Goal: Task Accomplishment & Management: Complete application form

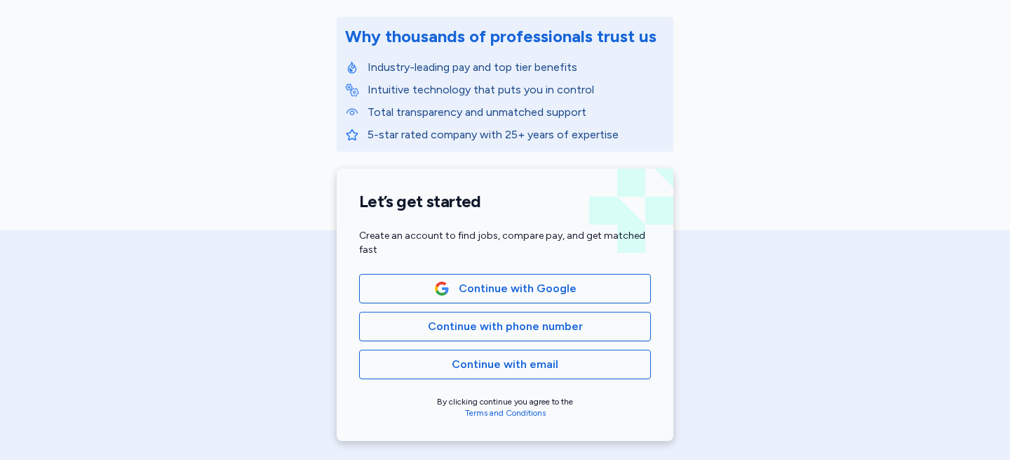
scroll to position [172, 0]
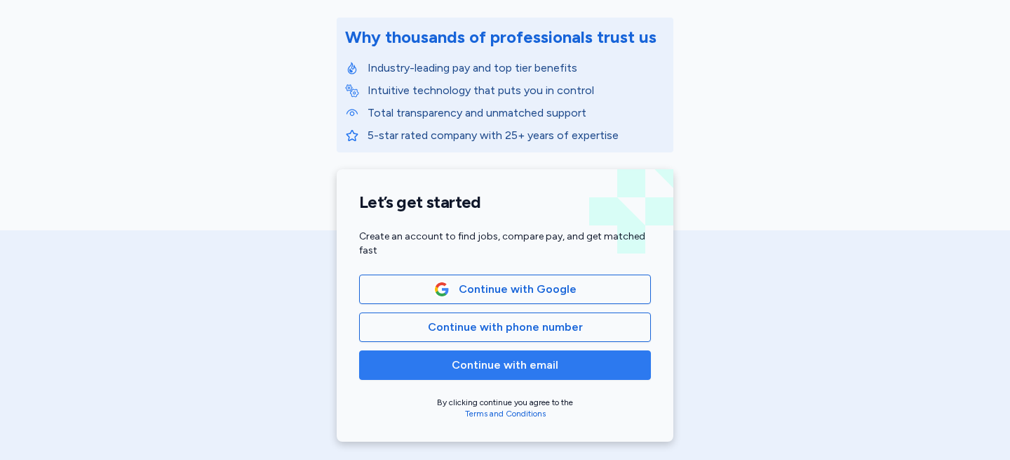
click at [493, 370] on span "Continue with email" at bounding box center [505, 364] width 107 height 17
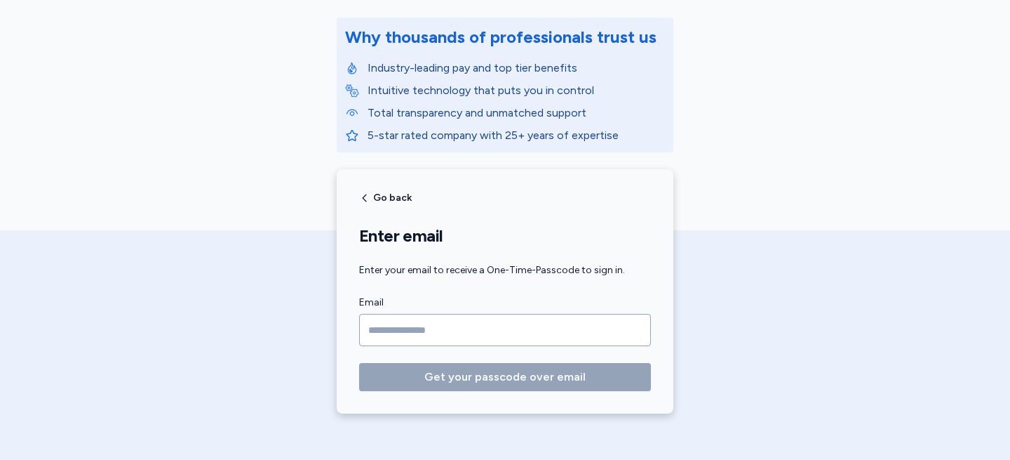
click at [460, 329] on input "Email" at bounding box center [505, 330] width 292 height 32
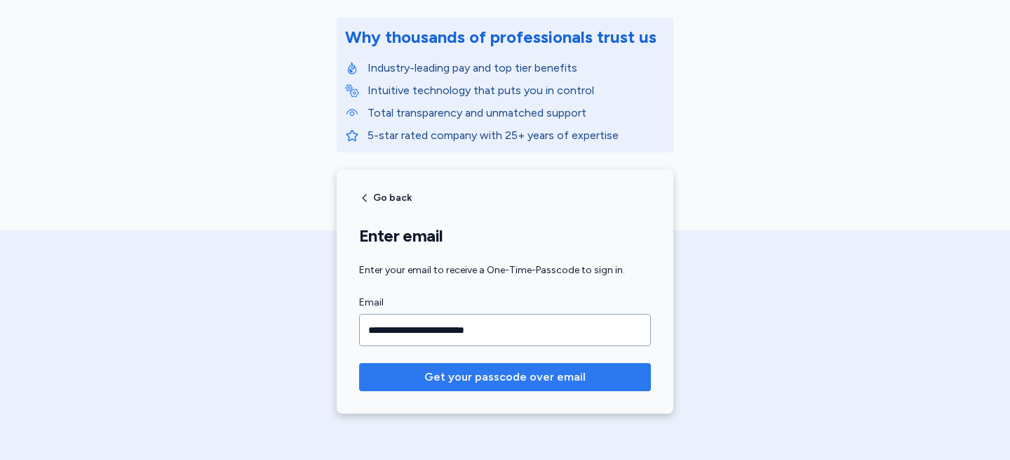
type input "**********"
click at [493, 373] on span "Get your passcode over email" at bounding box center [504, 376] width 161 height 17
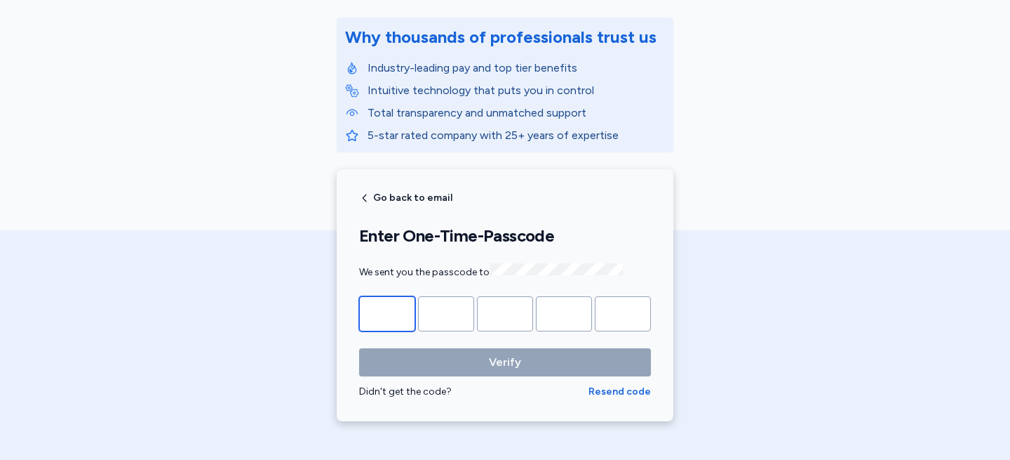
type input "*"
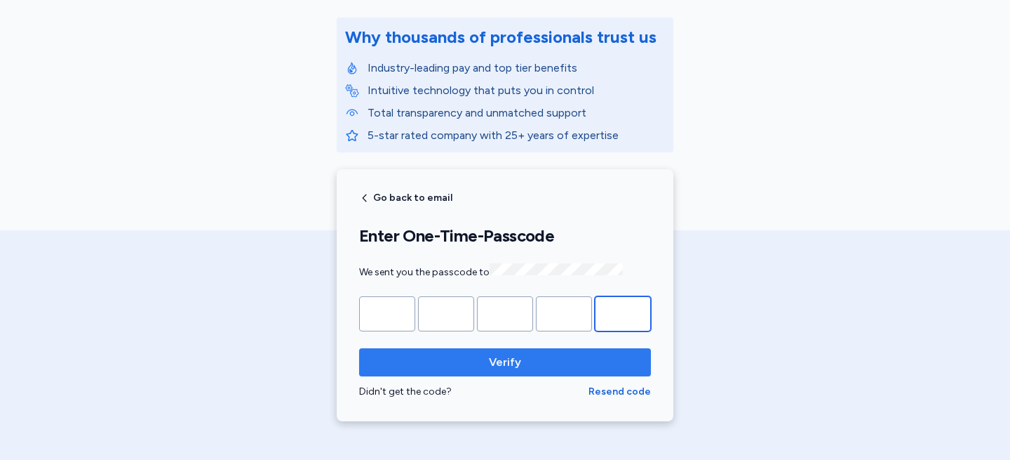
type input "*"
click at [605, 356] on span "Verify" at bounding box center [504, 362] width 269 height 17
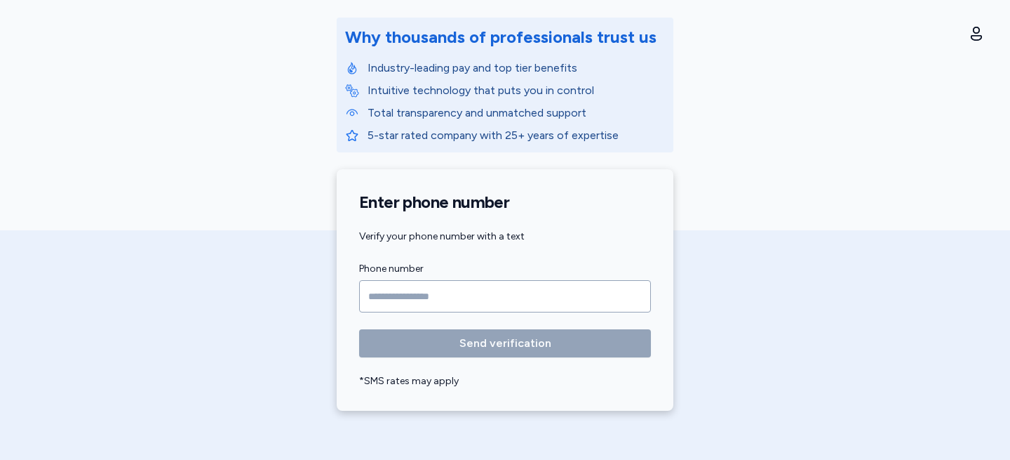
click at [523, 297] on input "Phone number" at bounding box center [505, 296] width 292 height 32
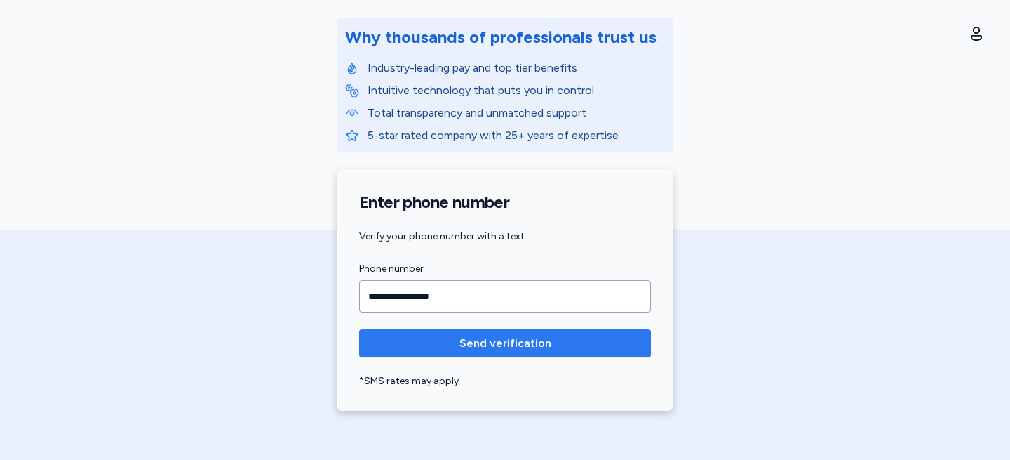
type input "**********"
click at [540, 349] on span "Send verification" at bounding box center [506, 343] width 92 height 17
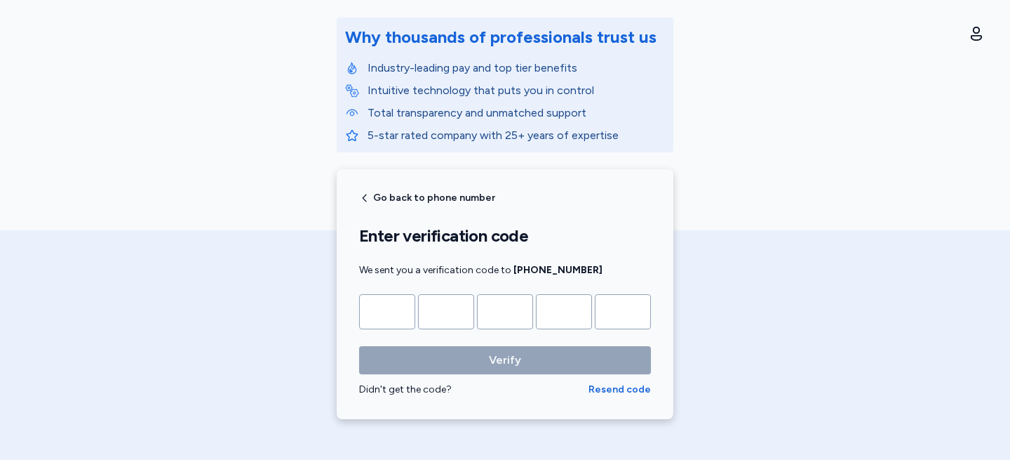
type input "*"
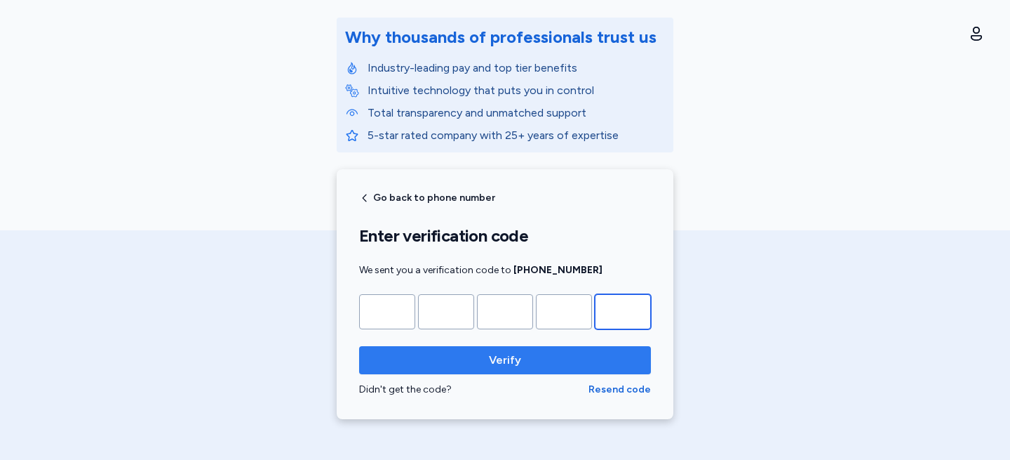
type input "*"
click at [488, 367] on span "Verify" at bounding box center [504, 360] width 269 height 17
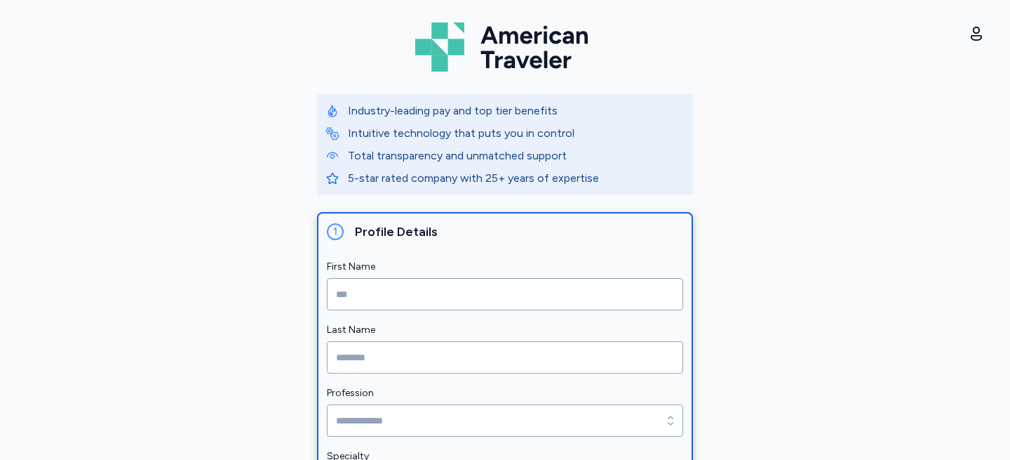
scroll to position [93, 0]
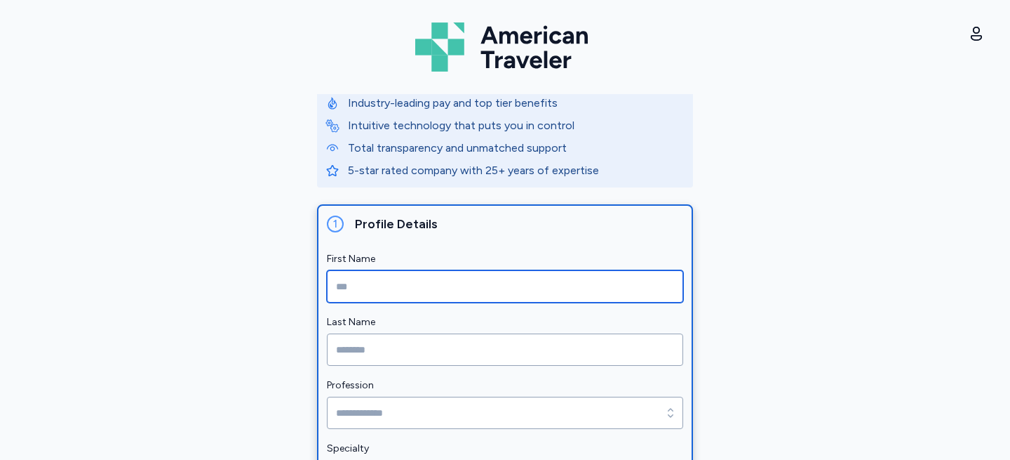
click at [394, 283] on input "First Name" at bounding box center [505, 286] width 356 height 32
type input "*****"
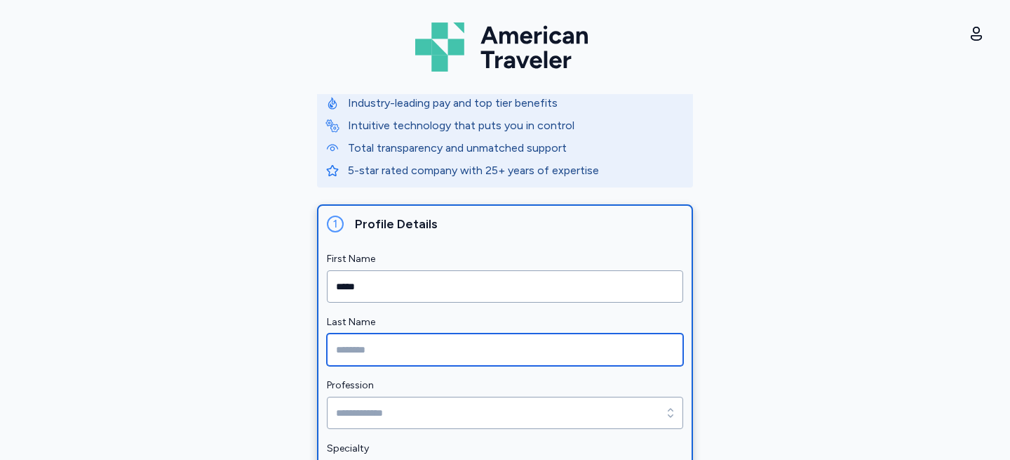
click at [455, 352] on input "Last Name" at bounding box center [505, 349] width 356 height 32
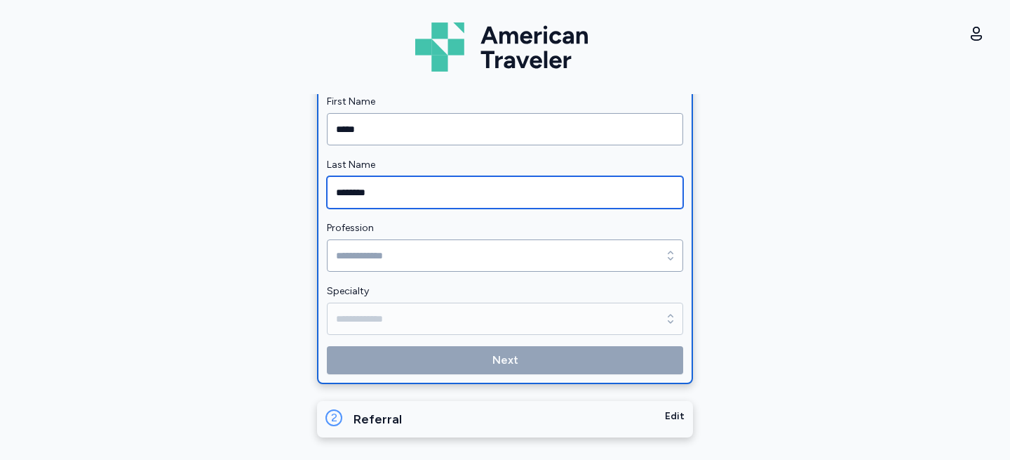
type input "********"
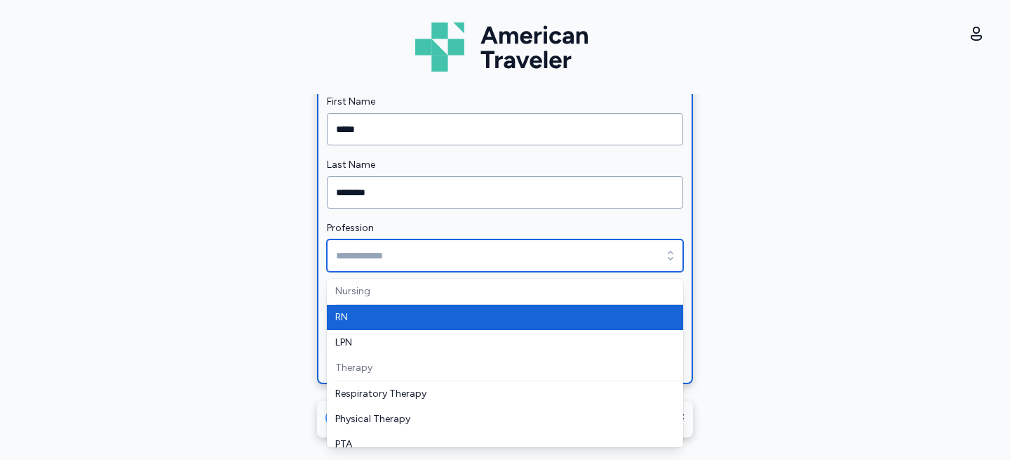
click at [417, 250] on input "Profession" at bounding box center [505, 255] width 356 height 32
type input "**"
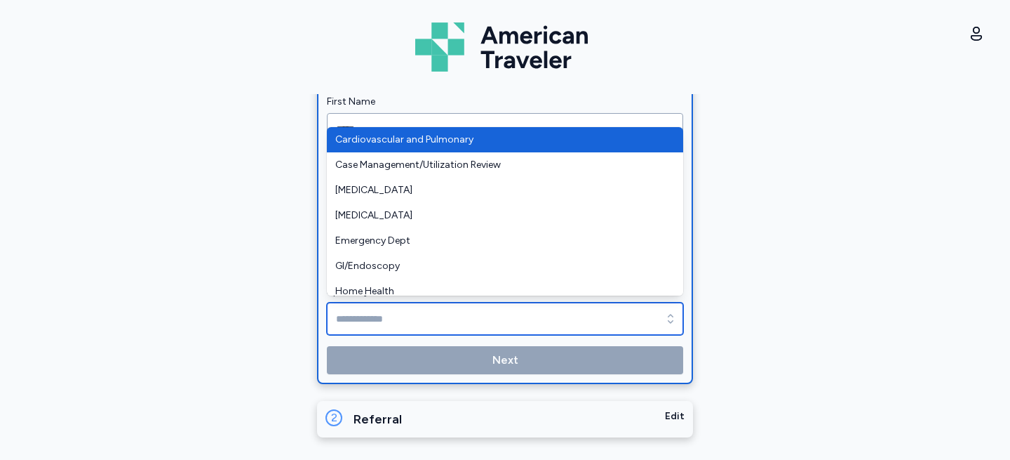
click at [401, 322] on input "Specialty" at bounding box center [505, 318] width 356 height 32
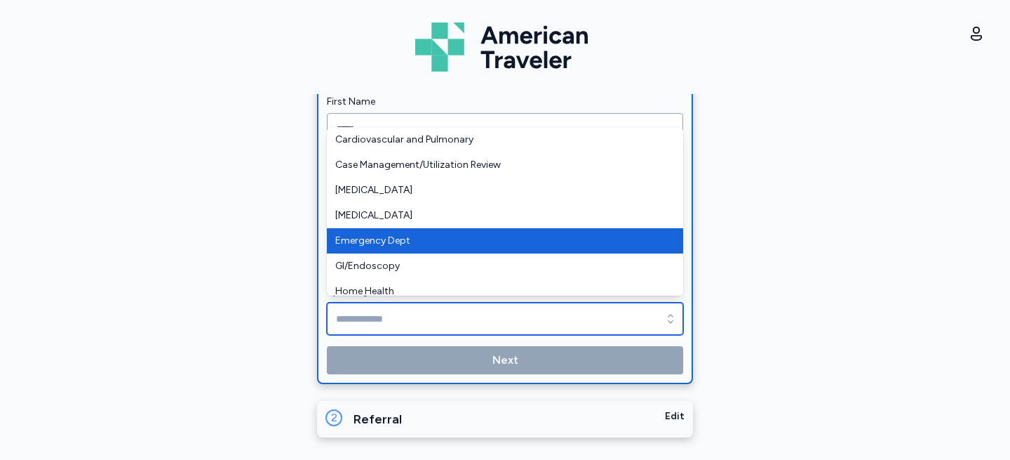
type input "**********"
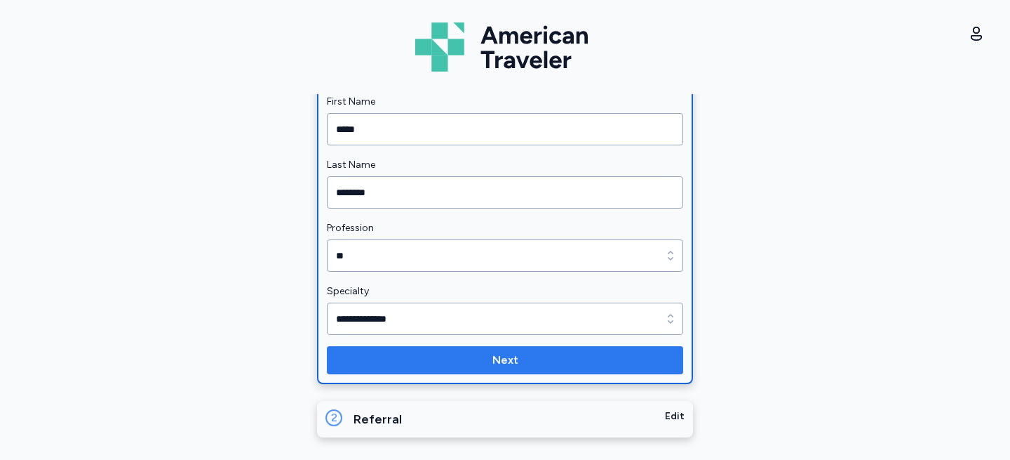
click at [450, 360] on span "Next" at bounding box center [505, 360] width 334 height 17
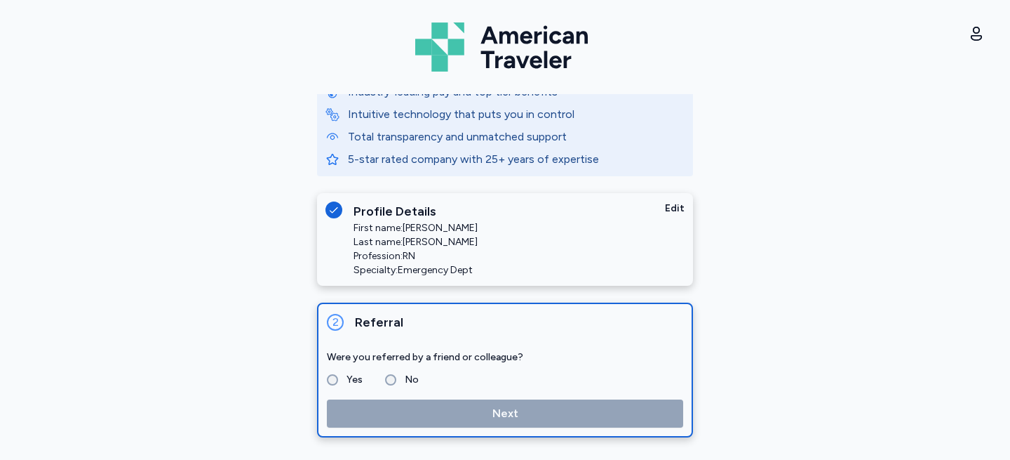
scroll to position [105, 0]
click at [382, 377] on fieldset "Yes No" at bounding box center [505, 379] width 356 height 17
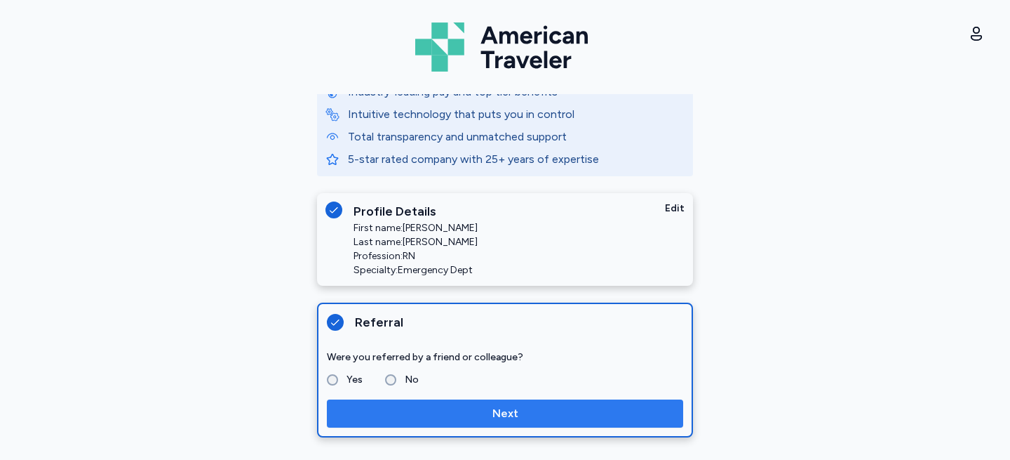
click at [403, 413] on span "Next" at bounding box center [505, 413] width 334 height 17
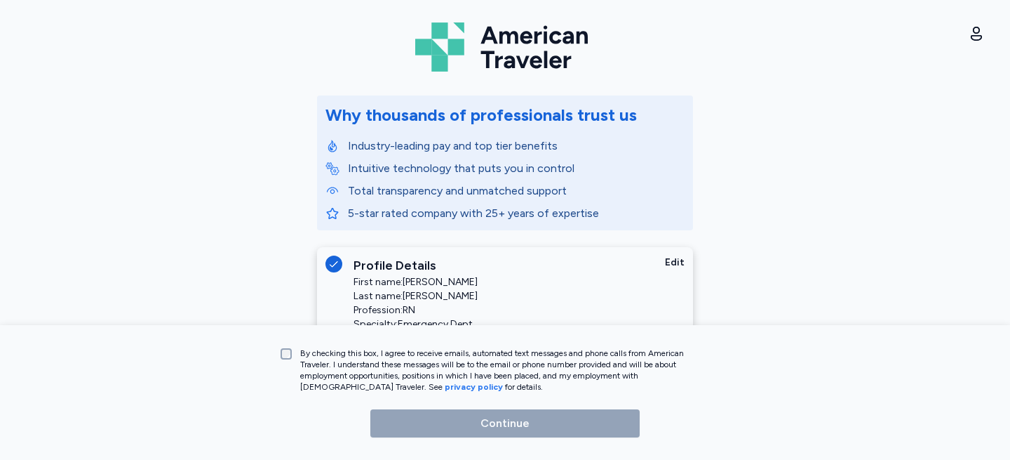
scroll to position [155, 0]
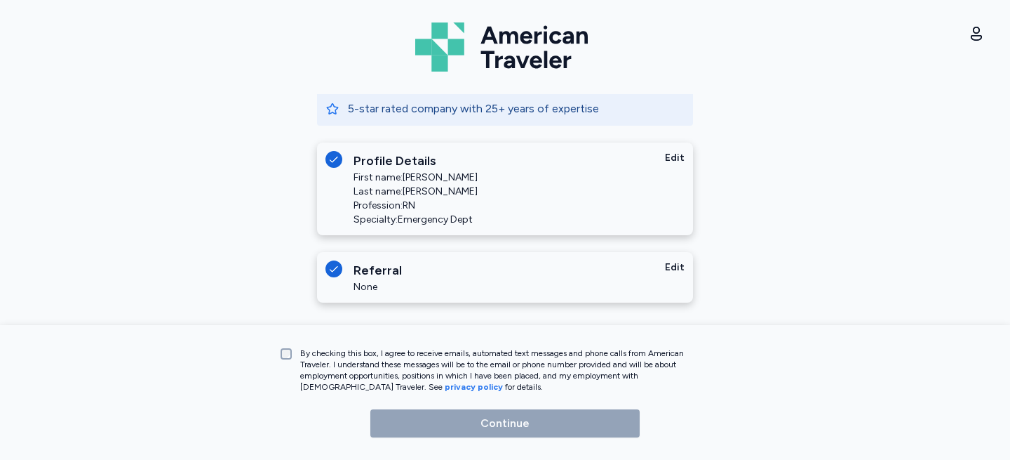
click at [295, 350] on label "By checking this box, I agree to receive emails, automated text messages and ph…" at bounding box center [499, 369] width 415 height 45
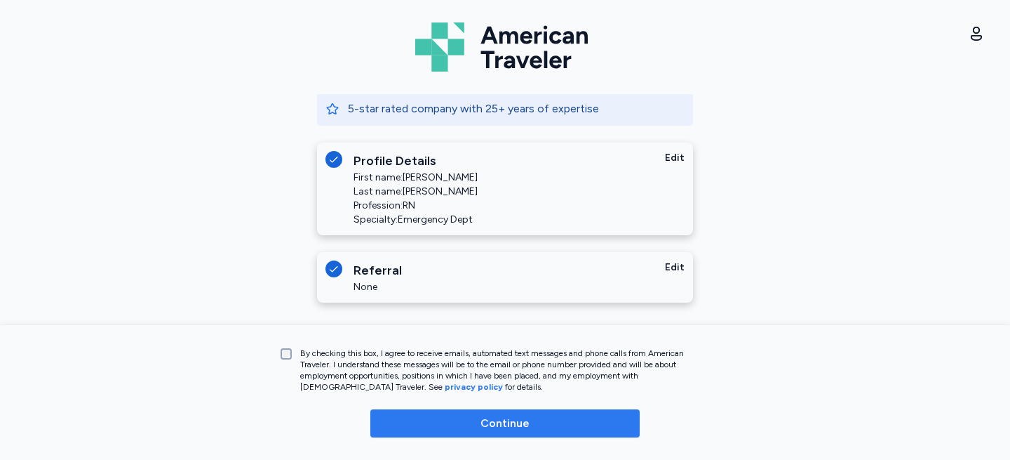
click at [467, 425] on span "Continue" at bounding box center [505, 423] width 247 height 17
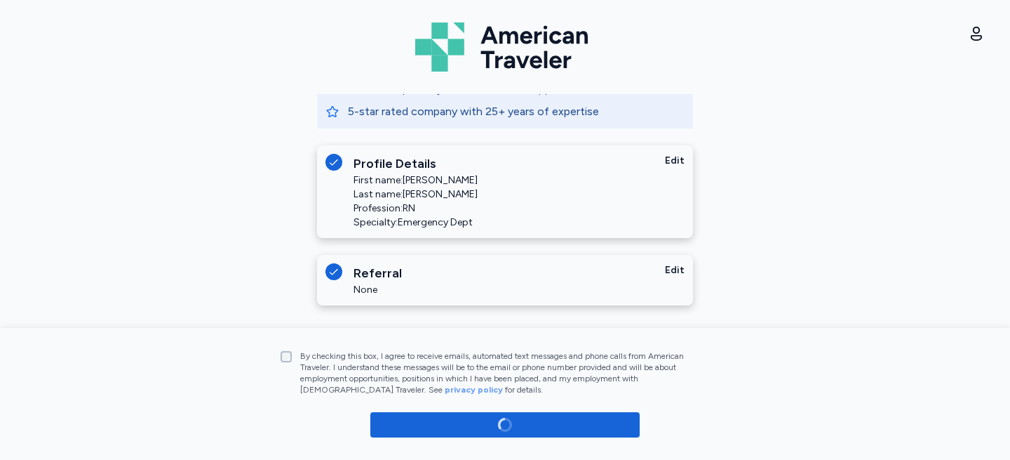
scroll to position [152, 0]
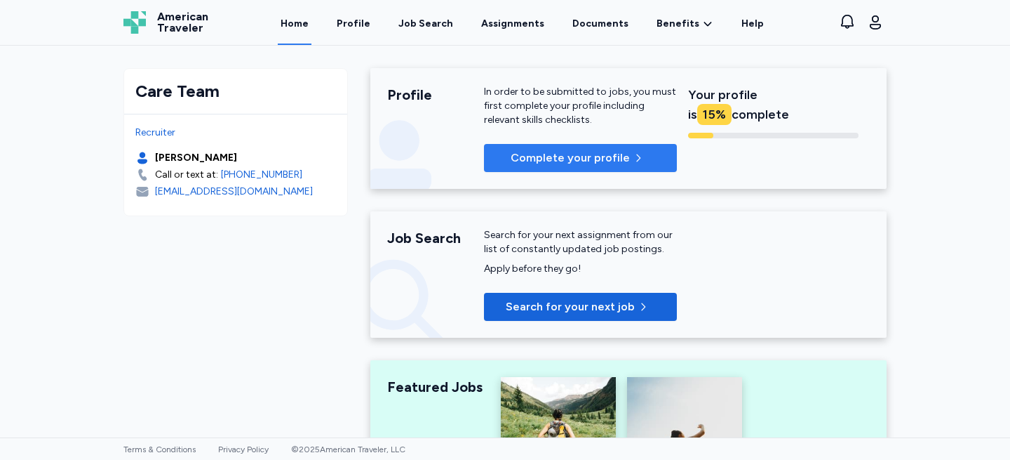
click at [603, 163] on p "Complete your profile" at bounding box center [570, 157] width 119 height 17
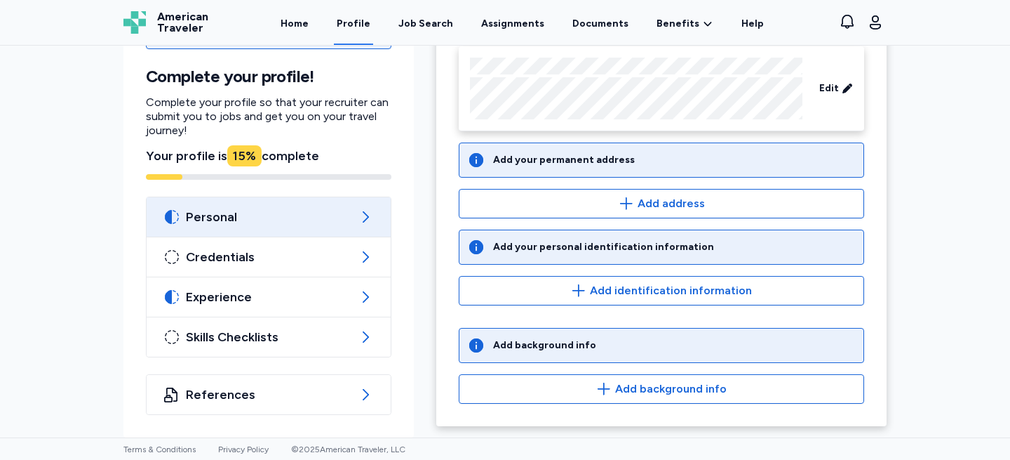
scroll to position [87, 0]
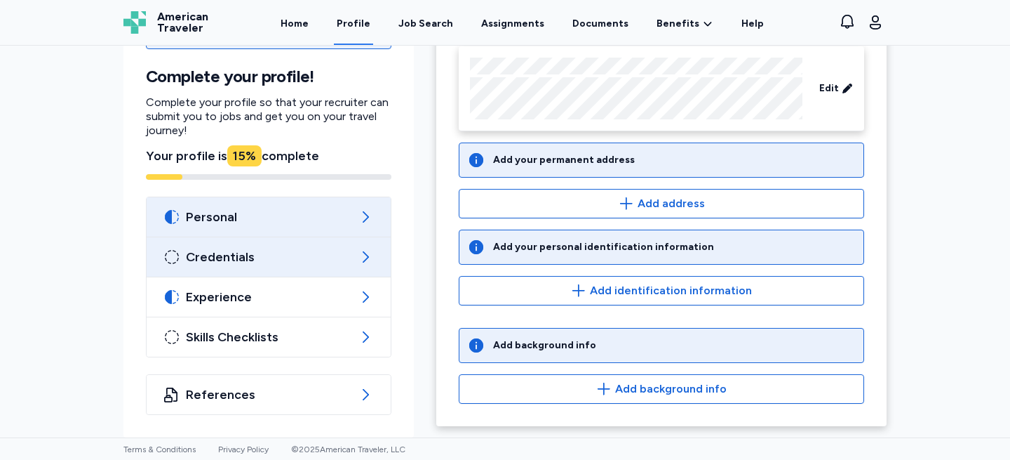
click at [351, 265] on span "Credentials" at bounding box center [269, 256] width 166 height 17
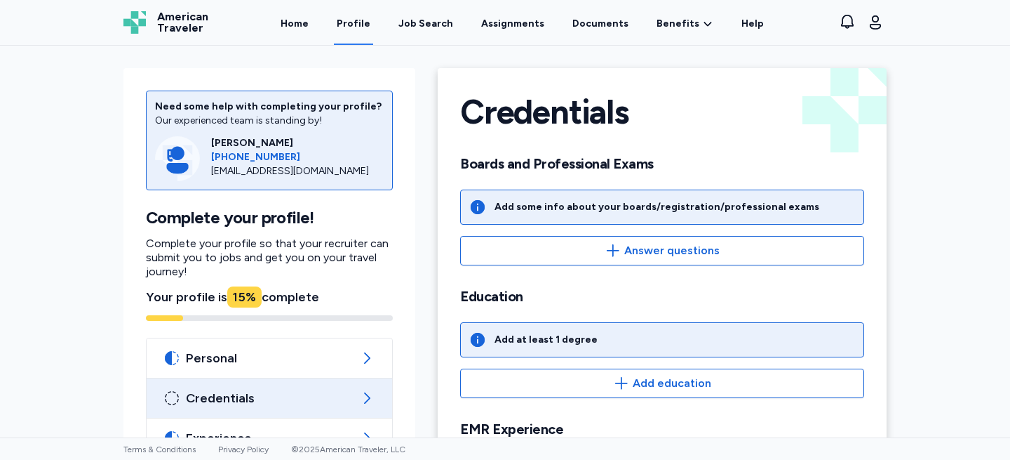
scroll to position [147, 0]
click at [331, 429] on span "Experience" at bounding box center [269, 437] width 167 height 17
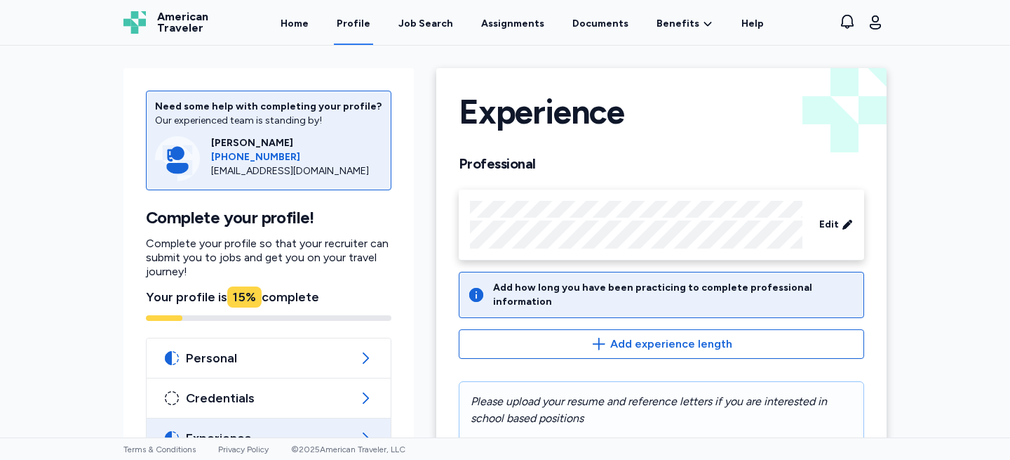
scroll to position [57, 0]
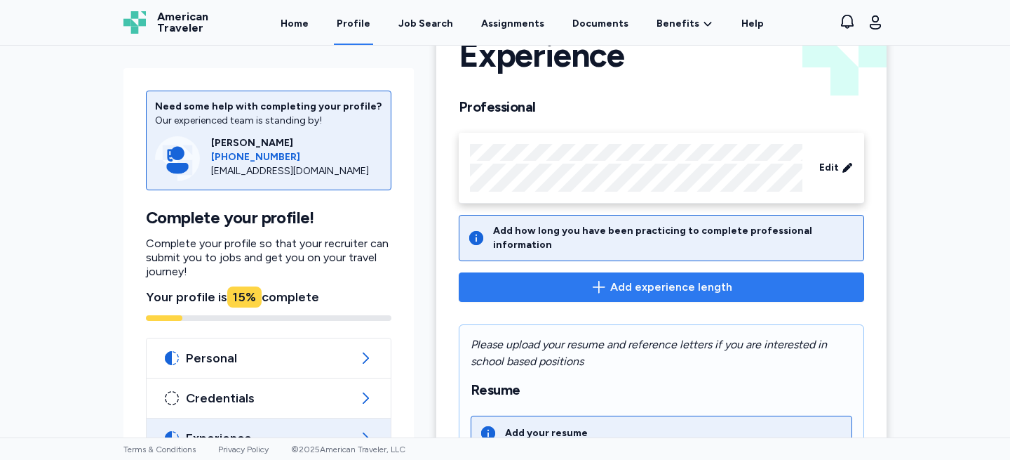
click at [569, 279] on span "Add experience length" at bounding box center [662, 287] width 382 height 17
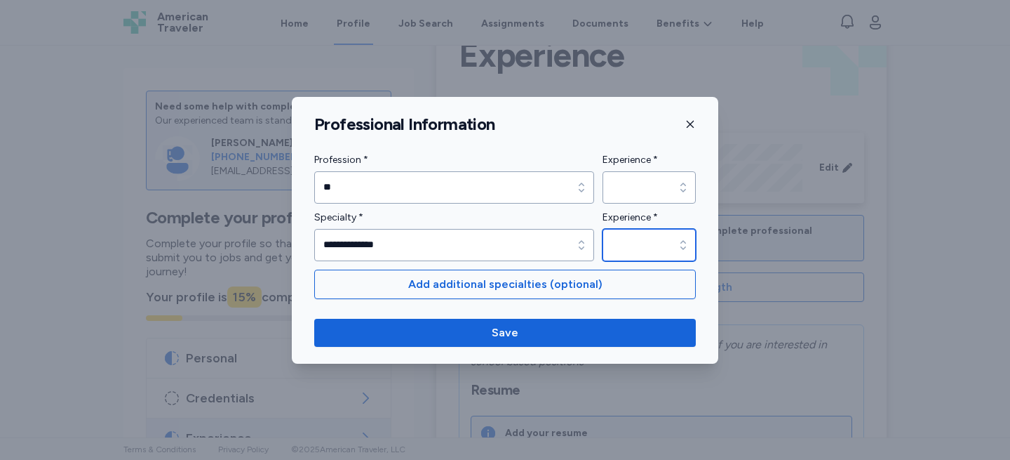
click at [687, 242] on icon "button" at bounding box center [683, 245] width 14 height 14
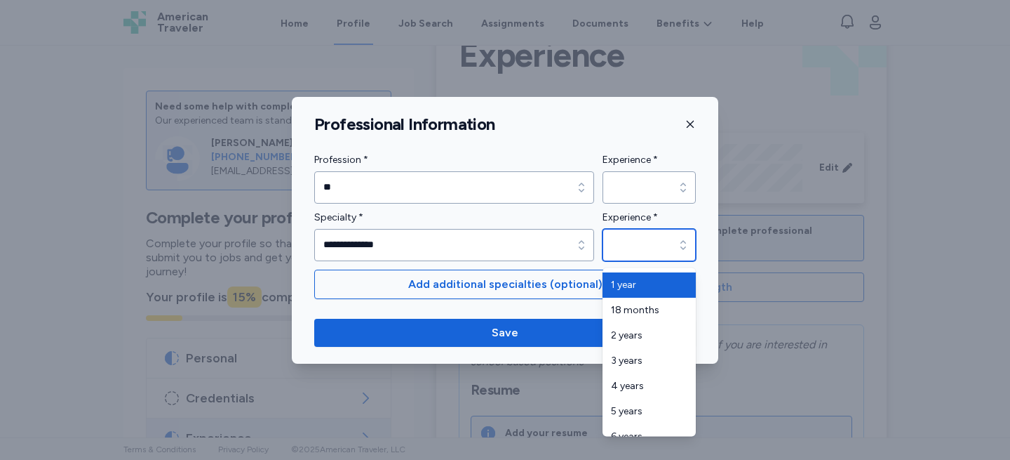
scroll to position [73, 0]
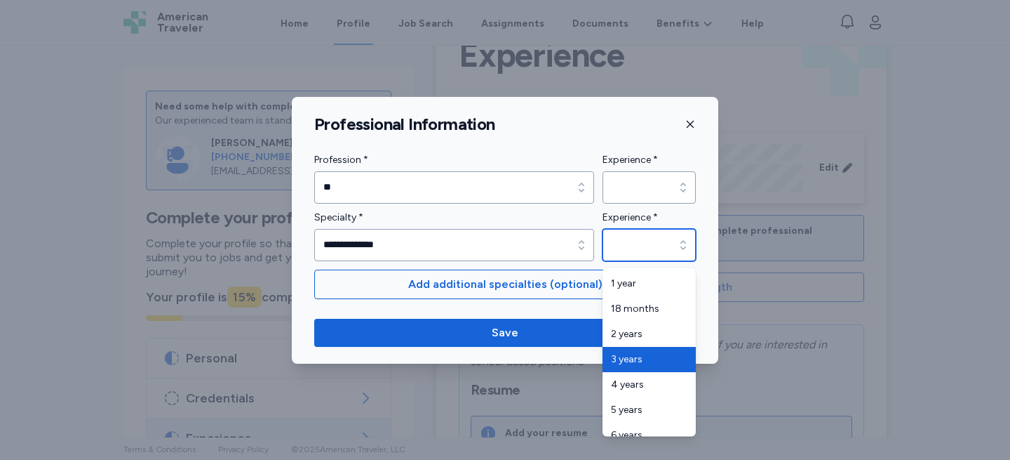
type input "*******"
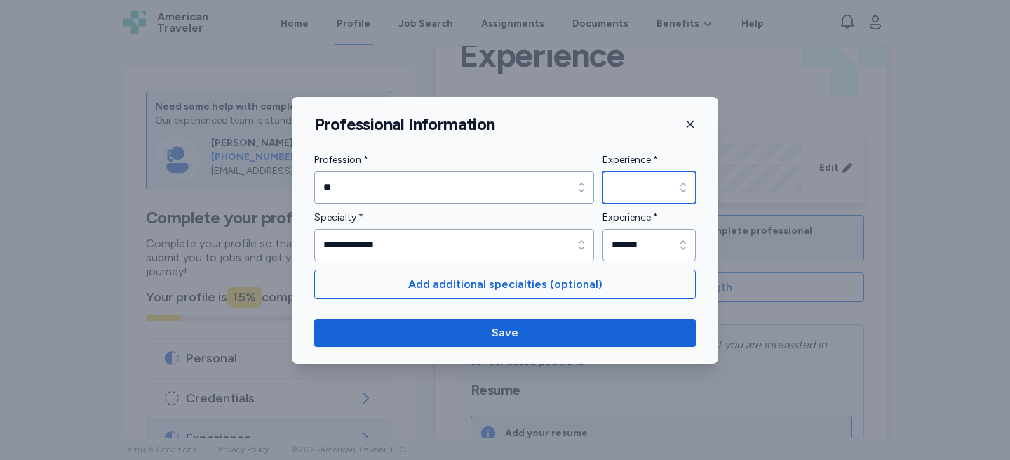
click at [678, 180] on icon "button" at bounding box center [683, 187] width 14 height 14
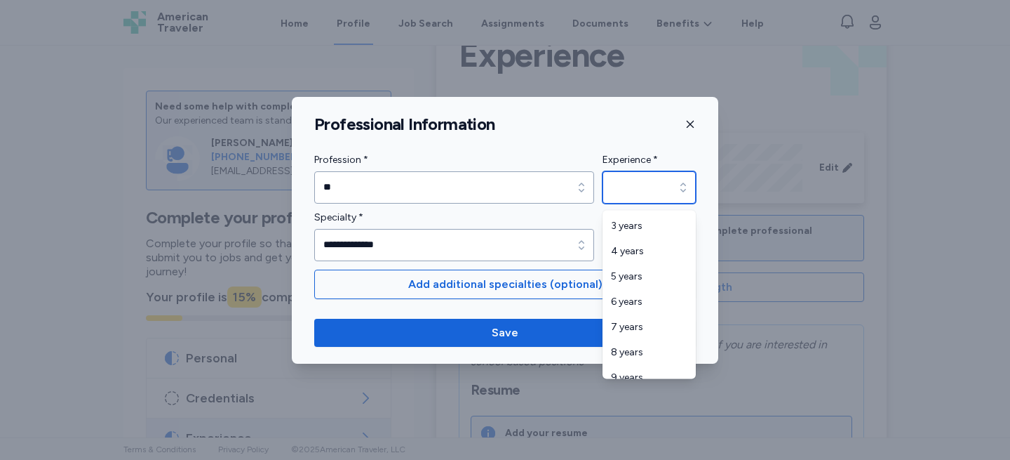
scroll to position [147, 0]
type input "*******"
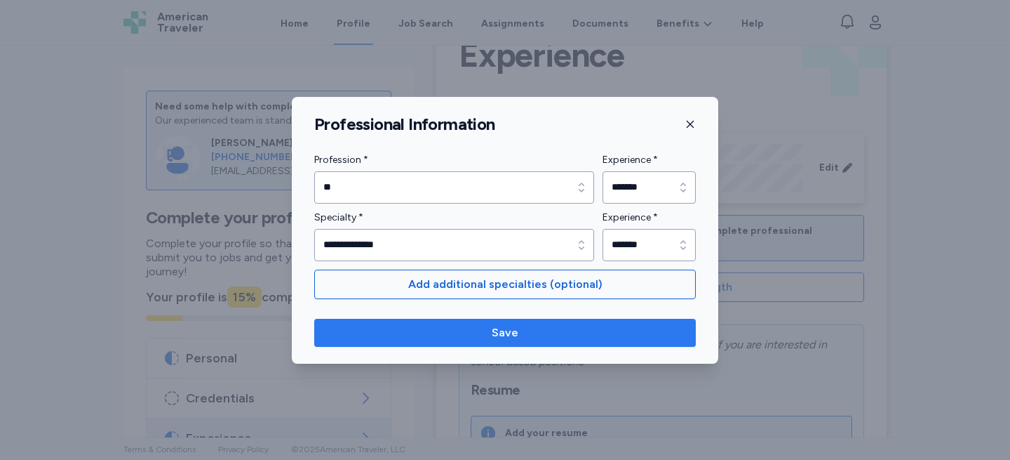
click at [598, 332] on span "Save" at bounding box center [505, 332] width 359 height 17
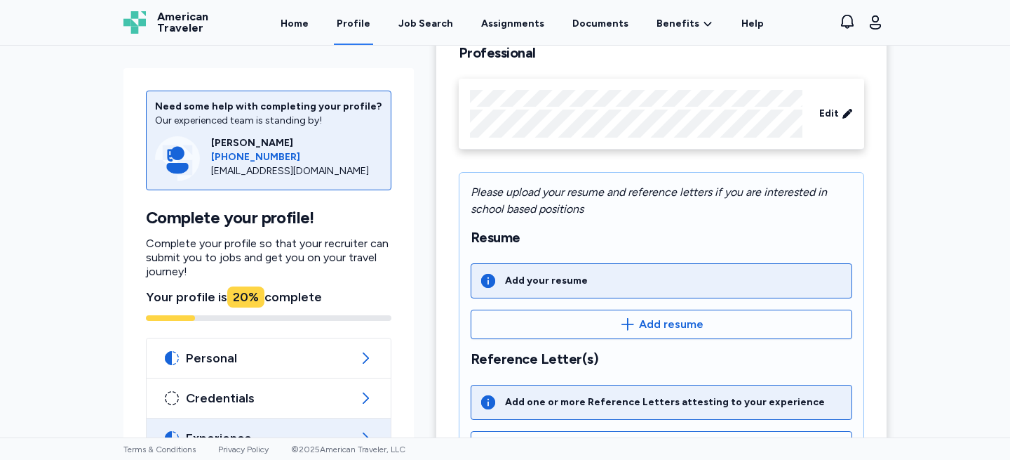
scroll to position [118, 0]
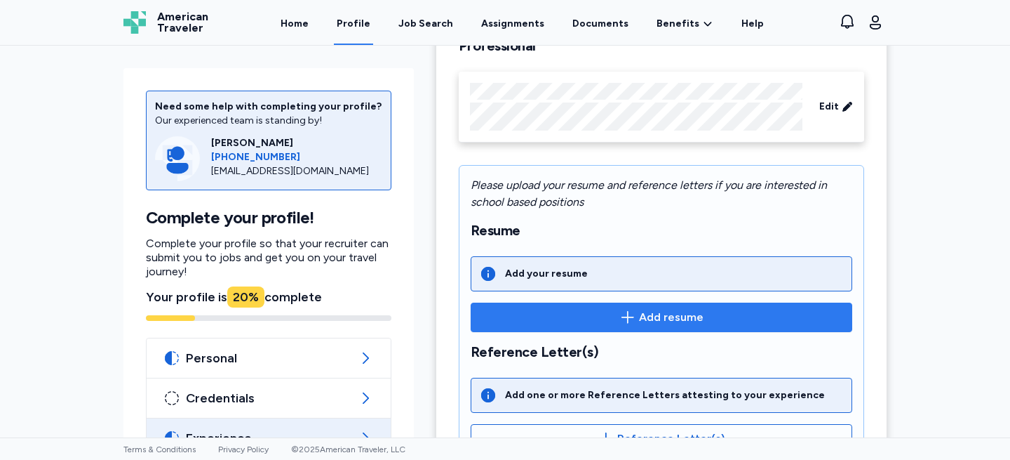
click at [606, 319] on span "Add resume" at bounding box center [662, 317] width 358 height 17
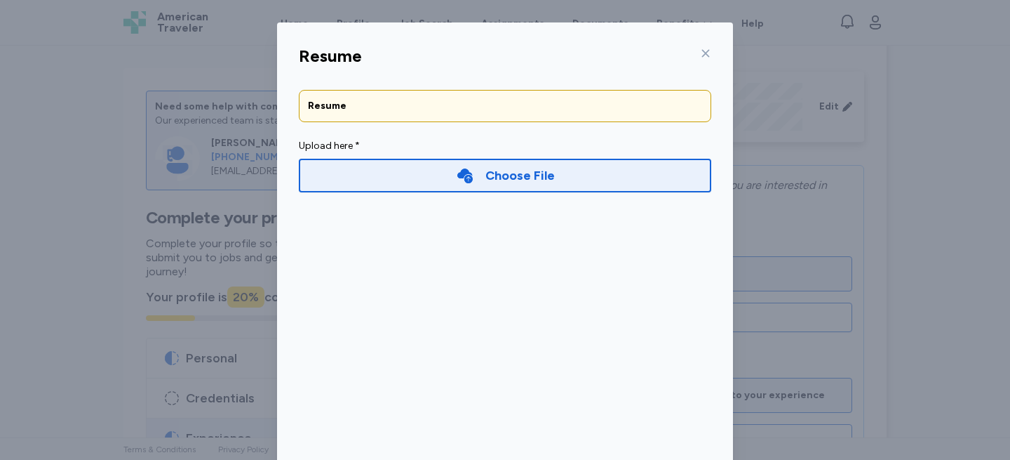
click at [400, 178] on div "Choose File" at bounding box center [505, 176] width 413 height 34
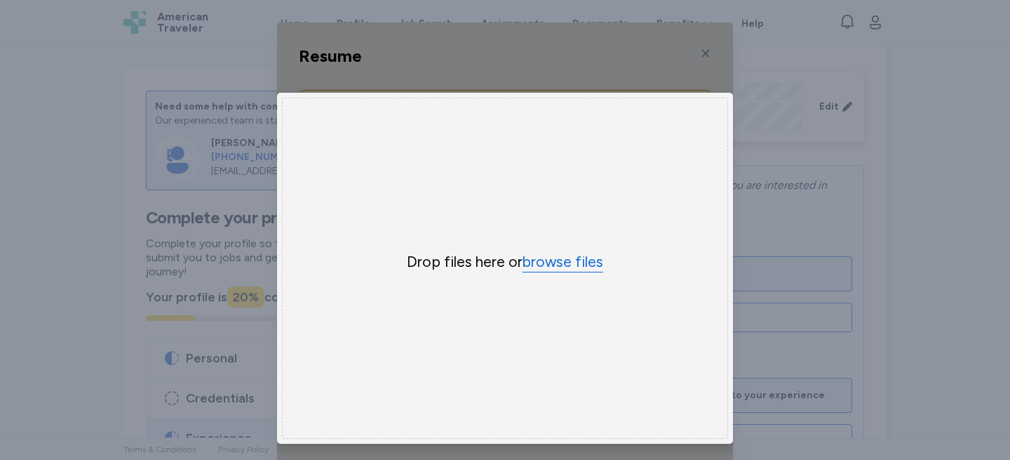
click at [582, 258] on button "browse files" at bounding box center [563, 262] width 81 height 20
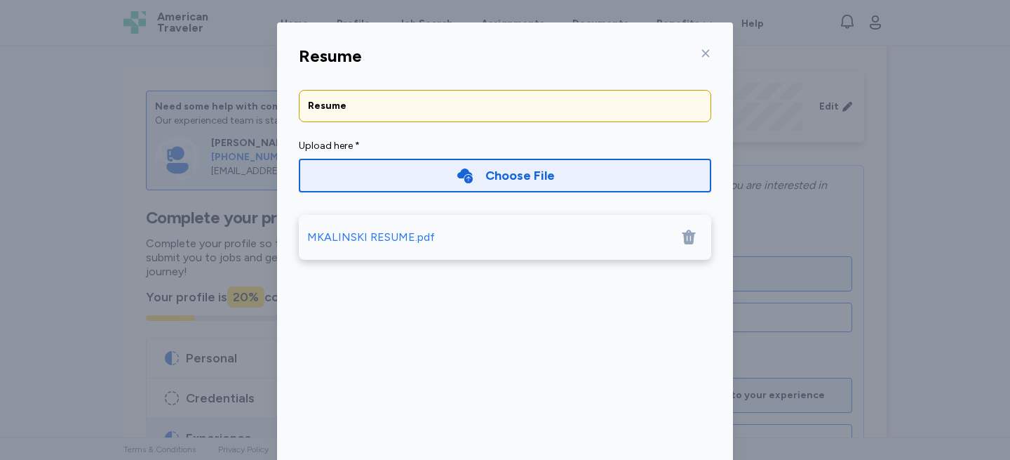
scroll to position [76, 0]
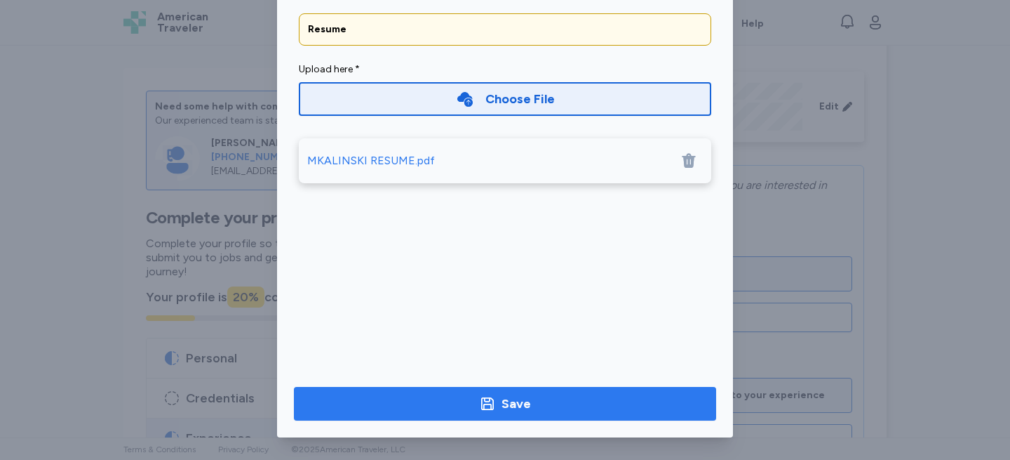
click at [509, 410] on div "Save" at bounding box center [516, 404] width 29 height 20
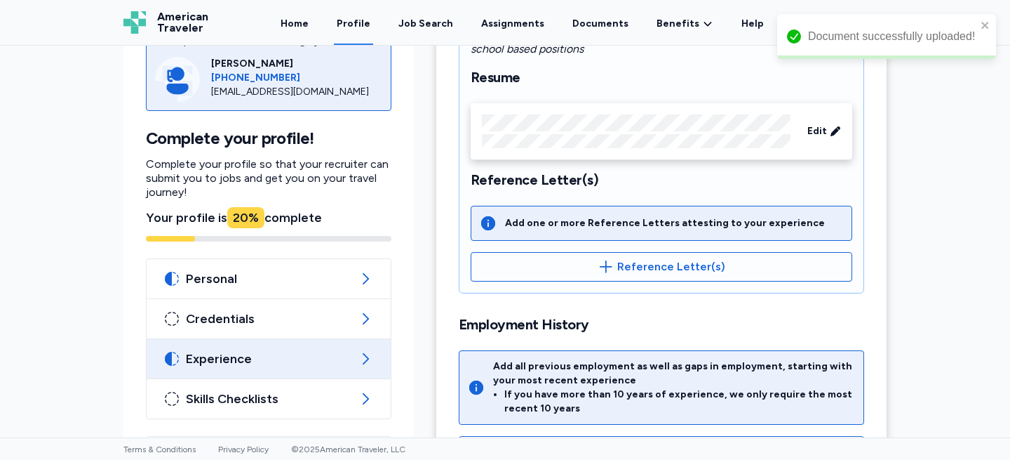
scroll to position [333, 0]
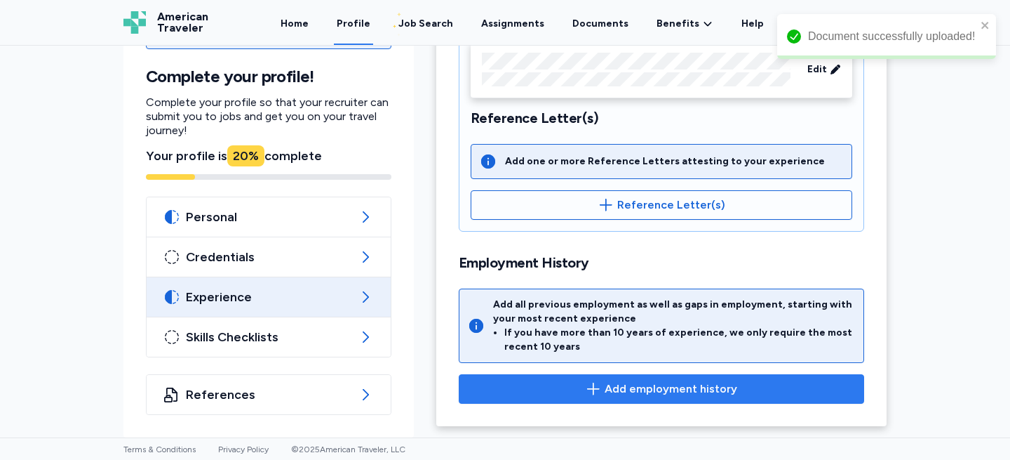
click at [544, 392] on span "Add employment history" at bounding box center [662, 388] width 382 height 17
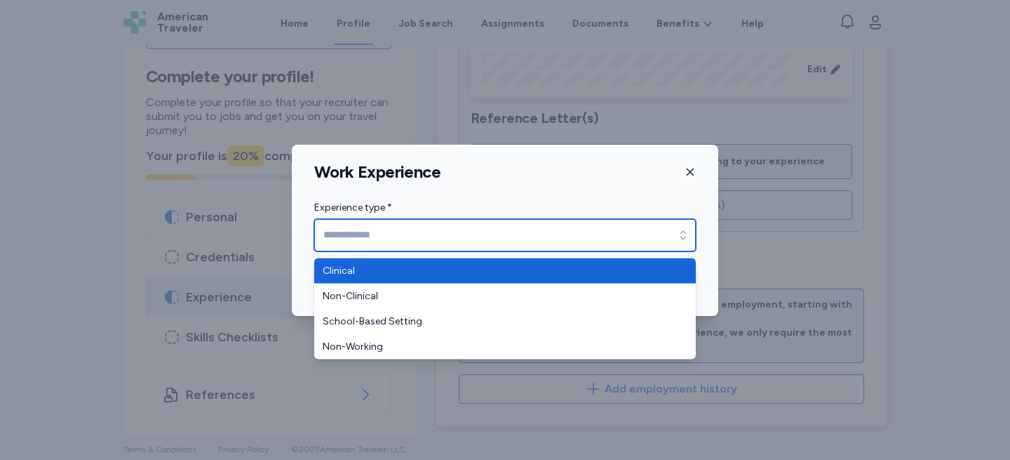
click at [509, 236] on input "Experience type *" at bounding box center [505, 235] width 382 height 32
type input "********"
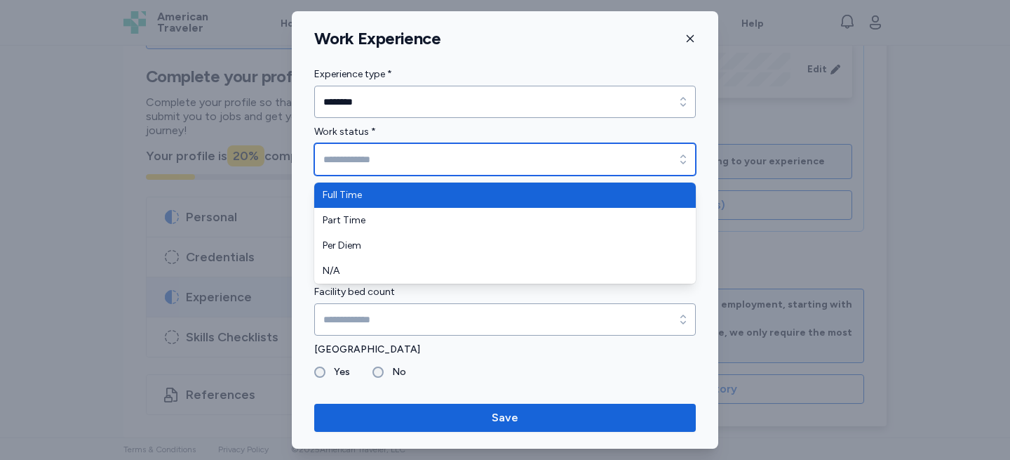
click at [415, 160] on input "Work status *" at bounding box center [505, 159] width 382 height 32
type input "*********"
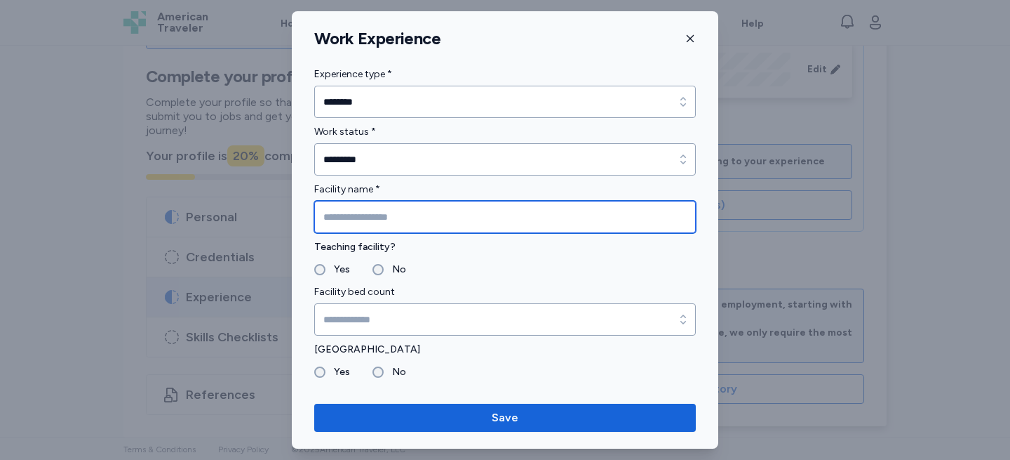
click at [394, 222] on input "Facility name *" at bounding box center [505, 217] width 382 height 32
type input "**********"
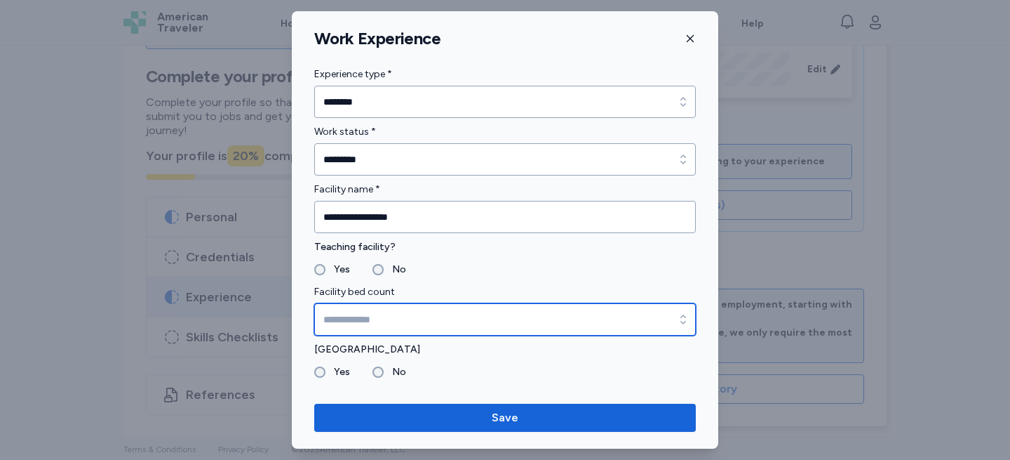
click at [382, 314] on input "Facility bed count" at bounding box center [505, 319] width 382 height 32
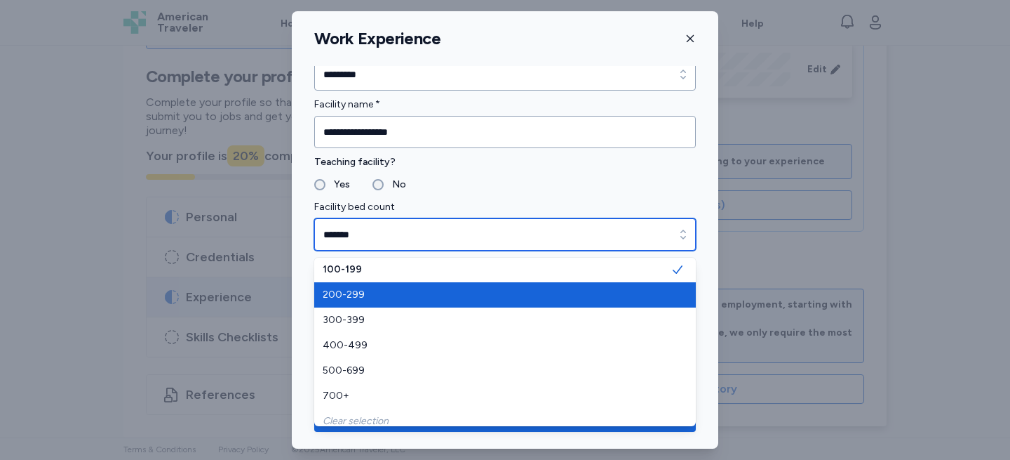
scroll to position [59, 0]
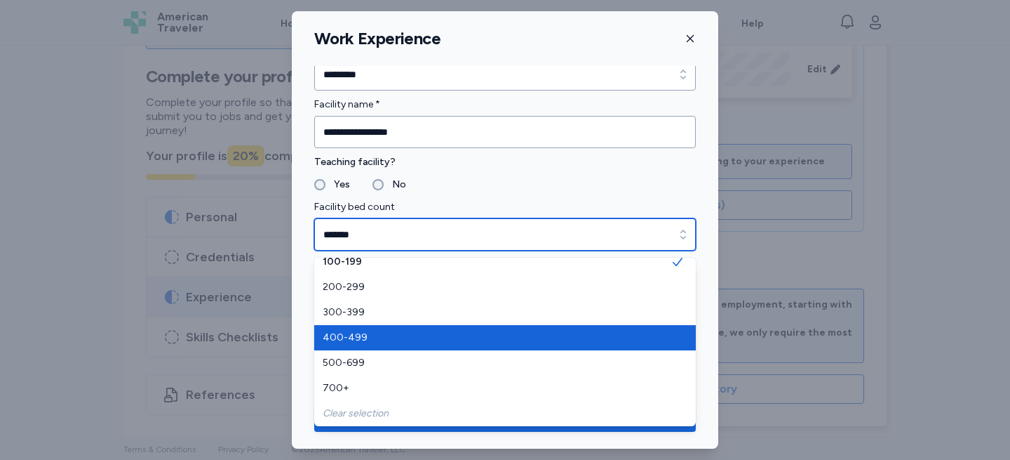
type input "*******"
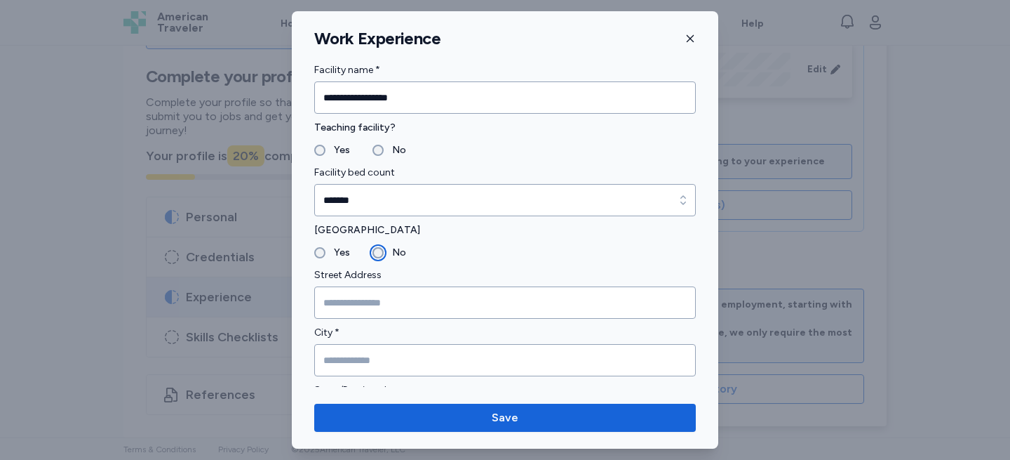
scroll to position [179, 0]
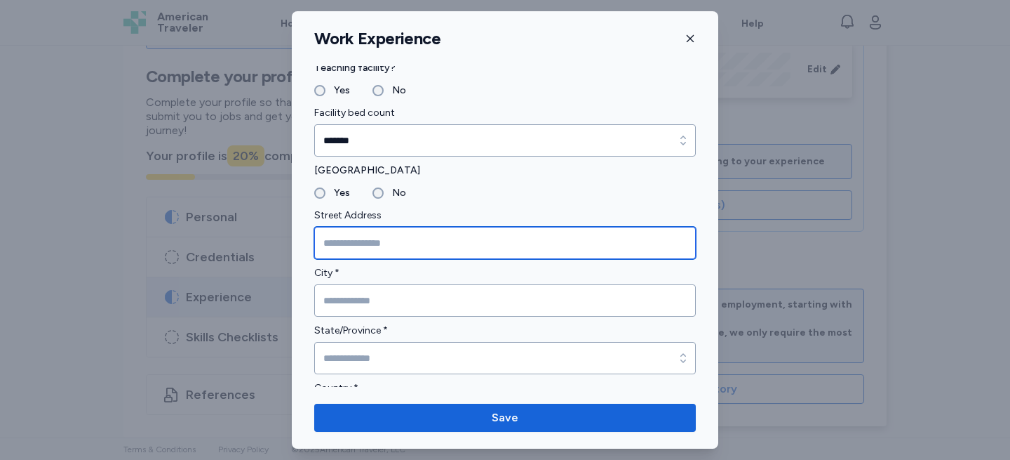
click at [393, 243] on input "Street Address" at bounding box center [505, 243] width 382 height 32
type input "**********"
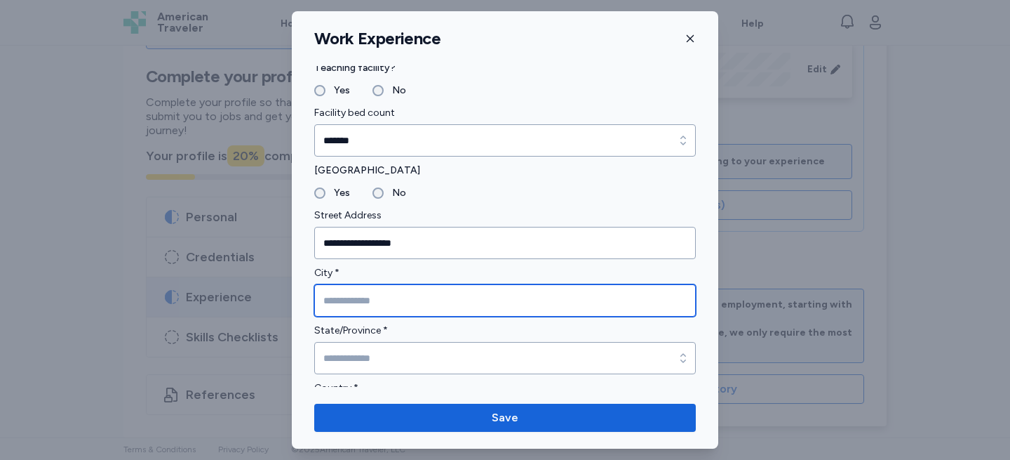
click at [456, 305] on input "City *" at bounding box center [505, 300] width 382 height 32
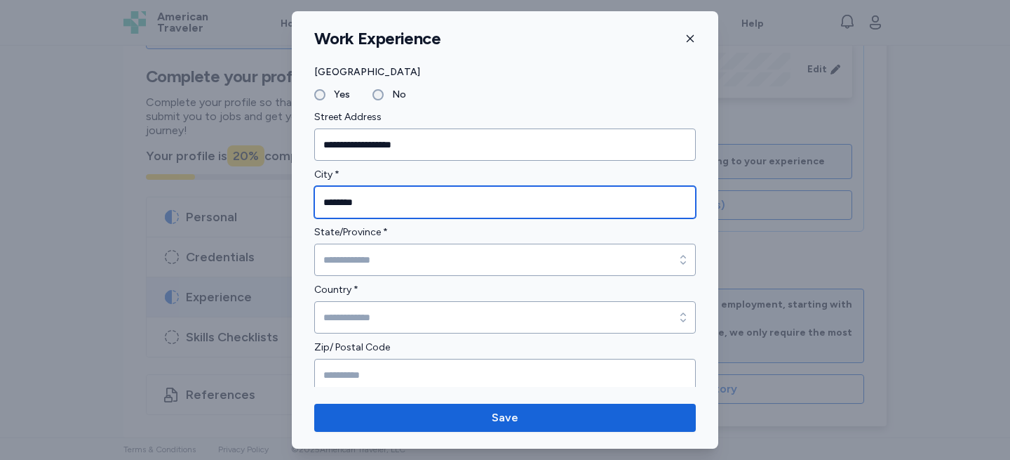
type input "********"
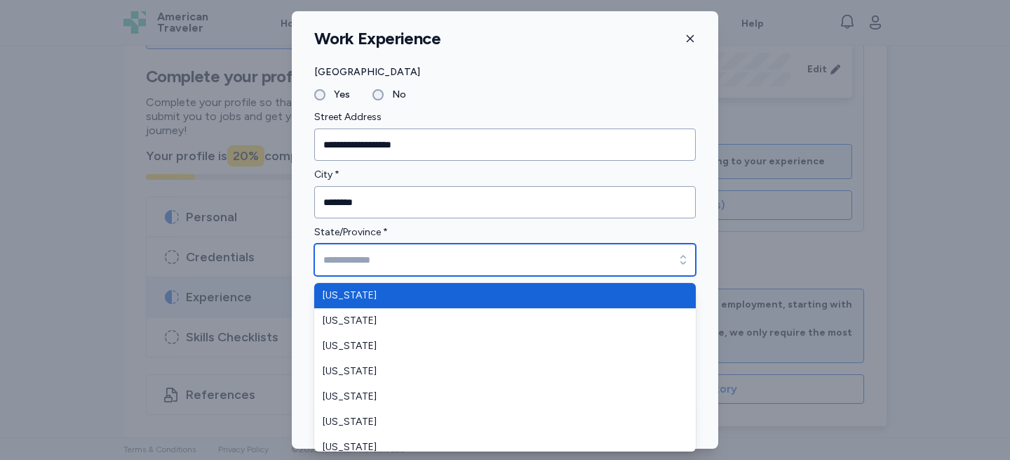
click at [397, 258] on input "State/Province *" at bounding box center [505, 259] width 382 height 32
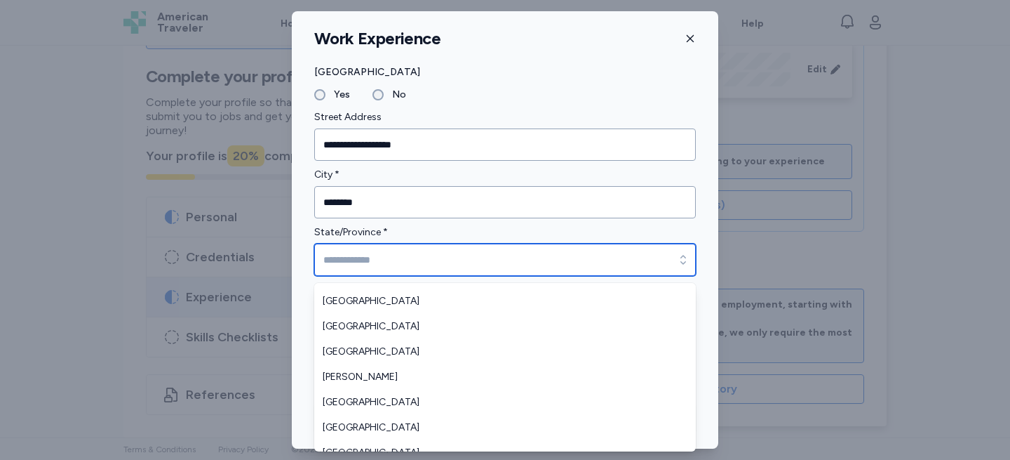
scroll to position [1556, 0]
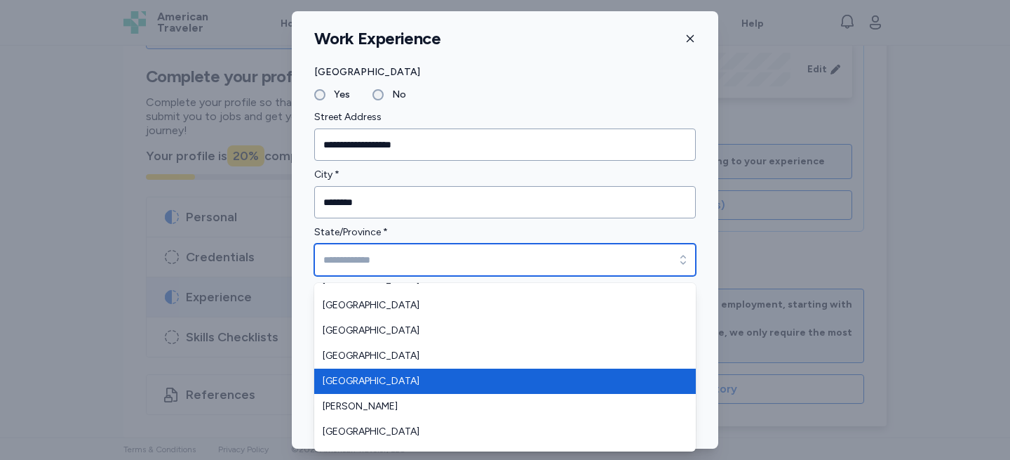
type input "*******"
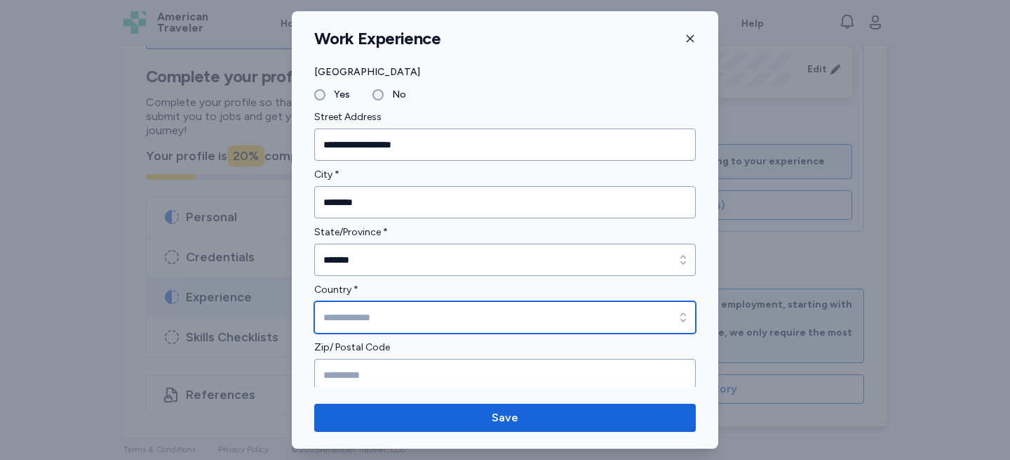
click at [398, 318] on input "Country *" at bounding box center [505, 317] width 382 height 32
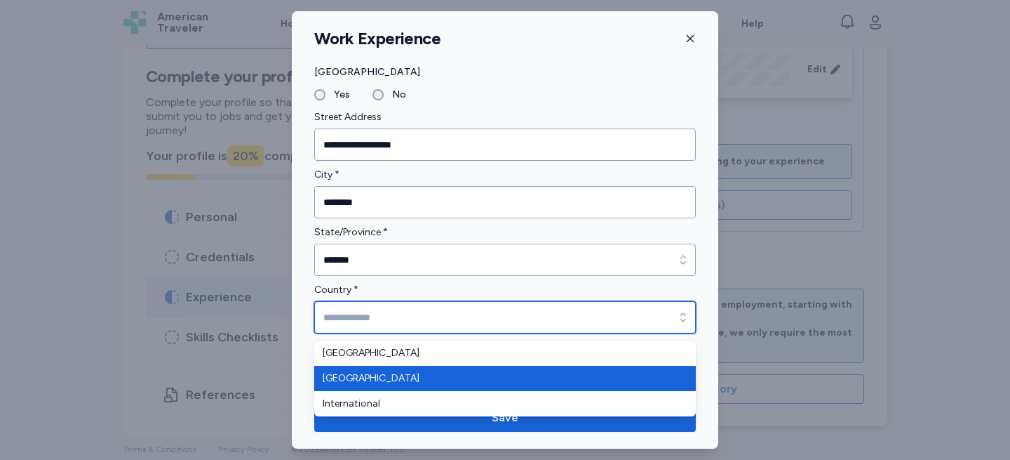
type input "******"
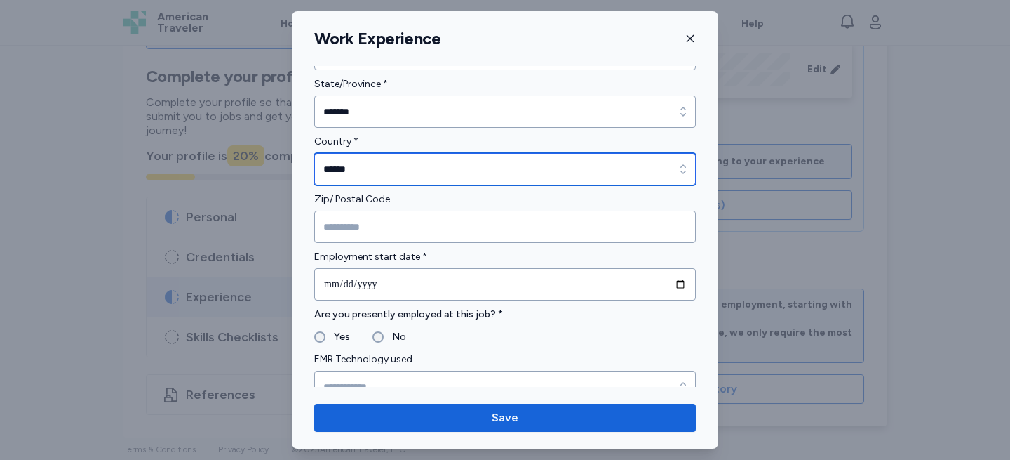
scroll to position [440, 0]
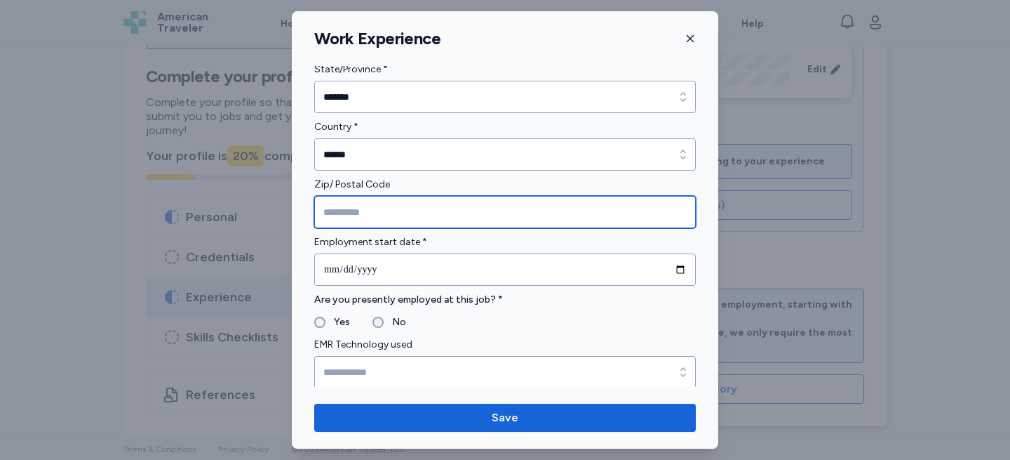
click at [377, 205] on input "Zip/ Postal Code" at bounding box center [505, 212] width 382 height 32
type input "*"
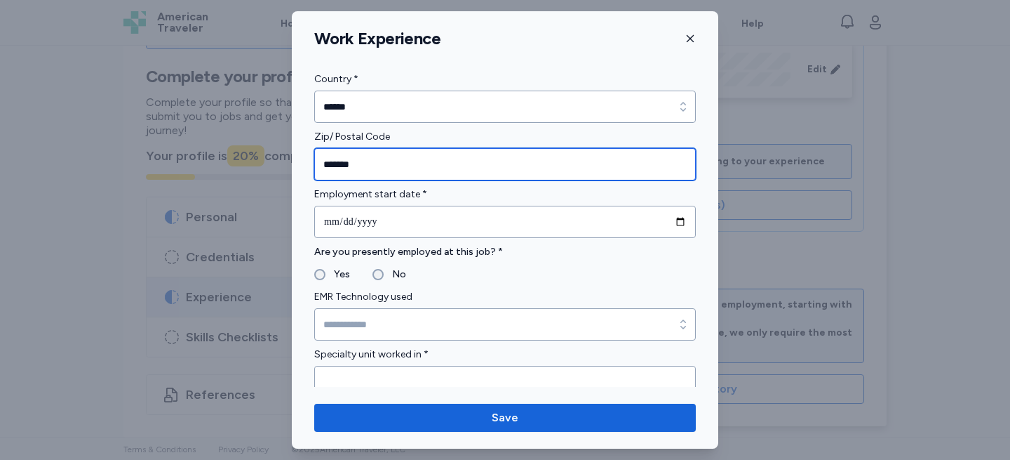
scroll to position [490, 0]
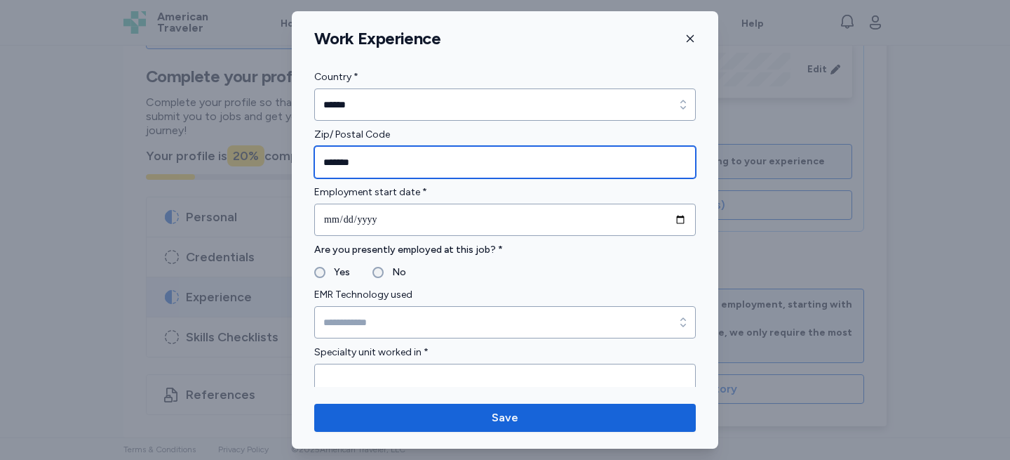
type input "*******"
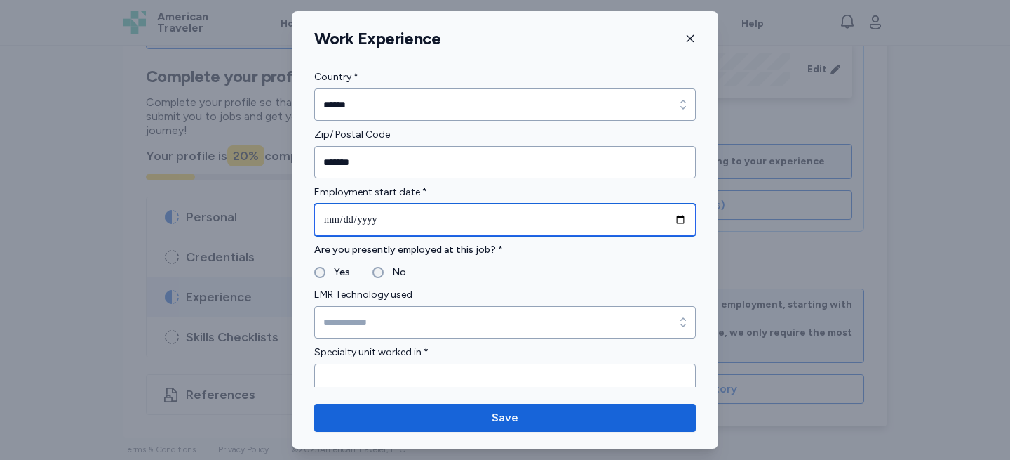
click at [384, 215] on input "date" at bounding box center [505, 219] width 382 height 32
click at [363, 223] on input "date" at bounding box center [505, 219] width 382 height 32
type input "**********"
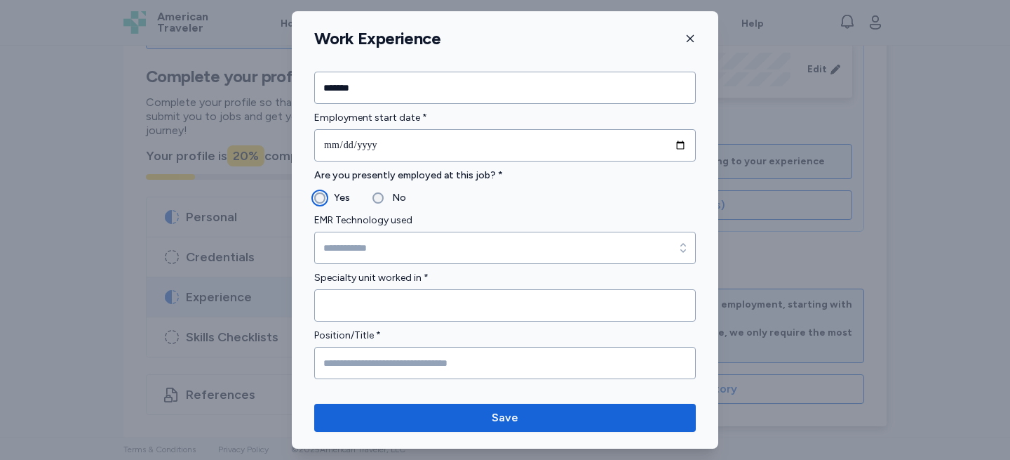
scroll to position [567, 0]
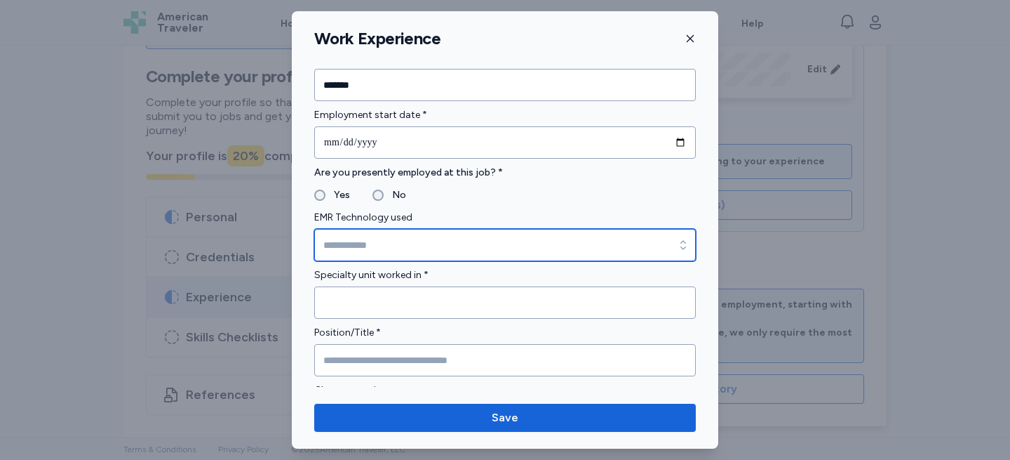
click at [335, 241] on input "EMR Technology used" at bounding box center [505, 245] width 382 height 32
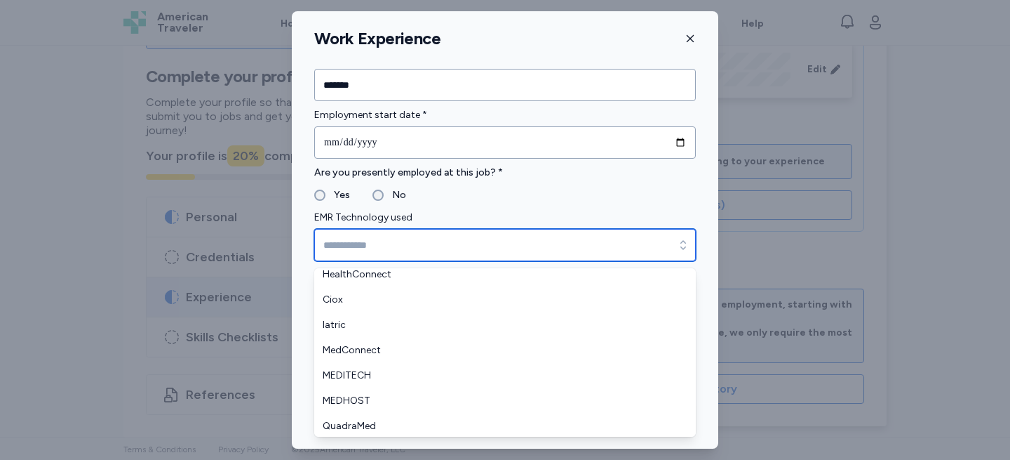
scroll to position [134, 0]
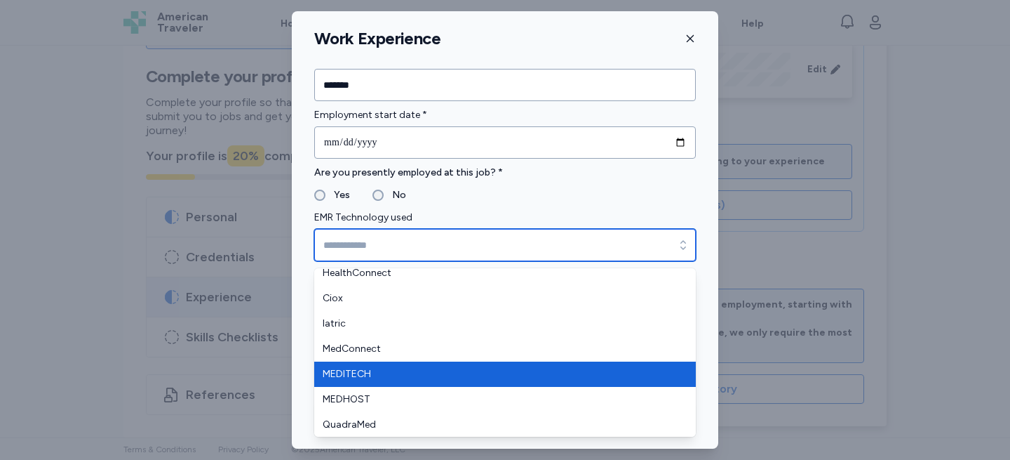
type input "********"
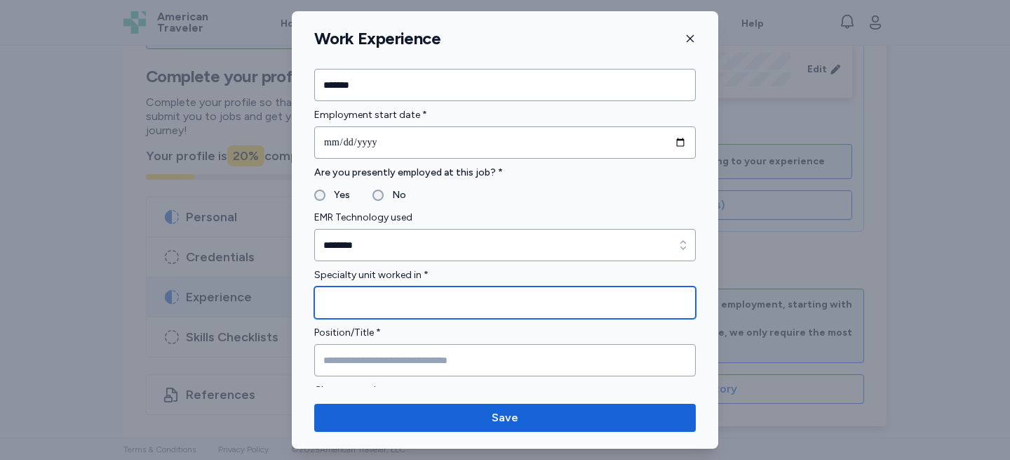
click at [383, 298] on input "Specialty unit worked in *" at bounding box center [505, 302] width 382 height 32
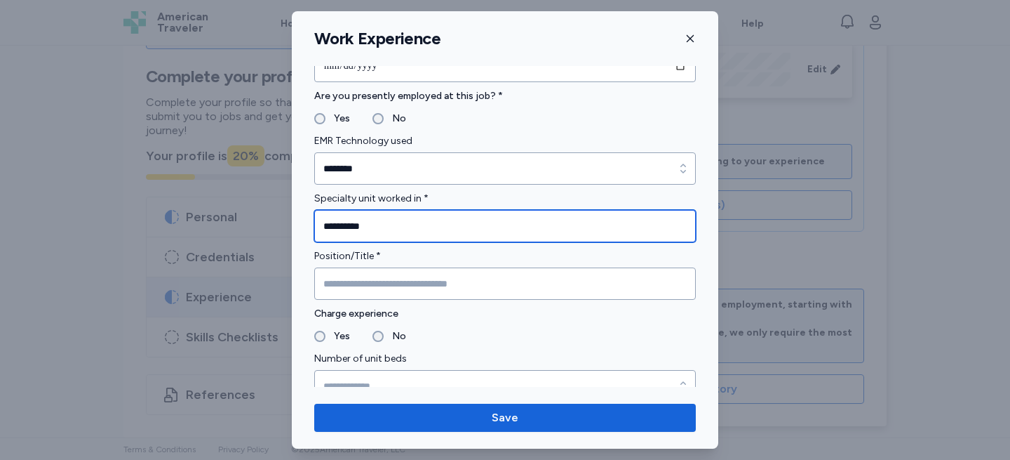
type input "*********"
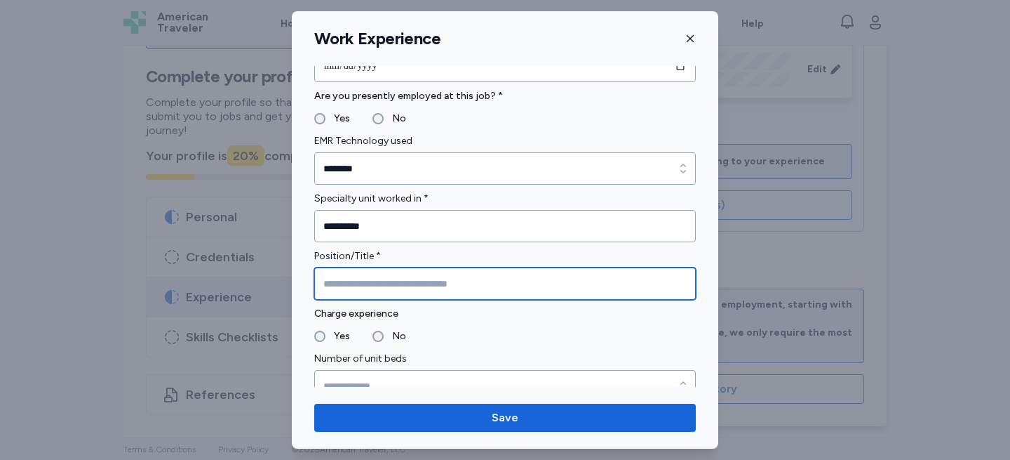
click at [382, 295] on input "Position/Title *" at bounding box center [505, 283] width 382 height 32
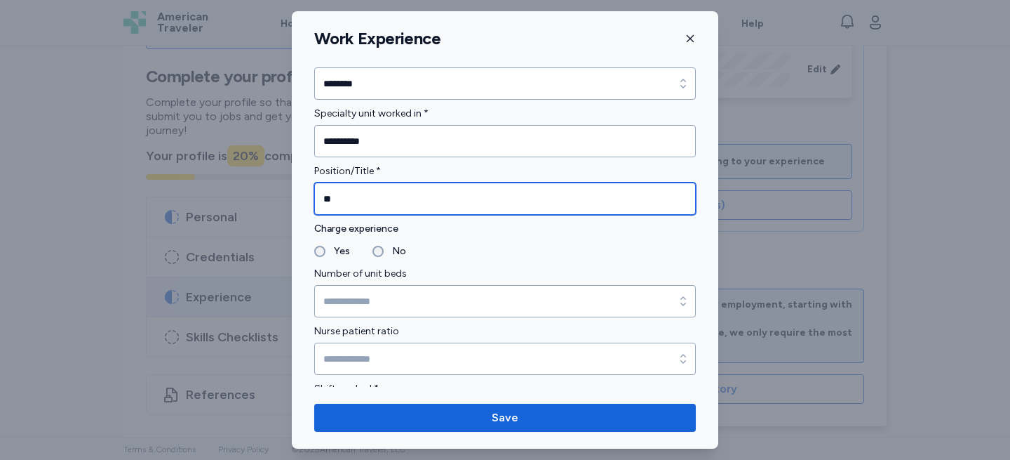
type input "**"
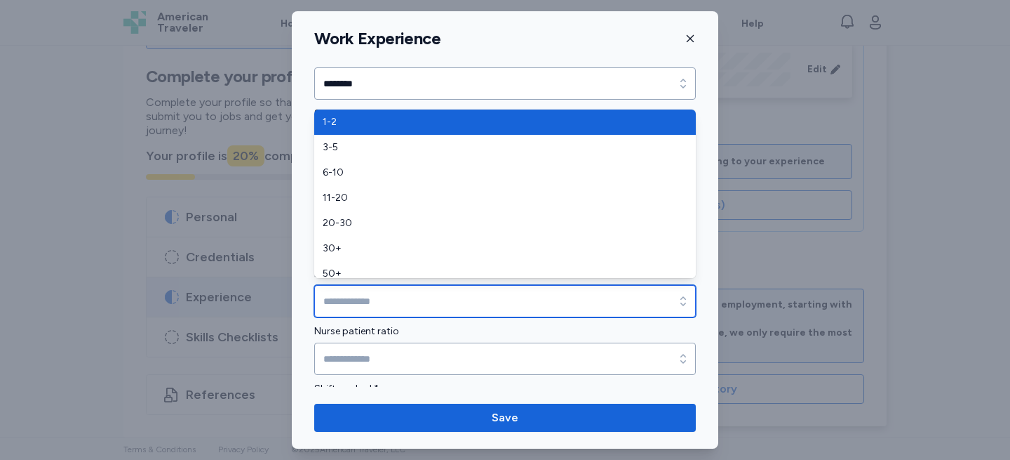
click at [373, 290] on input "Number of unit beds" at bounding box center [505, 301] width 382 height 32
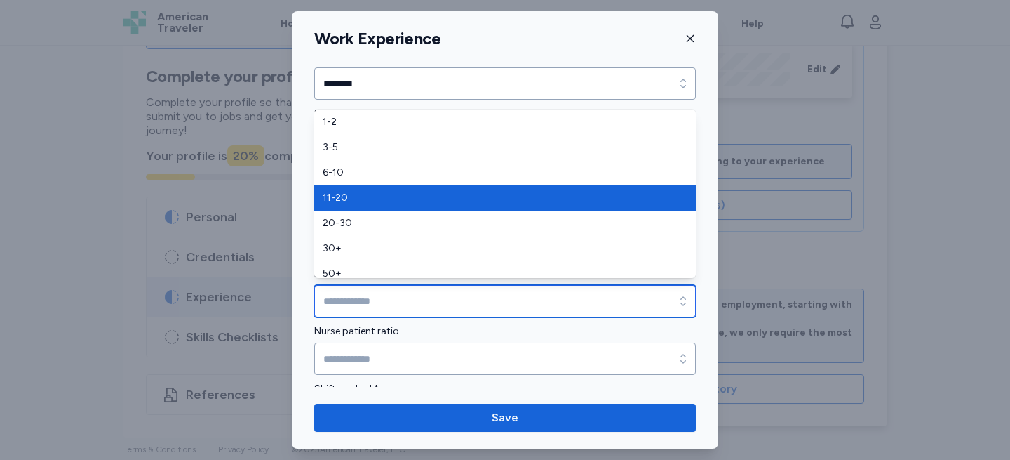
scroll to position [8, 0]
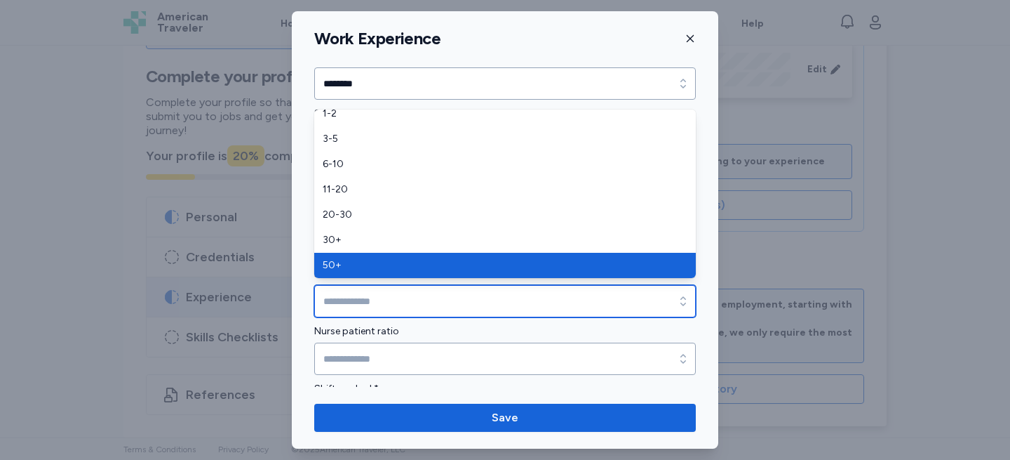
type input "***"
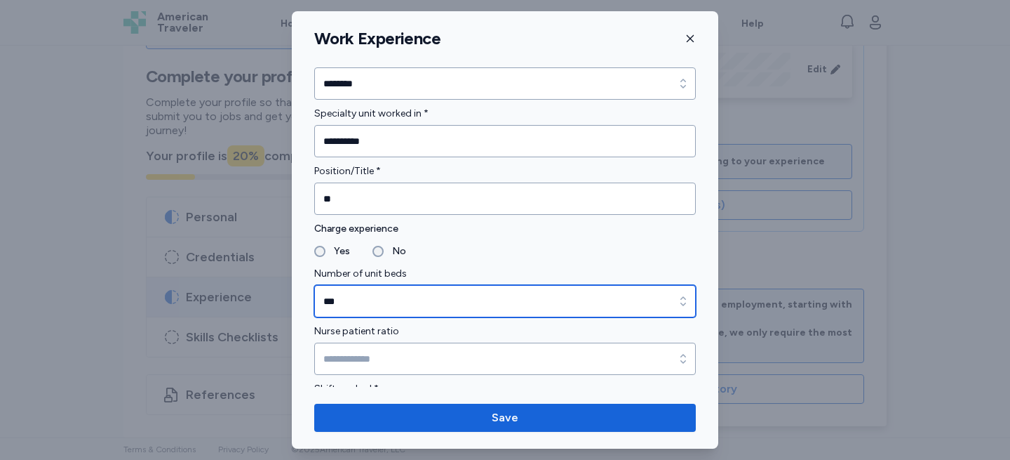
scroll to position [825, 0]
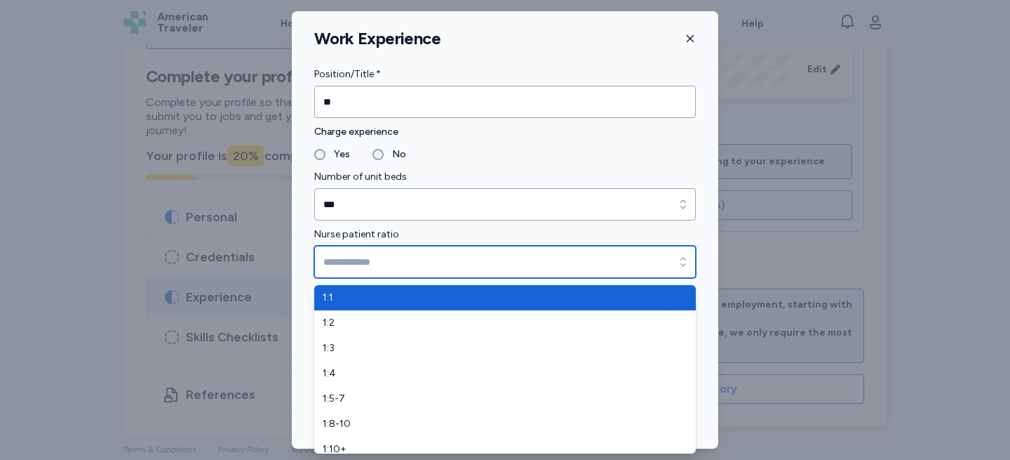
click at [362, 273] on input "Nurse patient ratio" at bounding box center [505, 262] width 382 height 32
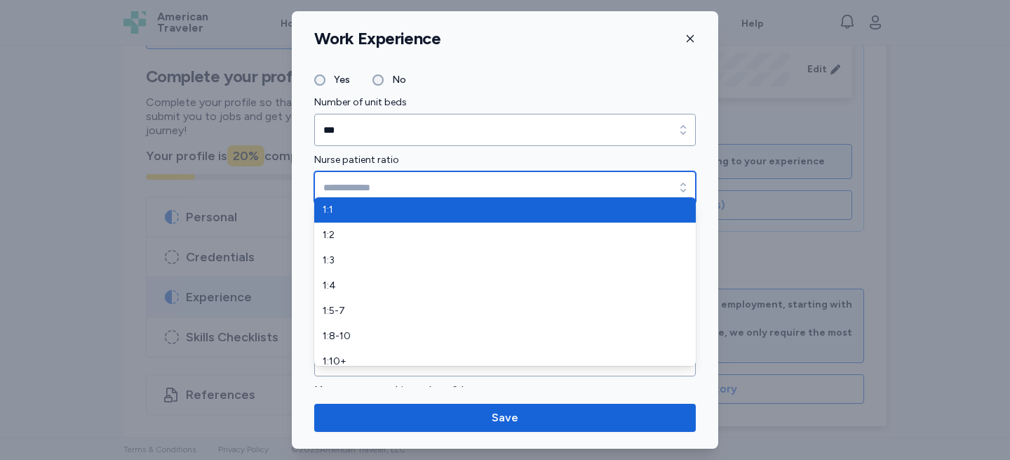
scroll to position [913, 0]
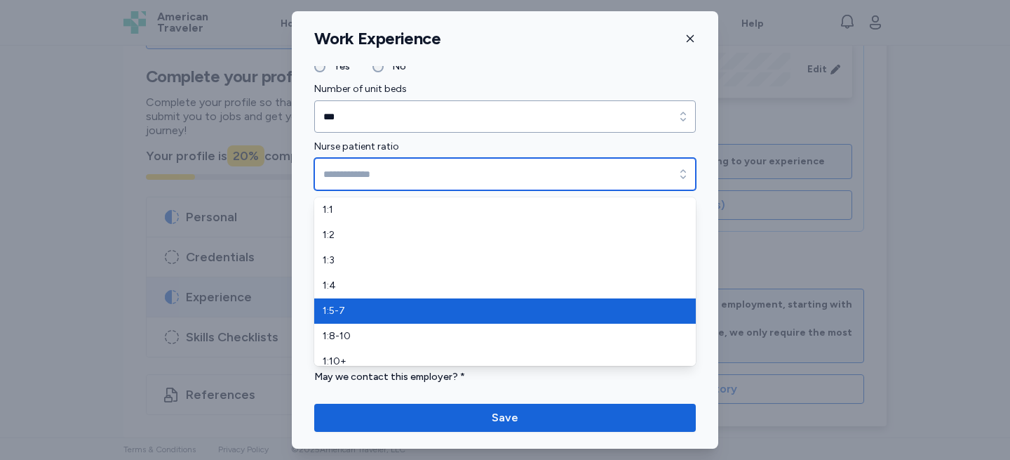
type input "*****"
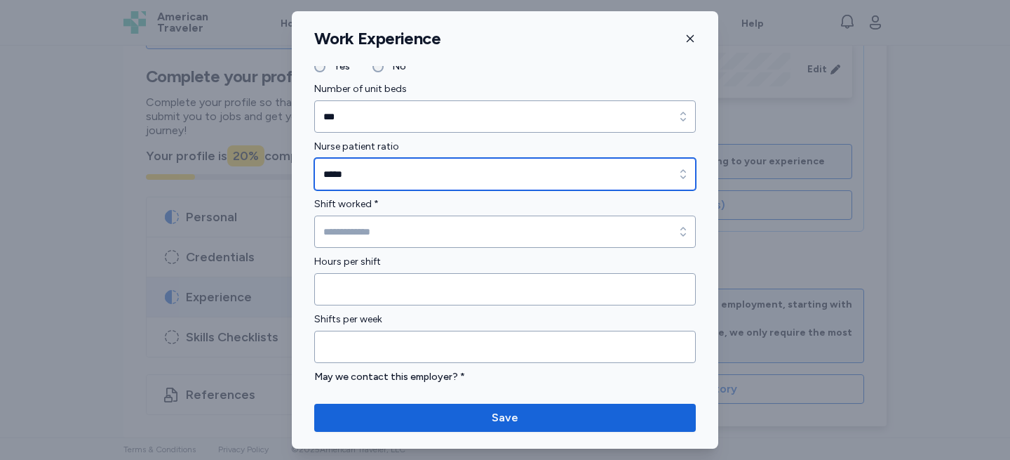
scroll to position [921, 0]
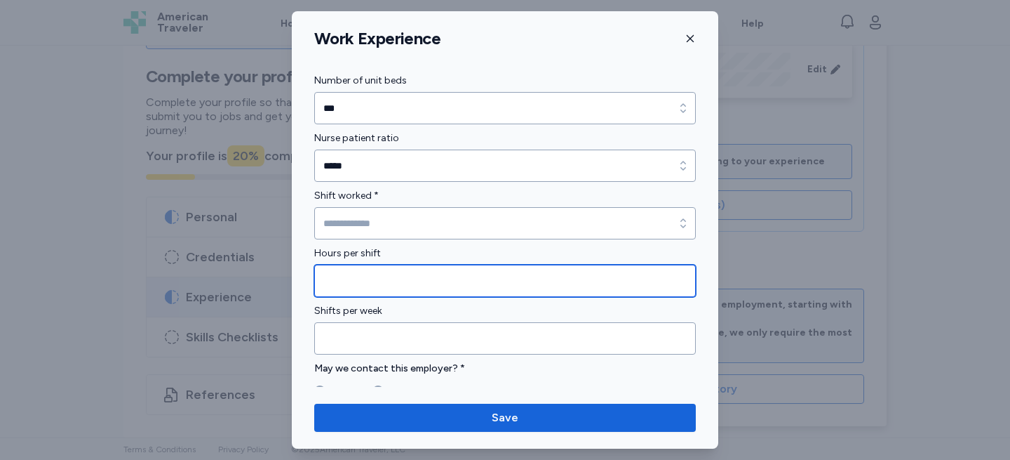
click at [366, 283] on input "Hours per shift" at bounding box center [505, 281] width 382 height 32
type input "**"
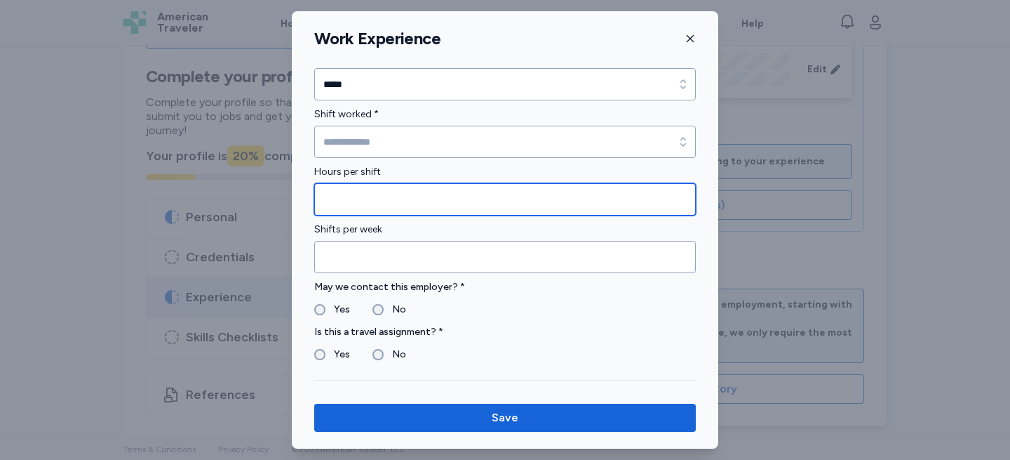
type input "*"
type input "**"
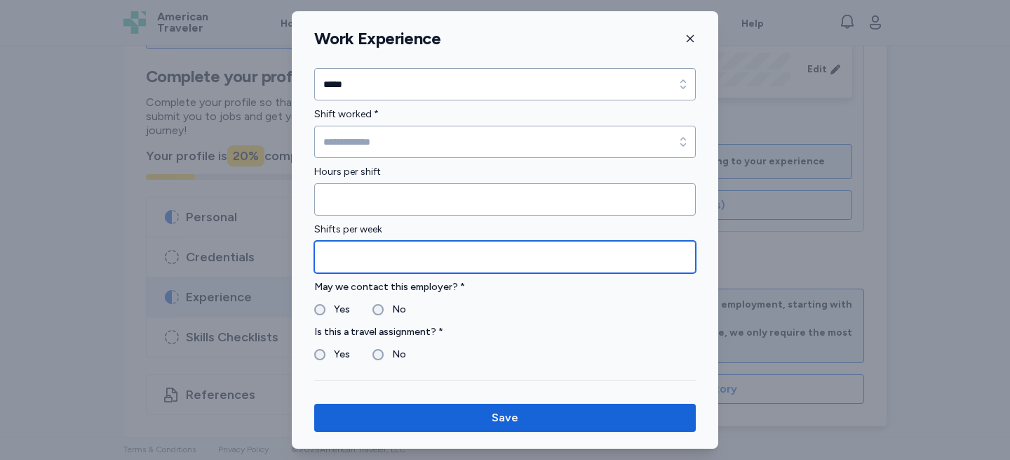
click at [403, 264] on input "Shifts per week" at bounding box center [505, 257] width 382 height 32
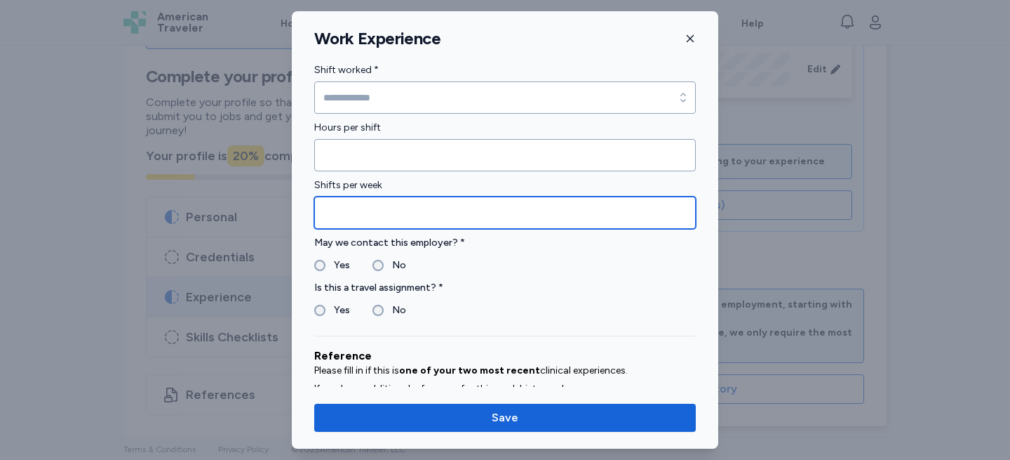
scroll to position [1099, 0]
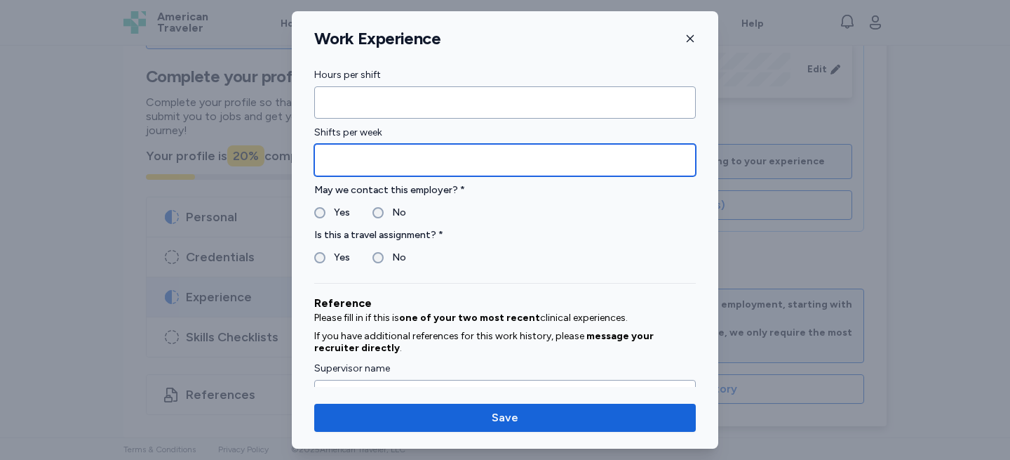
type input "*"
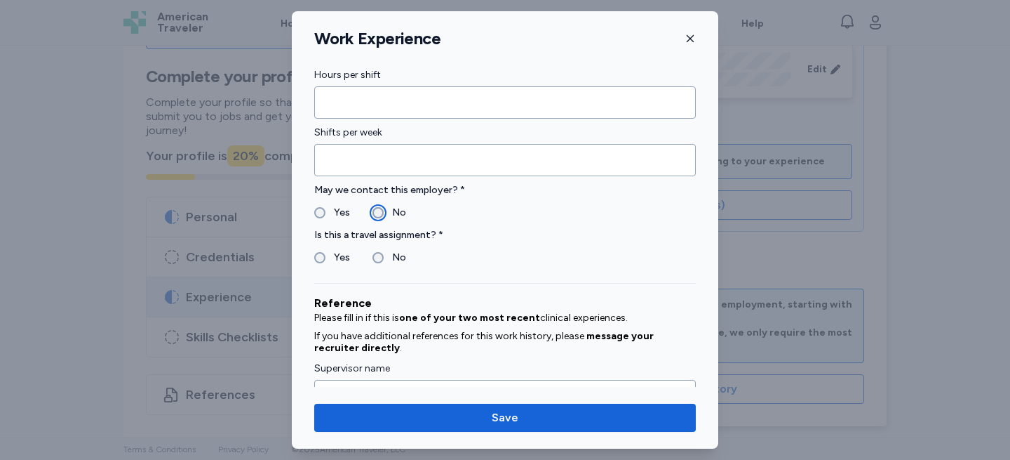
scroll to position [1243, 0]
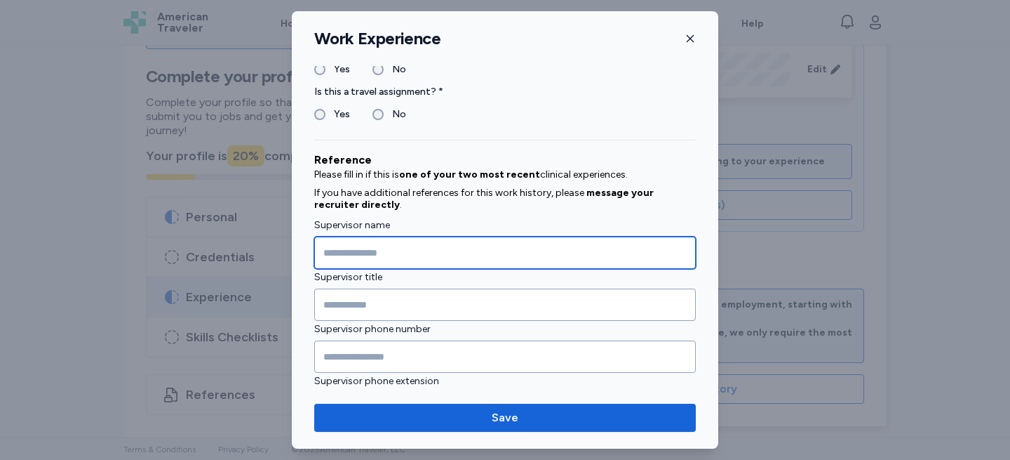
click at [370, 255] on input "Supervisor name" at bounding box center [505, 252] width 382 height 32
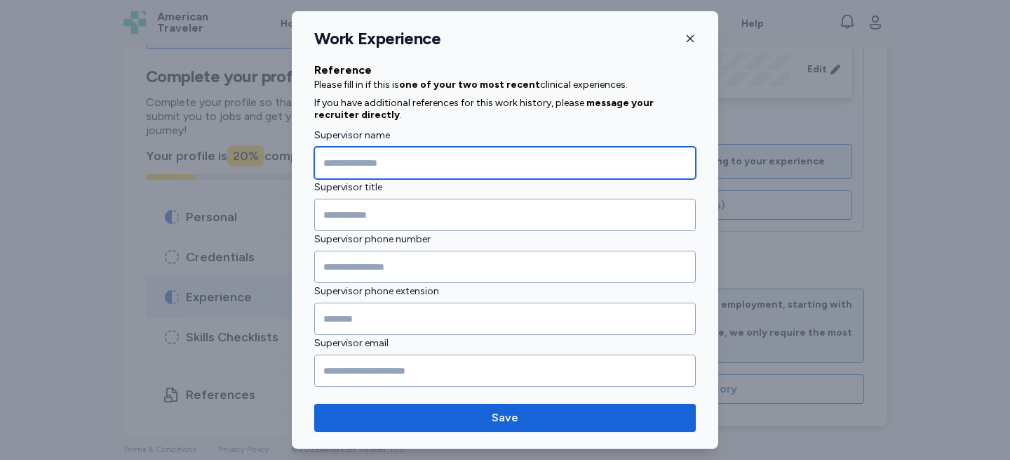
scroll to position [1332, 0]
type input "**********"
drag, startPoint x: 389, startPoint y: 168, endPoint x: 327, endPoint y: 169, distance: 61.7
click at [327, 169] on input "**********" at bounding box center [505, 163] width 382 height 32
type input "*********"
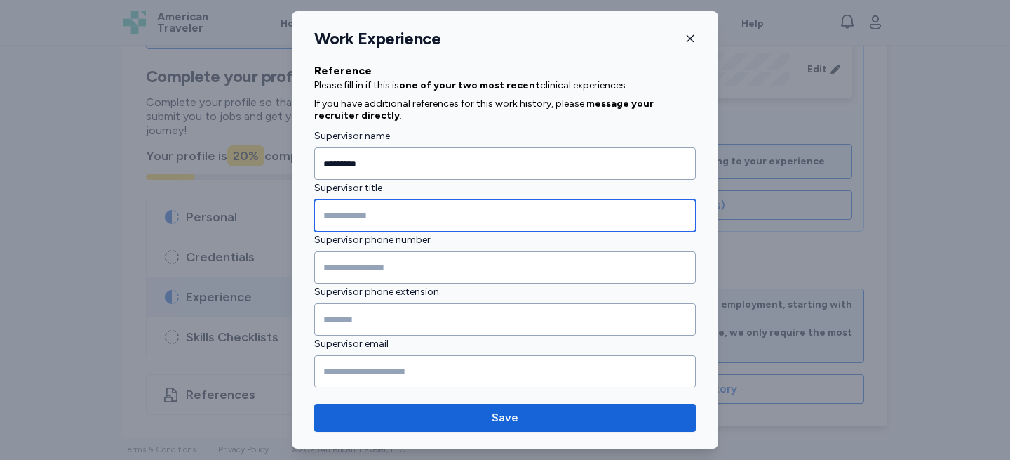
click at [365, 224] on input "Supervisor title" at bounding box center [505, 215] width 382 height 32
type input "*********"
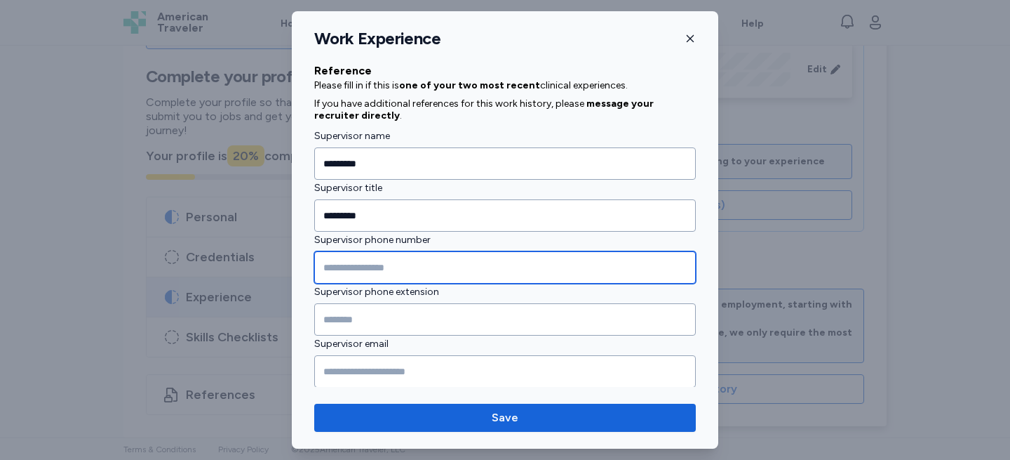
click at [387, 272] on input "Supervisor phone number" at bounding box center [505, 267] width 382 height 32
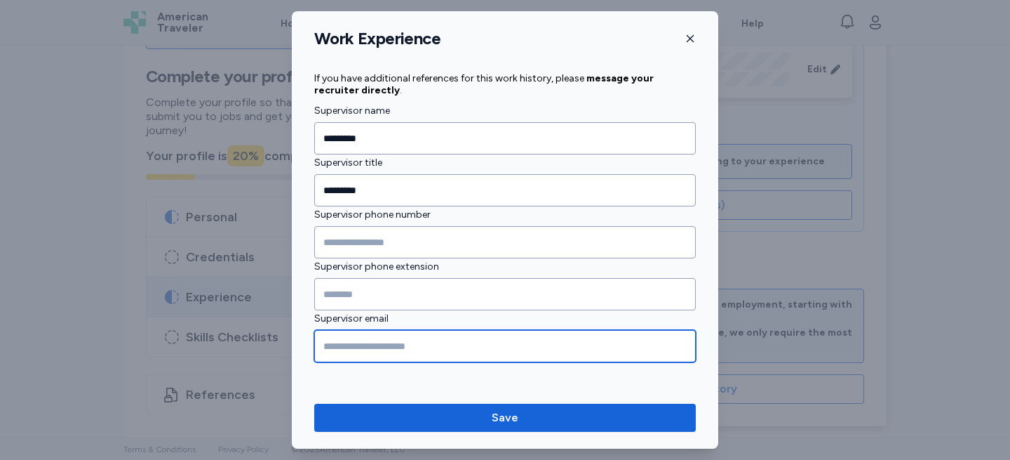
click at [367, 344] on input "Supervisor email" at bounding box center [505, 346] width 382 height 32
type input "**********"
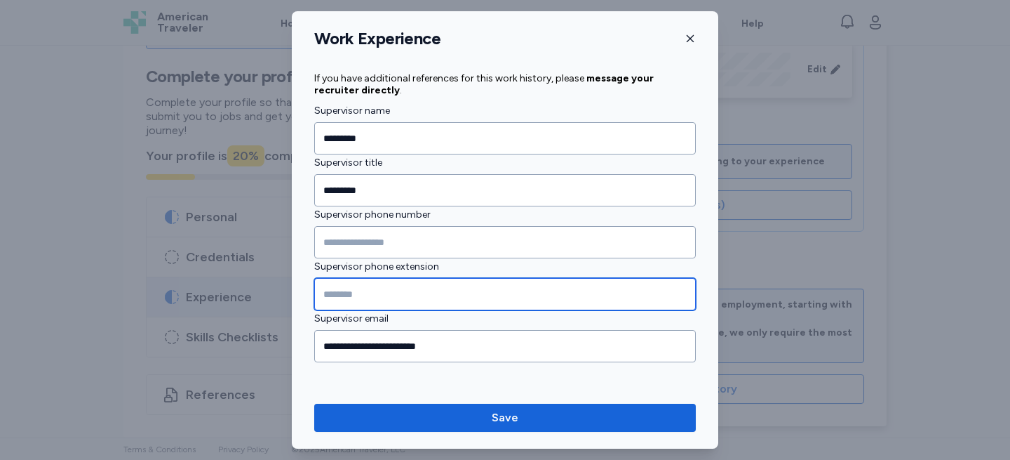
click at [455, 292] on input "Supervisor phone extension" at bounding box center [505, 294] width 382 height 32
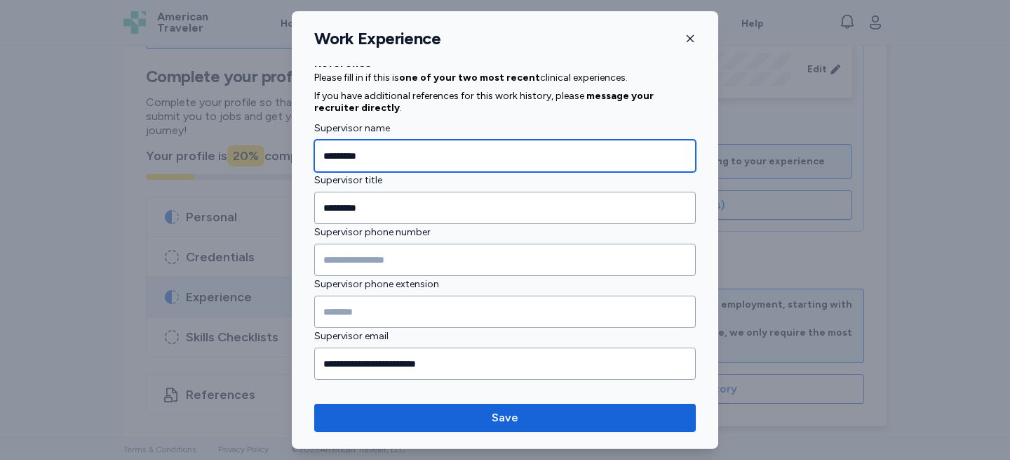
click at [384, 156] on input "*********" at bounding box center [505, 156] width 382 height 32
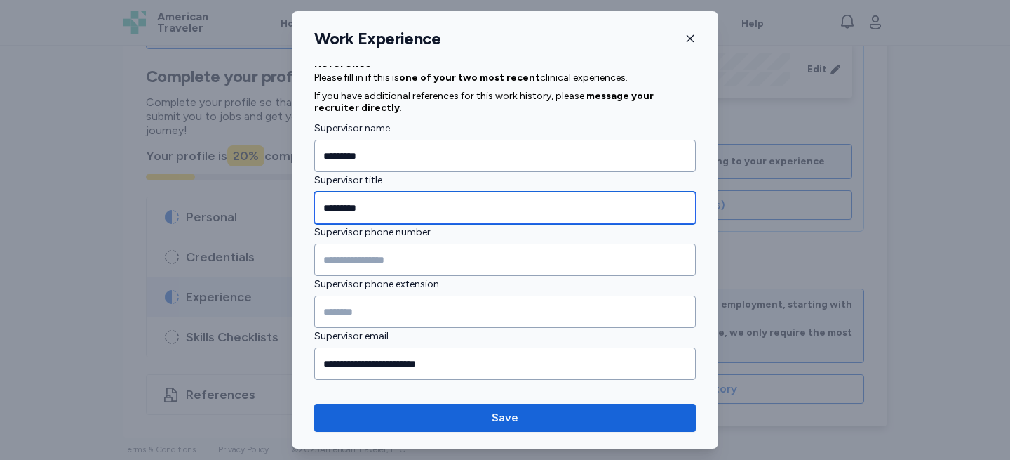
click at [400, 198] on input "*********" at bounding box center [505, 208] width 382 height 32
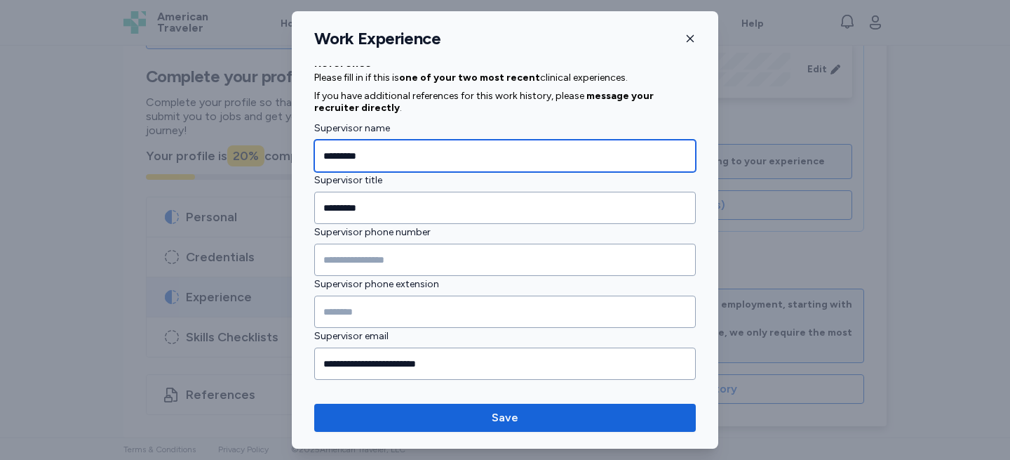
click at [385, 156] on input "*********" at bounding box center [505, 156] width 382 height 32
type input "*********"
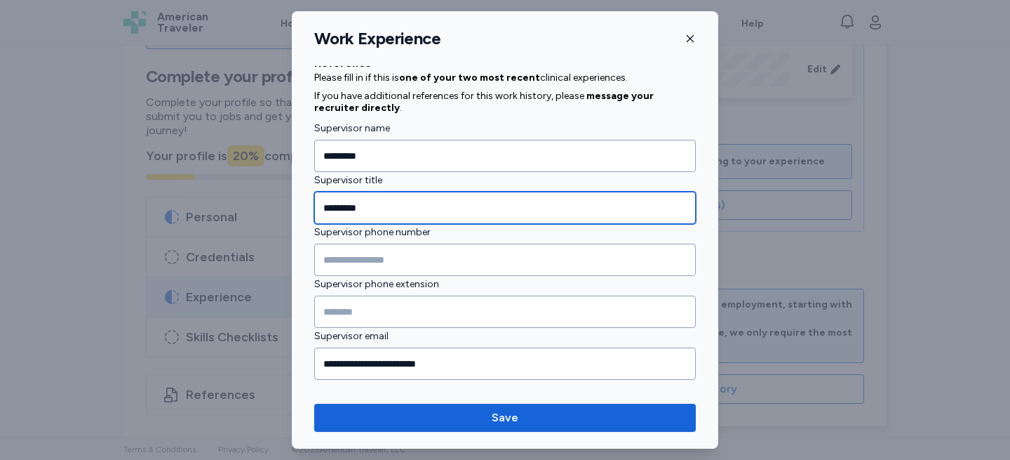
click at [387, 210] on input "*********" at bounding box center [505, 208] width 382 height 32
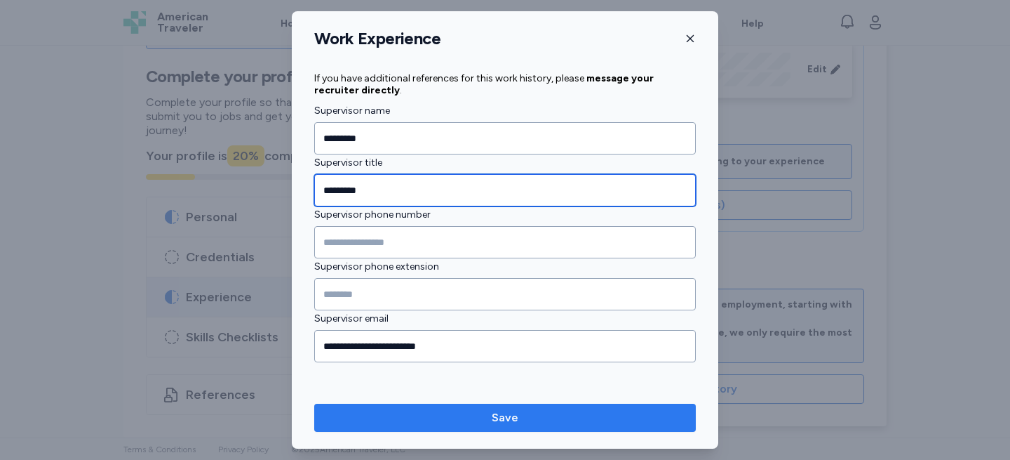
type input "*********"
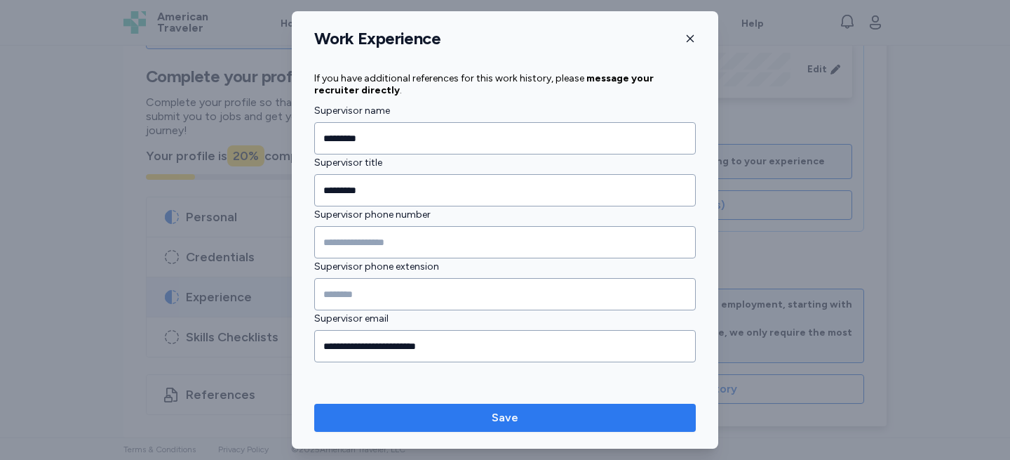
click at [417, 417] on span "Save" at bounding box center [505, 417] width 359 height 17
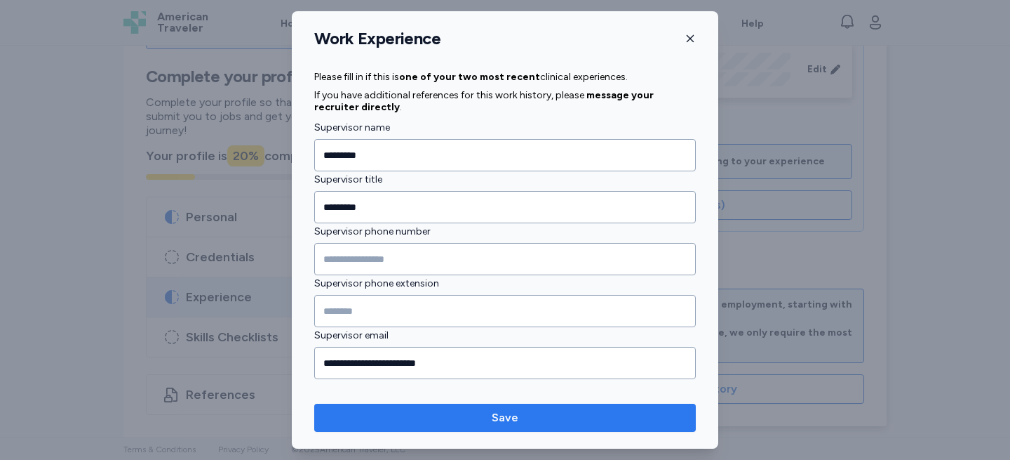
scroll to position [1374, 0]
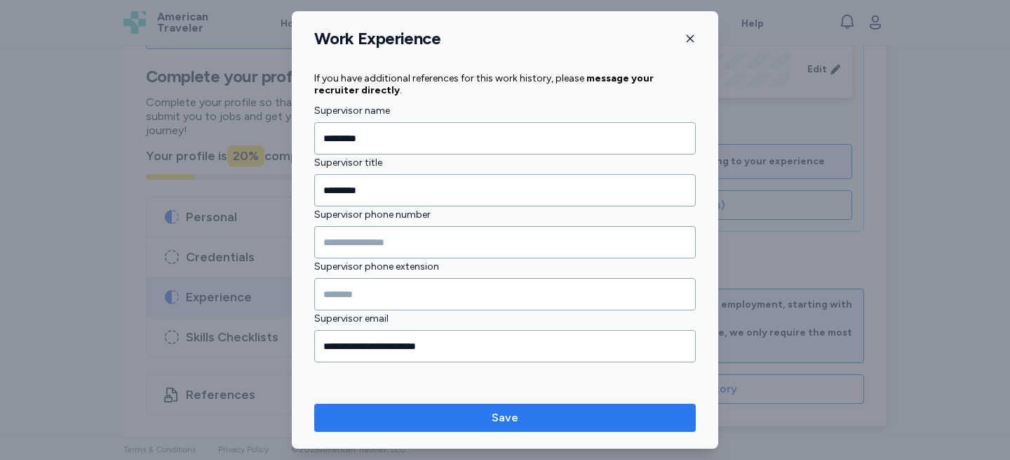
click at [417, 417] on span "Save" at bounding box center [505, 417] width 359 height 17
click at [491, 415] on span "Save" at bounding box center [505, 417] width 359 height 17
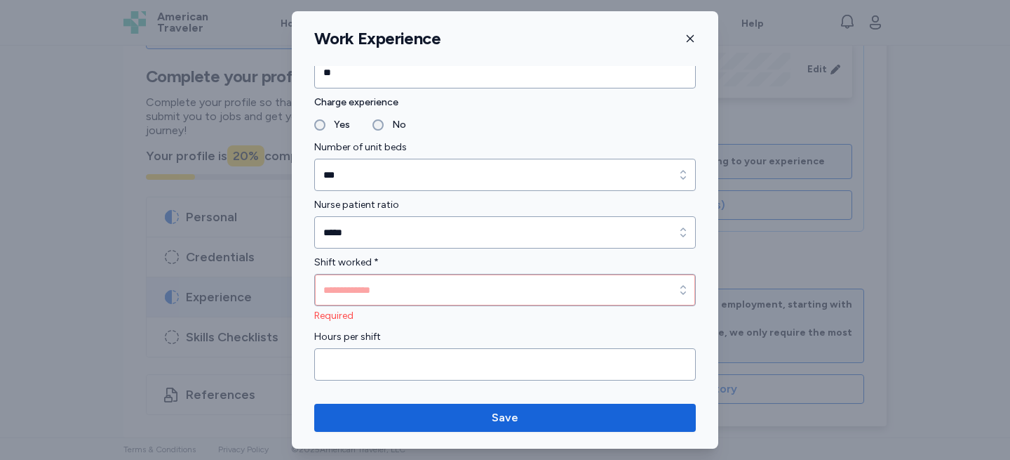
scroll to position [856, 0]
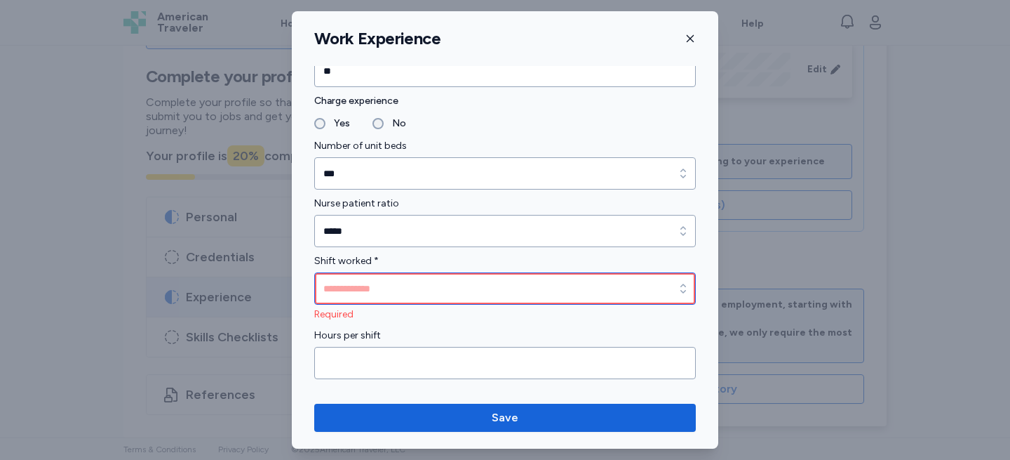
click at [463, 281] on input "Shift worked *" at bounding box center [505, 288] width 382 height 32
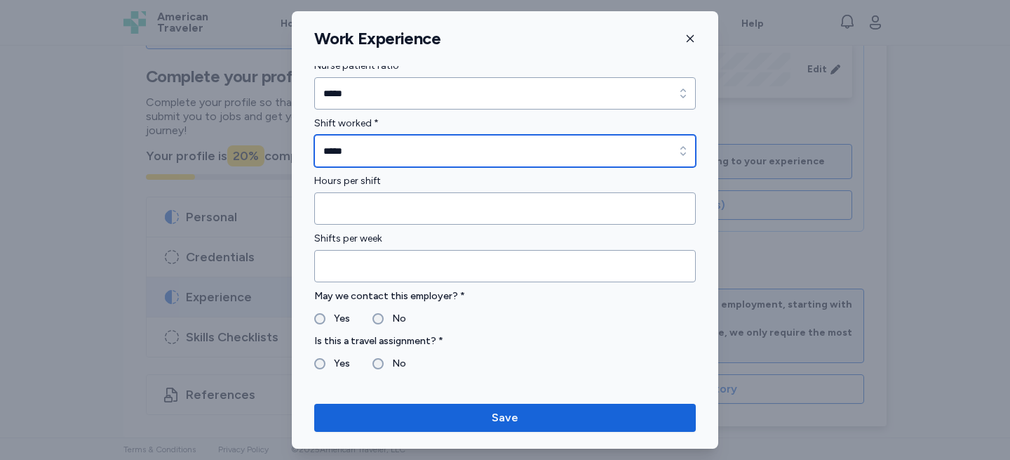
scroll to position [984, 0]
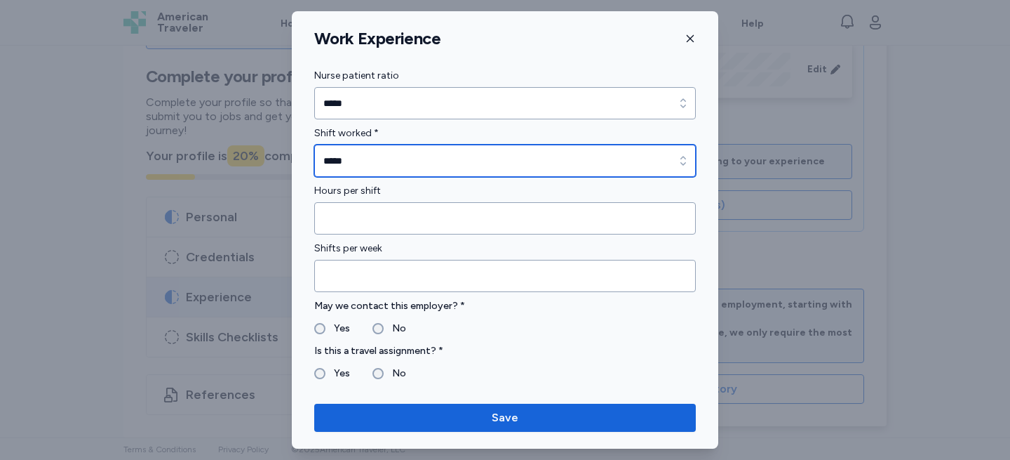
click at [479, 154] on input "*****" at bounding box center [505, 161] width 382 height 32
click at [691, 156] on div "button" at bounding box center [683, 161] width 25 height 32
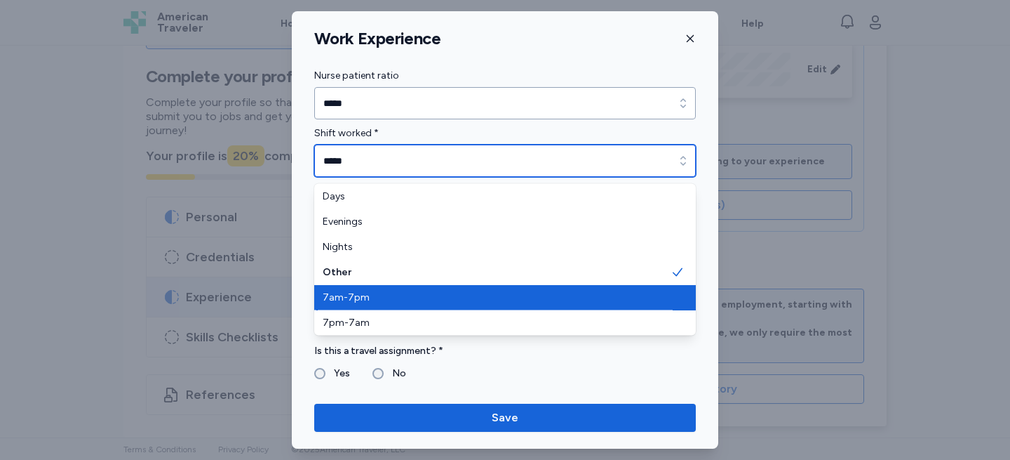
type input "*******"
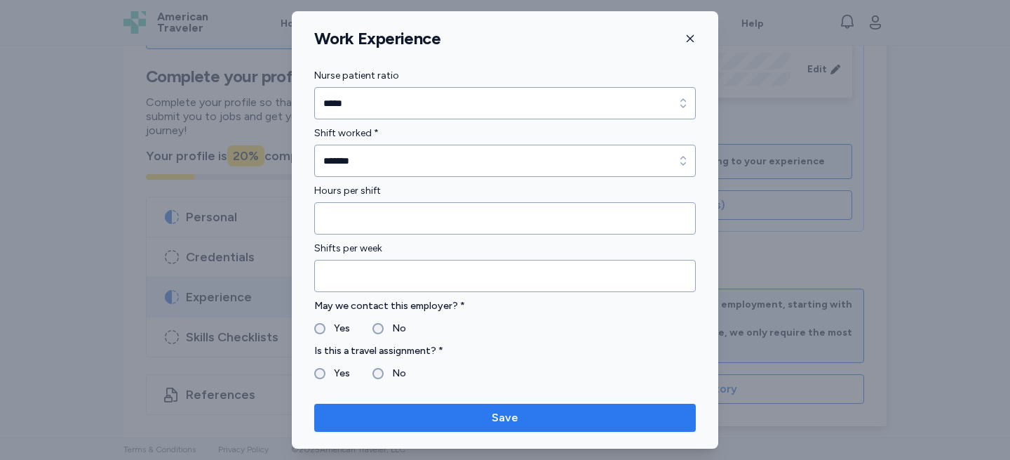
click at [417, 416] on span "Save" at bounding box center [505, 417] width 359 height 17
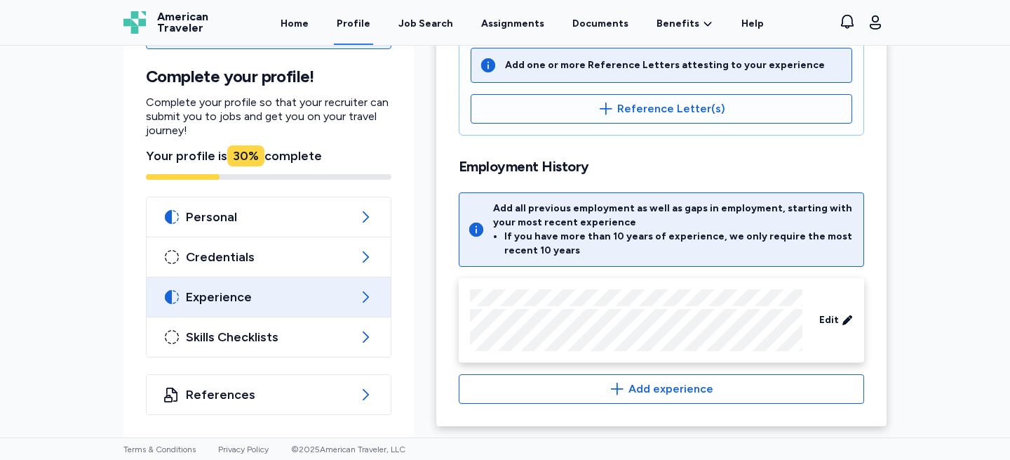
scroll to position [0, 0]
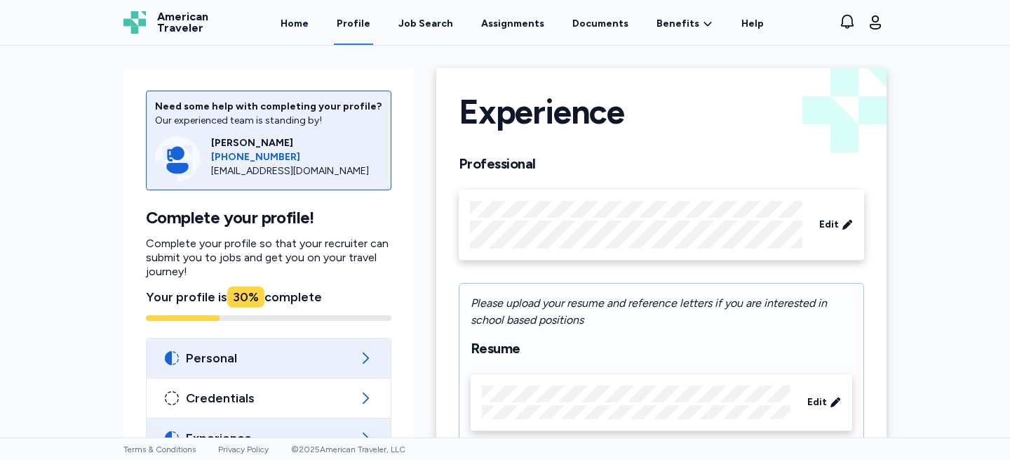
click at [290, 338] on div "Personal" at bounding box center [269, 357] width 244 height 39
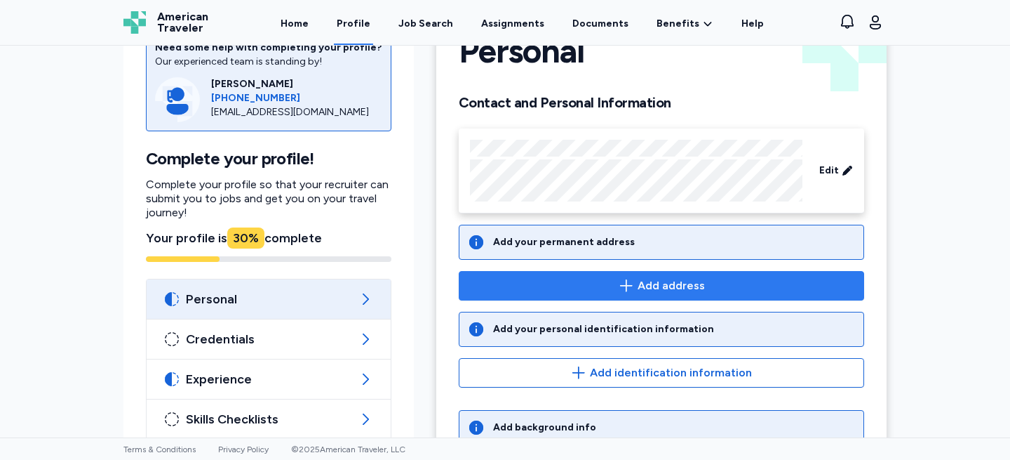
scroll to position [69, 0]
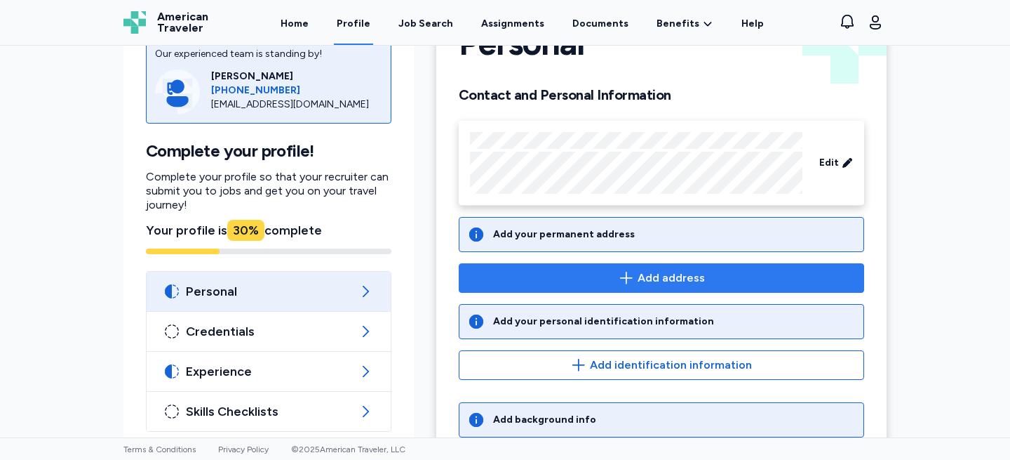
click at [615, 281] on span "Add address" at bounding box center [662, 277] width 382 height 17
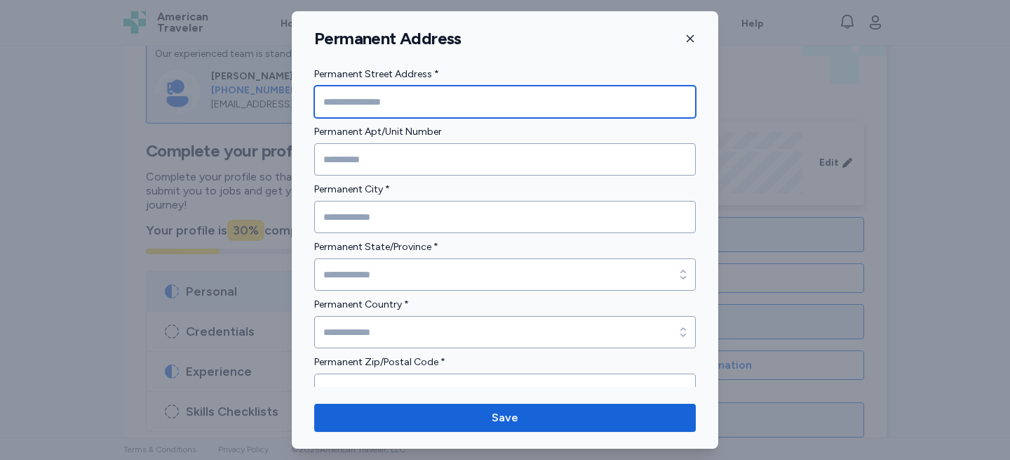
click at [403, 105] on input "Permanent Street Address *" at bounding box center [505, 102] width 382 height 32
type input "**********"
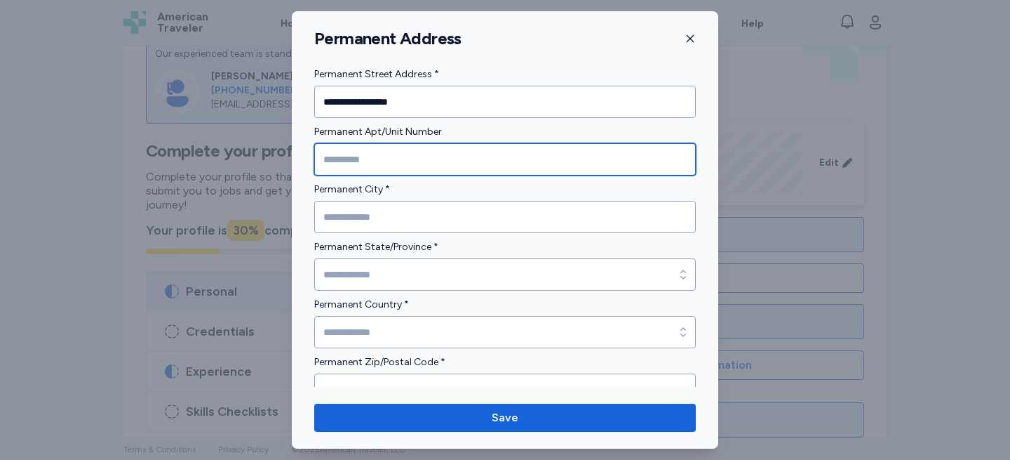
click at [391, 159] on input "Permanent Apt/Unit Number" at bounding box center [505, 159] width 382 height 32
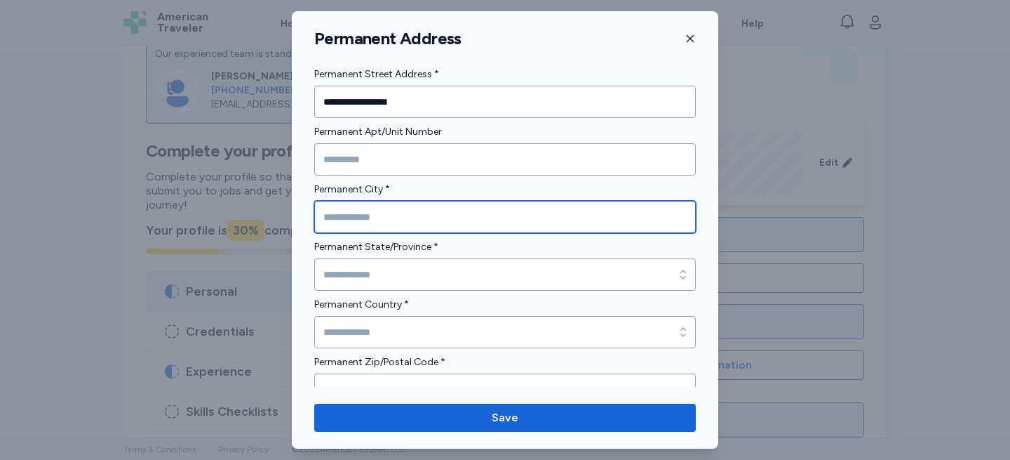
click at [380, 229] on input "Permanent City *" at bounding box center [505, 217] width 382 height 32
type input "**********"
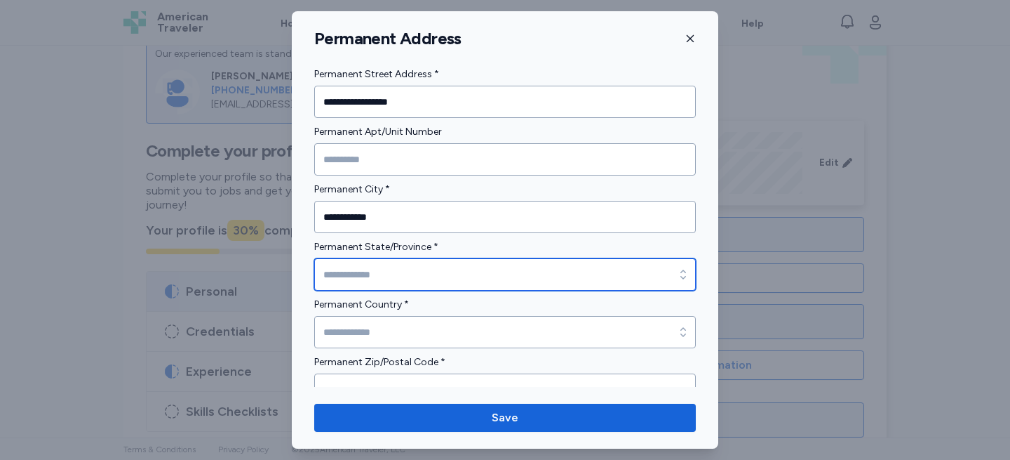
click at [369, 279] on input "Permanent State/Province *" at bounding box center [505, 274] width 382 height 32
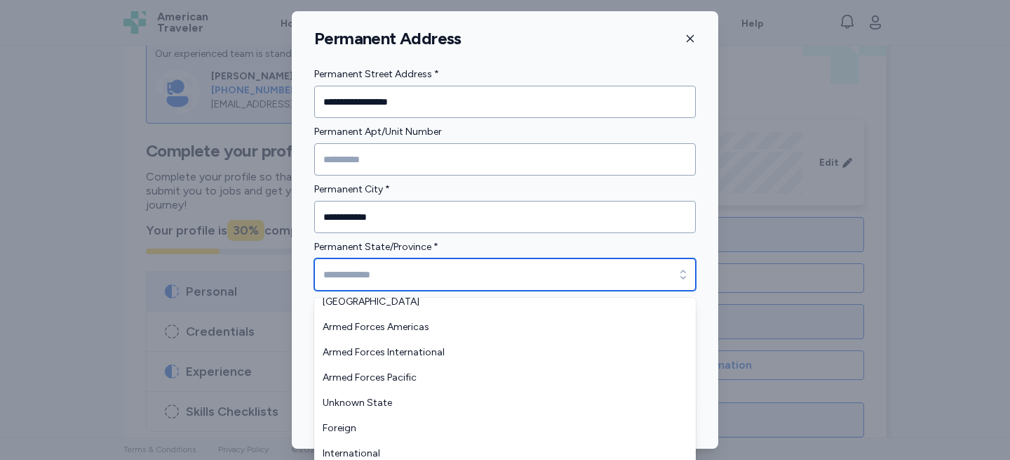
scroll to position [1628, 0]
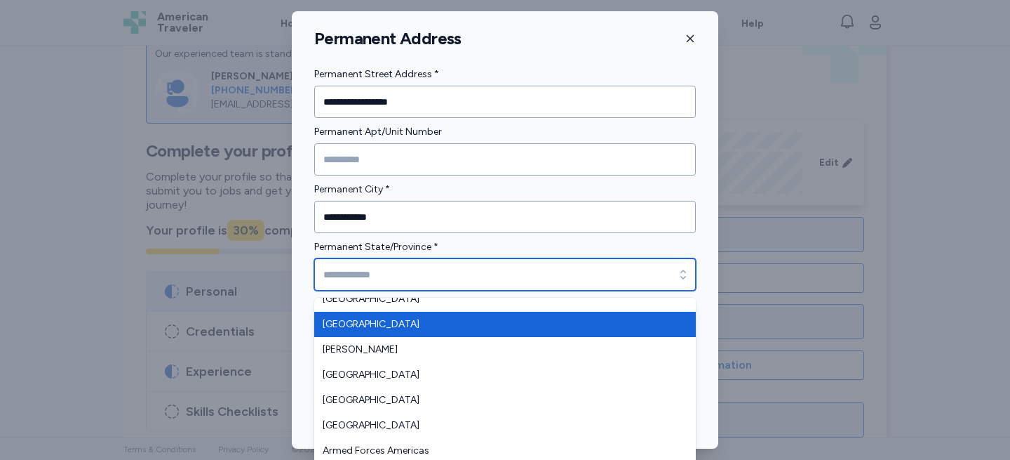
type input "*******"
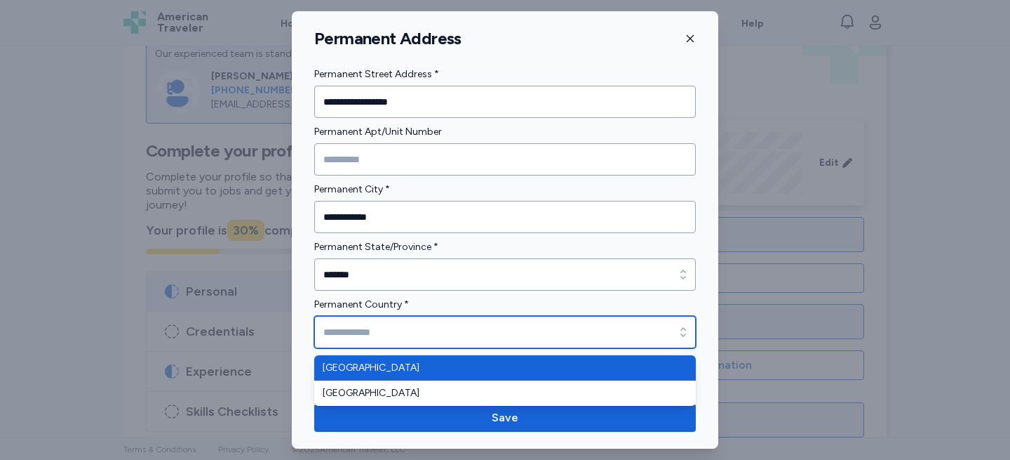
click at [361, 330] on input "Permanent Country *" at bounding box center [505, 332] width 382 height 32
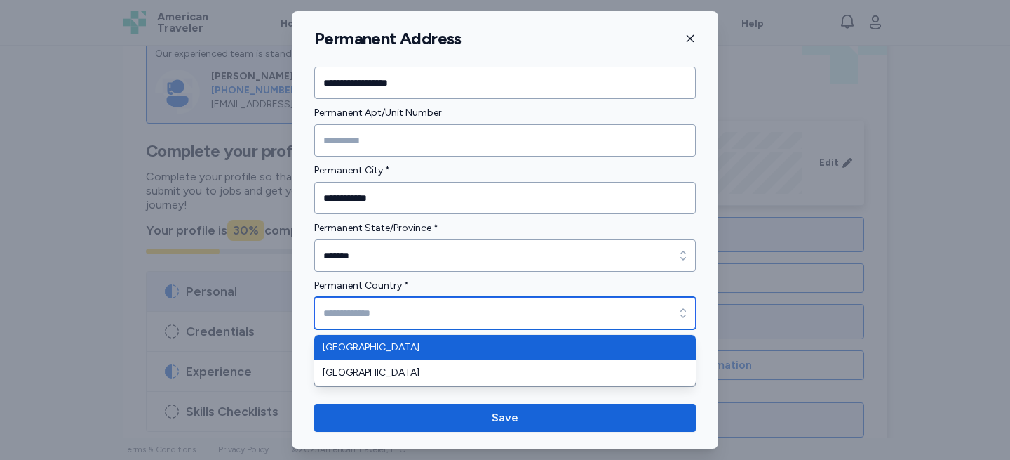
scroll to position [22, 0]
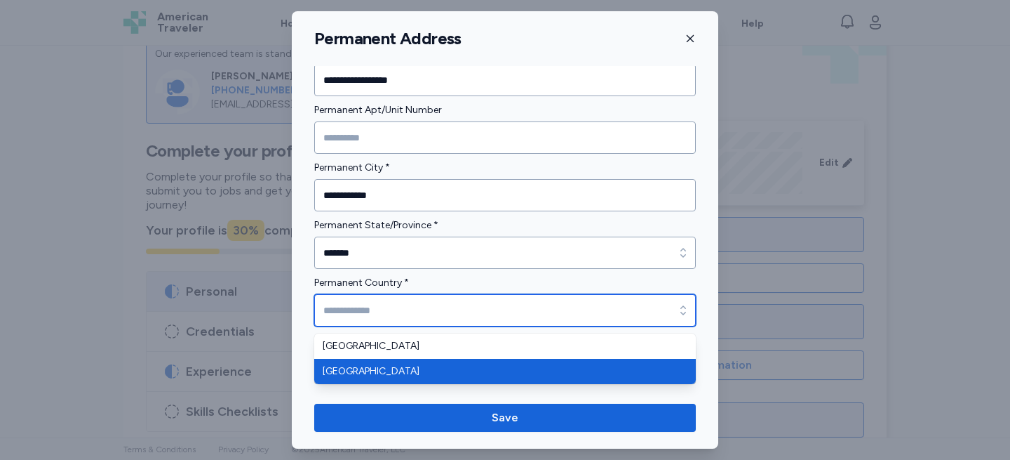
type input "******"
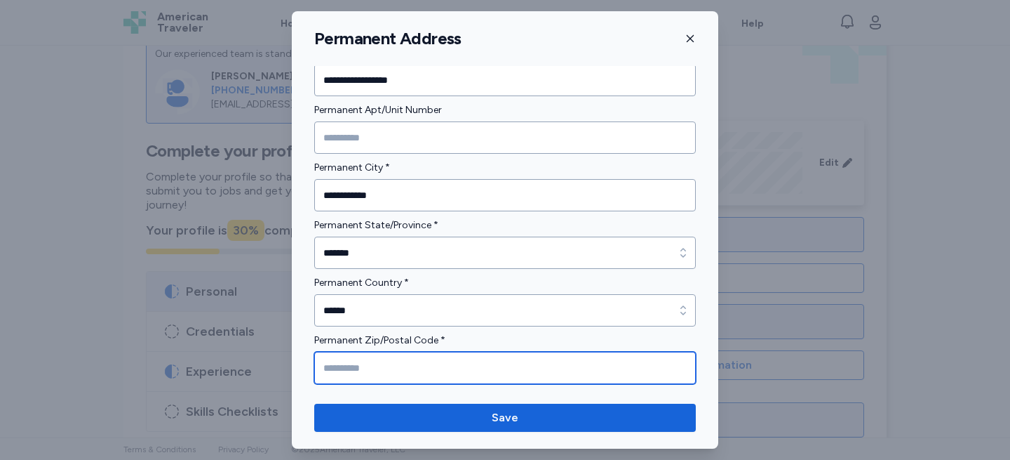
click at [351, 367] on input "Permanent Zip/Postal Code *" at bounding box center [505, 368] width 382 height 32
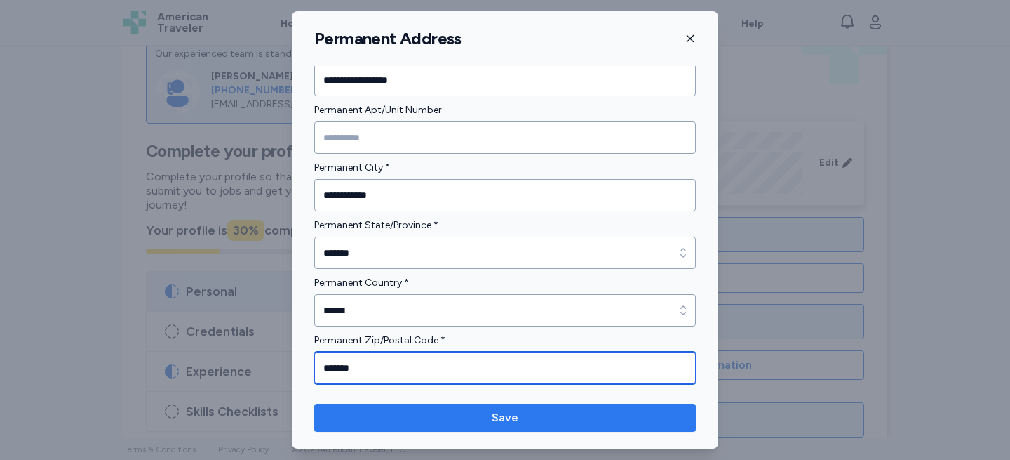
type input "*******"
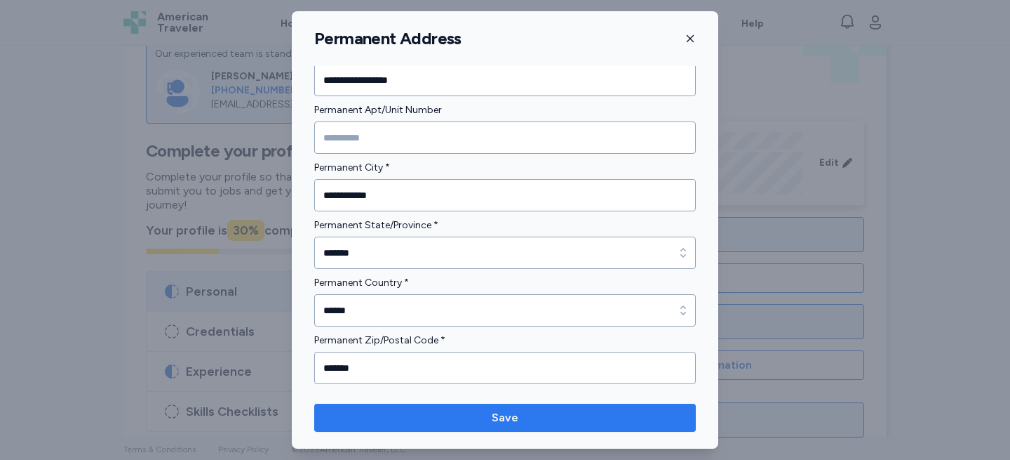
click at [413, 410] on span "Save" at bounding box center [505, 417] width 359 height 17
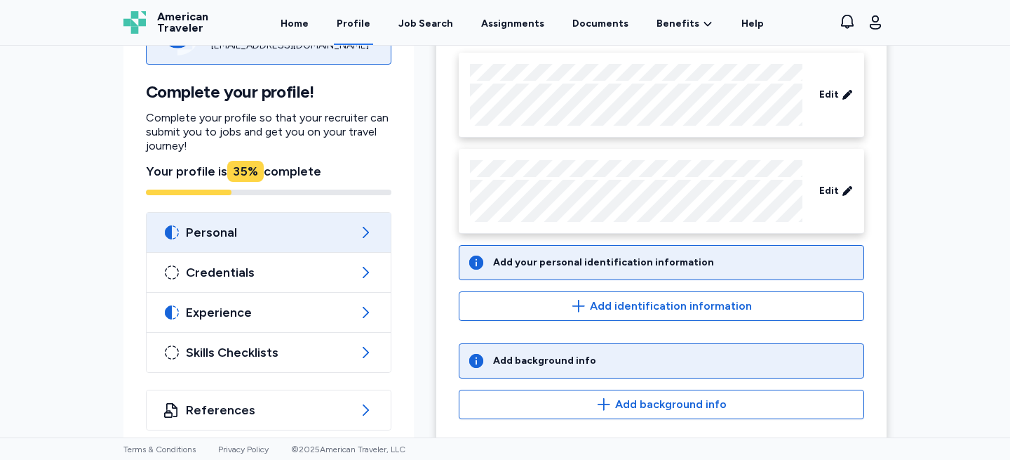
scroll to position [152, 0]
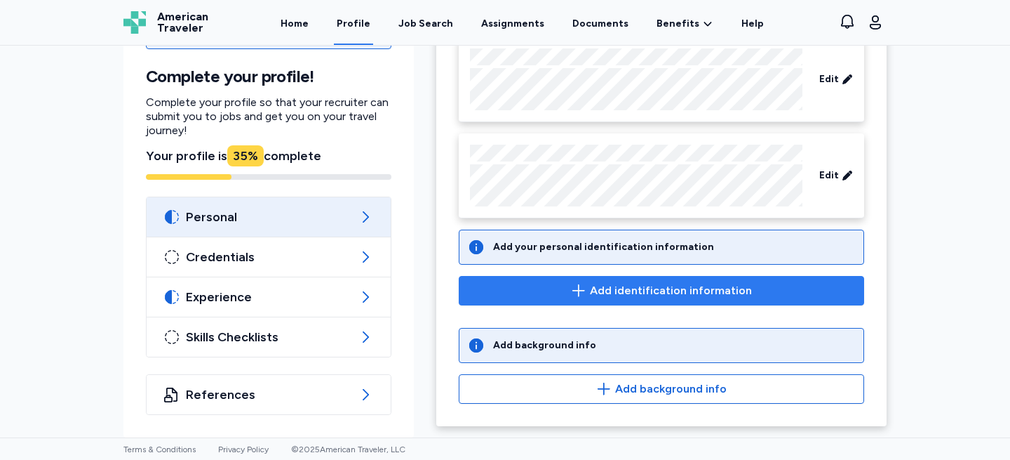
click at [599, 293] on span "Add identification information" at bounding box center [671, 290] width 162 height 17
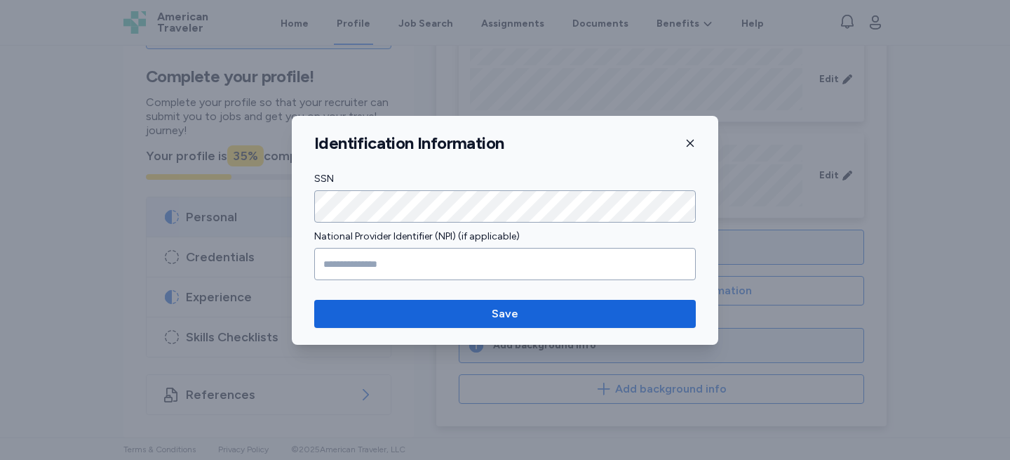
click at [696, 141] on div "Identification Information" at bounding box center [505, 143] width 427 height 21
click at [688, 146] on icon "button" at bounding box center [690, 143] width 11 height 11
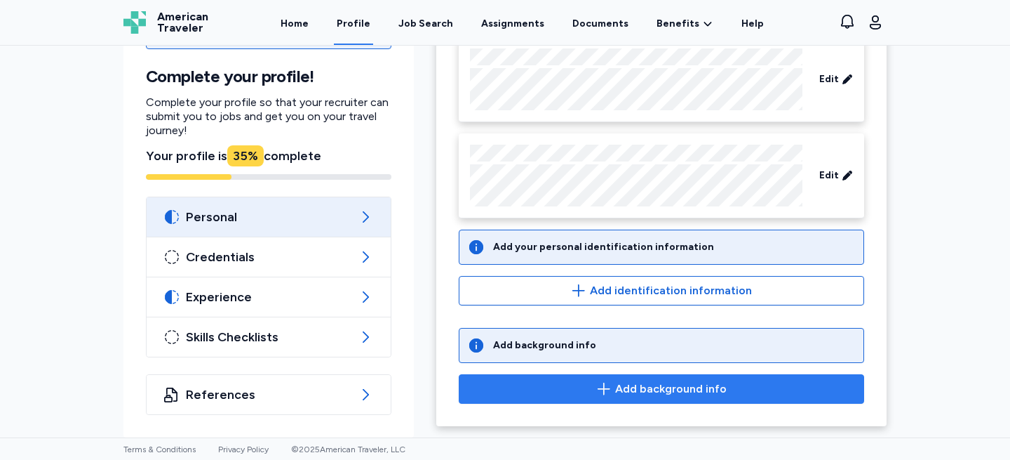
click at [585, 386] on span "Add background info" at bounding box center [662, 388] width 382 height 17
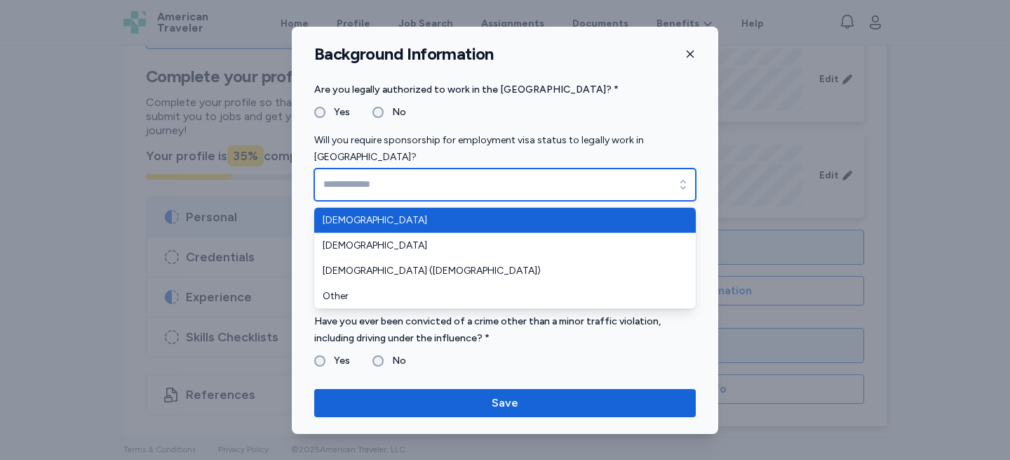
click at [678, 187] on icon "button" at bounding box center [683, 185] width 14 height 14
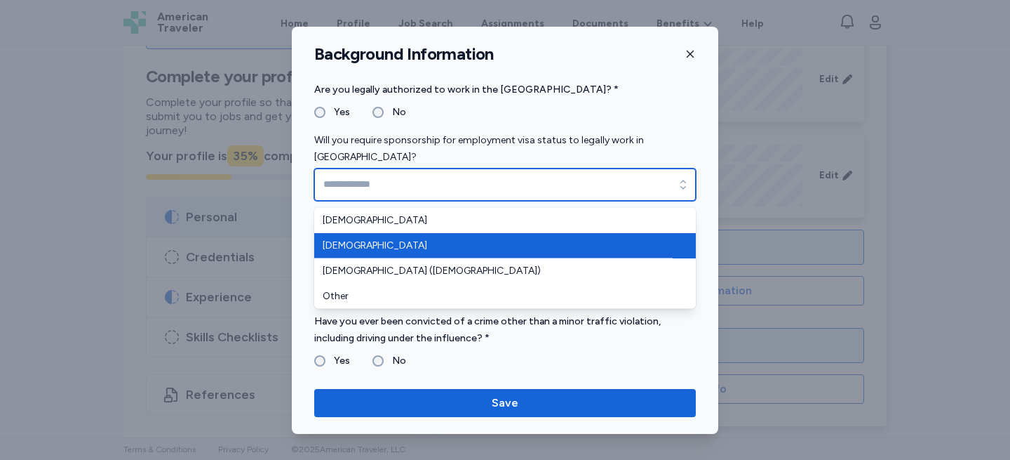
type input "*******"
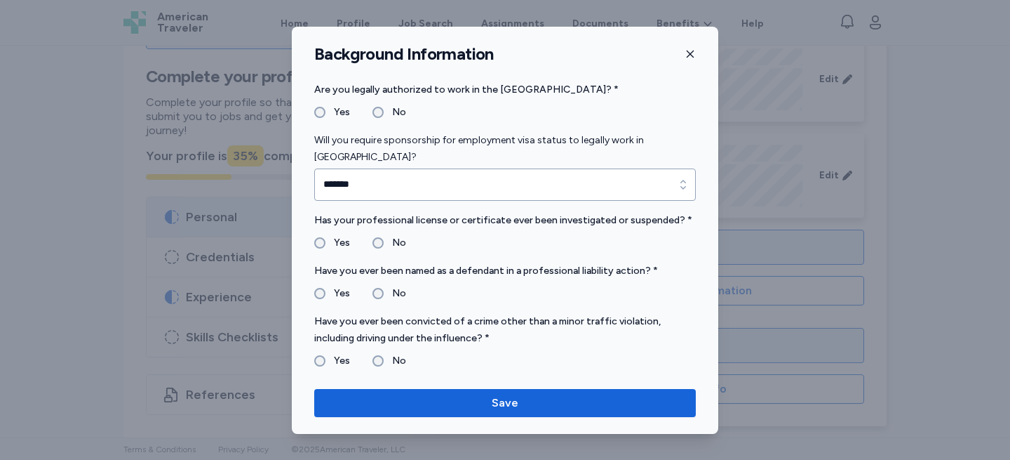
click at [384, 240] on label "No" at bounding box center [395, 242] width 22 height 17
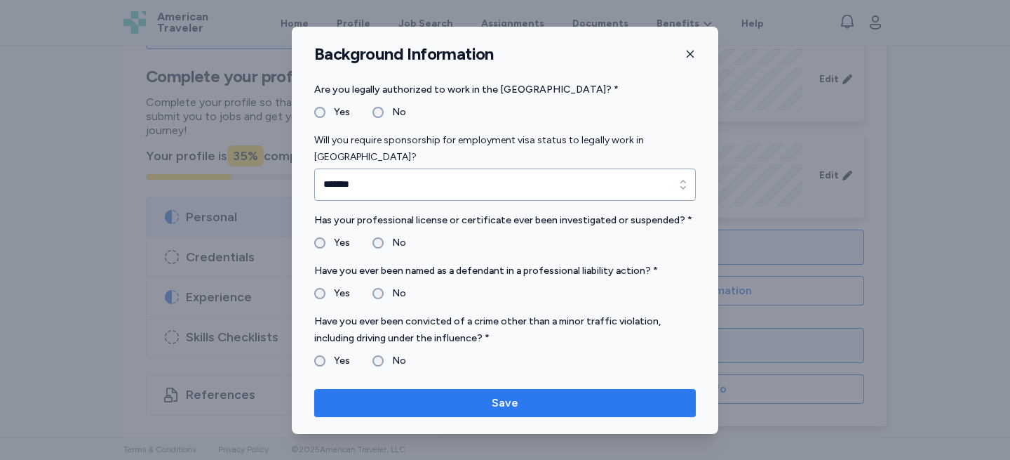
click at [395, 391] on button "Save" at bounding box center [505, 403] width 382 height 28
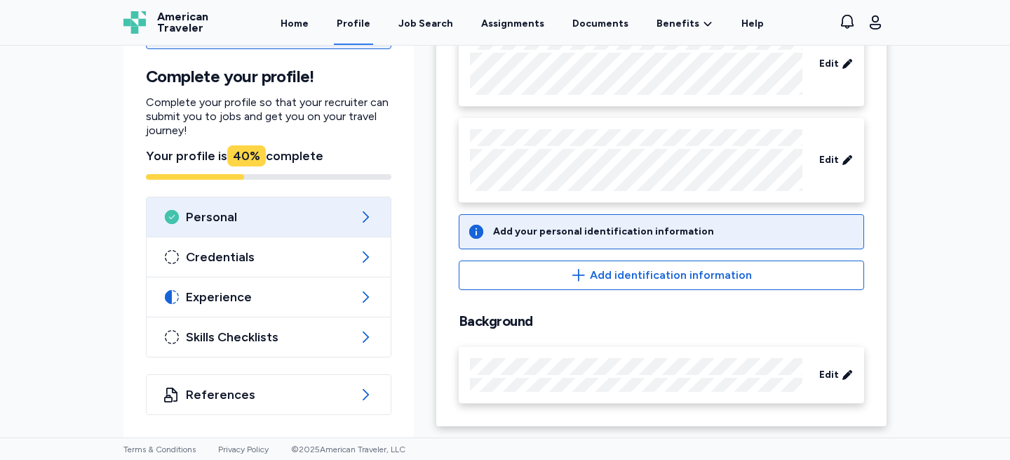
scroll to position [152, 0]
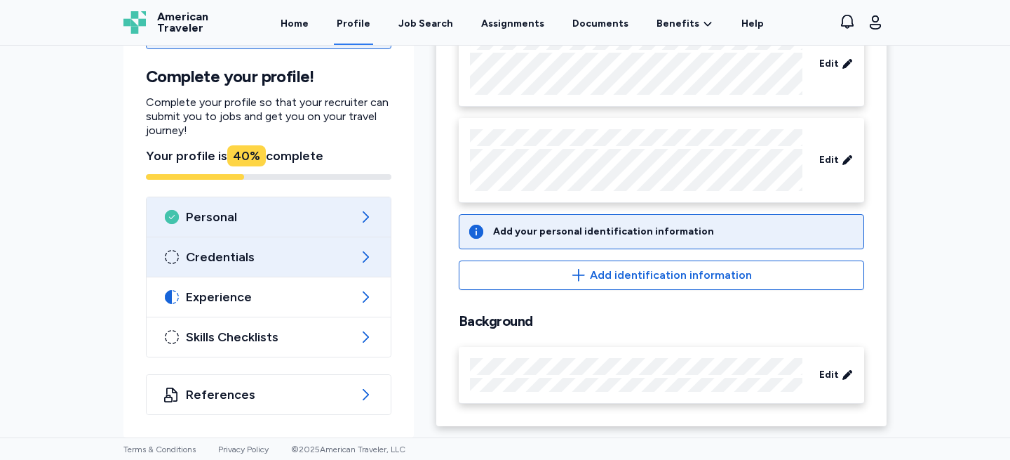
click at [338, 248] on span "Credentials" at bounding box center [269, 256] width 166 height 17
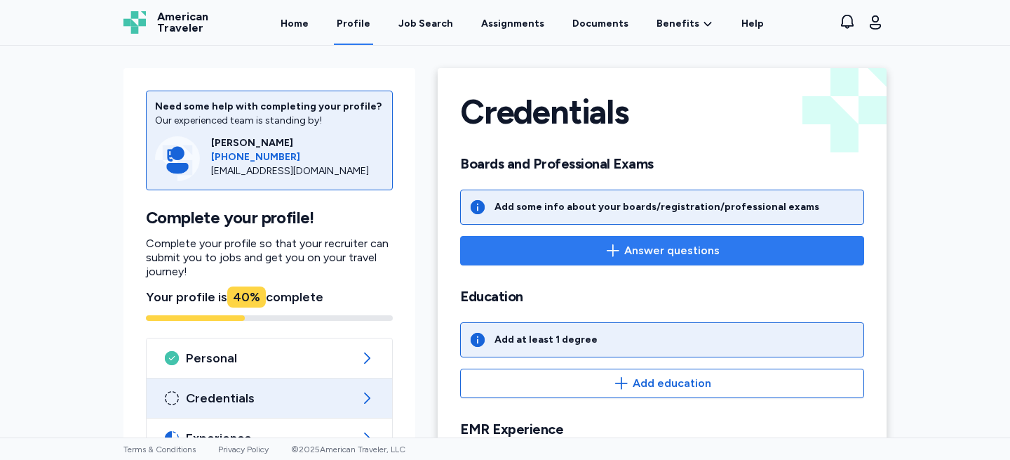
click at [544, 249] on span "Answer questions" at bounding box center [662, 250] width 380 height 17
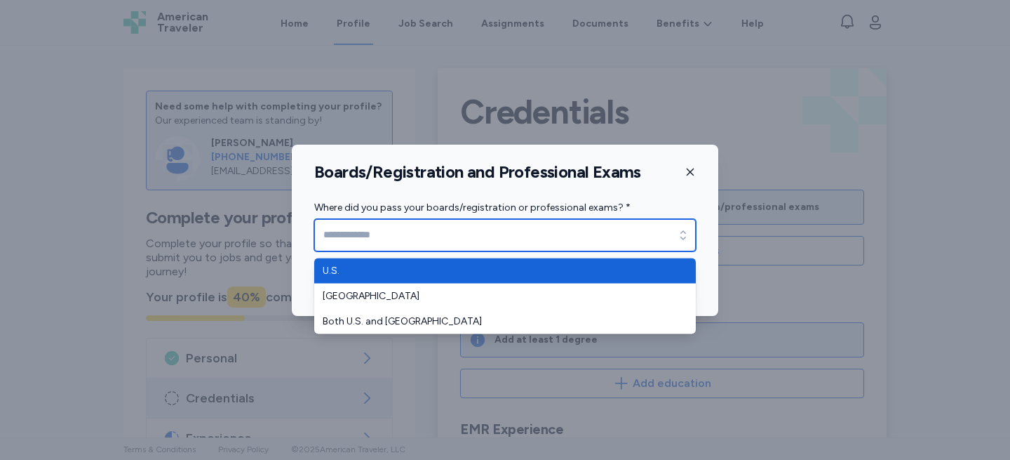
click at [523, 232] on input "Where did you pass your boards/registration or professional exams? *" at bounding box center [505, 235] width 382 height 32
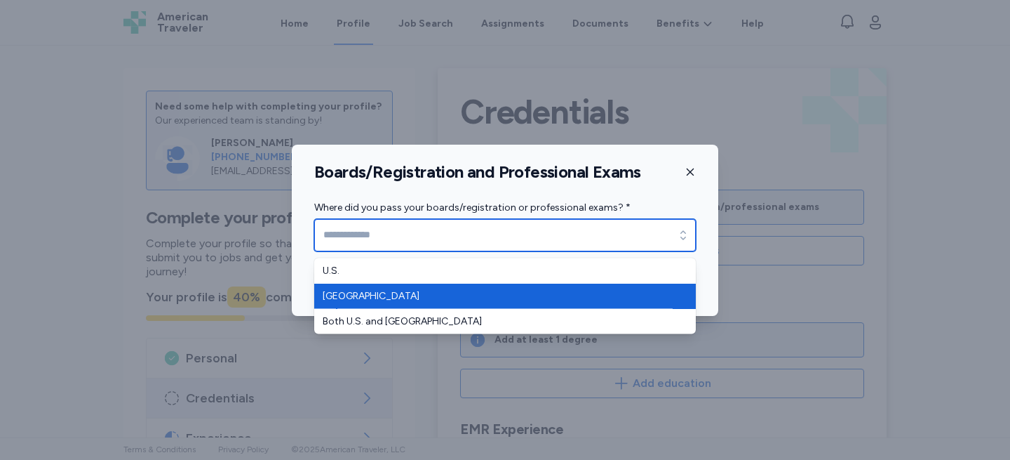
type input "******"
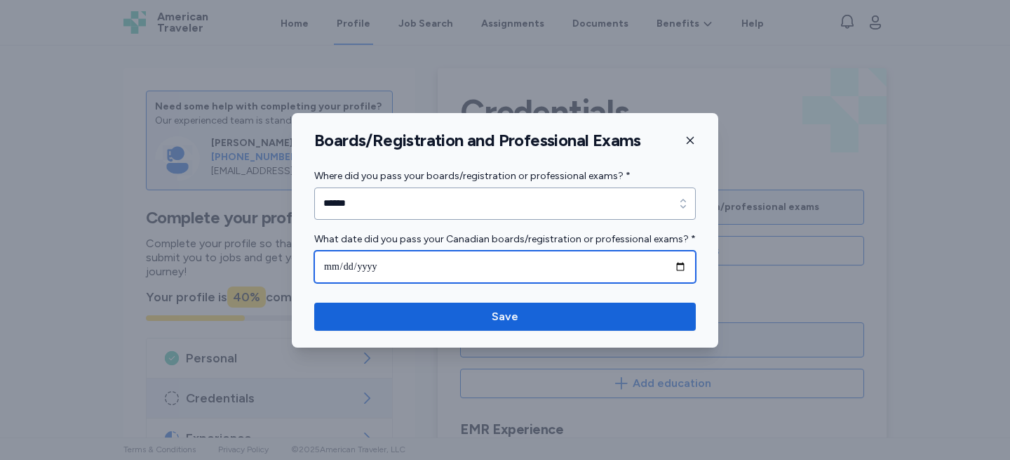
click at [422, 265] on input "date" at bounding box center [505, 266] width 382 height 32
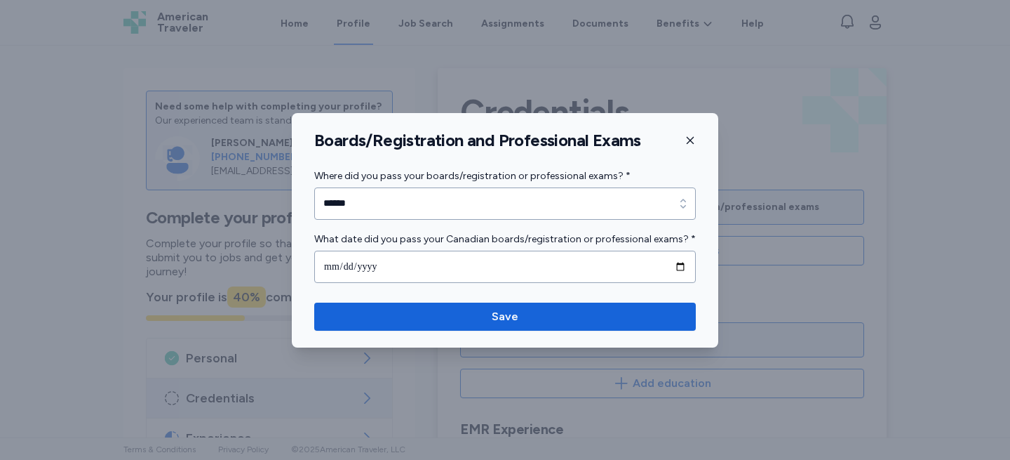
click at [685, 136] on icon "button" at bounding box center [690, 140] width 11 height 11
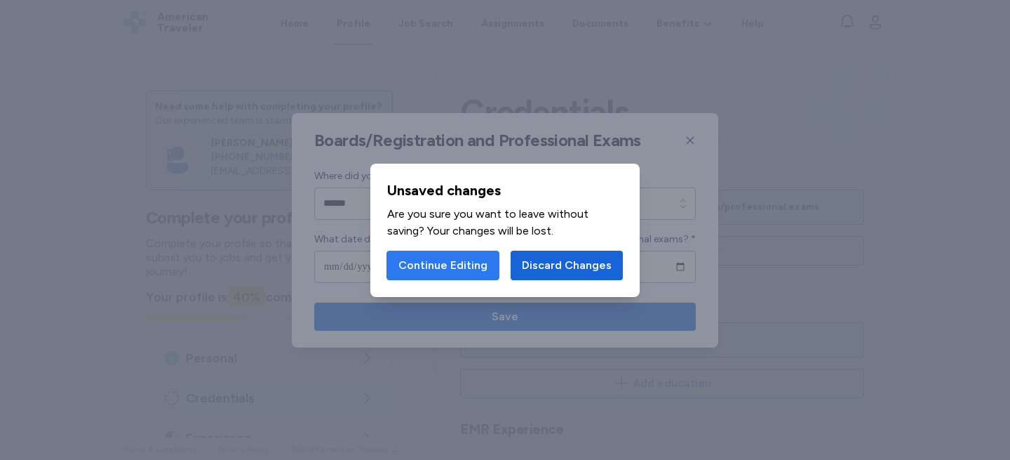
click at [467, 269] on span "Continue Editing" at bounding box center [443, 265] width 89 height 17
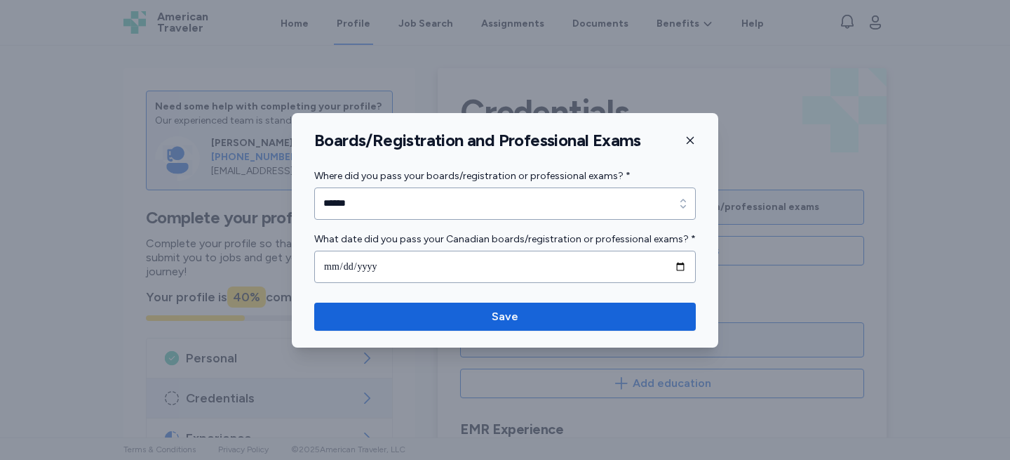
click at [692, 143] on icon "button" at bounding box center [690, 140] width 11 height 11
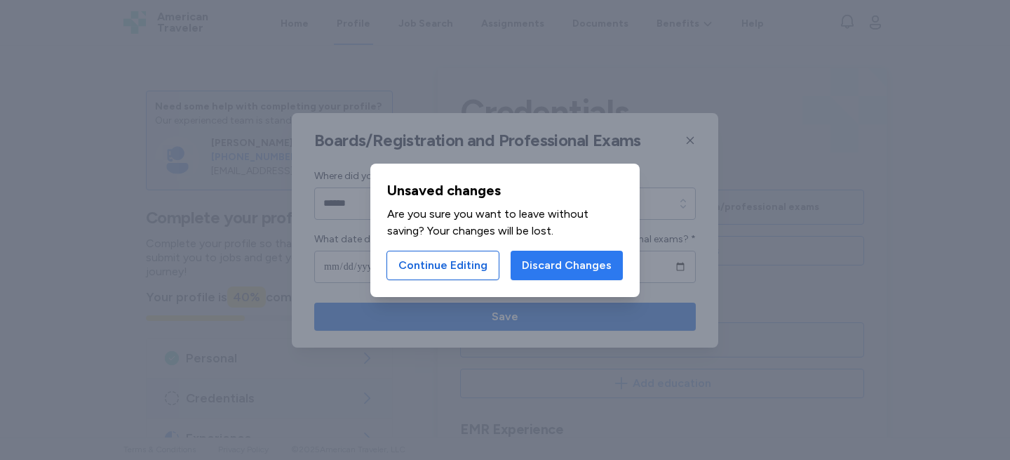
click at [598, 268] on span "Discard Changes" at bounding box center [567, 265] width 90 height 17
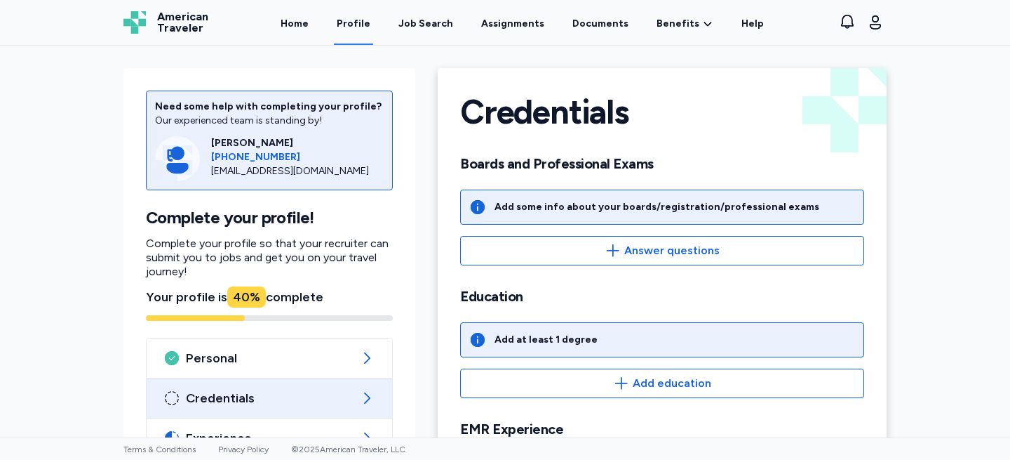
scroll to position [64, 0]
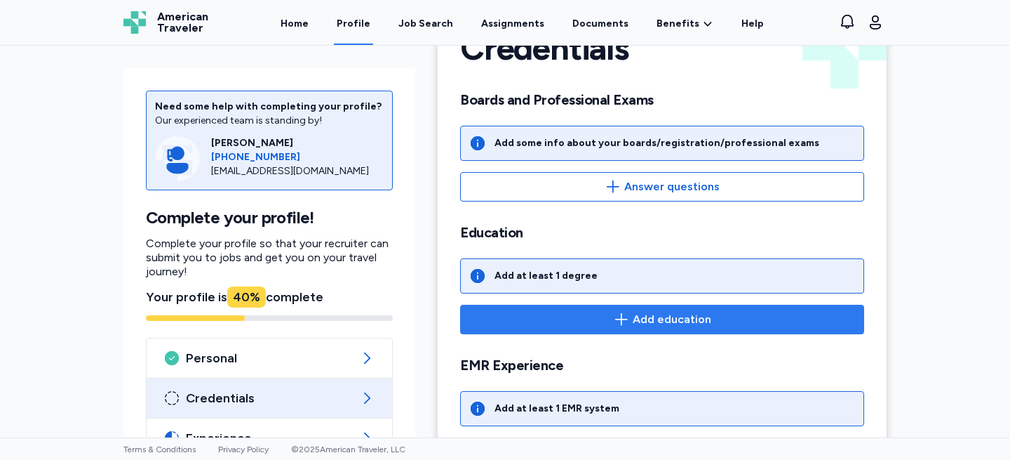
click at [594, 322] on span "Add education" at bounding box center [662, 319] width 380 height 17
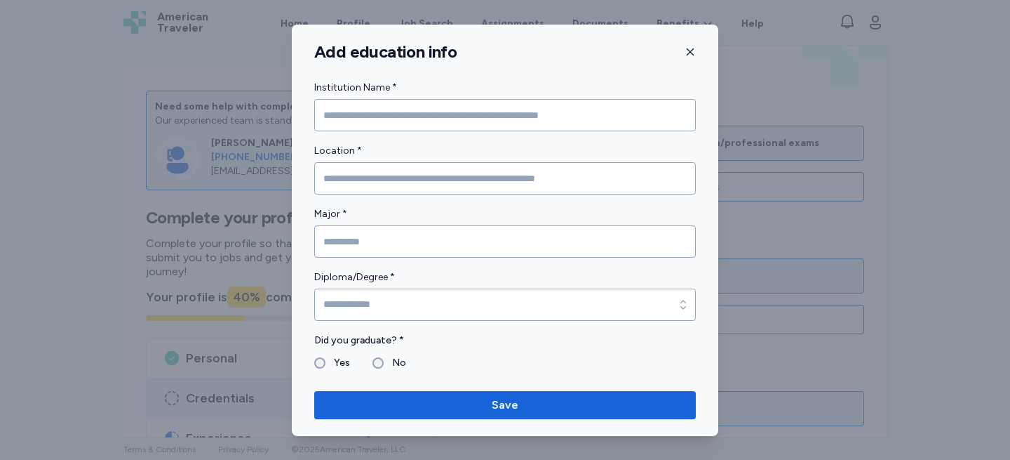
click at [502, 93] on label "Institution Name *" at bounding box center [505, 87] width 382 height 17
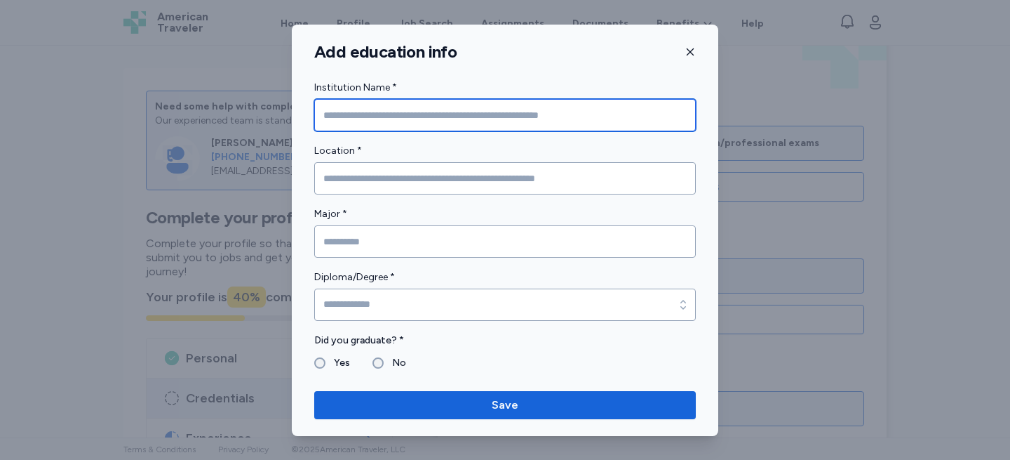
click at [495, 112] on input "Institution Name *" at bounding box center [505, 115] width 382 height 32
type input "**********"
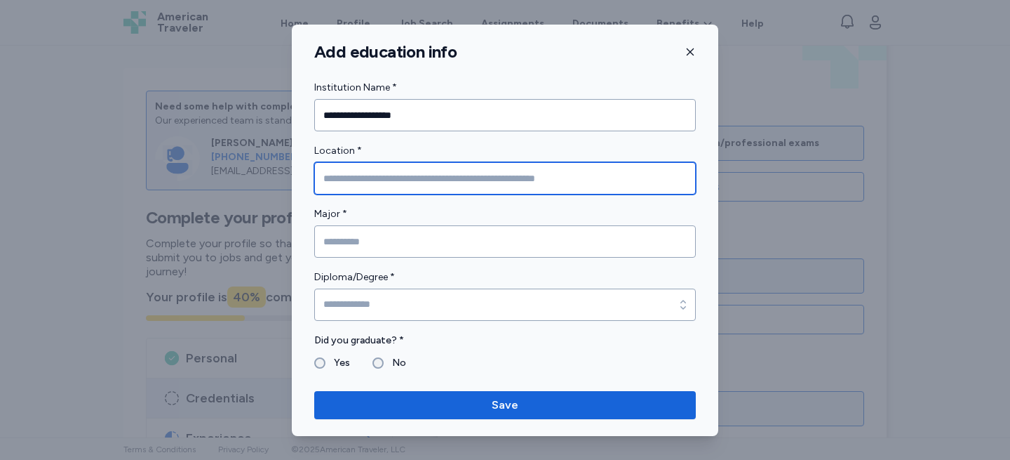
click at [383, 178] on input "Location *" at bounding box center [505, 178] width 382 height 32
type input "*******"
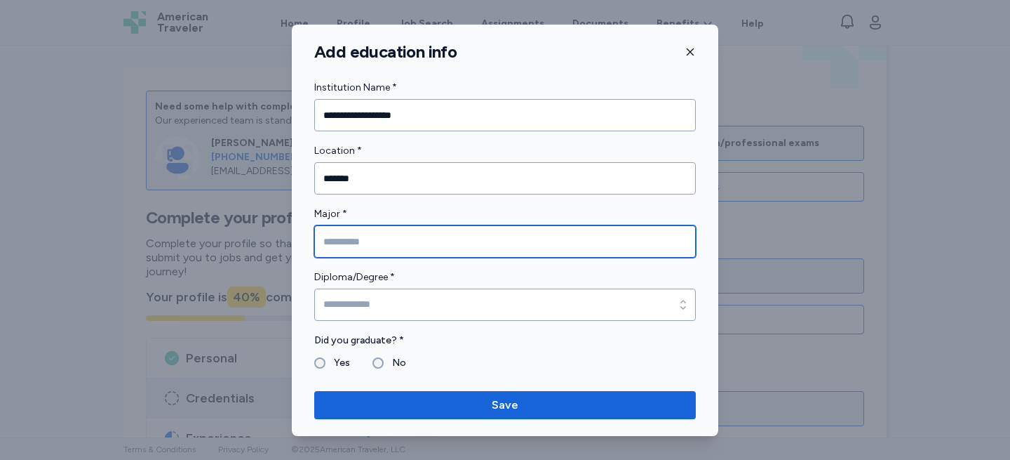
click at [366, 250] on input "Major *" at bounding box center [505, 241] width 382 height 32
type input "****"
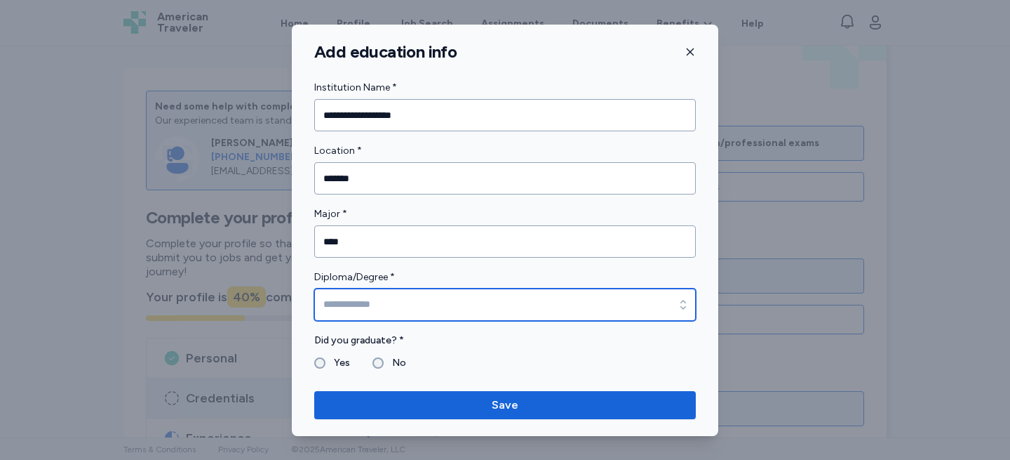
click at [349, 311] on input "Diploma/Degree *" at bounding box center [505, 304] width 382 height 32
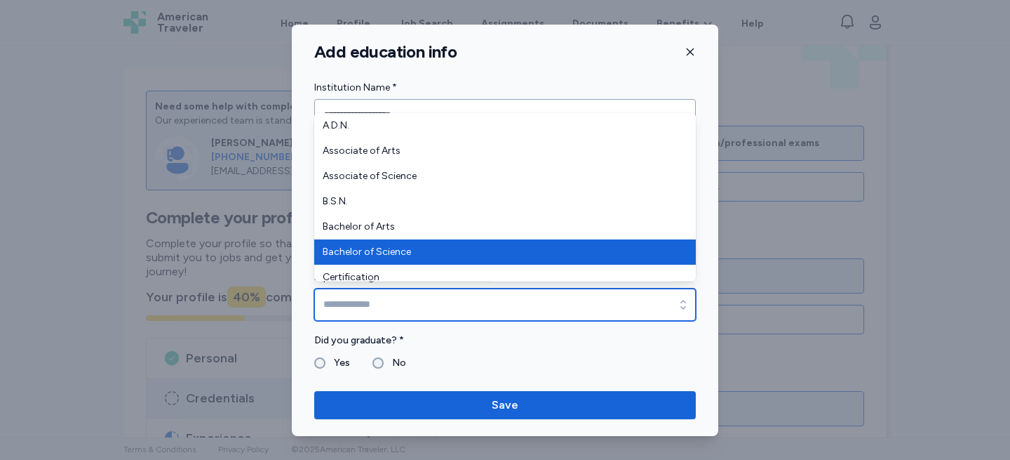
type input "**********"
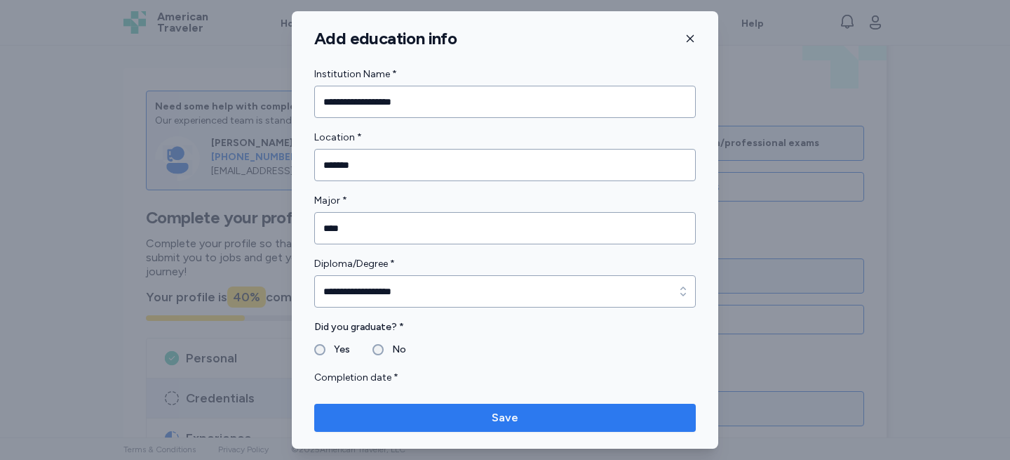
click at [432, 427] on button "Save" at bounding box center [505, 417] width 382 height 28
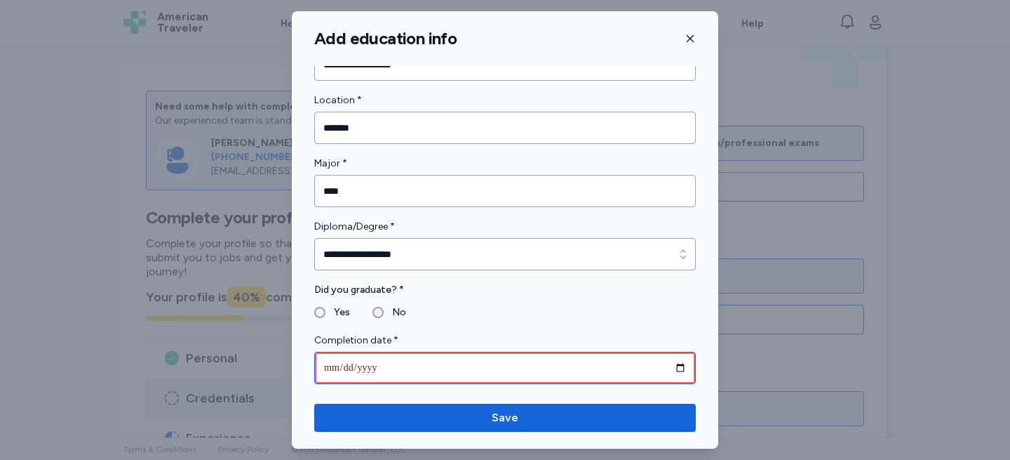
click at [364, 369] on input "date" at bounding box center [505, 368] width 382 height 32
click at [363, 369] on input "date" at bounding box center [505, 368] width 382 height 32
click at [358, 364] on input "date" at bounding box center [505, 368] width 382 height 32
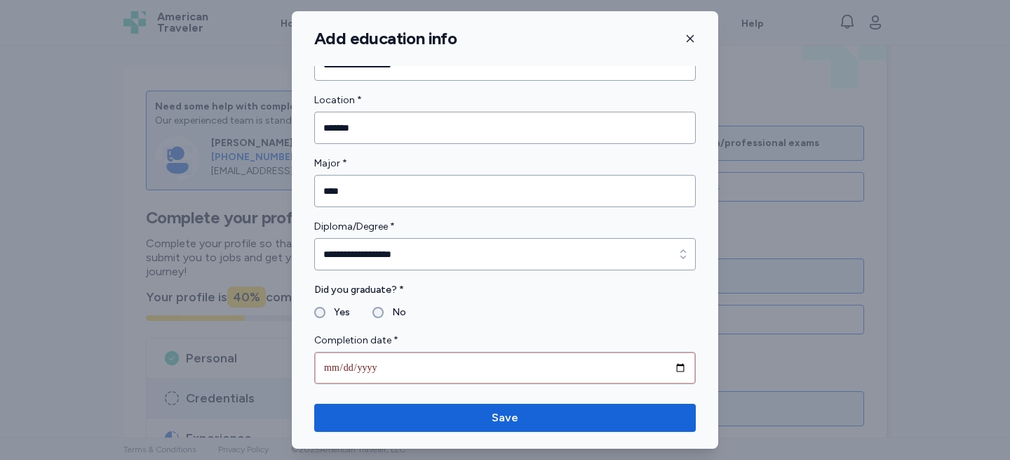
click at [375, 347] on label "Completion date *" at bounding box center [505, 340] width 382 height 17
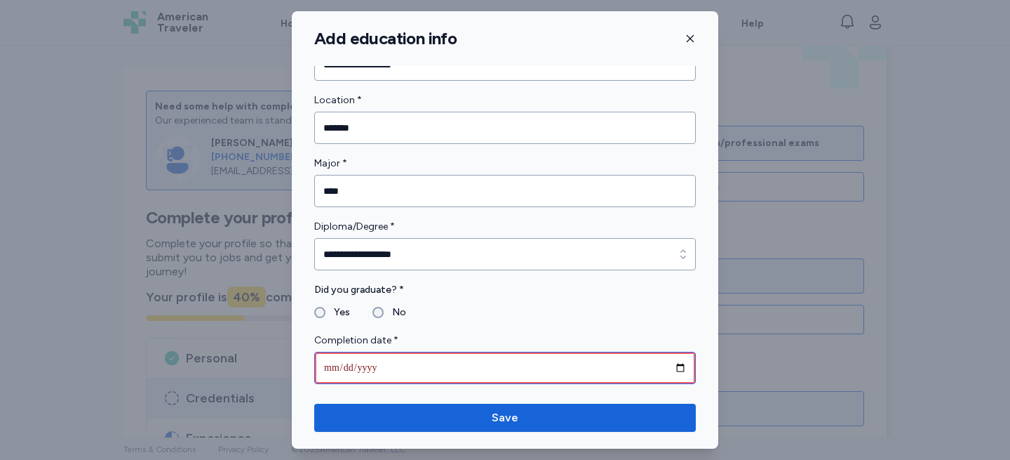
click at [359, 368] on input "date" at bounding box center [505, 368] width 382 height 32
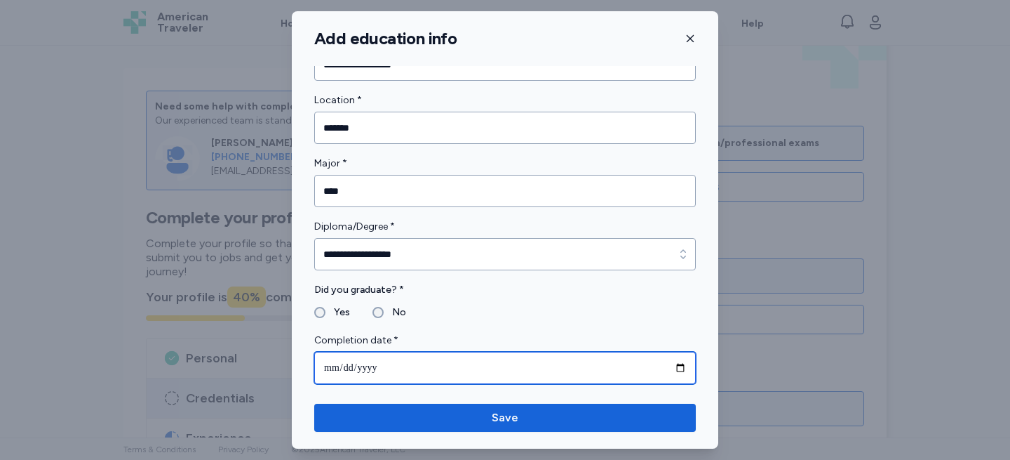
type input "**********"
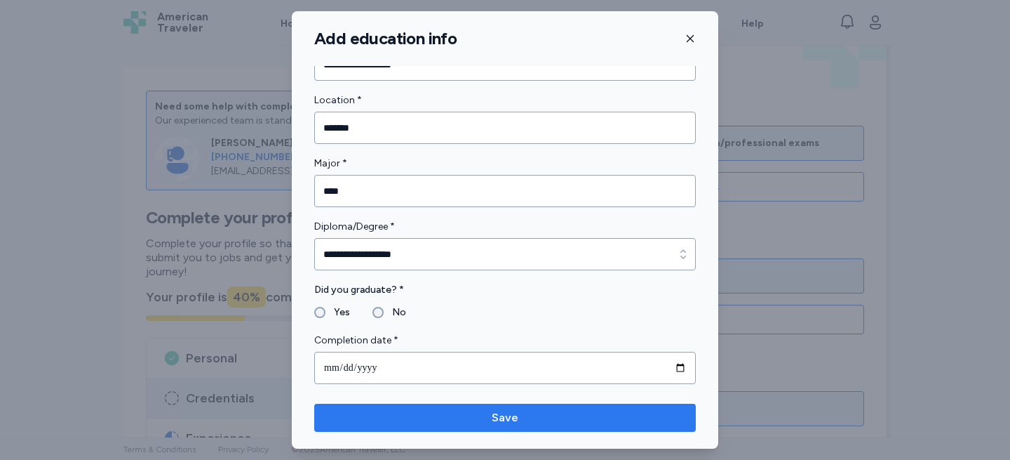
click at [386, 424] on span "Save" at bounding box center [505, 417] width 359 height 17
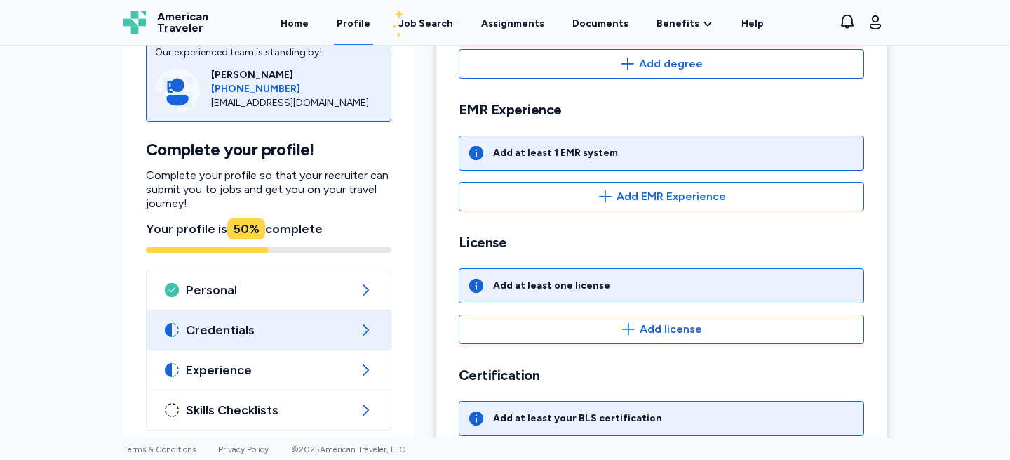
scroll to position [381, 0]
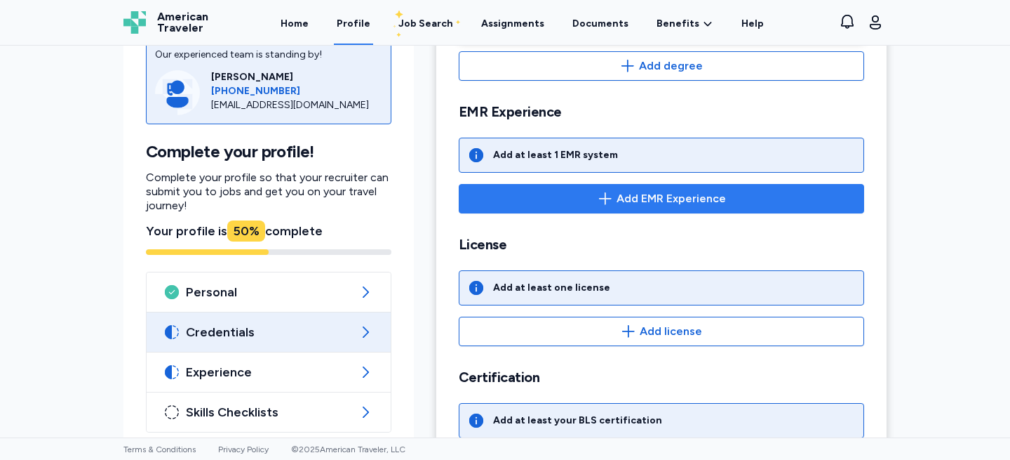
click at [538, 205] on span "Add EMR Experience" at bounding box center [662, 198] width 382 height 17
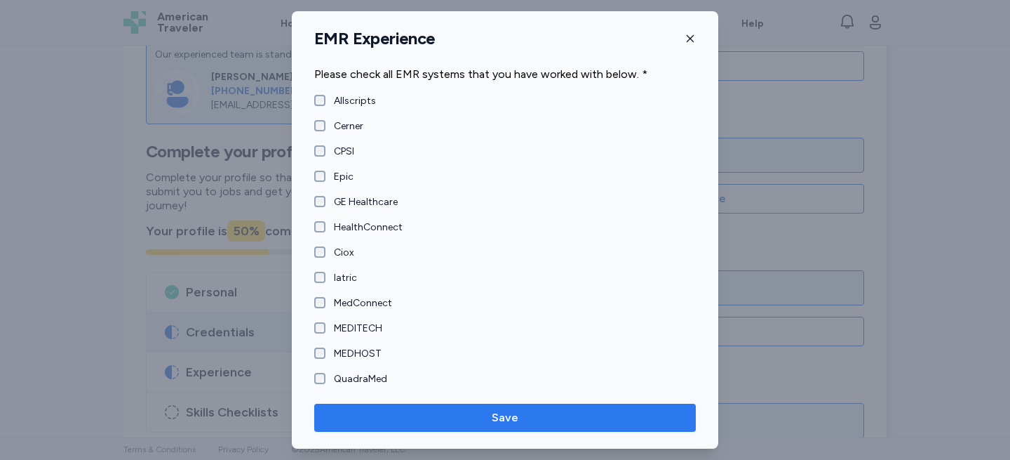
click at [374, 424] on span "Save" at bounding box center [505, 417] width 359 height 17
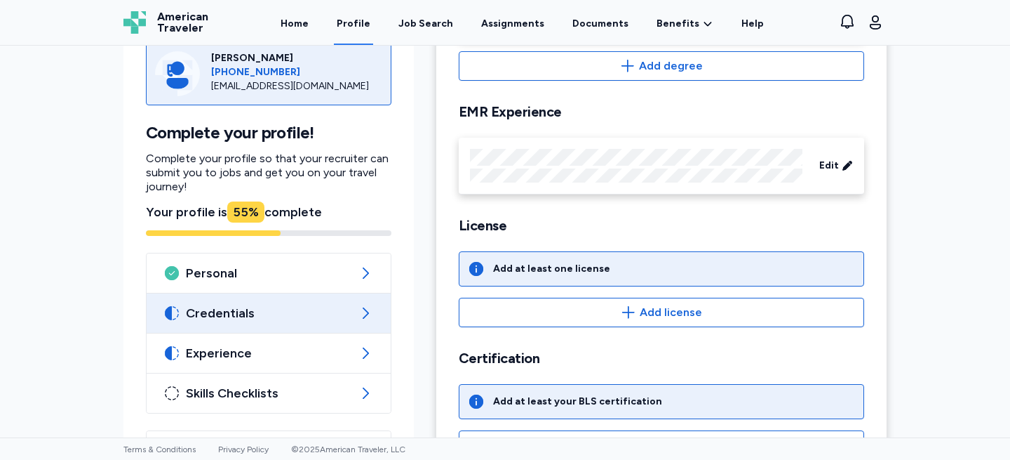
scroll to position [437, 0]
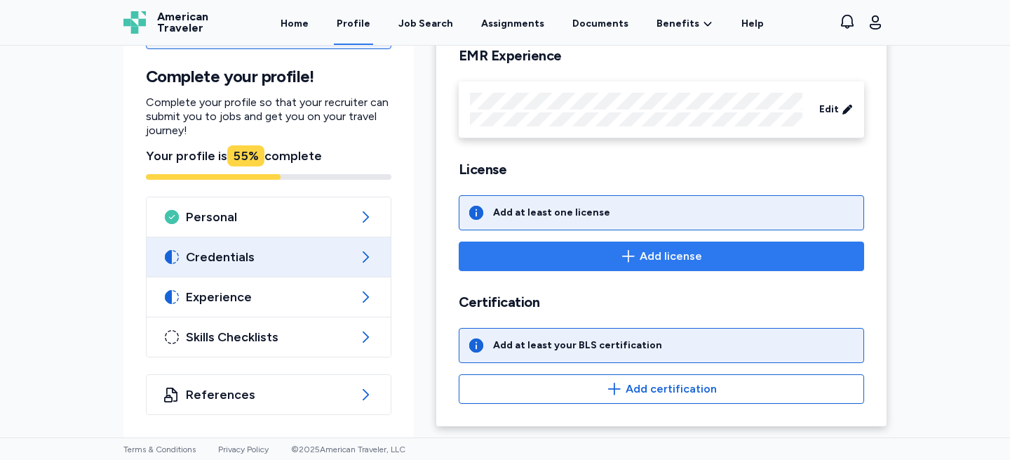
click at [620, 254] on span "Add license" at bounding box center [662, 256] width 382 height 17
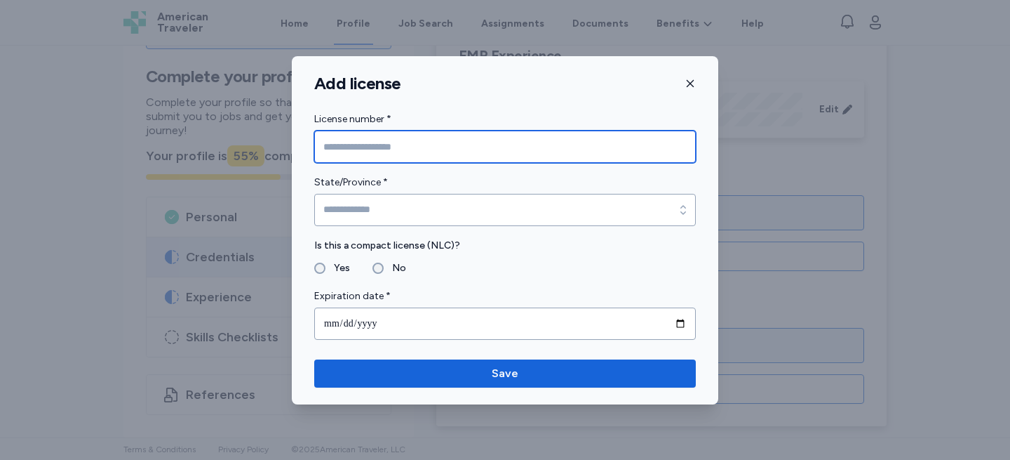
click at [404, 134] on input "License number *" at bounding box center [505, 147] width 382 height 32
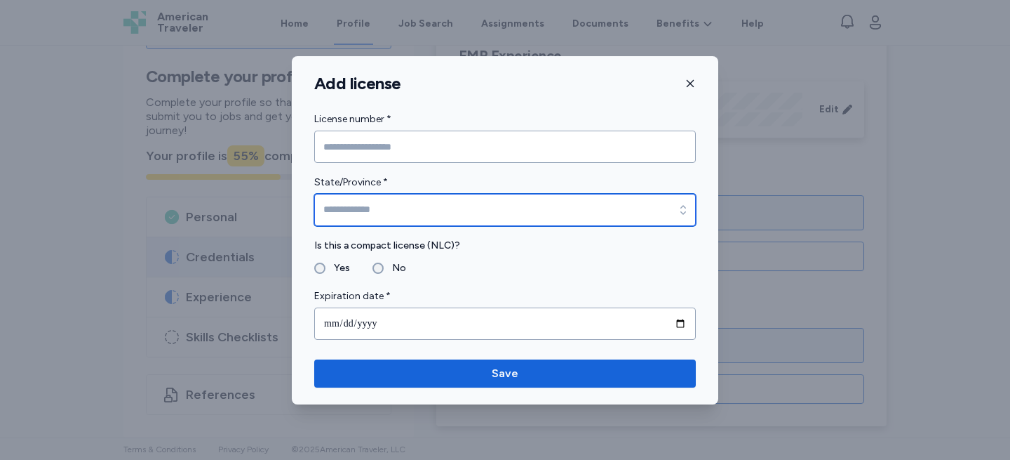
click at [388, 194] on input "State/Province *" at bounding box center [505, 210] width 382 height 32
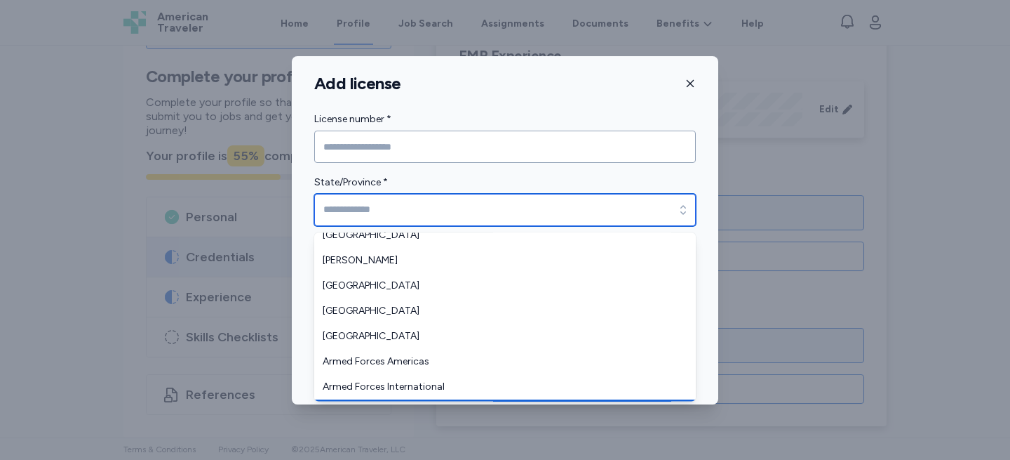
scroll to position [1628, 0]
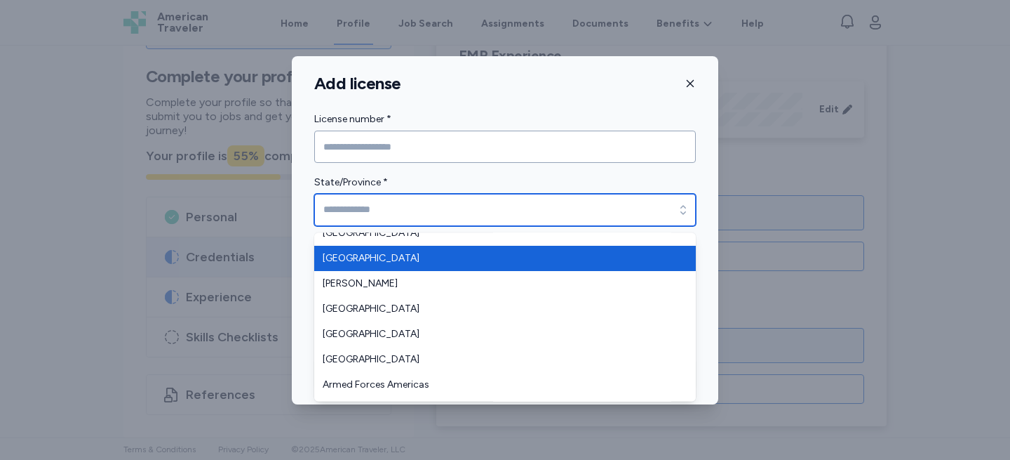
type input "*******"
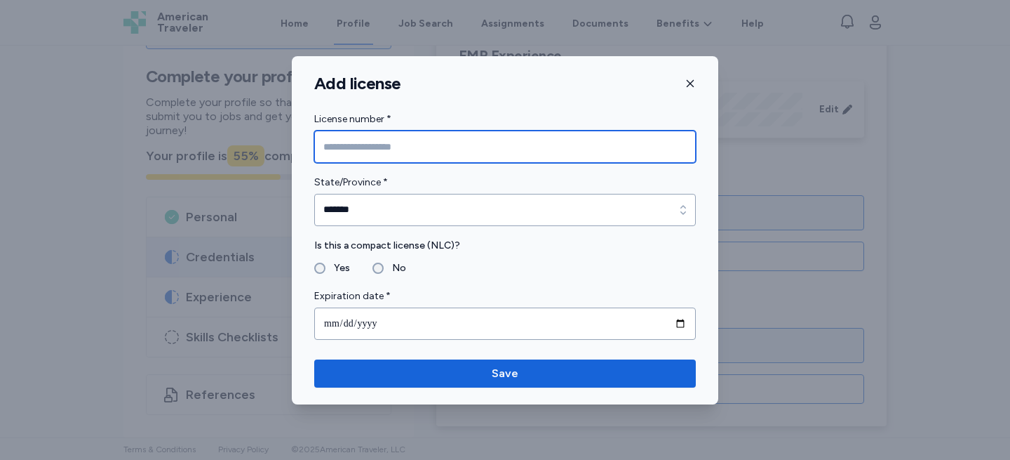
click at [359, 152] on input "License number *" at bounding box center [505, 147] width 382 height 32
click at [496, 143] on input "License number *" at bounding box center [505, 147] width 382 height 32
paste input "********"
type input "********"
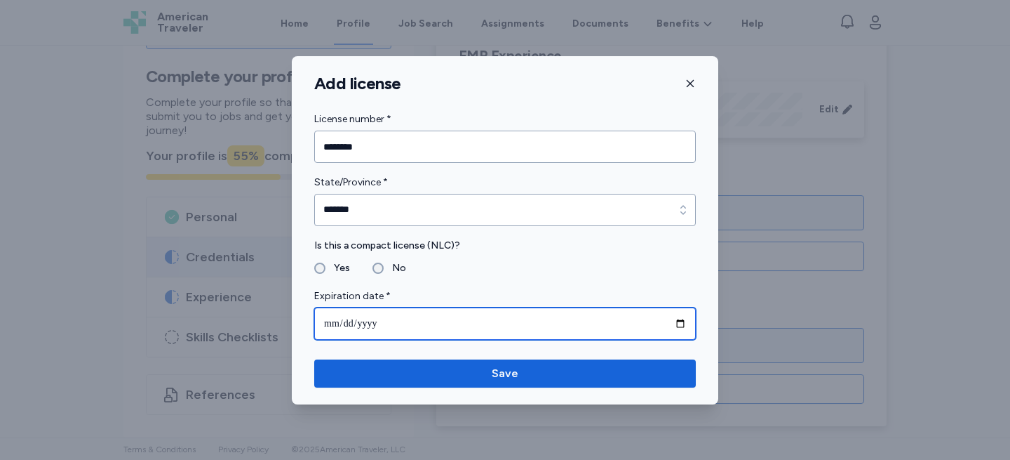
click at [341, 323] on input "date" at bounding box center [505, 323] width 382 height 32
click at [362, 322] on input "date" at bounding box center [505, 323] width 382 height 32
type input "**********"
click at [396, 323] on input "**********" at bounding box center [505, 323] width 382 height 32
click at [378, 323] on input "**********" at bounding box center [505, 323] width 382 height 32
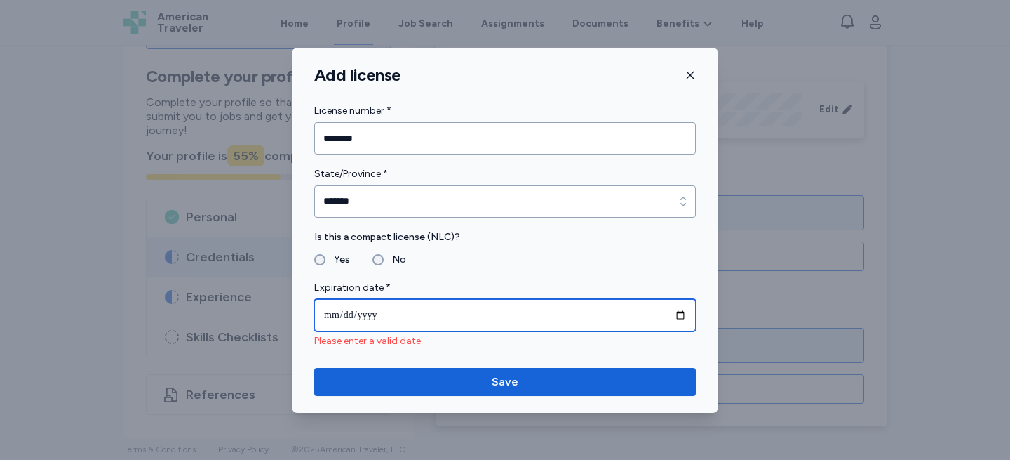
type input "**********"
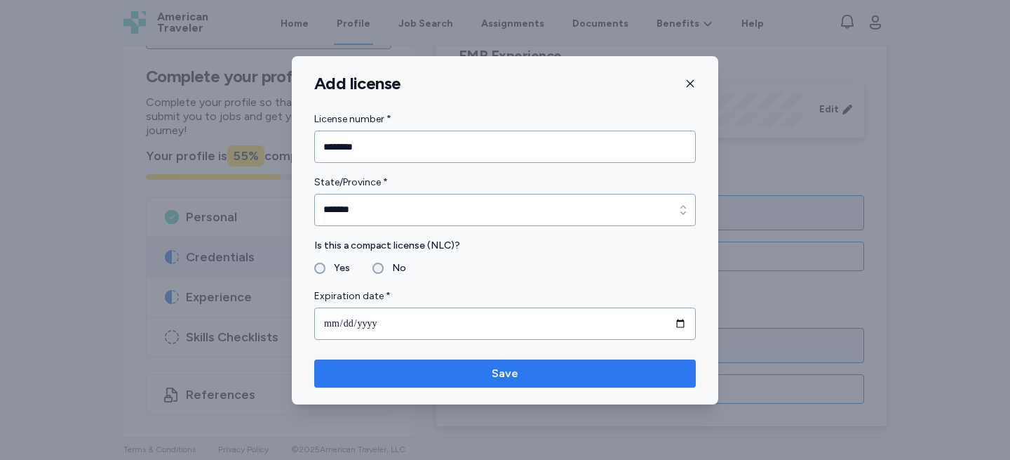
click at [401, 380] on span "Save" at bounding box center [505, 373] width 359 height 17
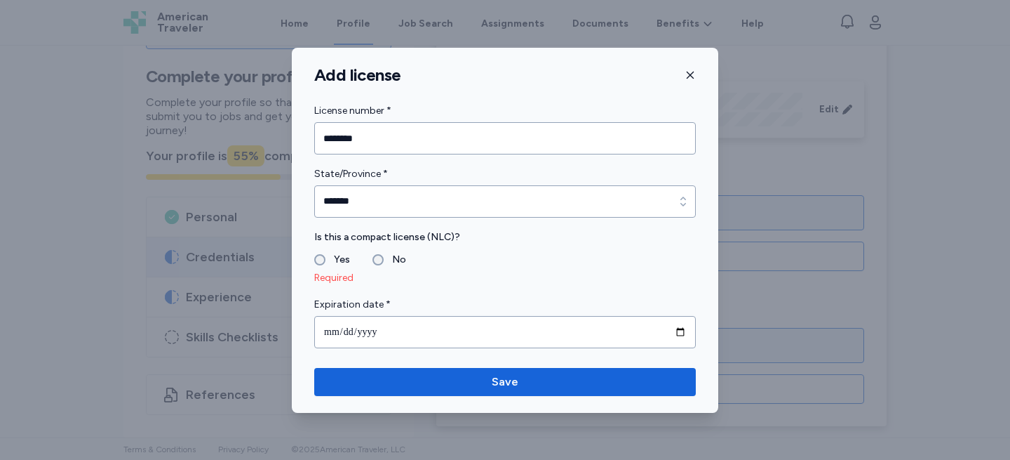
click at [384, 259] on label "No" at bounding box center [395, 259] width 22 height 17
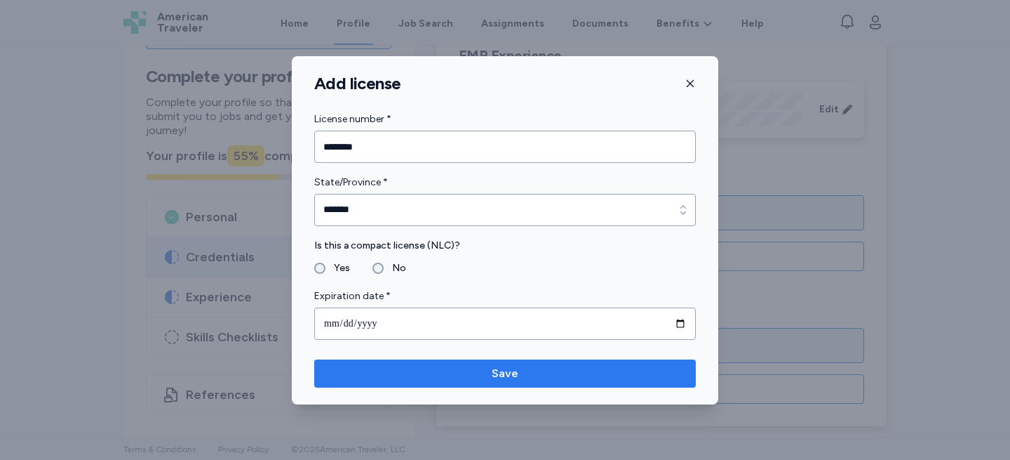
click at [514, 381] on button "Save" at bounding box center [505, 373] width 382 height 28
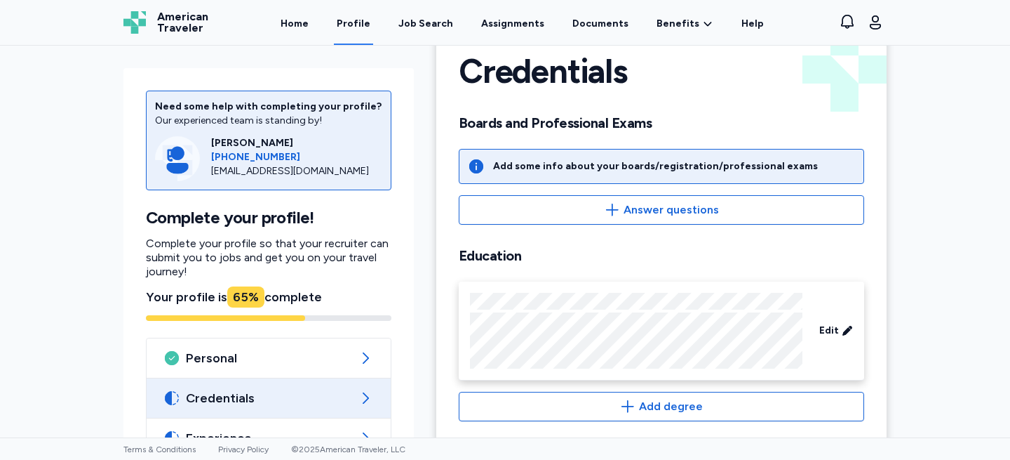
scroll to position [40, 0]
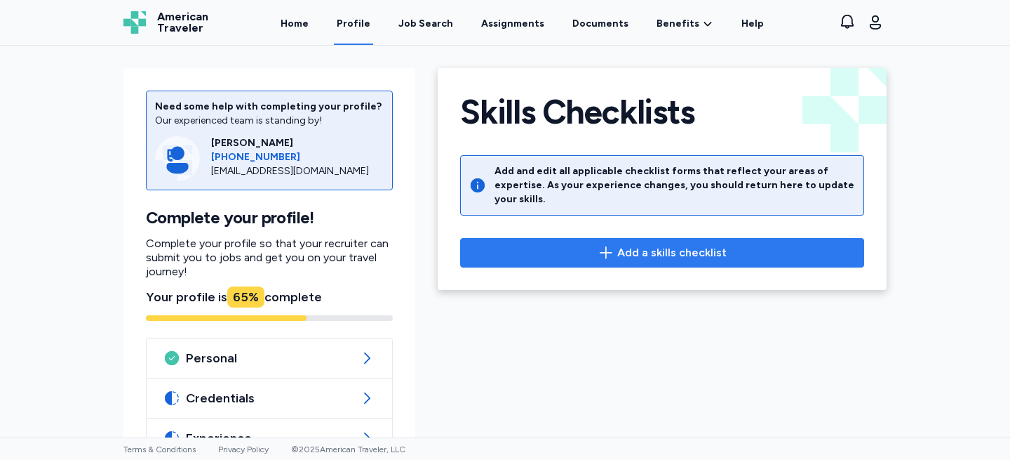
click at [509, 244] on span "Add a skills checklist" at bounding box center [662, 252] width 380 height 17
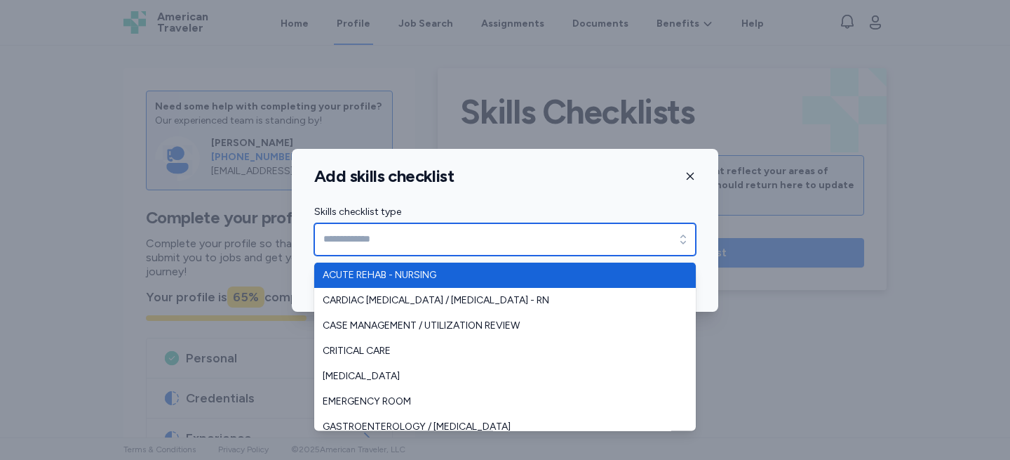
click at [509, 242] on input "Skills checklist type" at bounding box center [505, 239] width 382 height 32
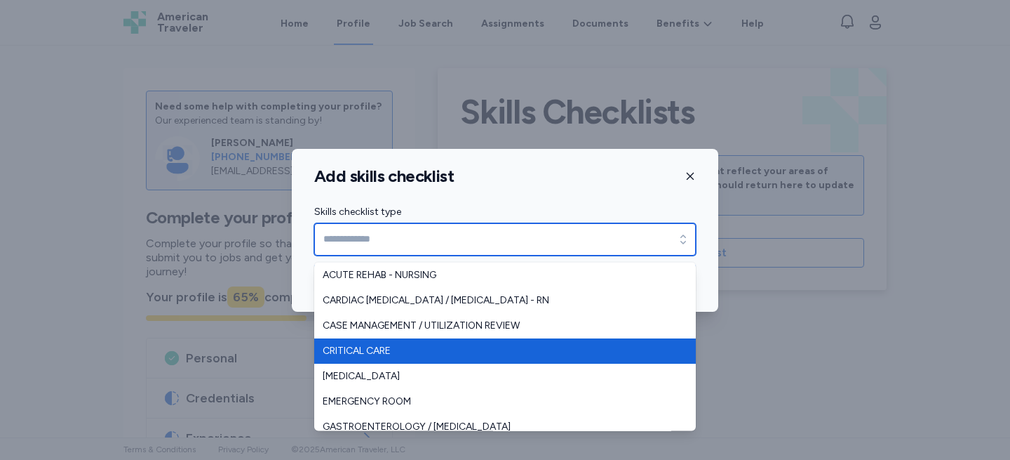
type input "**********"
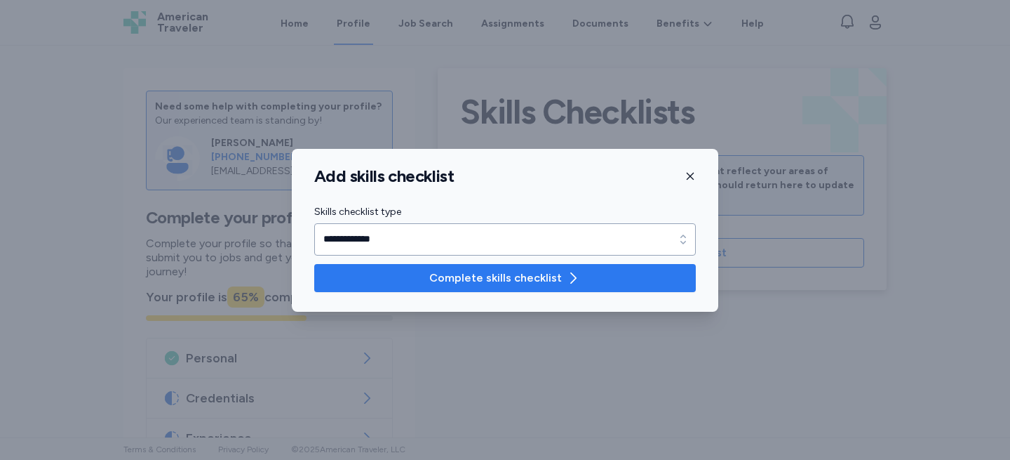
click at [481, 269] on span "Complete skills checklist" at bounding box center [495, 277] width 133 height 17
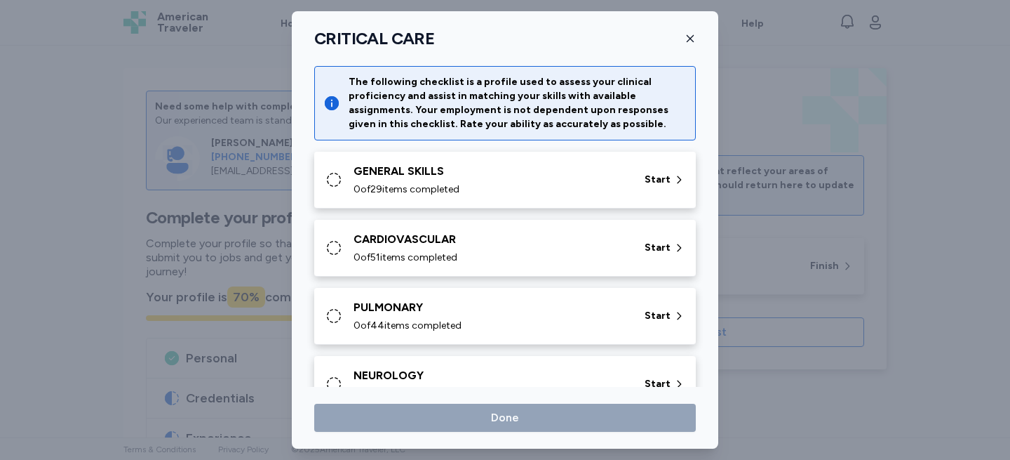
click at [690, 36] on icon "button" at bounding box center [690, 38] width 11 height 11
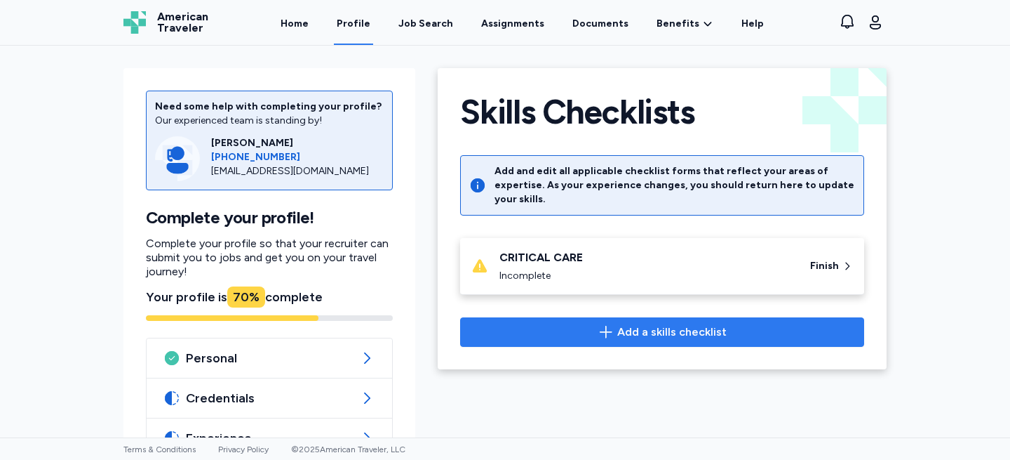
click at [631, 317] on button "Add a skills checklist" at bounding box center [662, 331] width 404 height 29
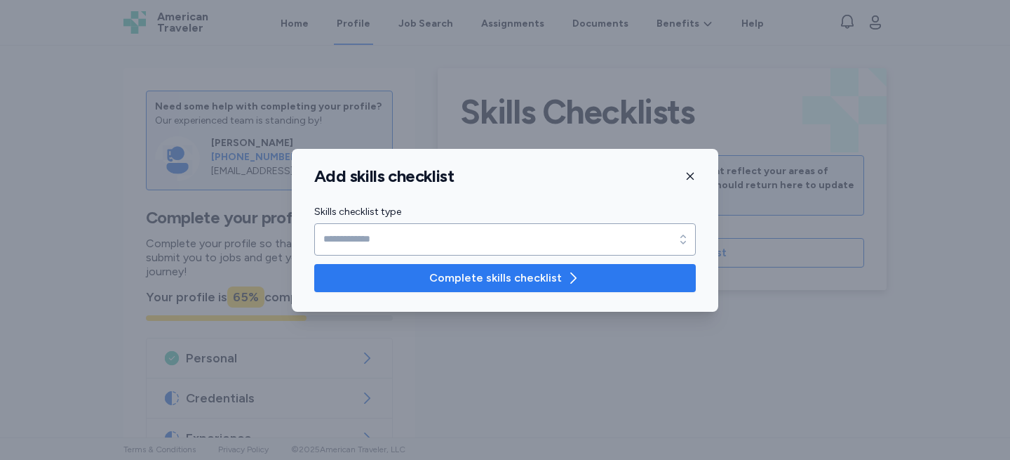
click at [597, 281] on span "Complete skills checklist" at bounding box center [505, 277] width 359 height 17
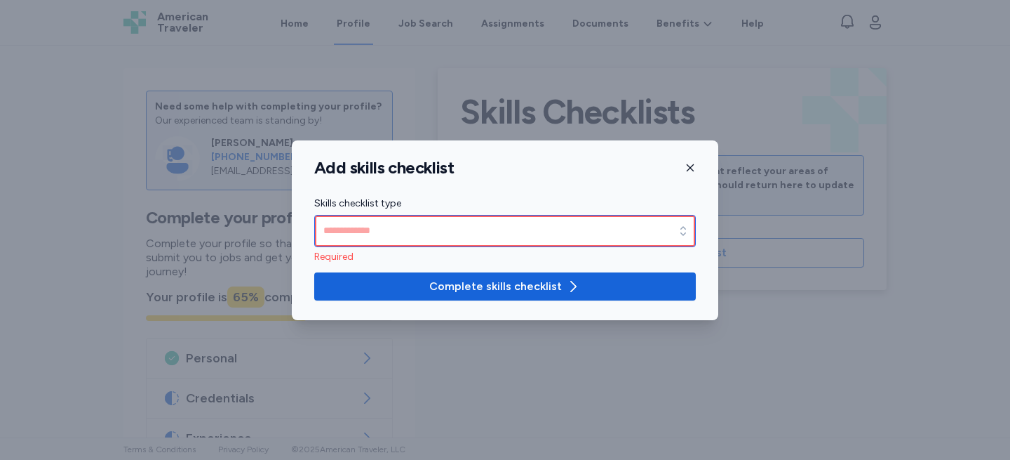
click at [598, 239] on input "Skills checklist type" at bounding box center [505, 231] width 382 height 32
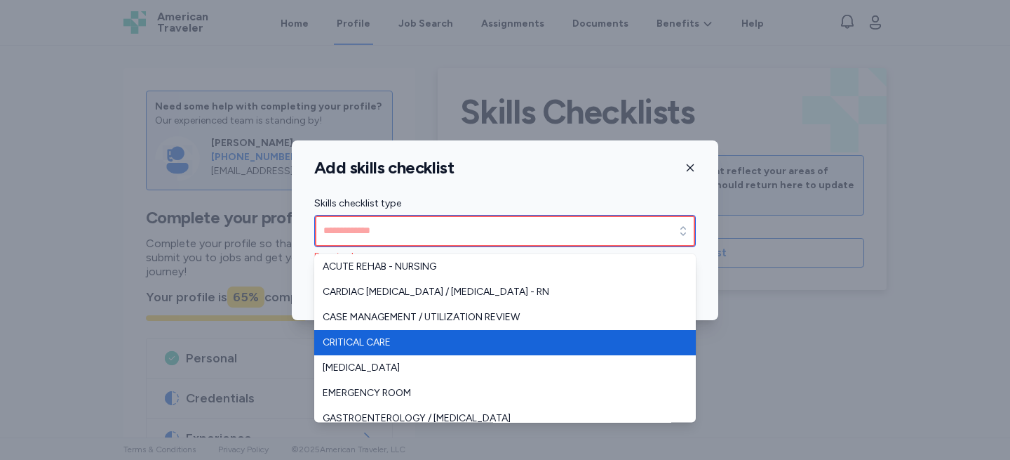
scroll to position [6, 0]
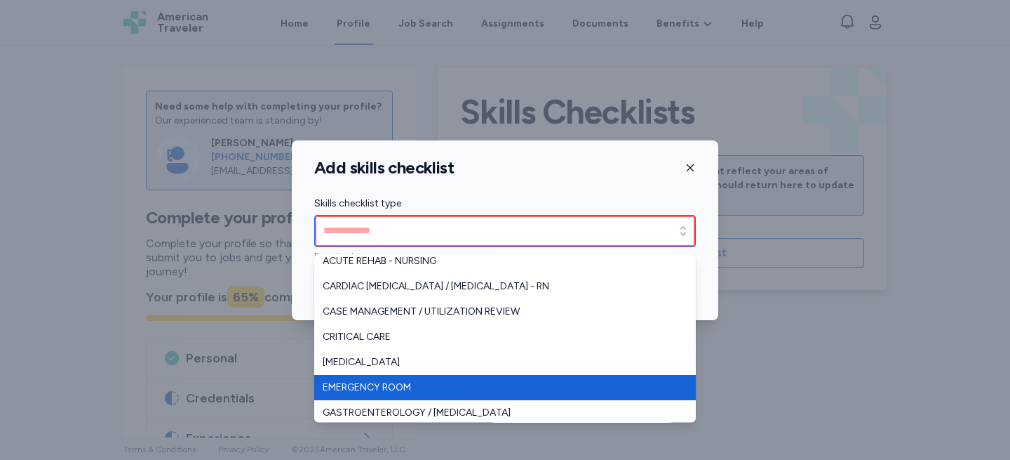
type input "**********"
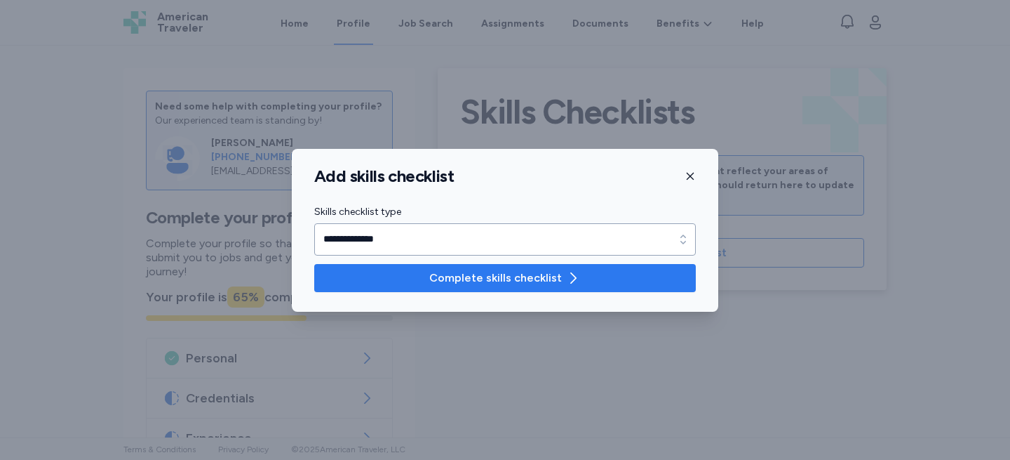
click at [487, 282] on span "Complete skills checklist" at bounding box center [495, 277] width 133 height 17
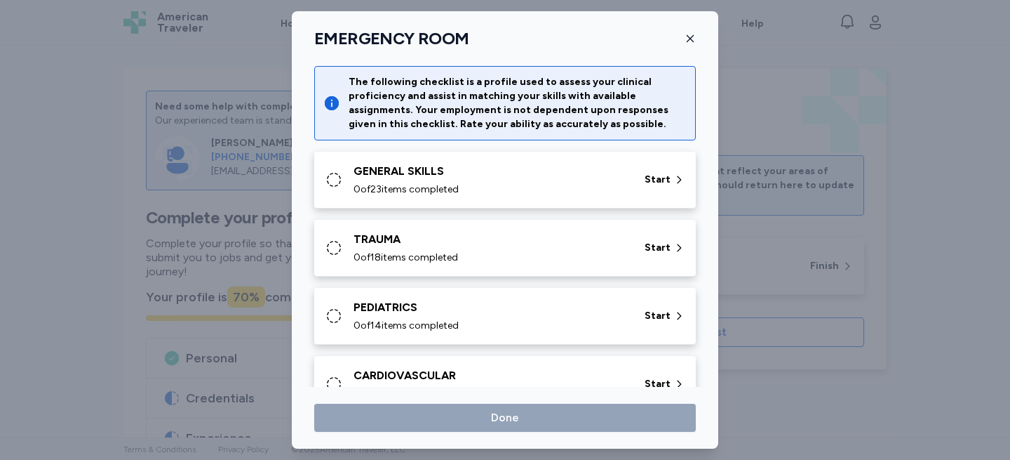
click at [471, 180] on div "GENERAL SKILLS 0 of 23 items completed" at bounding box center [491, 180] width 274 height 34
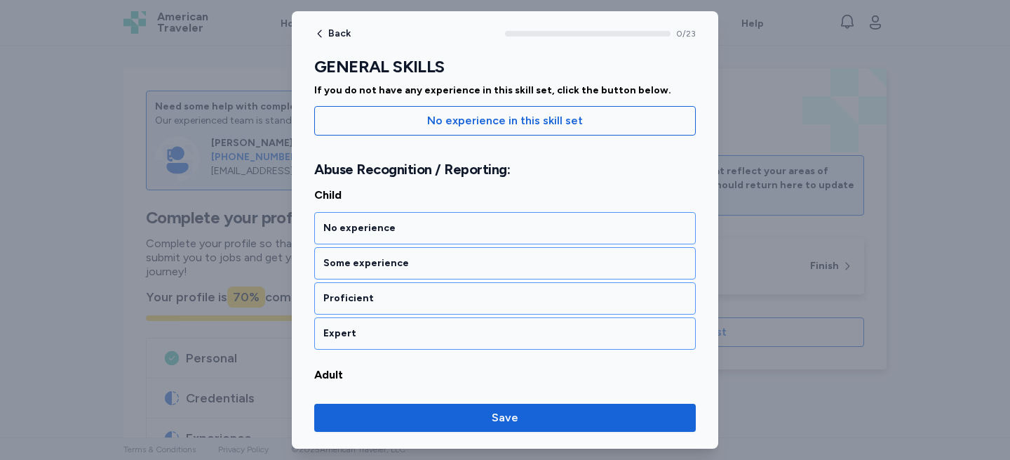
scroll to position [139, 0]
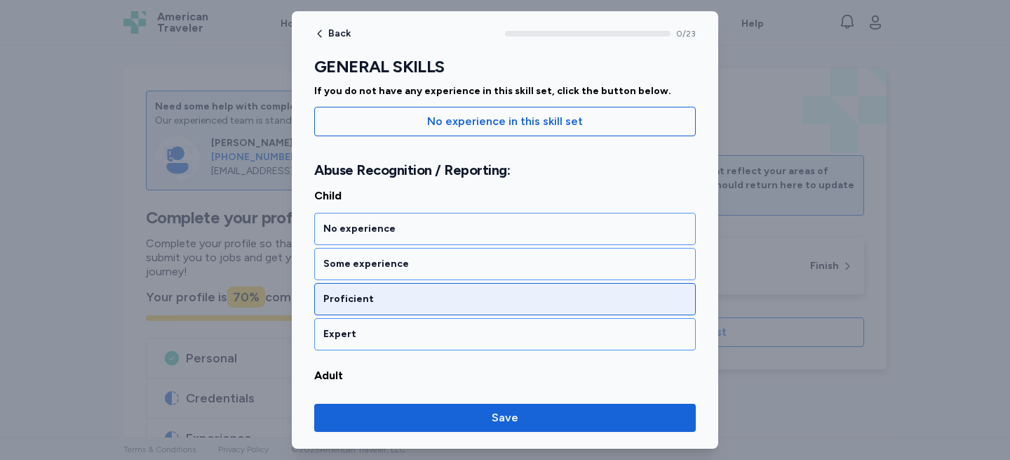
click at [414, 295] on div "Proficient" at bounding box center [504, 299] width 363 height 14
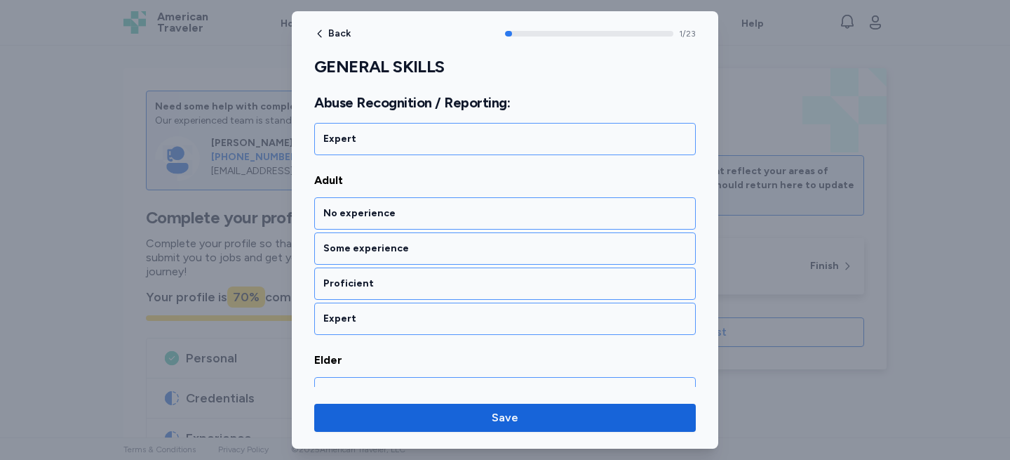
scroll to position [343, 0]
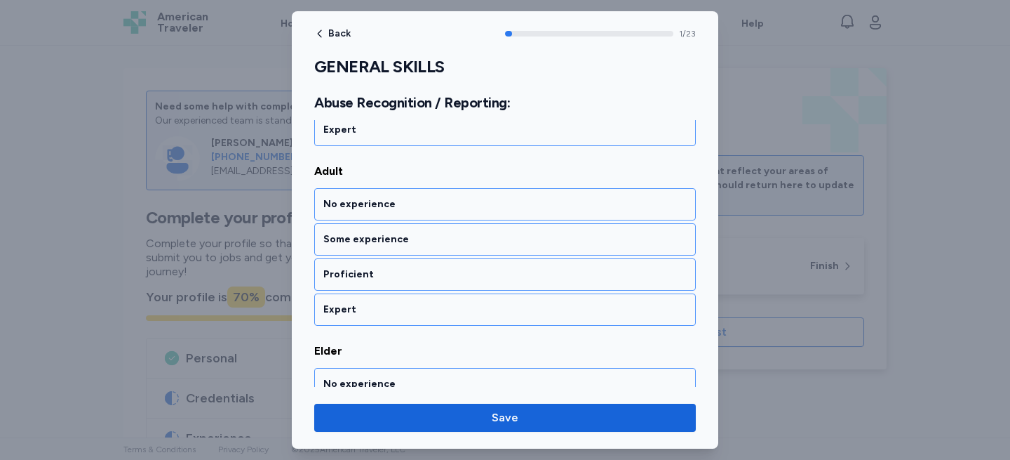
click at [414, 295] on div "Expert" at bounding box center [505, 309] width 382 height 32
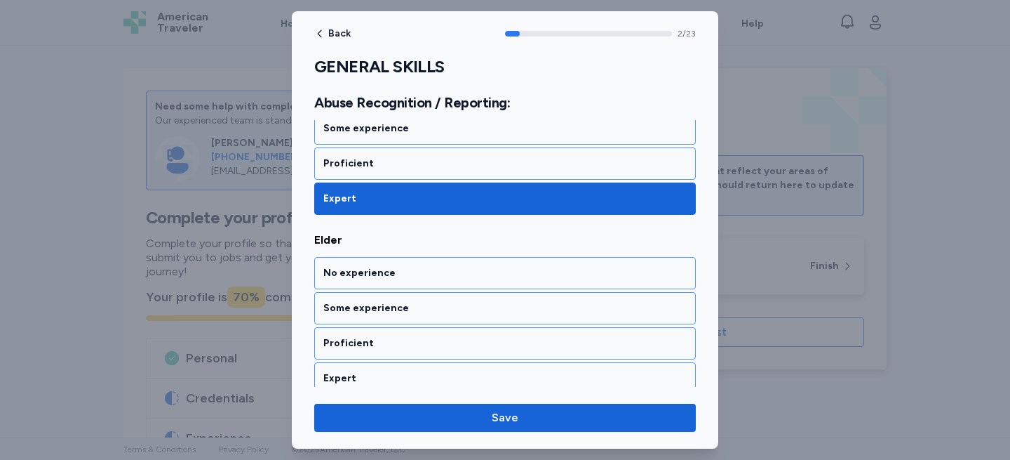
scroll to position [514, 0]
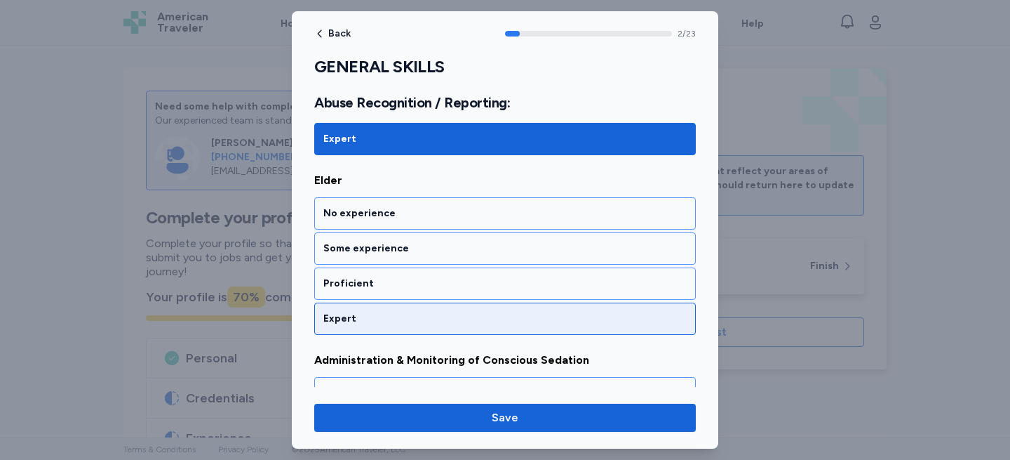
click at [407, 316] on div "Expert" at bounding box center [504, 319] width 363 height 14
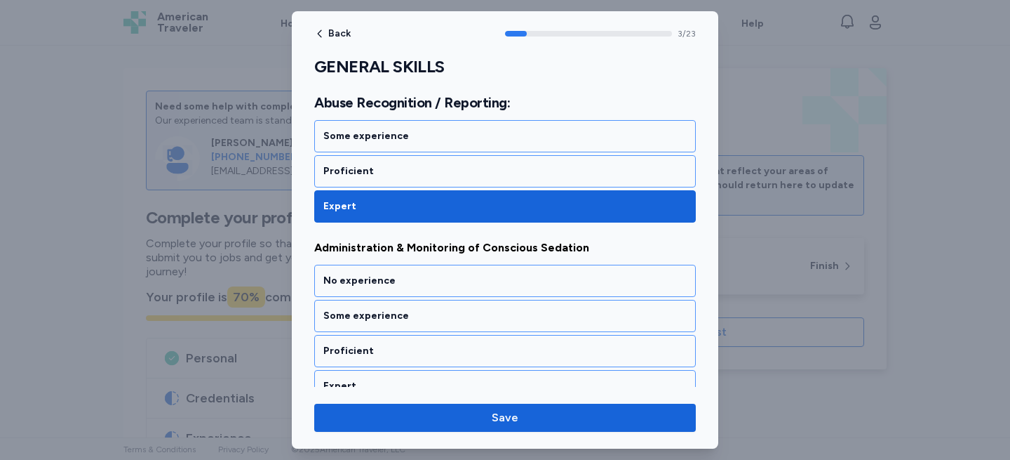
scroll to position [693, 0]
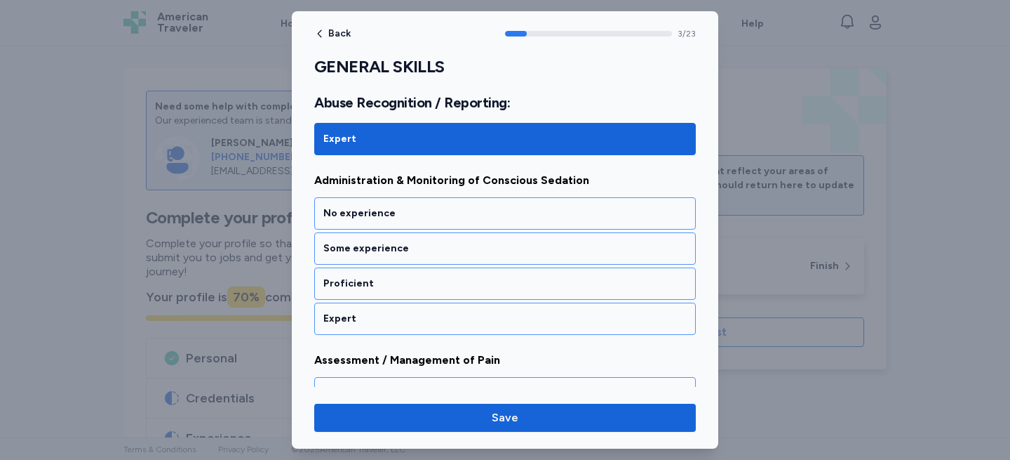
click at [407, 316] on div "Expert" at bounding box center [504, 319] width 363 height 14
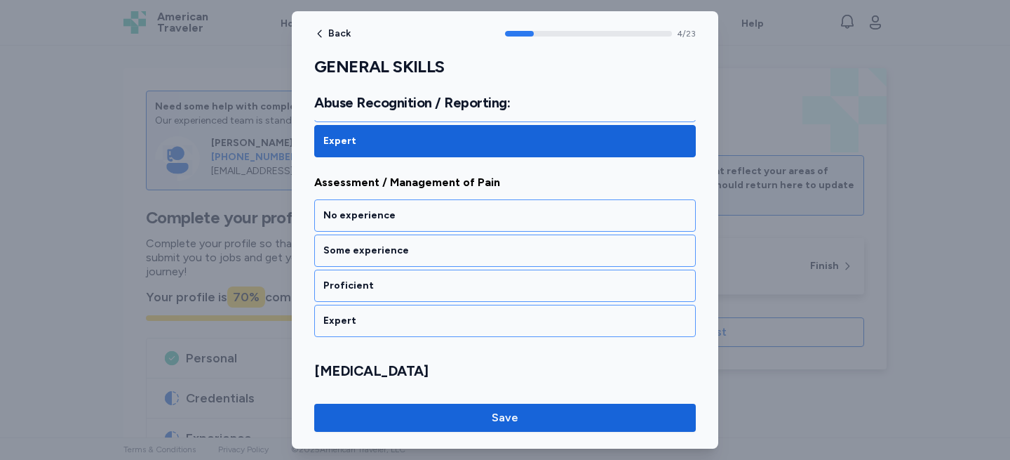
scroll to position [873, 0]
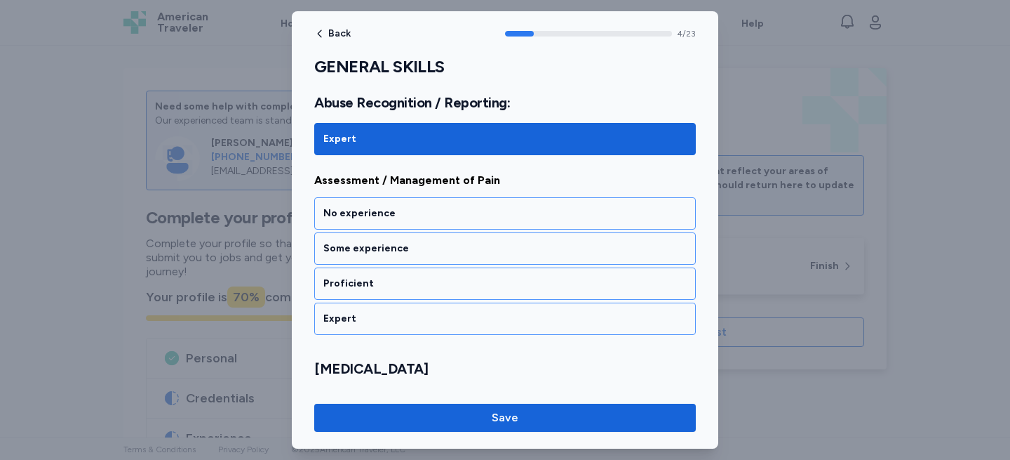
click at [407, 316] on div "Expert" at bounding box center [504, 319] width 363 height 14
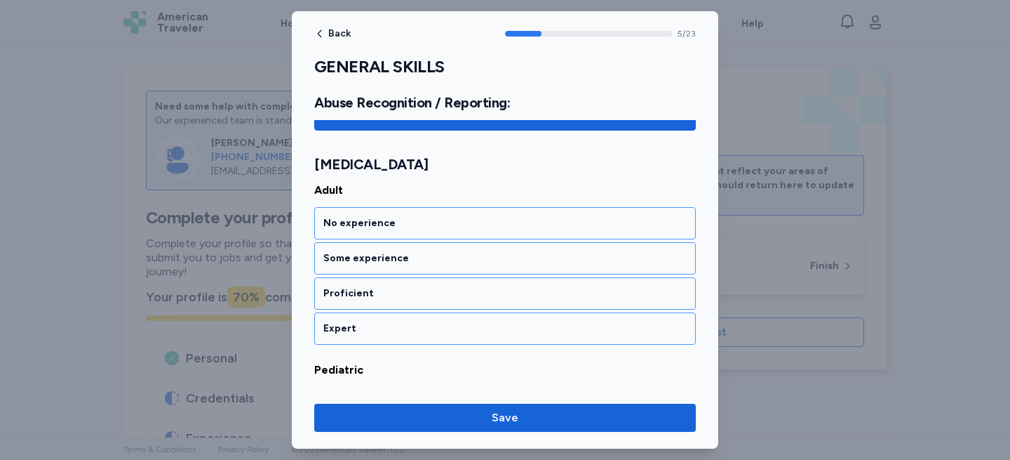
scroll to position [1087, 0]
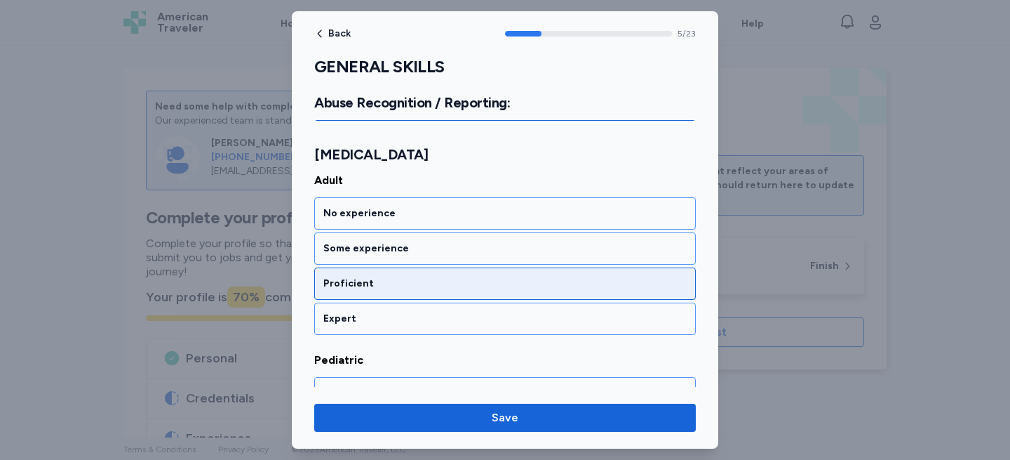
click at [416, 290] on div "Proficient" at bounding box center [504, 283] width 363 height 14
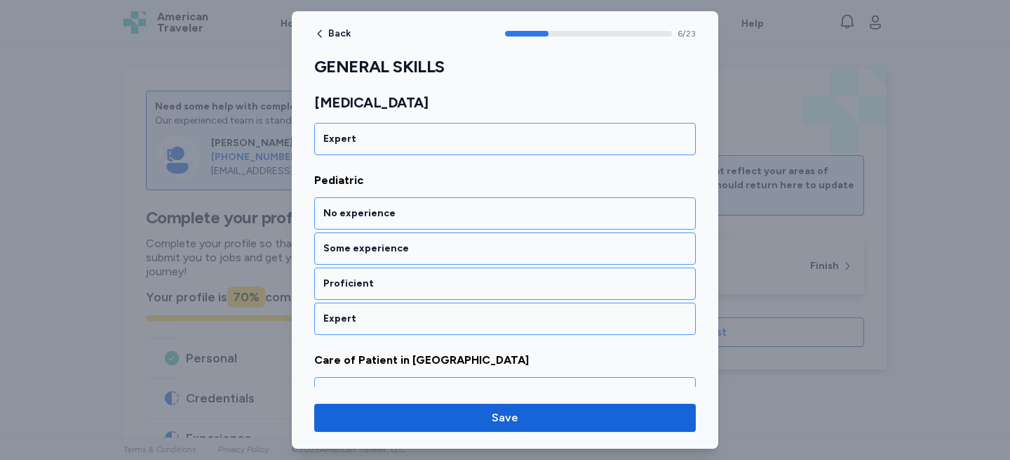
click at [416, 290] on div "Proficient" at bounding box center [504, 283] width 363 height 14
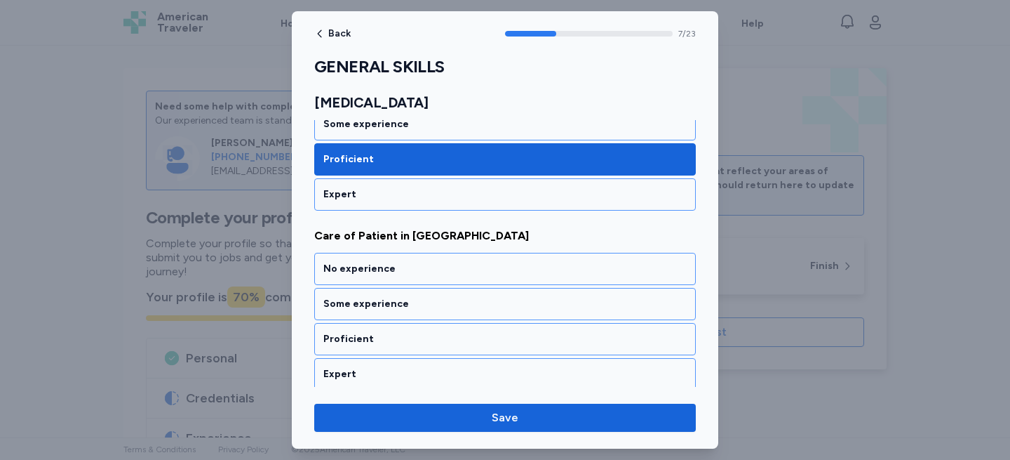
scroll to position [1446, 0]
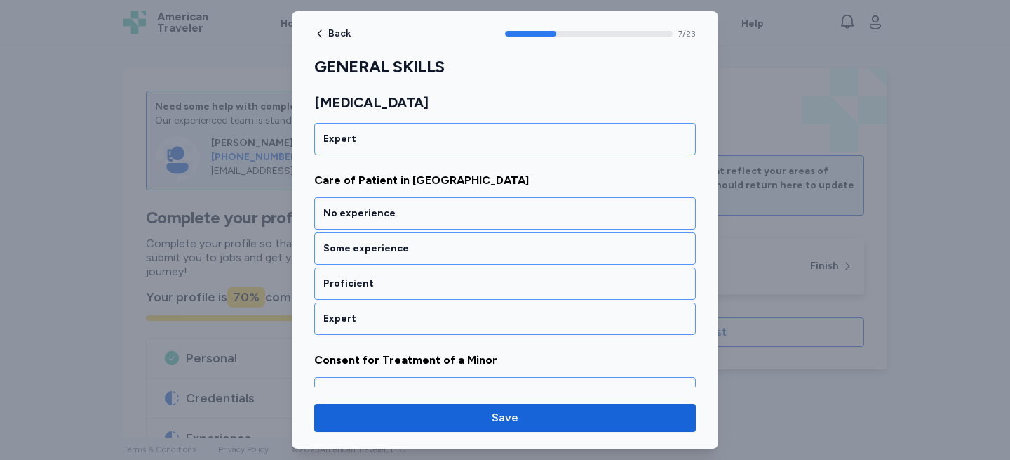
click at [416, 290] on div "Proficient" at bounding box center [504, 283] width 363 height 14
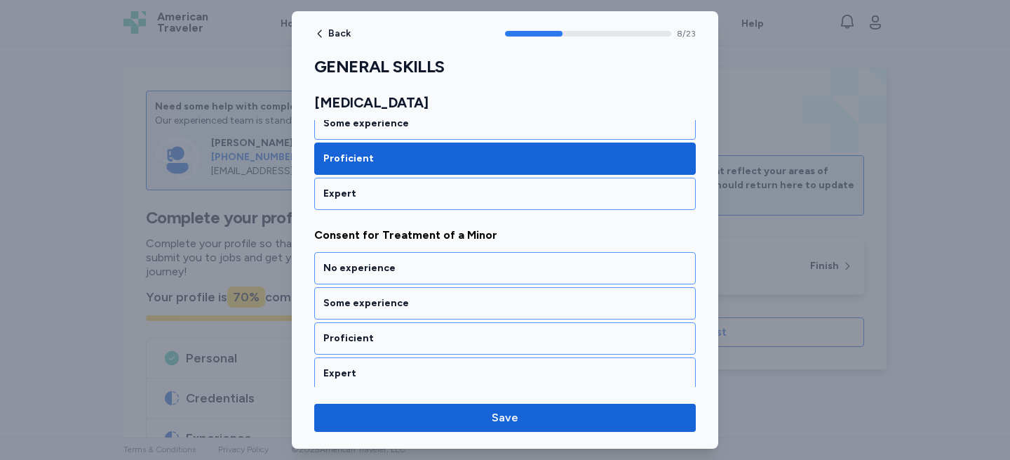
scroll to position [1626, 0]
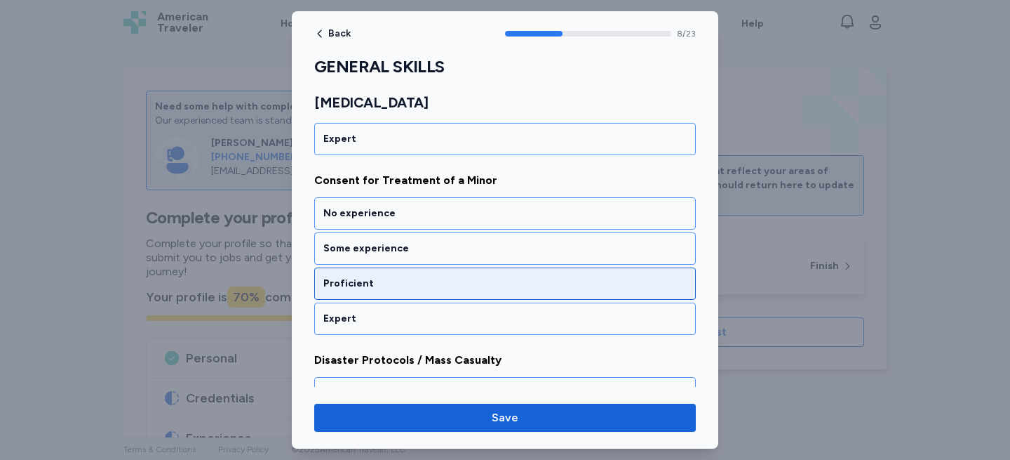
click at [420, 269] on div "Proficient" at bounding box center [505, 283] width 382 height 32
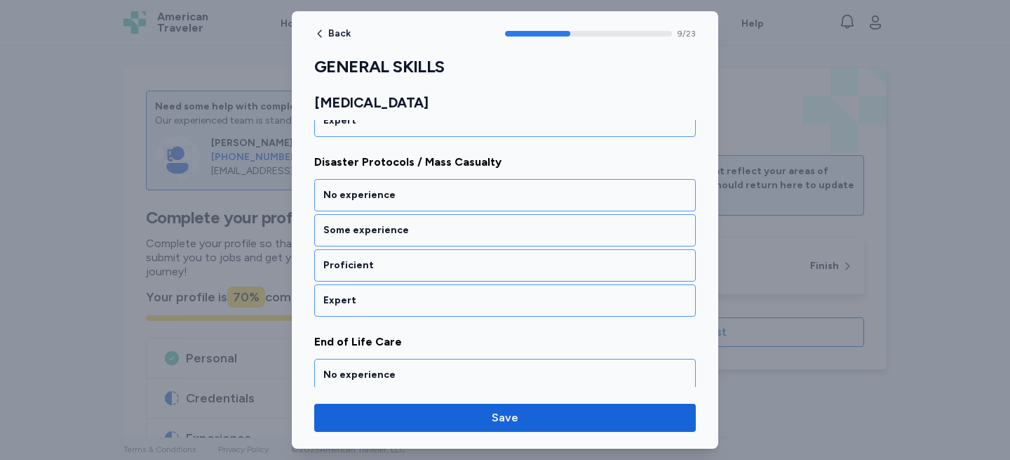
scroll to position [1819, 0]
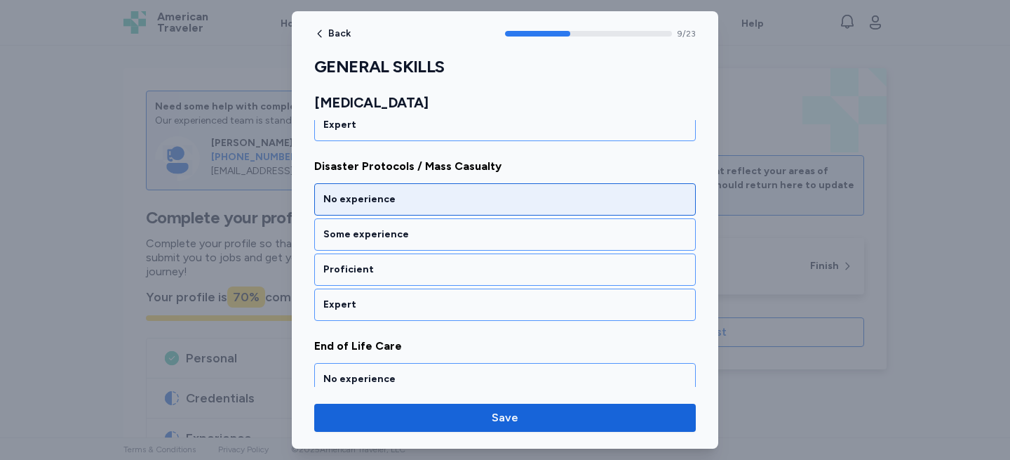
click at [414, 202] on div "No experience" at bounding box center [504, 199] width 363 height 14
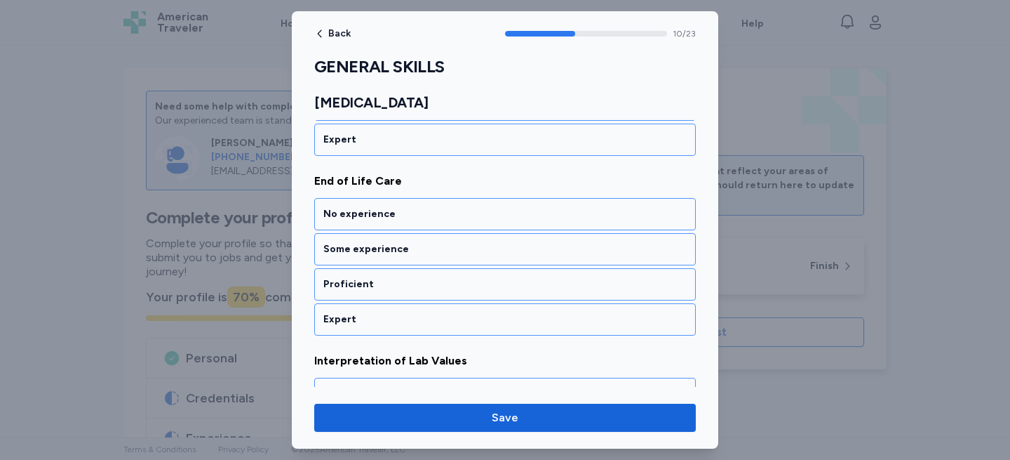
scroll to position [1985, 0]
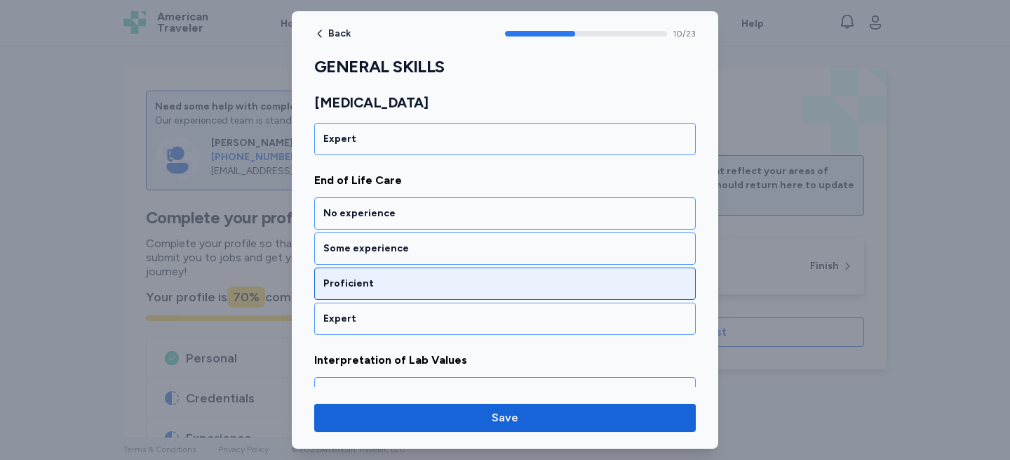
click at [394, 290] on div "Proficient" at bounding box center [505, 283] width 382 height 32
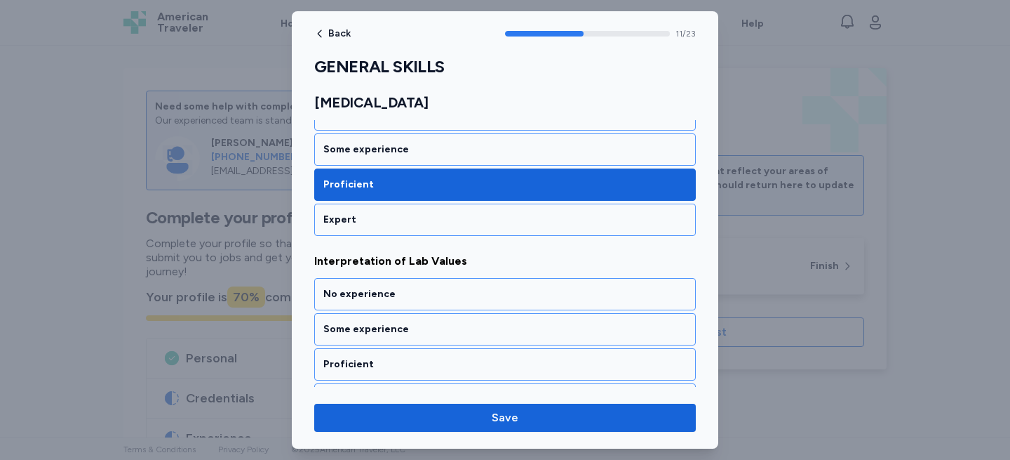
scroll to position [2164, 0]
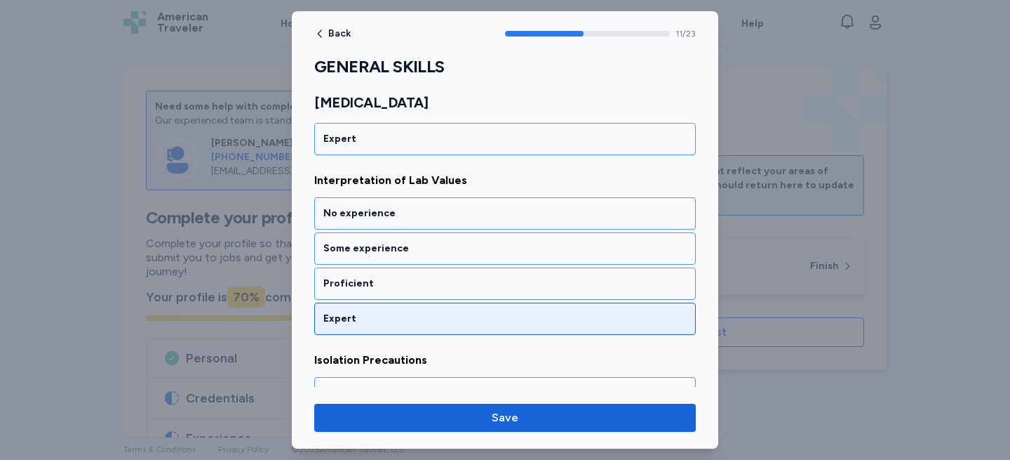
click at [380, 309] on div "Expert" at bounding box center [505, 318] width 382 height 32
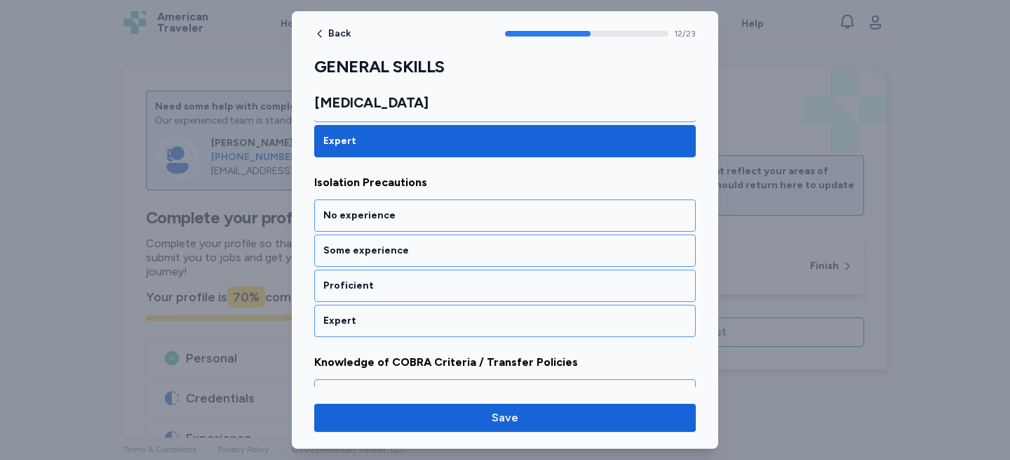
scroll to position [2344, 0]
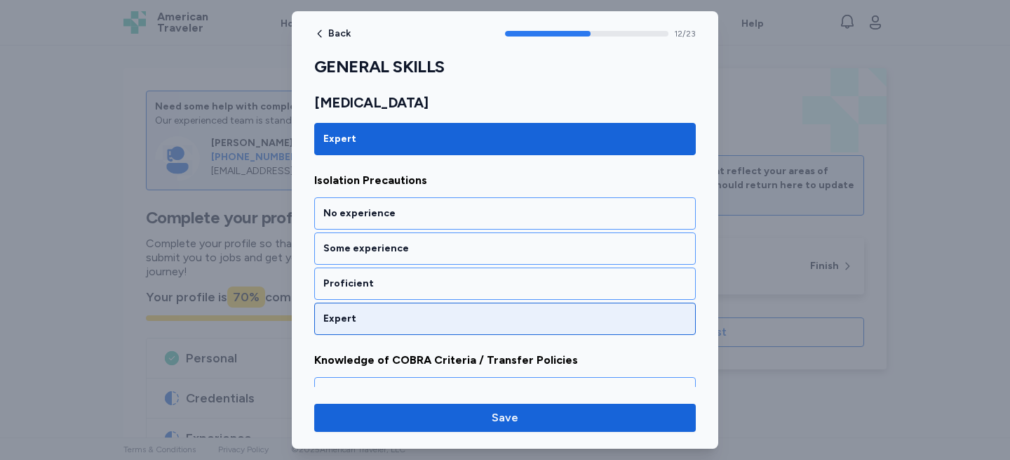
click at [381, 307] on div "Expert" at bounding box center [505, 318] width 382 height 32
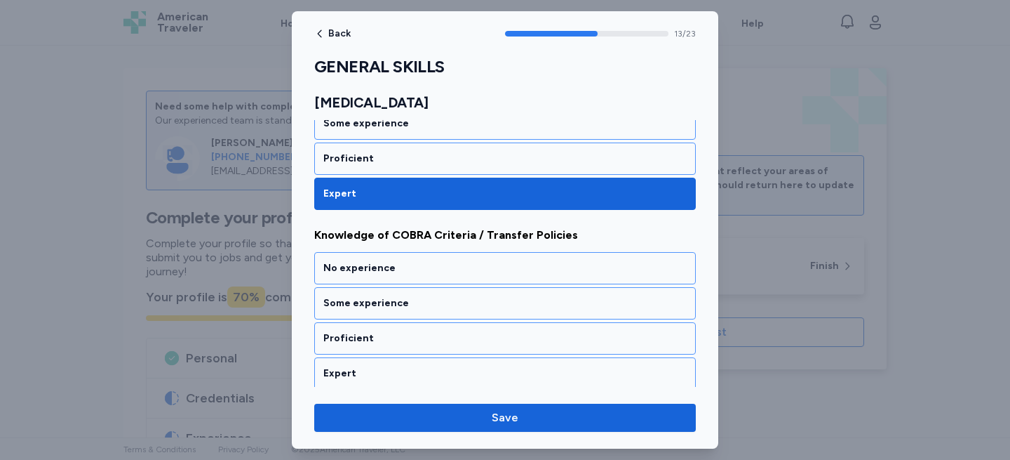
scroll to position [2524, 0]
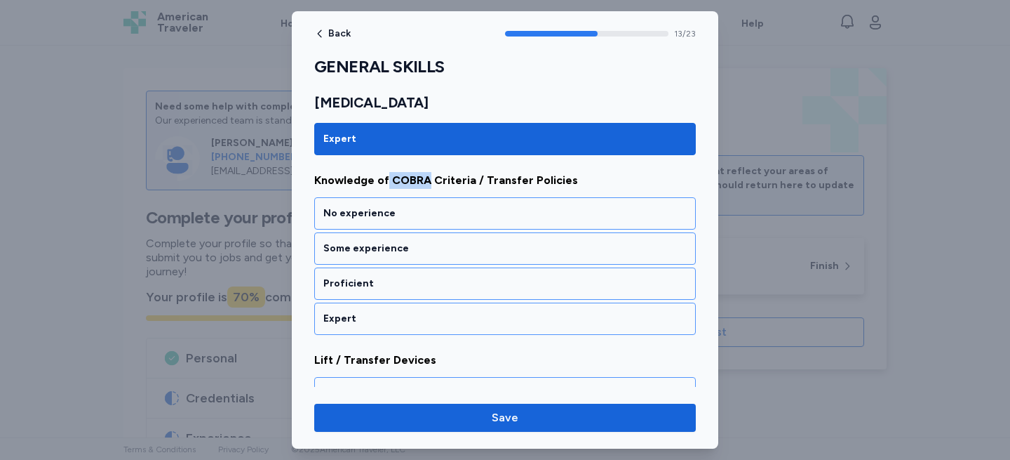
drag, startPoint x: 426, startPoint y: 182, endPoint x: 385, endPoint y: 178, distance: 40.8
click at [385, 178] on span "Knowledge of COBRA Criteria / Transfer Policies" at bounding box center [505, 180] width 382 height 17
copy span "COBRA"
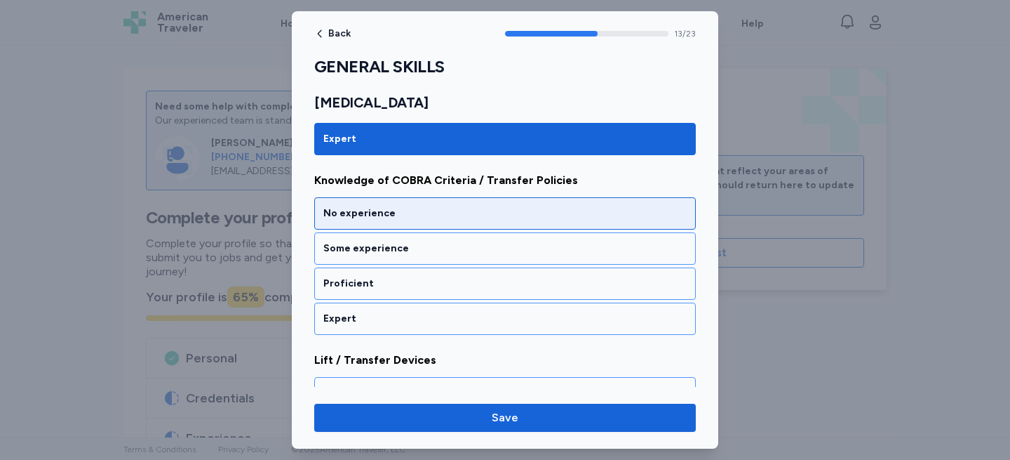
click at [435, 206] on div "No experience" at bounding box center [505, 213] width 382 height 32
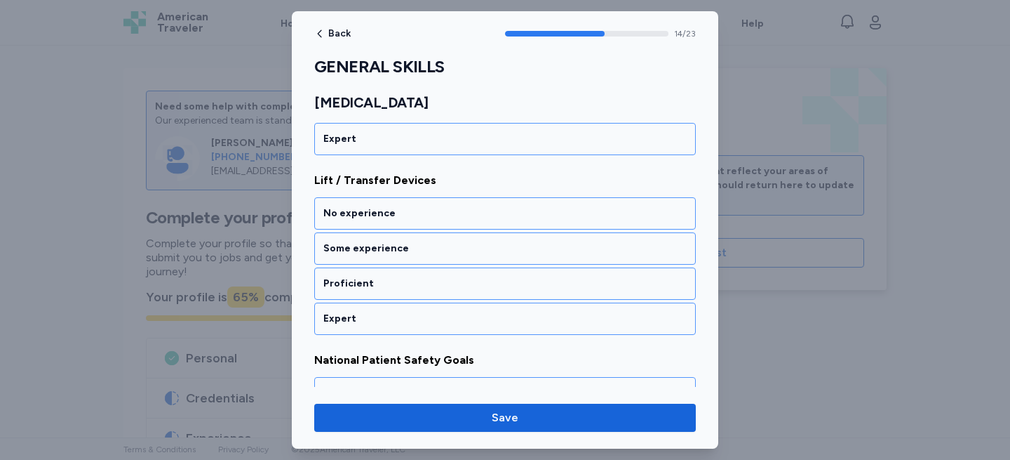
scroll to position [2705, 0]
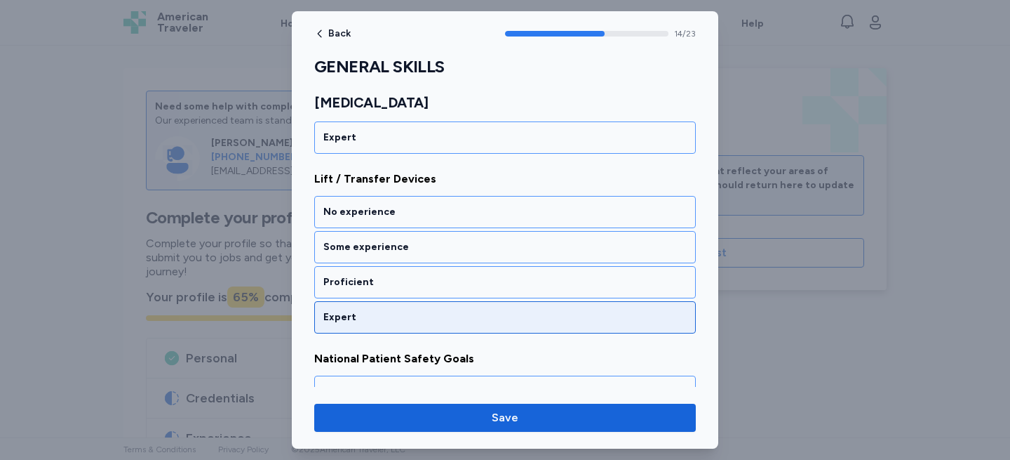
click at [397, 308] on div "Expert" at bounding box center [505, 317] width 382 height 32
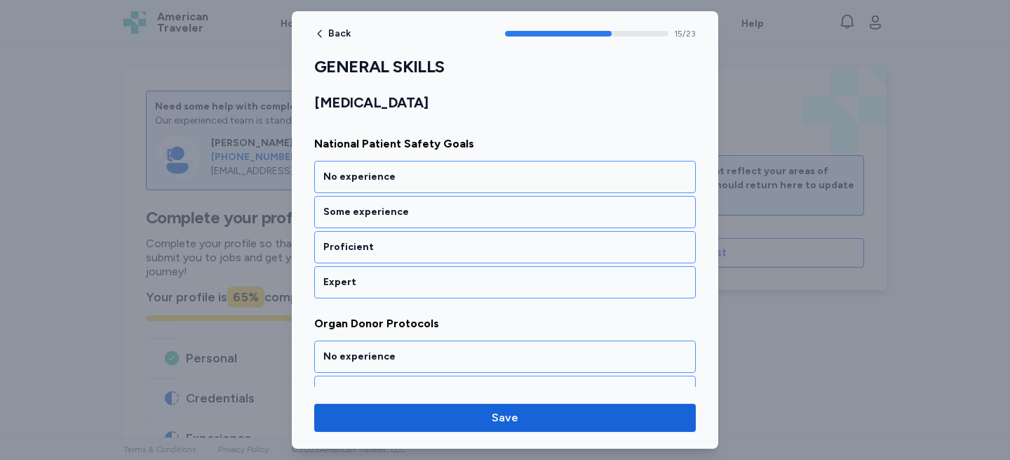
scroll to position [2917, 0]
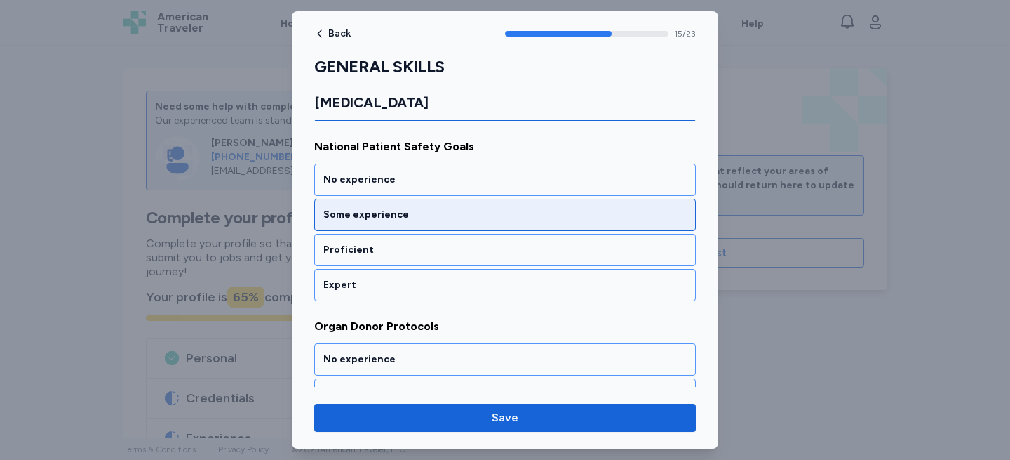
click at [413, 228] on div "Some experience" at bounding box center [505, 215] width 382 height 32
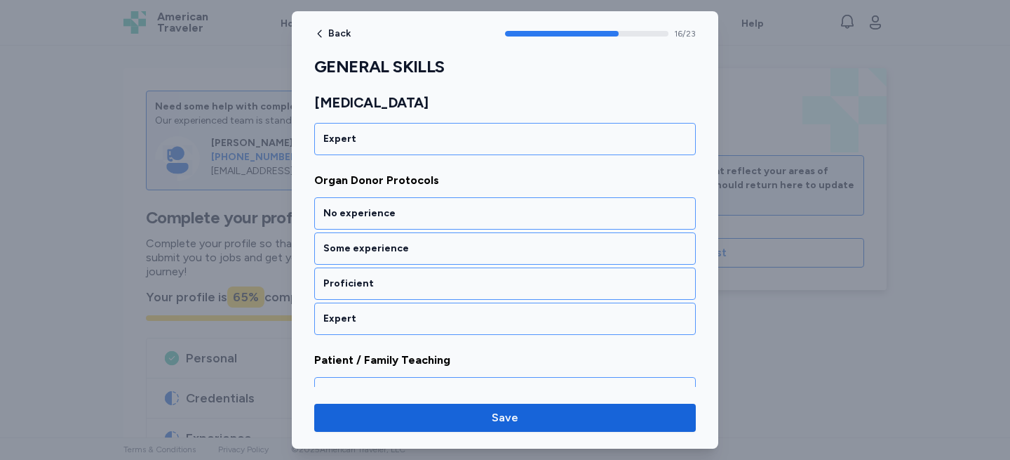
scroll to position [3066, 0]
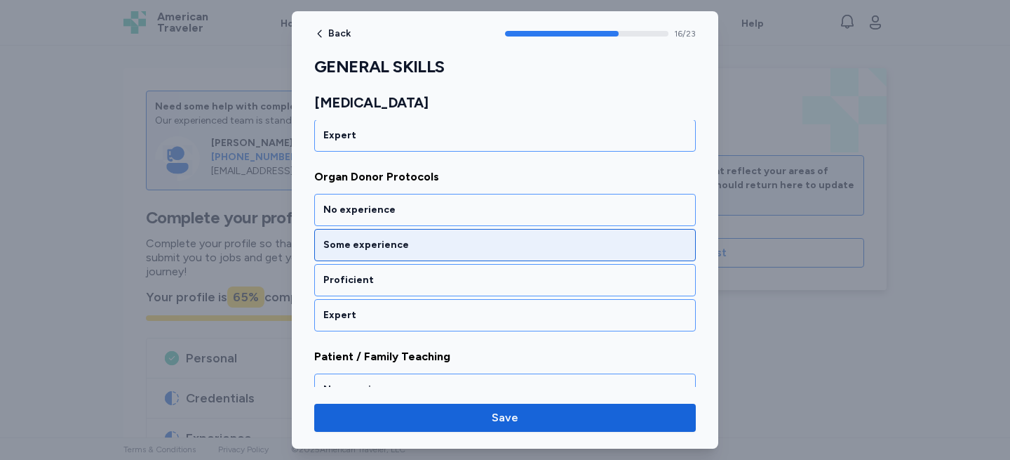
click at [413, 241] on div "Some experience" at bounding box center [504, 245] width 363 height 14
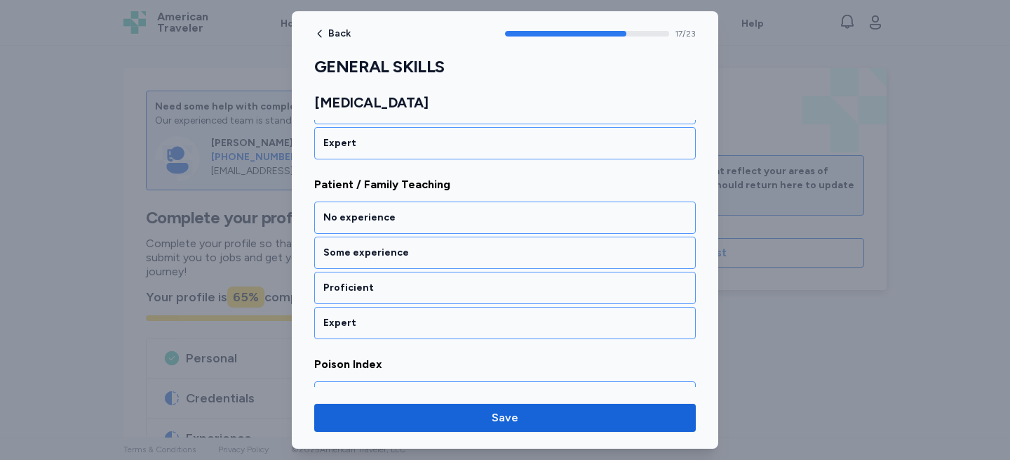
scroll to position [3242, 0]
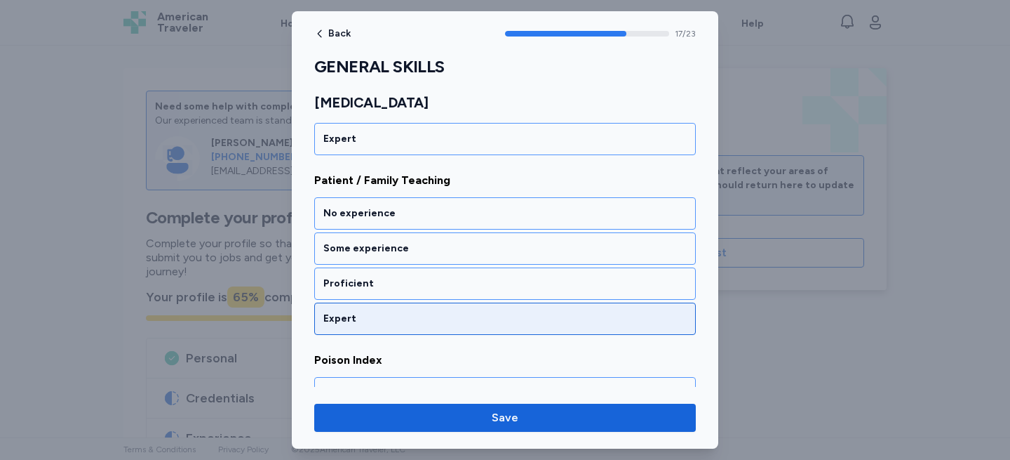
click at [400, 315] on div "Expert" at bounding box center [504, 319] width 363 height 14
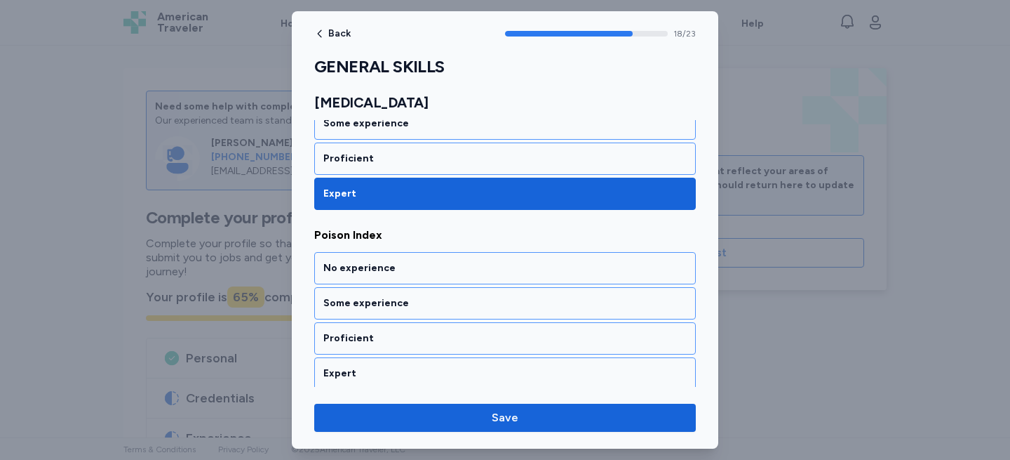
scroll to position [3422, 0]
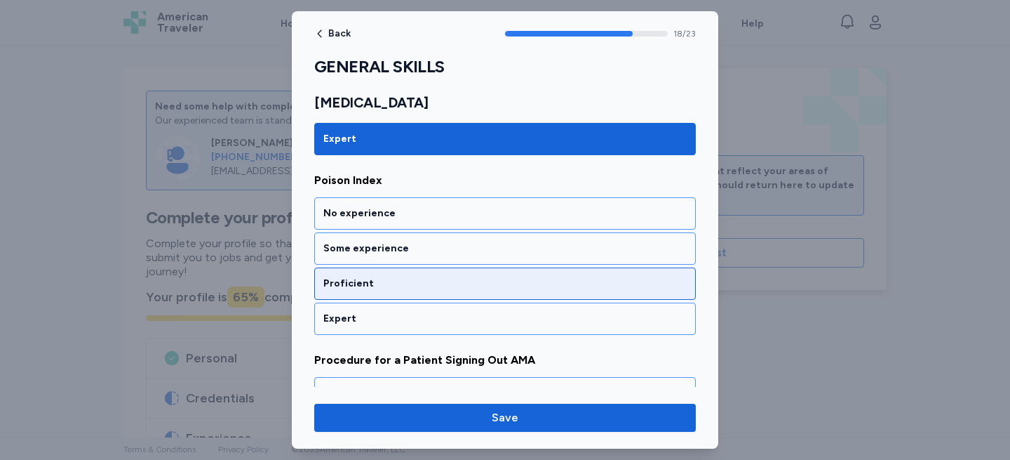
click at [401, 287] on div "Proficient" at bounding box center [504, 283] width 363 height 14
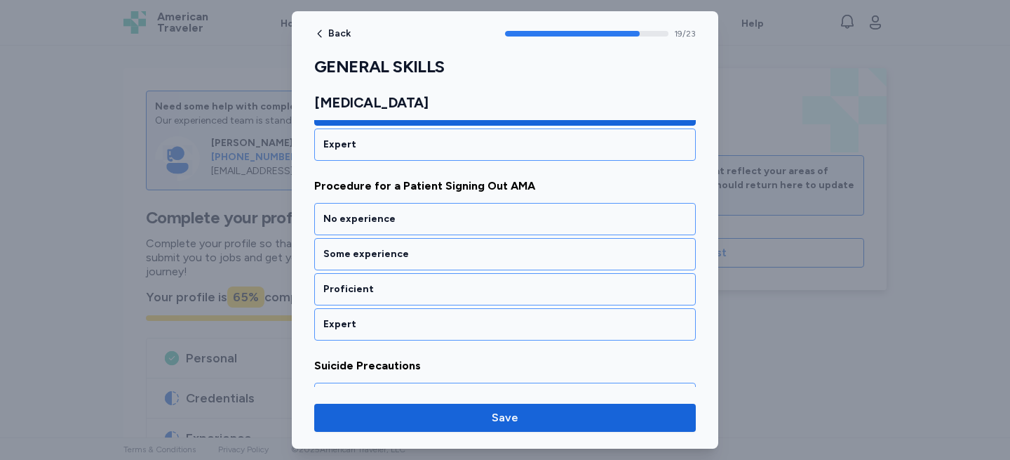
scroll to position [3601, 0]
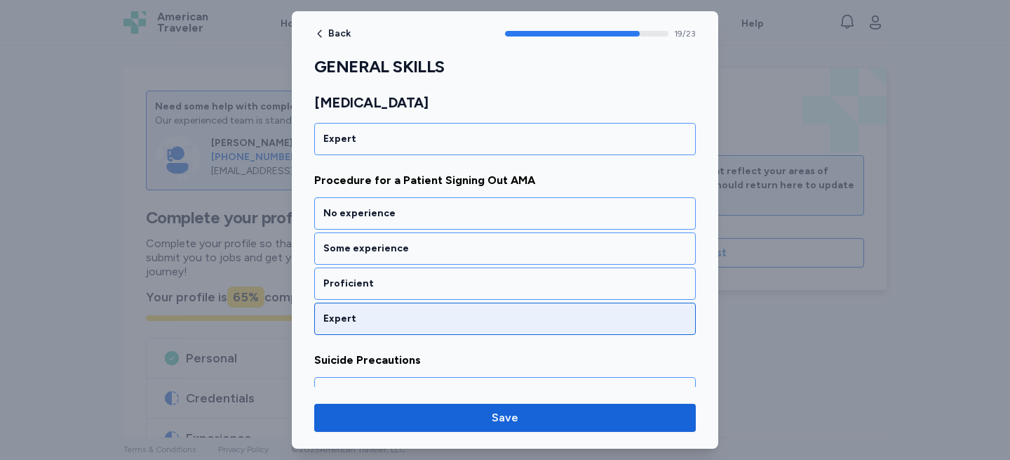
click at [394, 312] on div "Expert" at bounding box center [504, 319] width 363 height 14
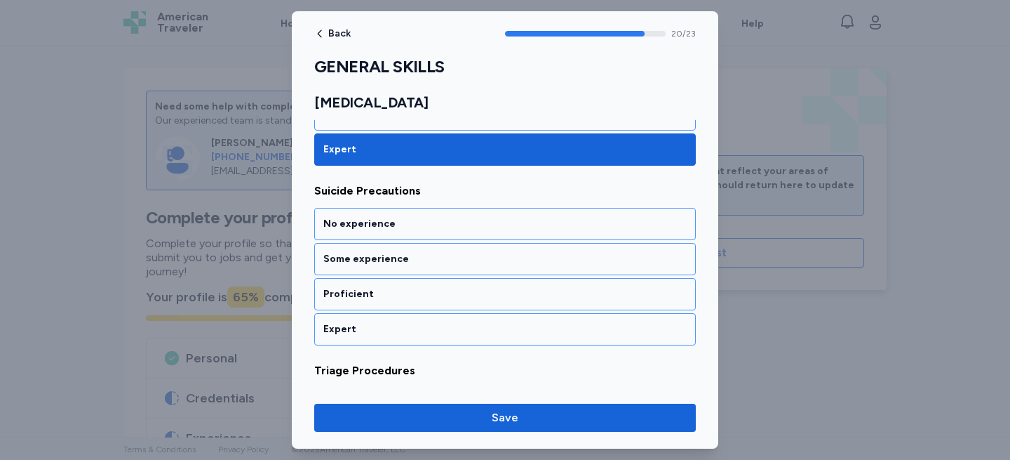
scroll to position [3780, 0]
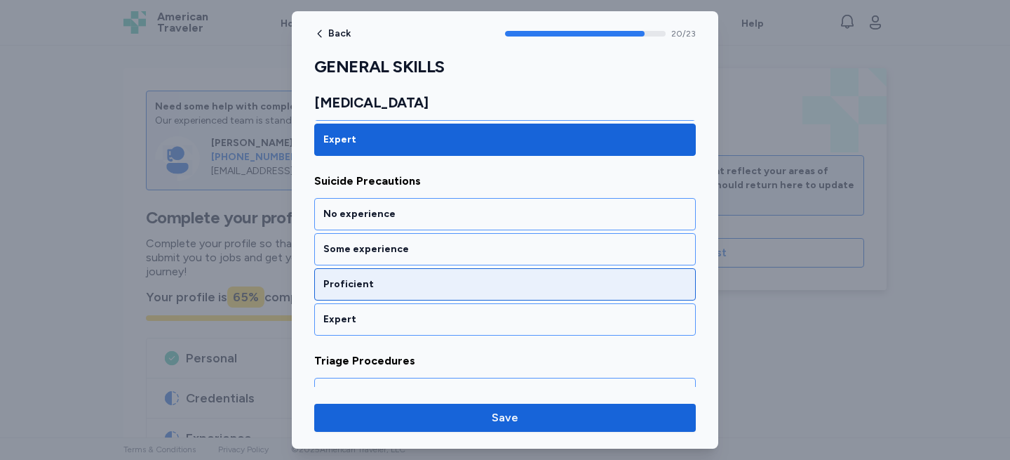
click at [387, 295] on div "Proficient" at bounding box center [505, 284] width 382 height 32
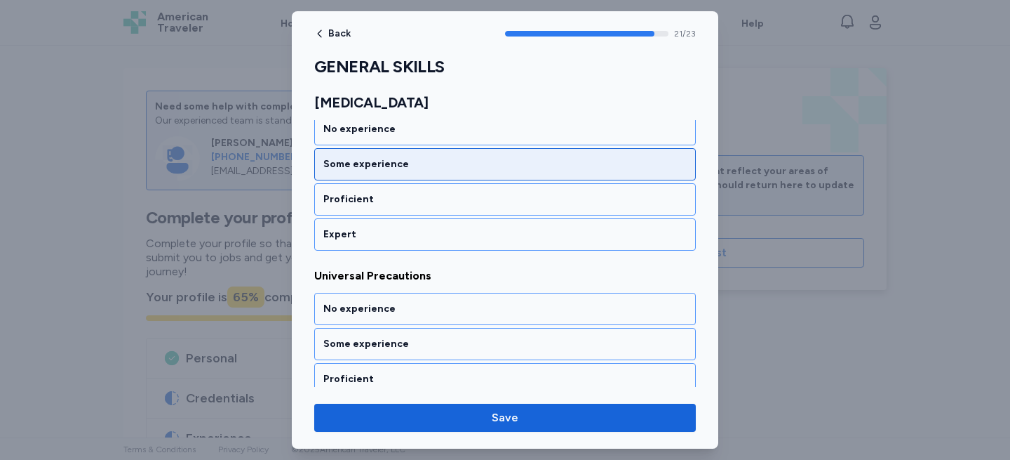
click at [383, 167] on div "Some experience" at bounding box center [504, 164] width 363 height 14
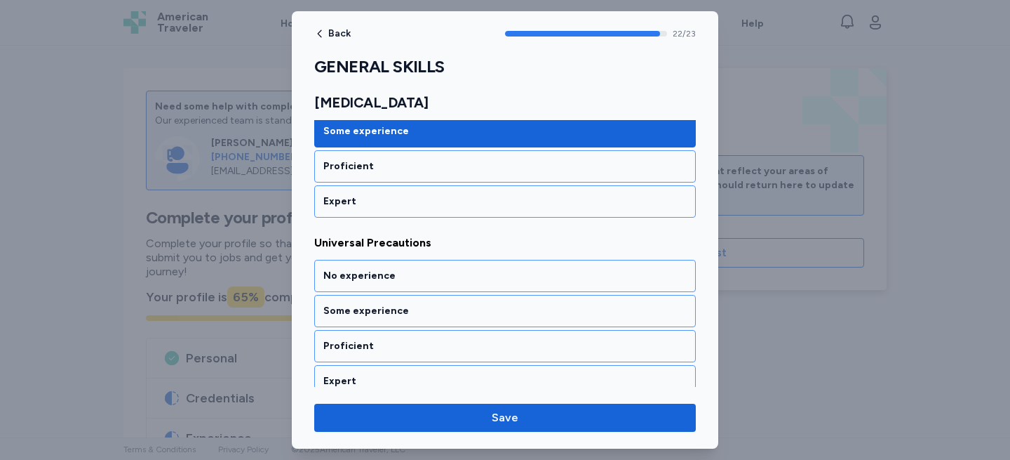
scroll to position [4091, 0]
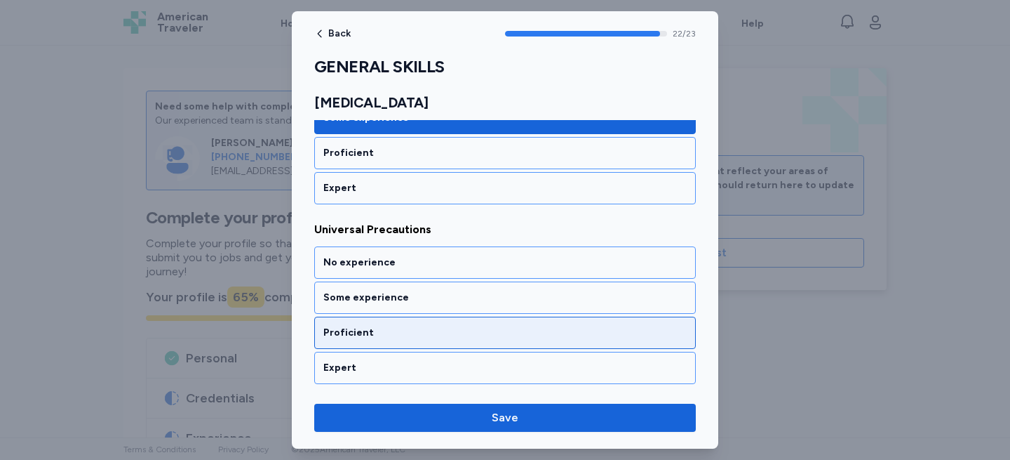
click at [375, 331] on div "Proficient" at bounding box center [504, 333] width 363 height 14
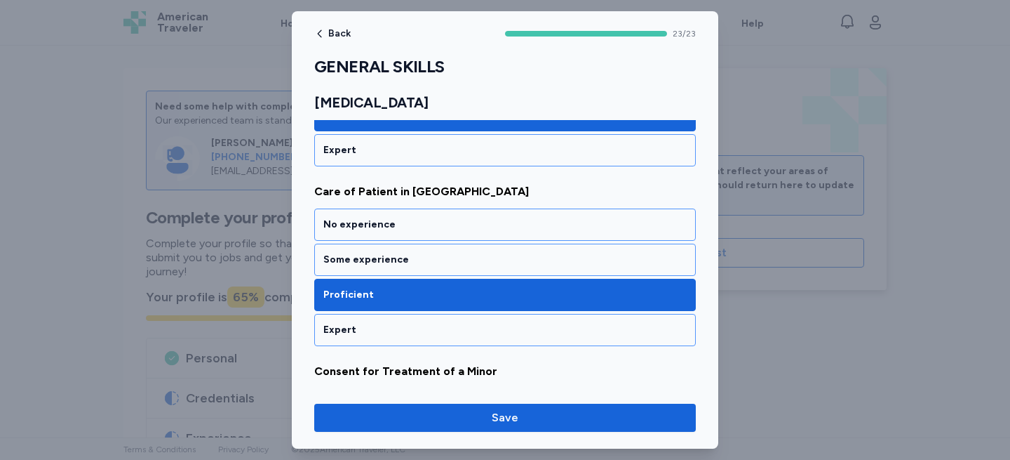
scroll to position [1437, 0]
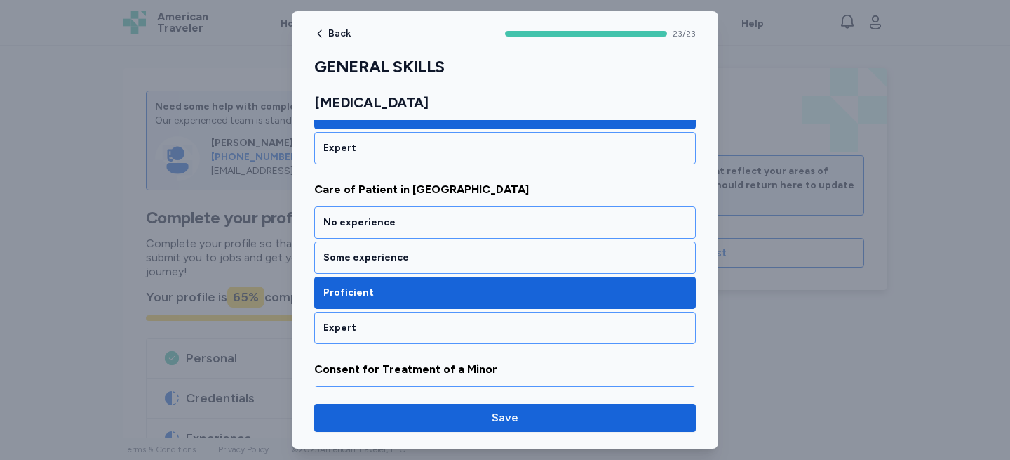
click at [375, 331] on div "Expert" at bounding box center [504, 328] width 363 height 14
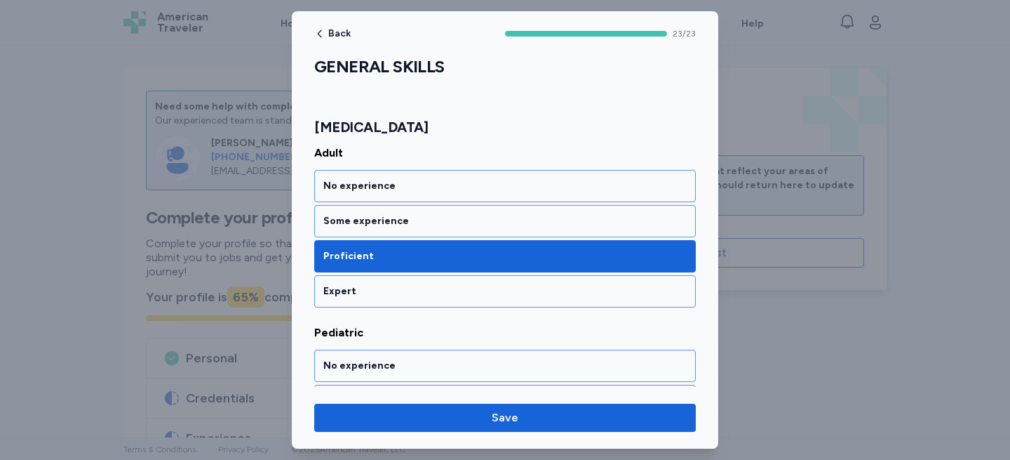
scroll to position [1112, 0]
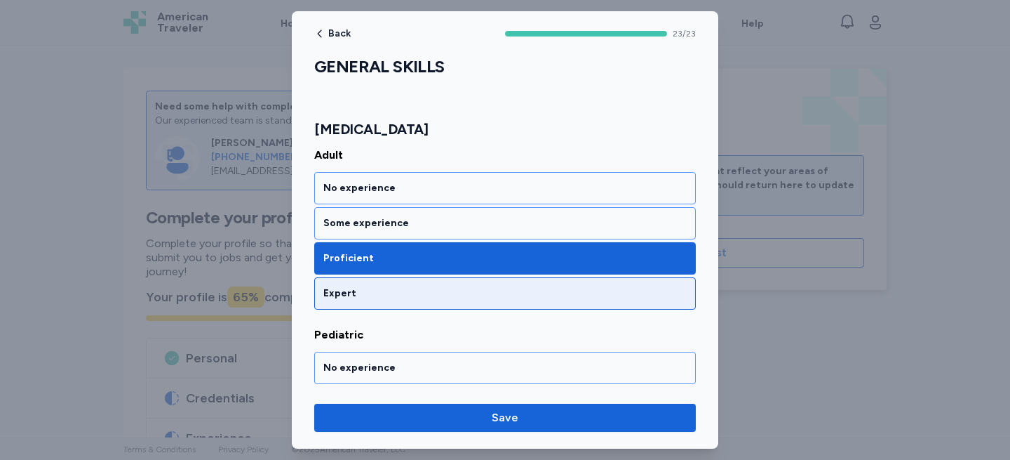
click at [372, 291] on div "Expert" at bounding box center [504, 293] width 363 height 14
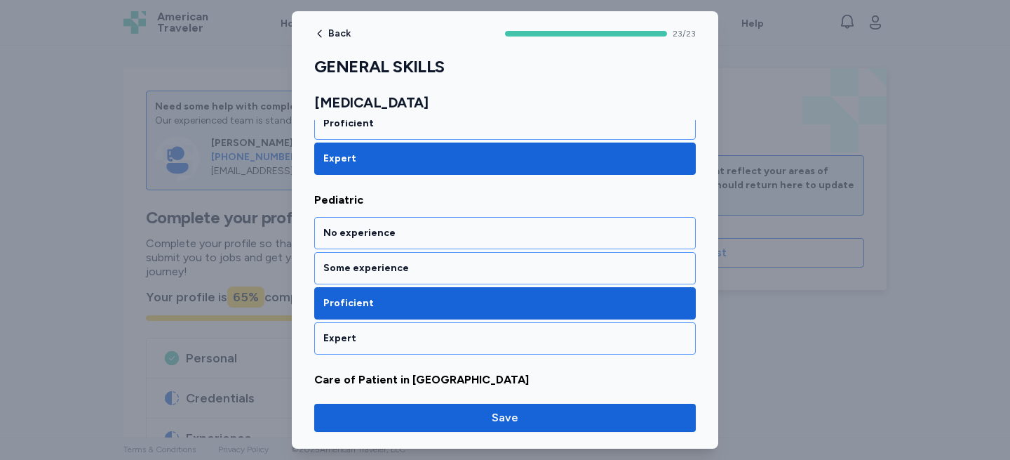
scroll to position [1253, 0]
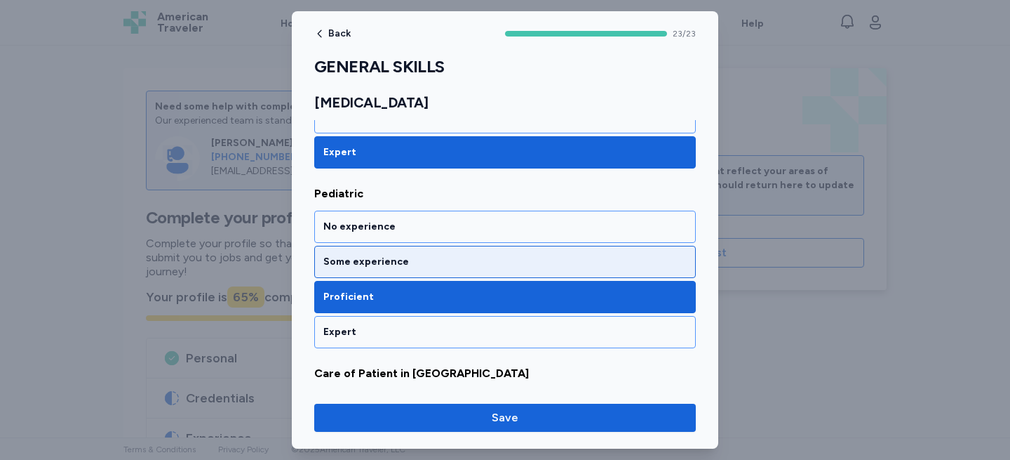
click at [379, 272] on div "Some experience" at bounding box center [505, 262] width 382 height 32
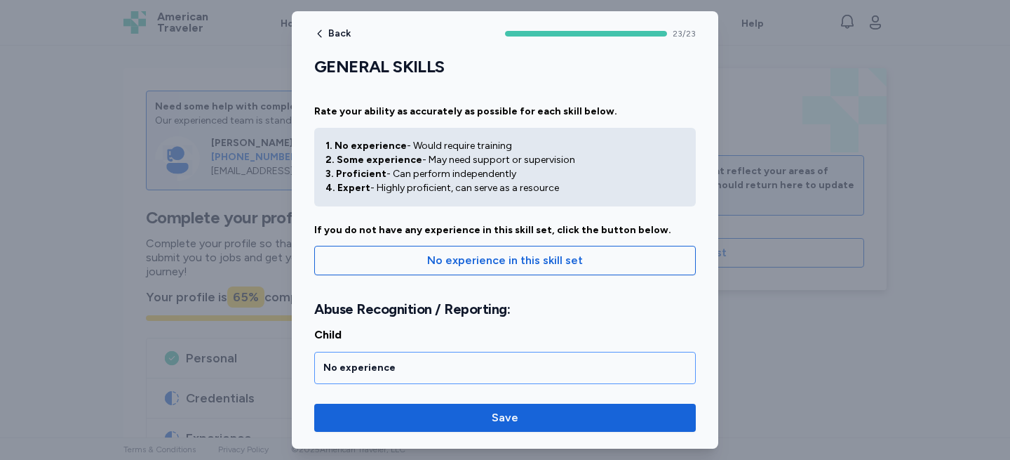
scroll to position [1, 0]
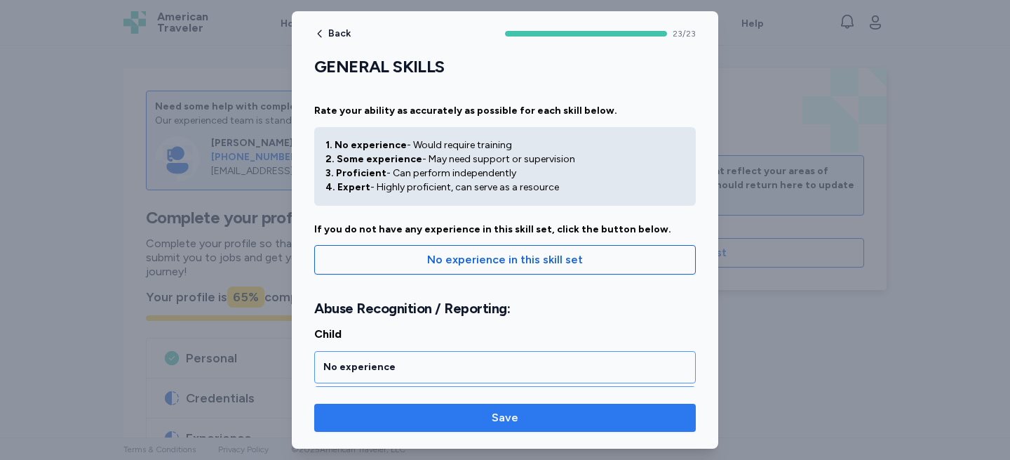
click at [466, 420] on span "Save" at bounding box center [505, 417] width 359 height 17
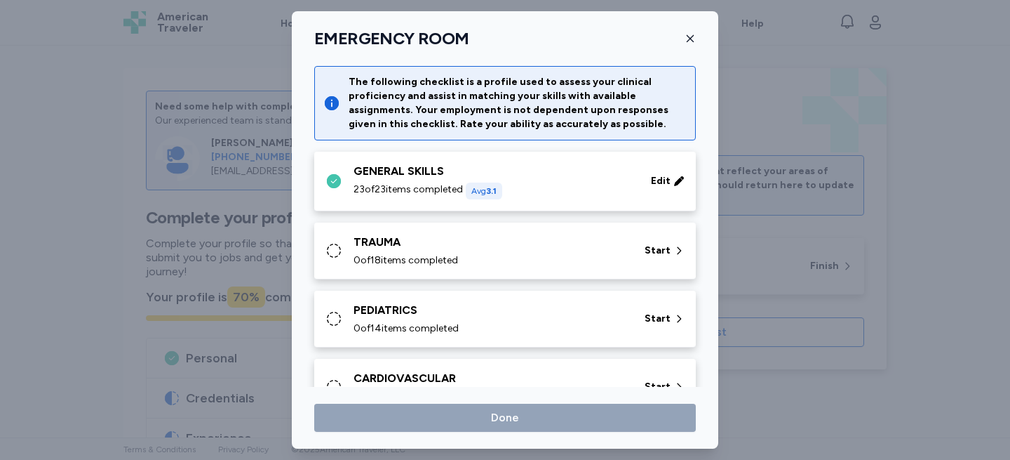
scroll to position [4, 0]
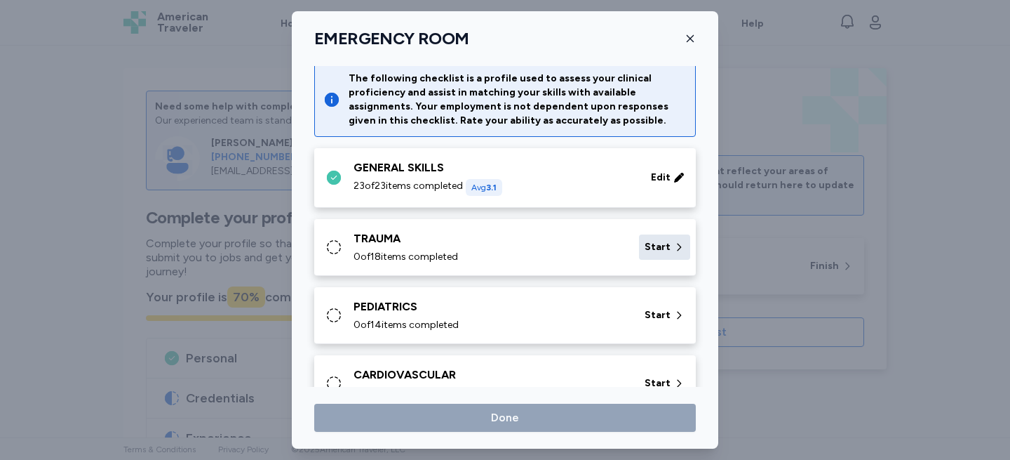
click at [648, 248] on span "Start" at bounding box center [658, 247] width 26 height 14
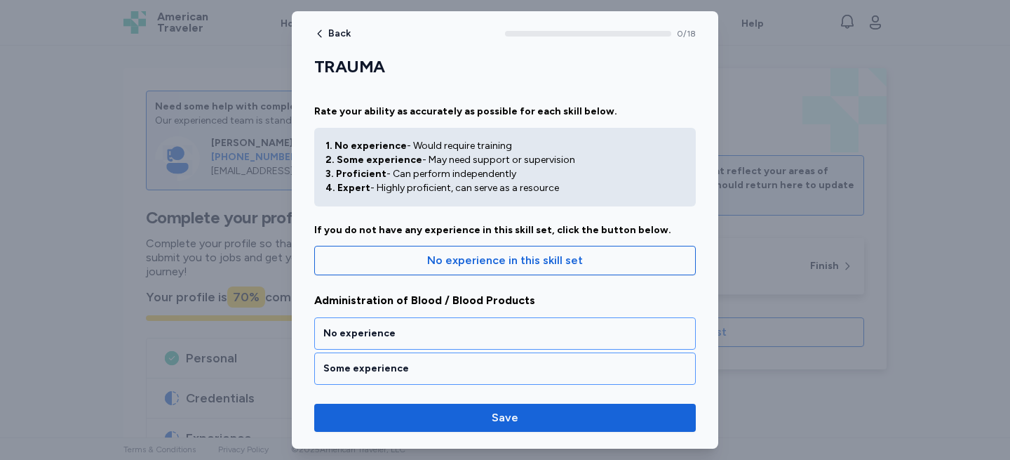
scroll to position [190, 0]
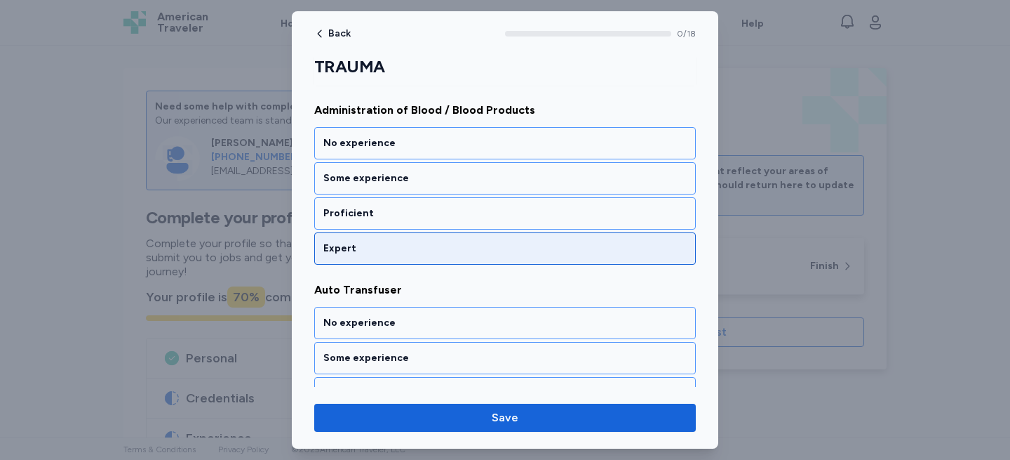
click at [434, 246] on div "Expert" at bounding box center [504, 248] width 363 height 14
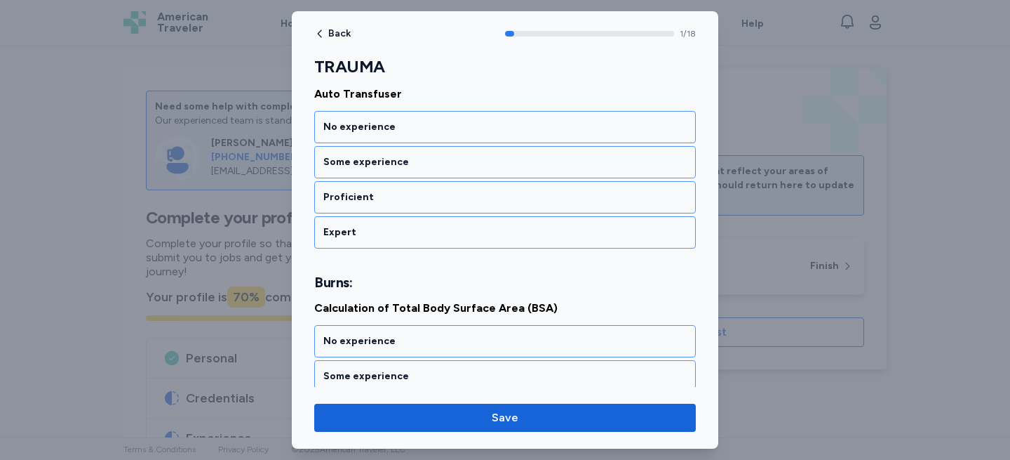
scroll to position [385, 0]
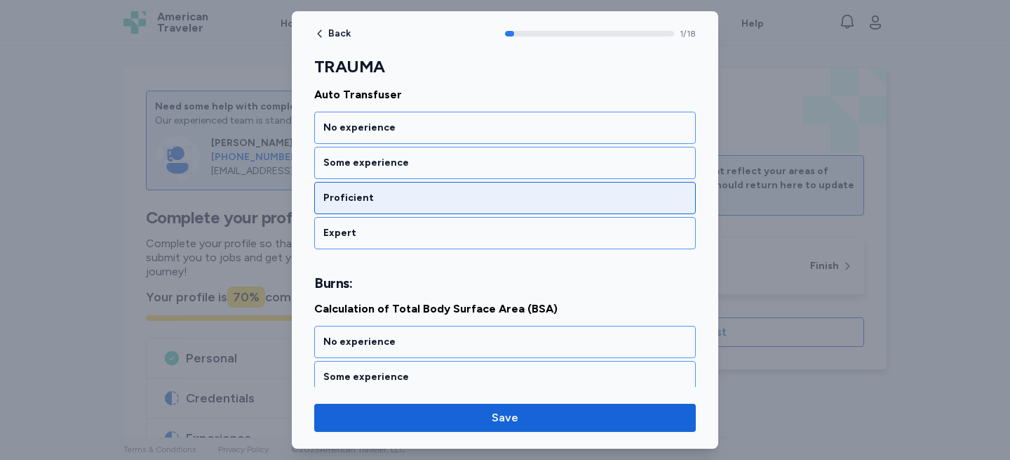
click at [433, 199] on div "Proficient" at bounding box center [504, 198] width 363 height 14
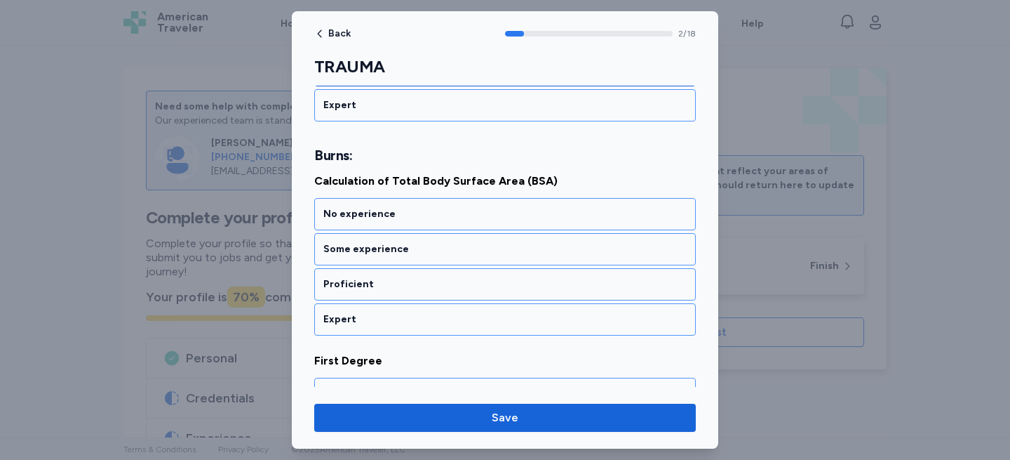
scroll to position [514, 0]
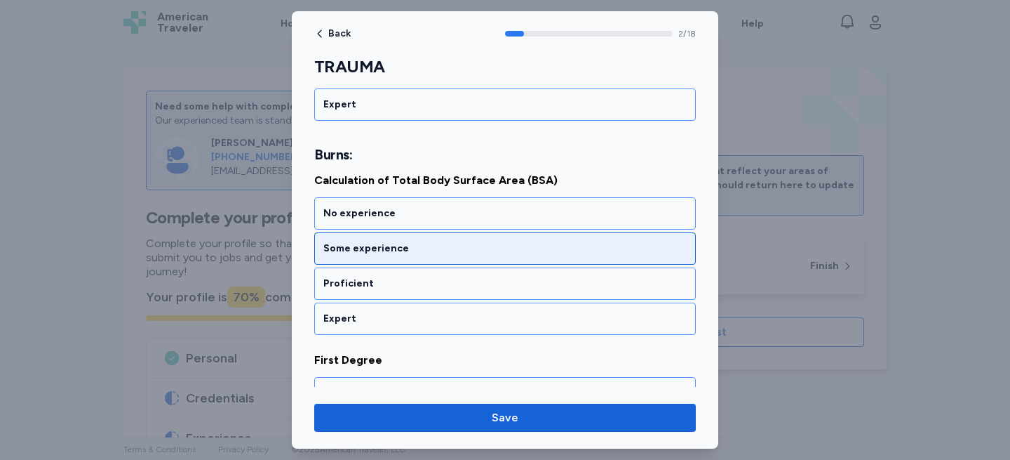
click at [420, 248] on div "Some experience" at bounding box center [504, 248] width 363 height 14
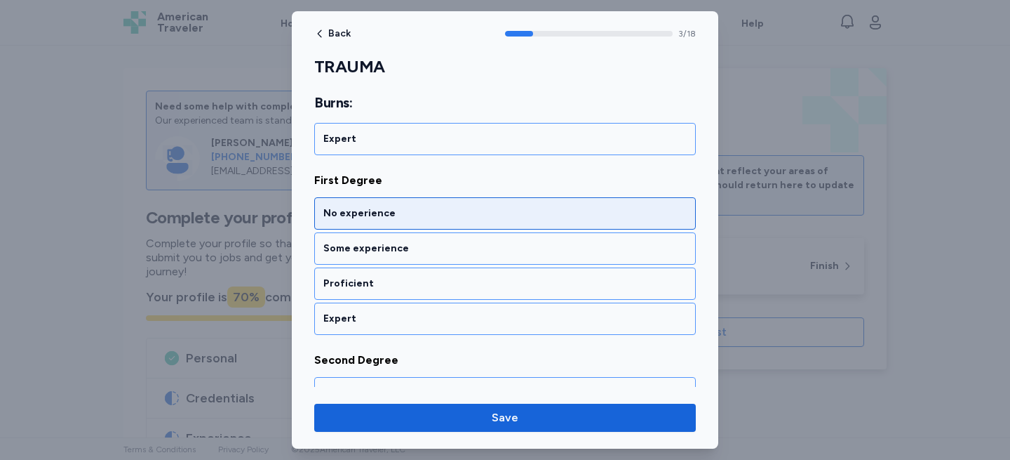
scroll to position [695, 0]
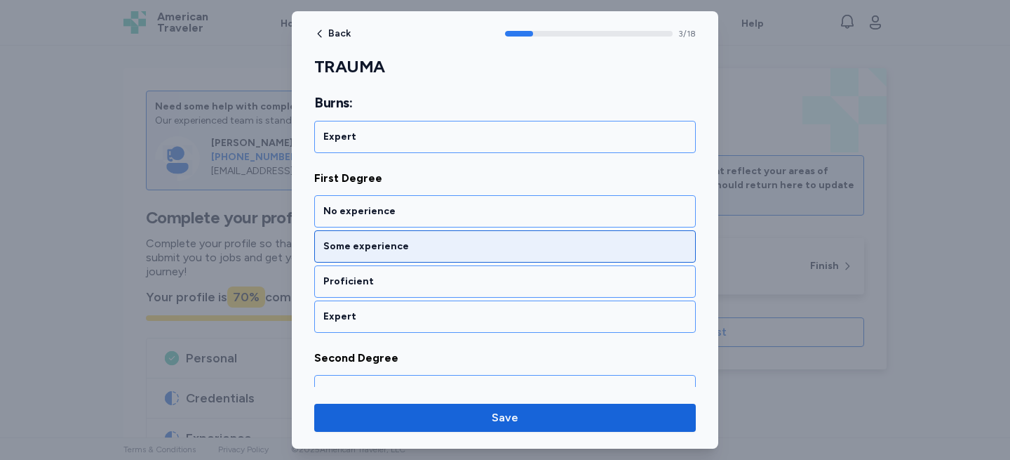
click at [413, 254] on div "Some experience" at bounding box center [505, 246] width 382 height 32
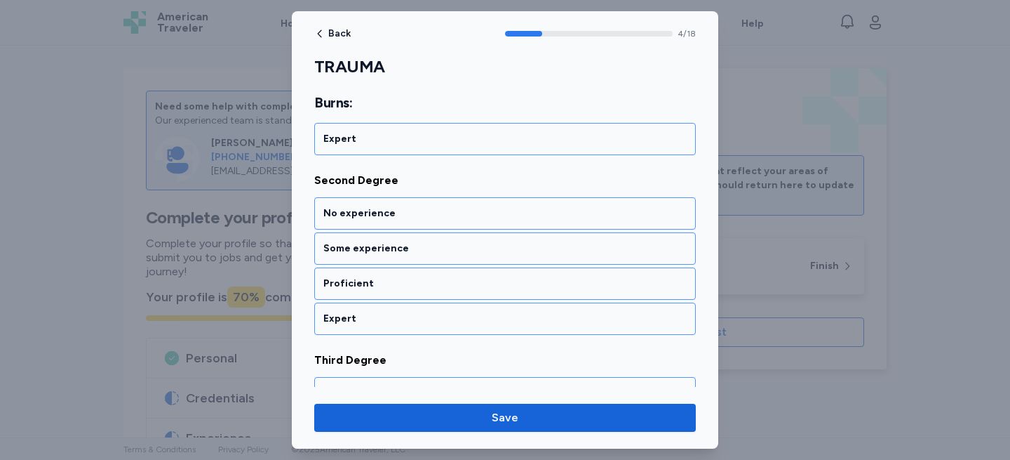
click at [413, 254] on div "Some experience" at bounding box center [504, 248] width 363 height 14
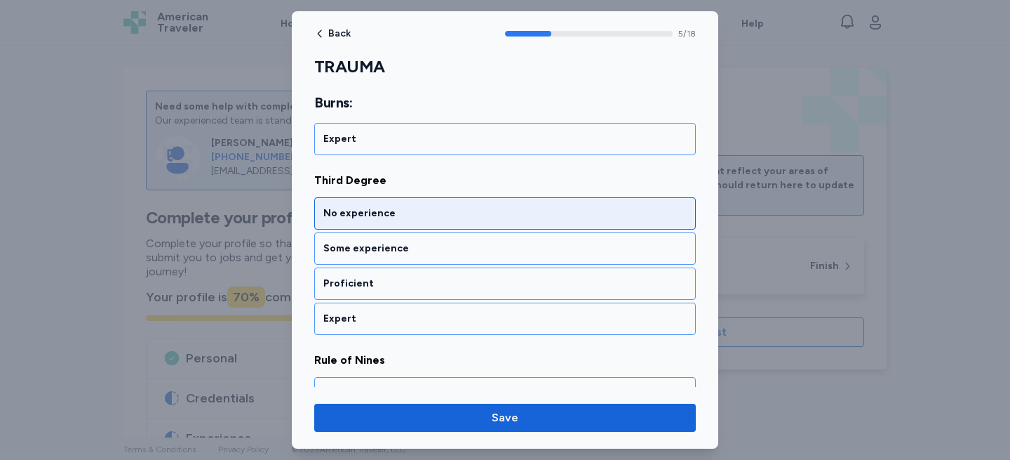
click at [391, 220] on div "No experience" at bounding box center [504, 213] width 363 height 14
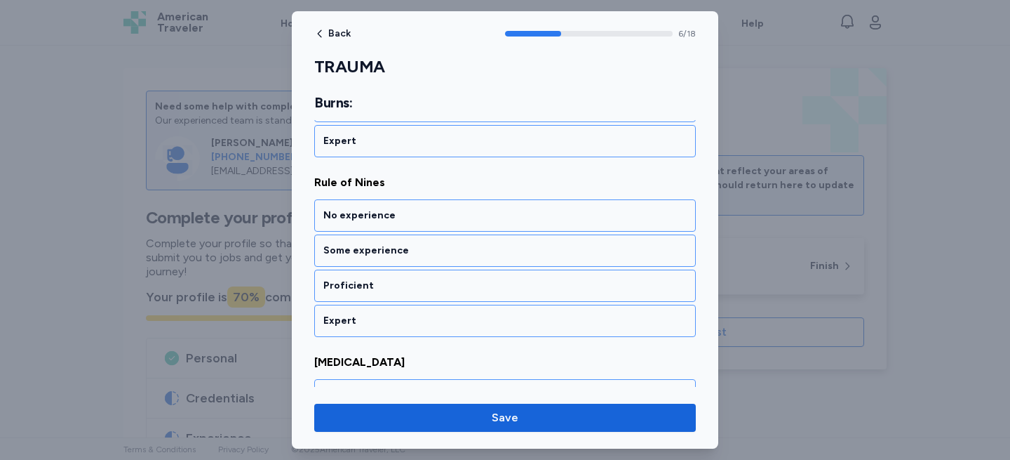
scroll to position [1232, 0]
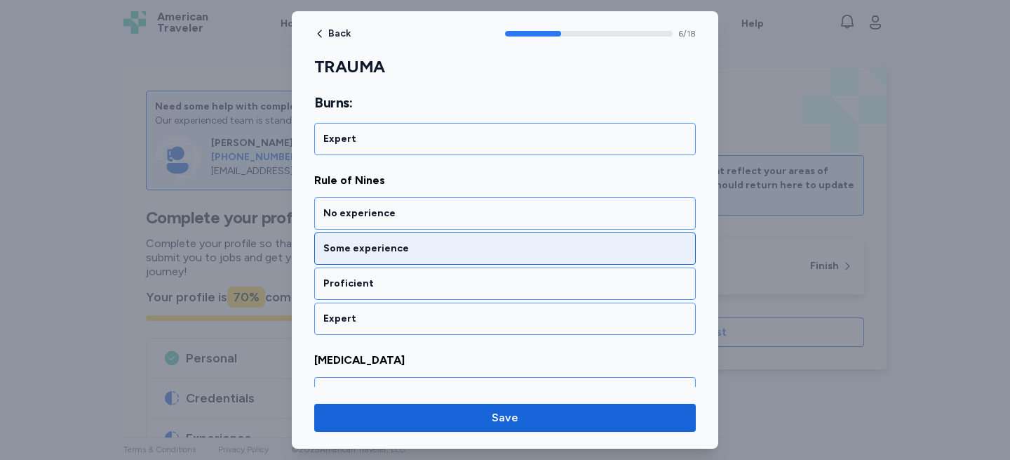
click at [402, 246] on div "Some experience" at bounding box center [504, 248] width 363 height 14
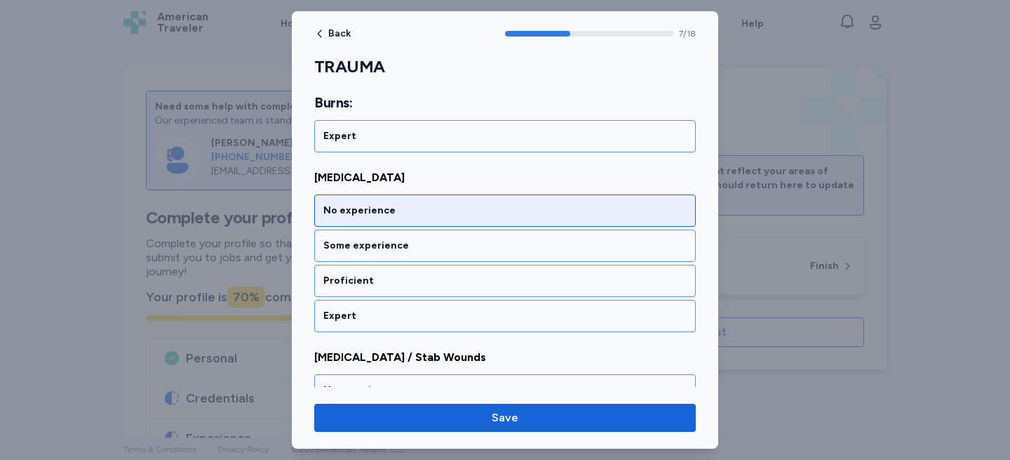
click at [406, 219] on div "No experience" at bounding box center [505, 210] width 382 height 32
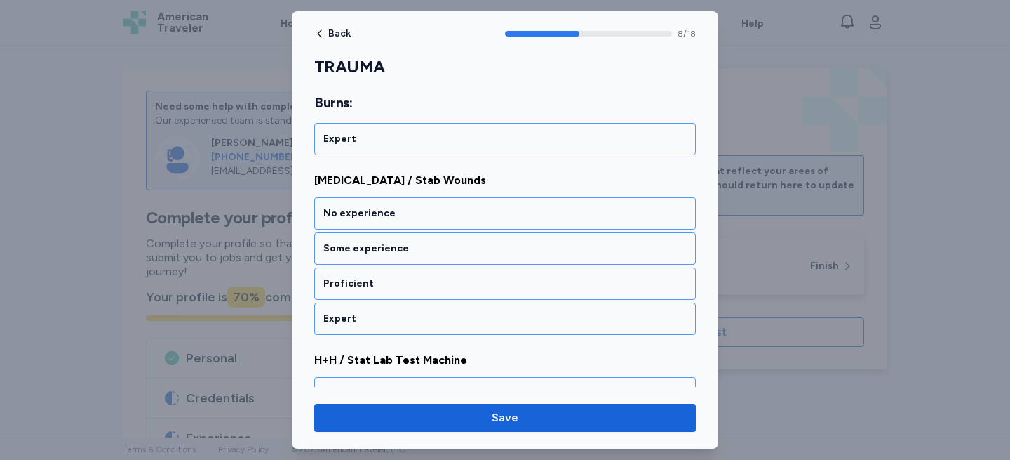
click at [406, 219] on div "No experience" at bounding box center [504, 213] width 363 height 14
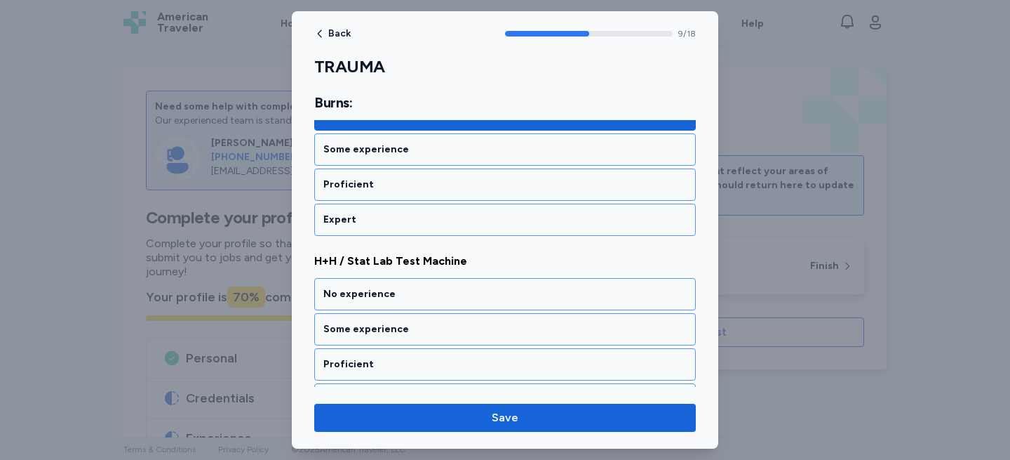
scroll to position [1771, 0]
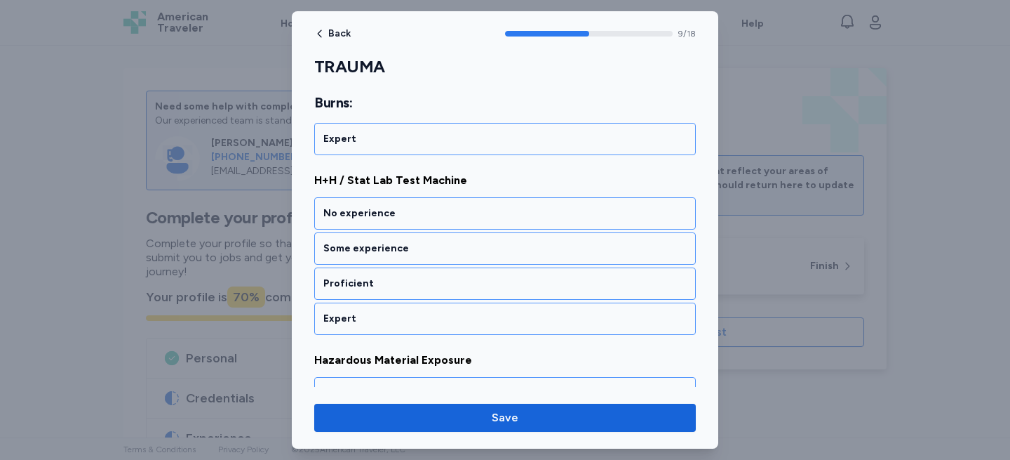
click at [406, 219] on div "No experience" at bounding box center [504, 213] width 363 height 14
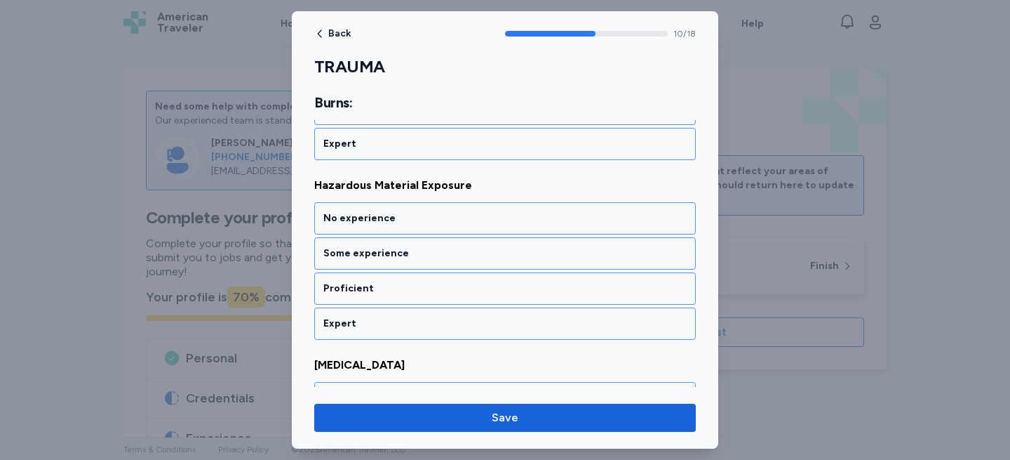
scroll to position [1950, 0]
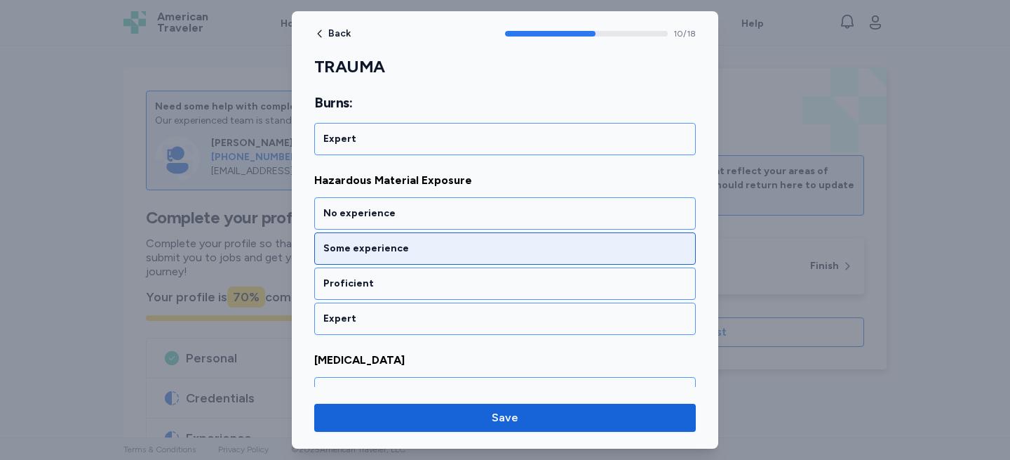
click at [412, 253] on div "Some experience" at bounding box center [504, 248] width 363 height 14
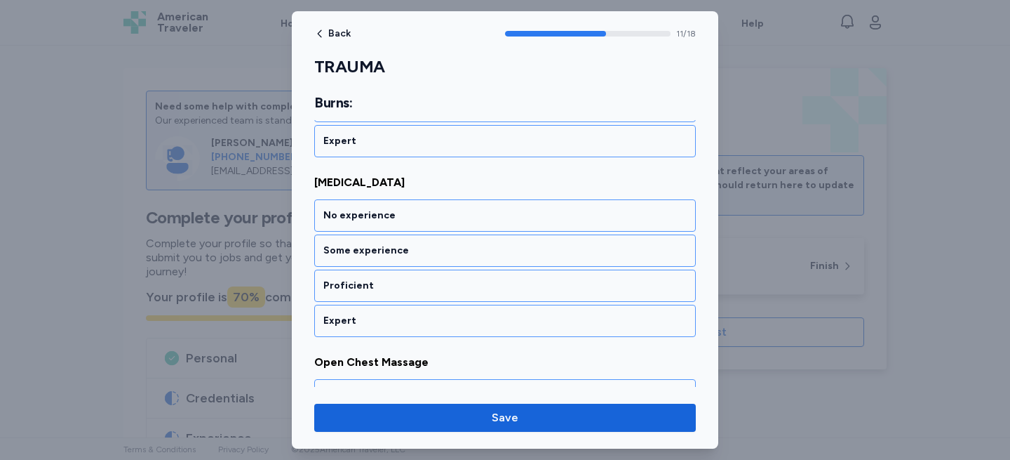
scroll to position [2130, 0]
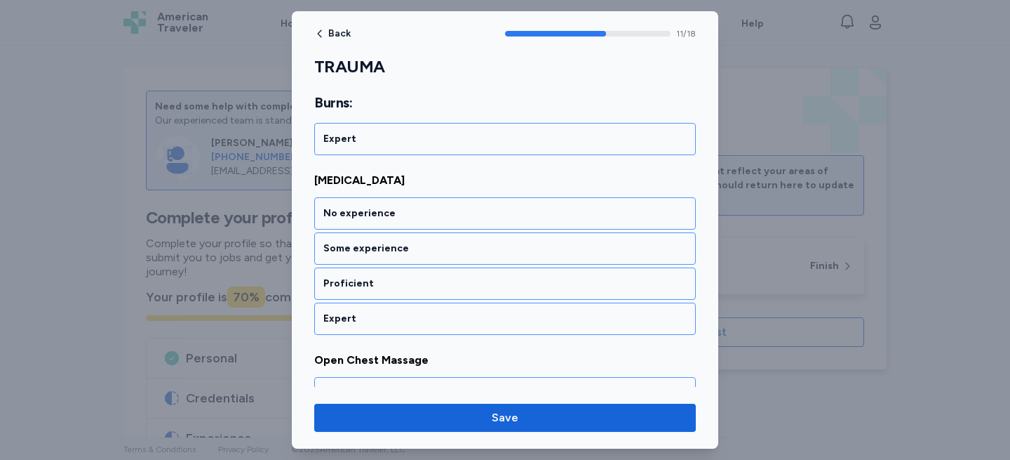
click at [412, 253] on div "Some experience" at bounding box center [504, 248] width 363 height 14
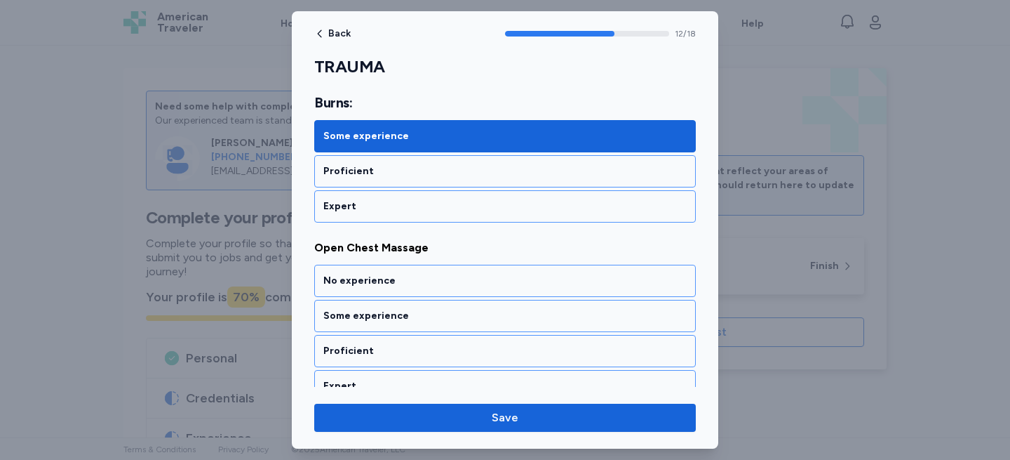
scroll to position [2310, 0]
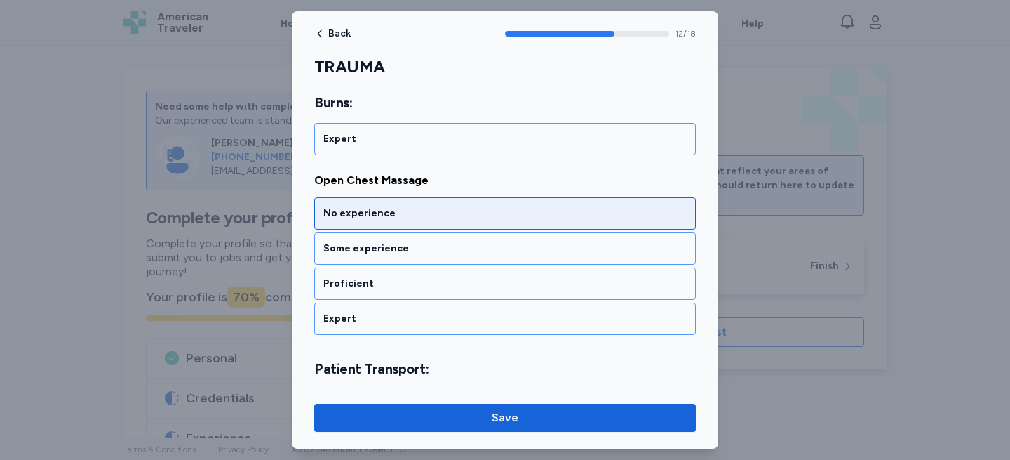
click at [405, 227] on div "No experience" at bounding box center [505, 213] width 382 height 32
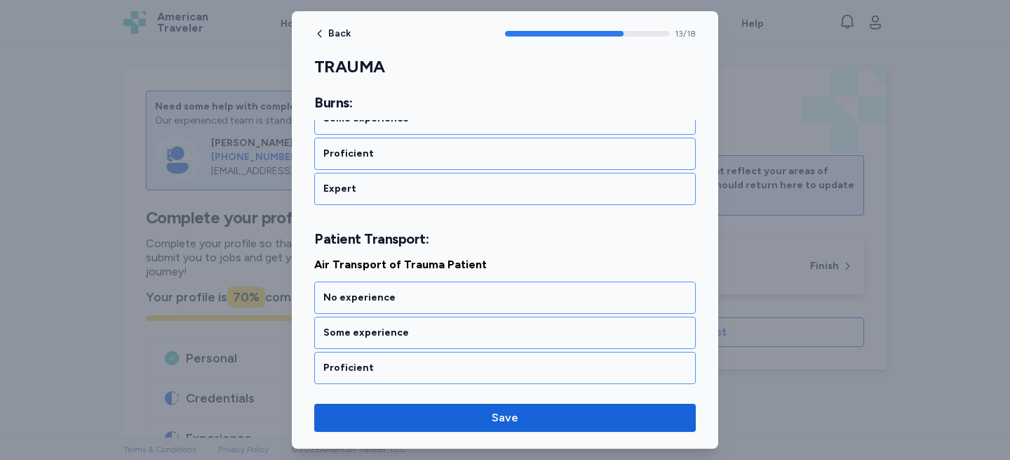
scroll to position [2524, 0]
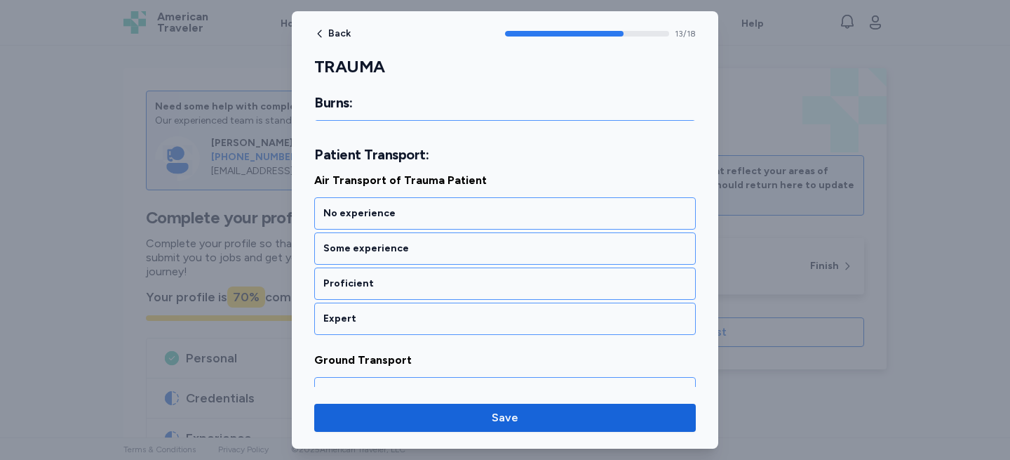
click at [405, 227] on div "No experience" at bounding box center [505, 213] width 382 height 32
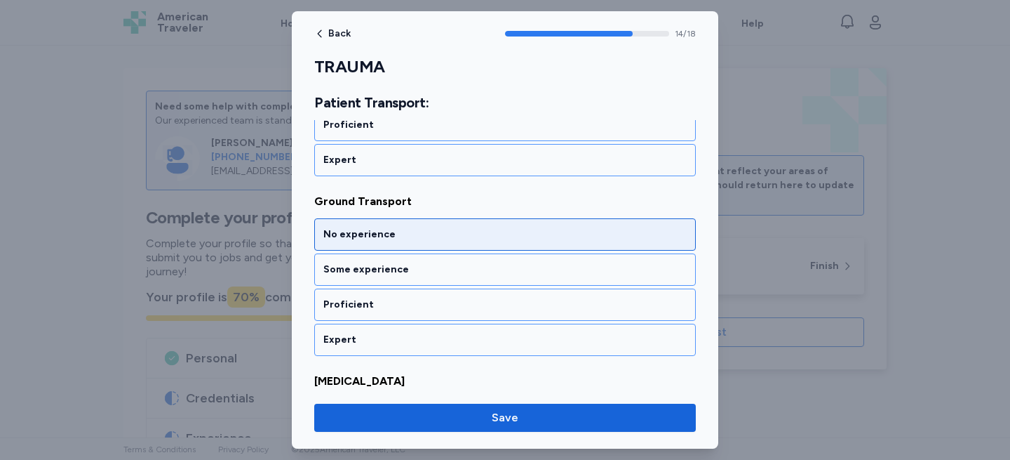
scroll to position [2729, 0]
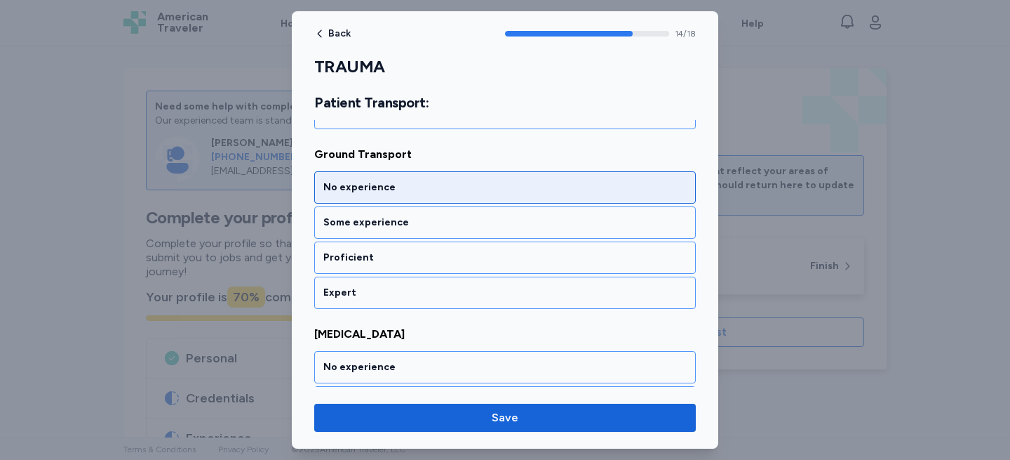
click at [404, 196] on div "No experience" at bounding box center [505, 187] width 382 height 32
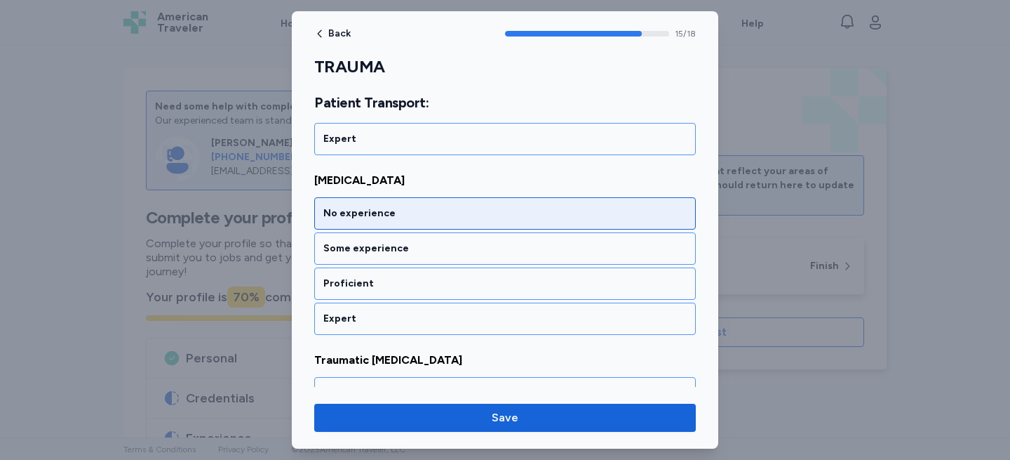
click at [402, 210] on div "No experience" at bounding box center [504, 213] width 363 height 14
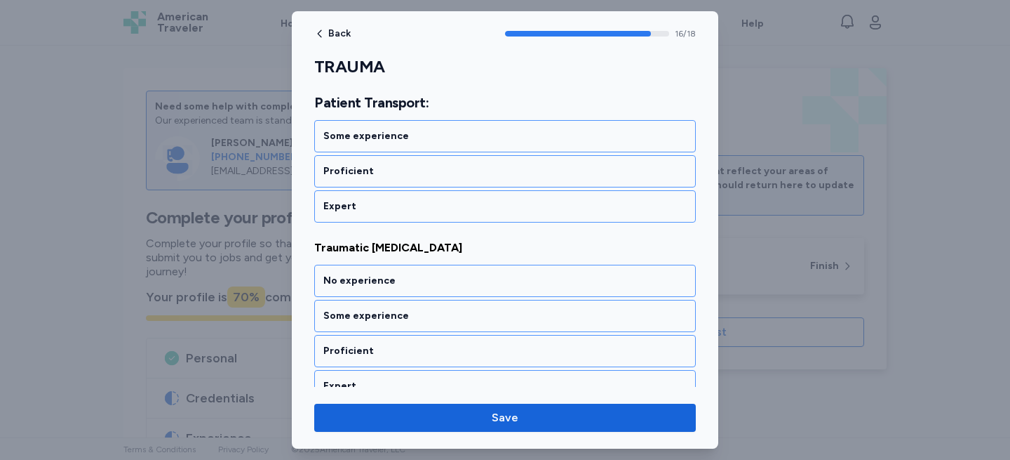
scroll to position [3063, 0]
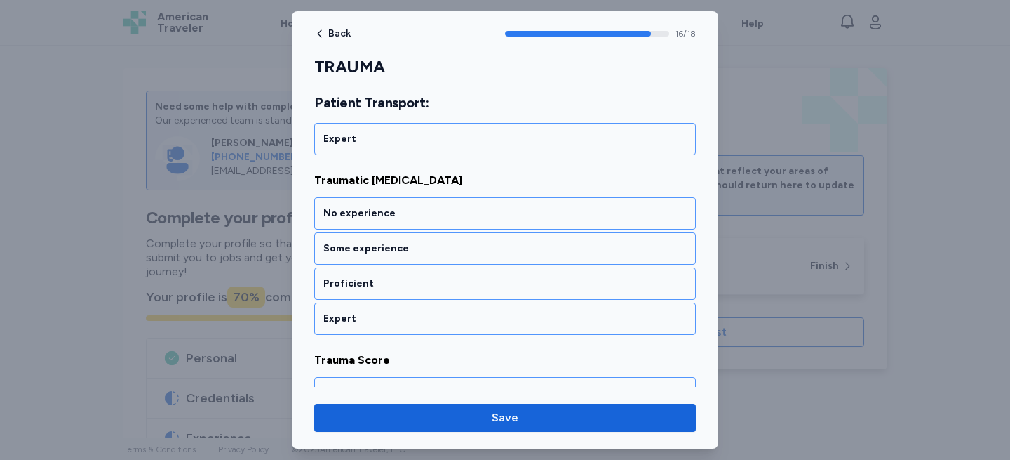
click at [402, 210] on div "No experience" at bounding box center [504, 213] width 363 height 14
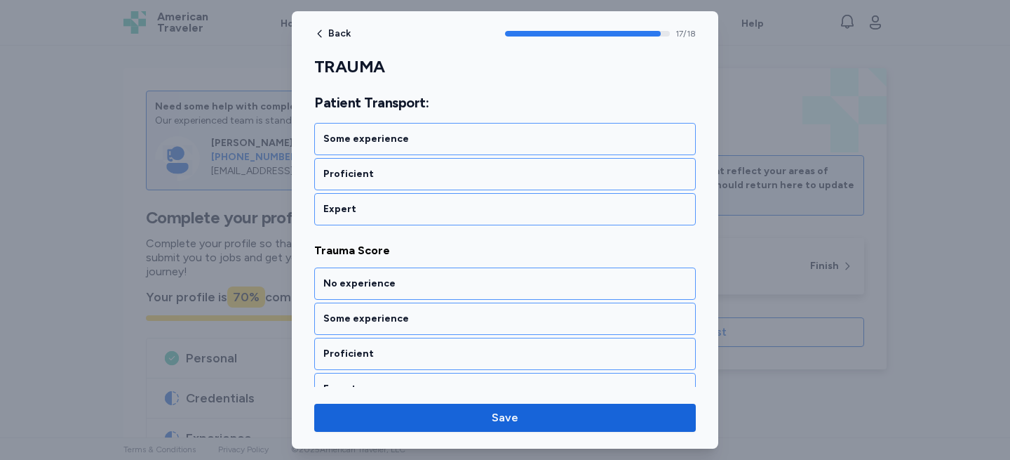
scroll to position [3193, 0]
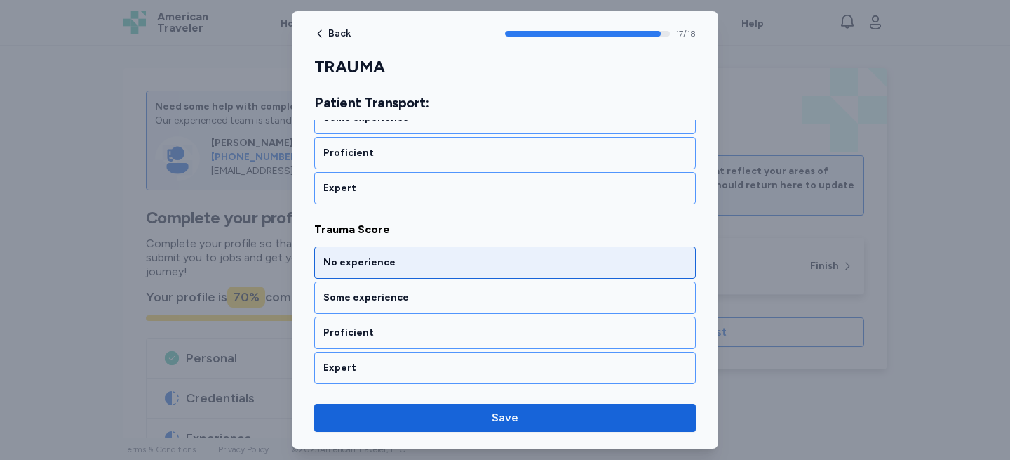
click at [401, 264] on div "No experience" at bounding box center [504, 262] width 363 height 14
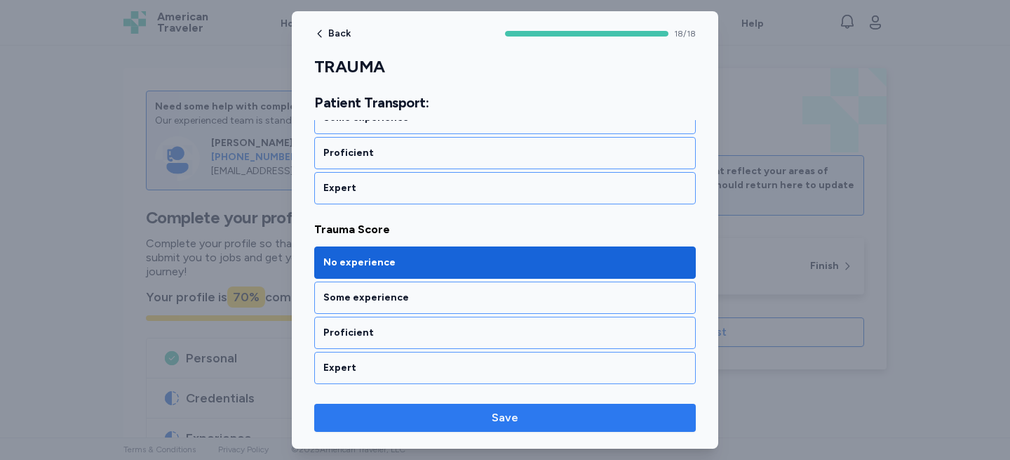
click at [476, 420] on span "Save" at bounding box center [505, 417] width 359 height 17
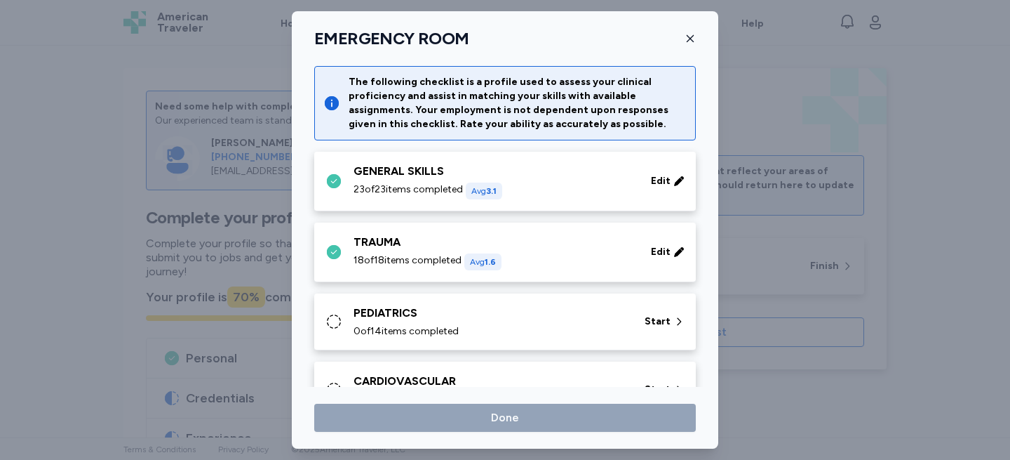
scroll to position [4, 0]
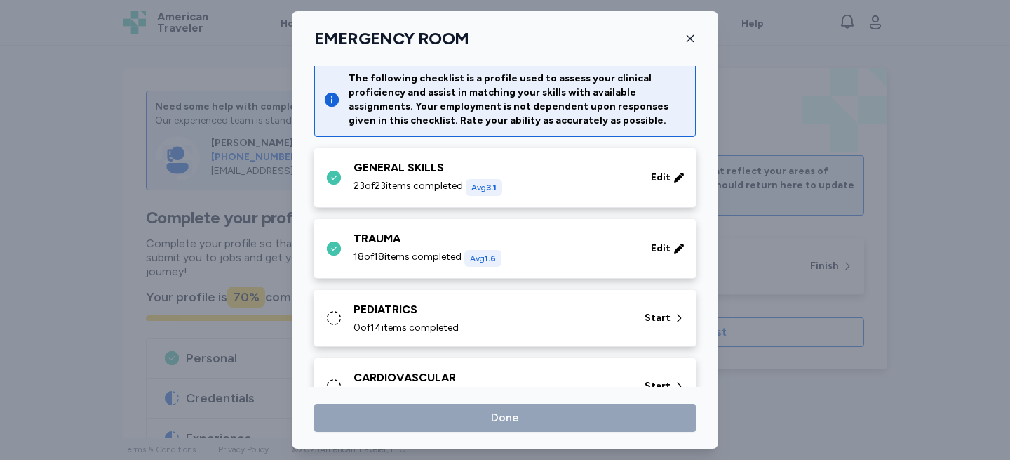
click at [347, 321] on div "PEDIATRICS 0 of 14 items completed Start" at bounding box center [508, 318] width 365 height 34
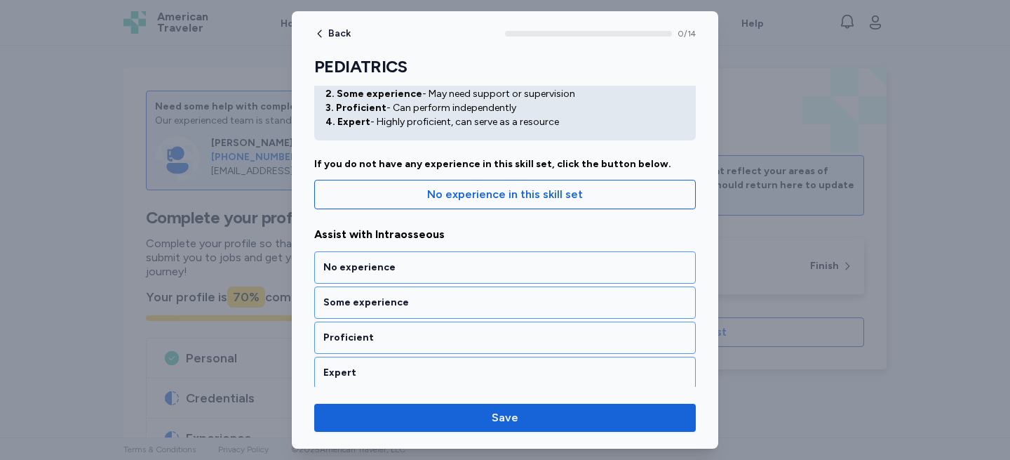
scroll to position [58, 0]
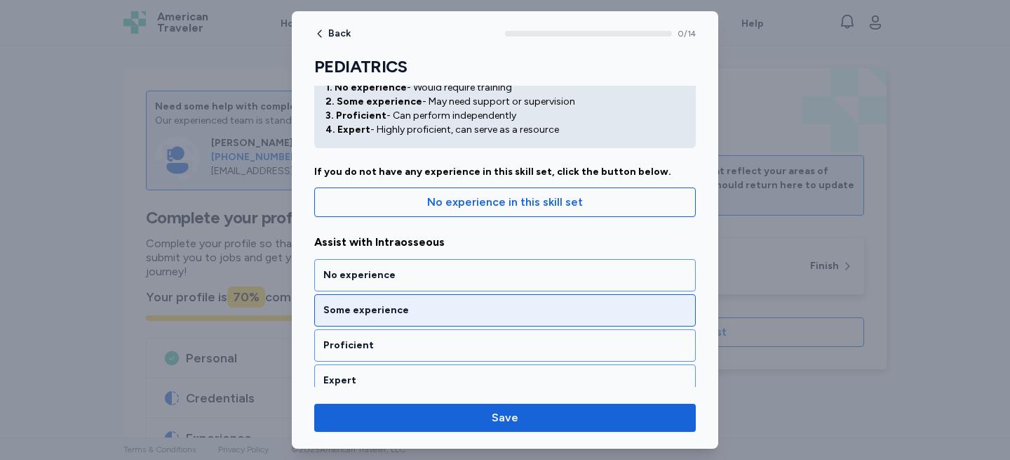
click at [405, 305] on div "Some experience" at bounding box center [504, 310] width 363 height 14
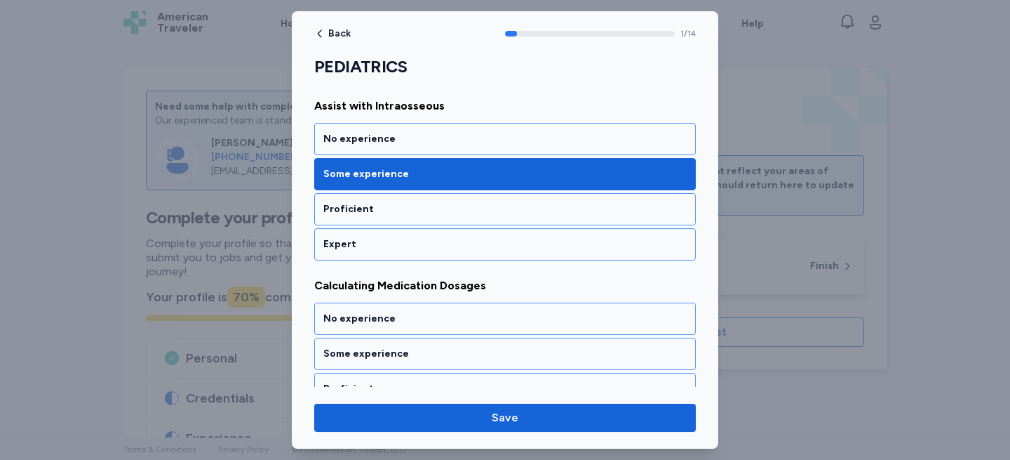
scroll to position [316, 0]
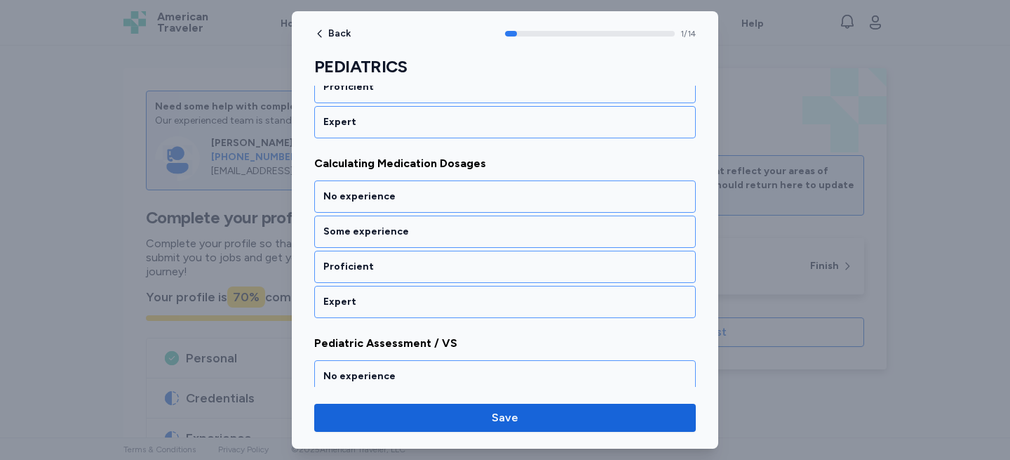
click at [405, 305] on div "Expert" at bounding box center [504, 302] width 363 height 14
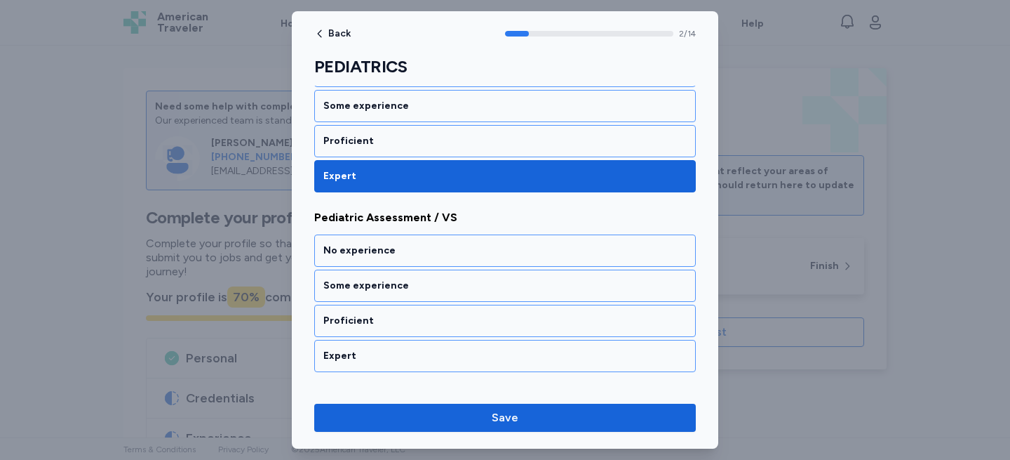
scroll to position [496, 0]
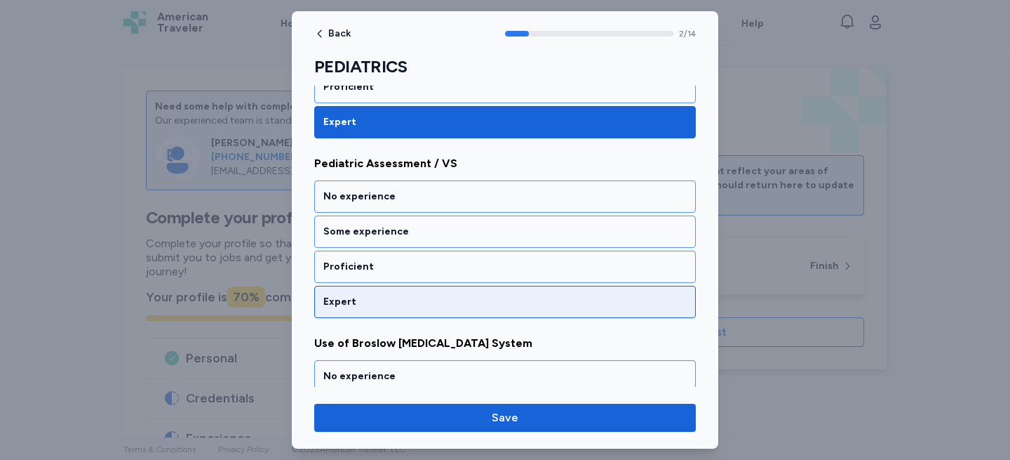
click at [405, 305] on div "Expert" at bounding box center [504, 302] width 363 height 14
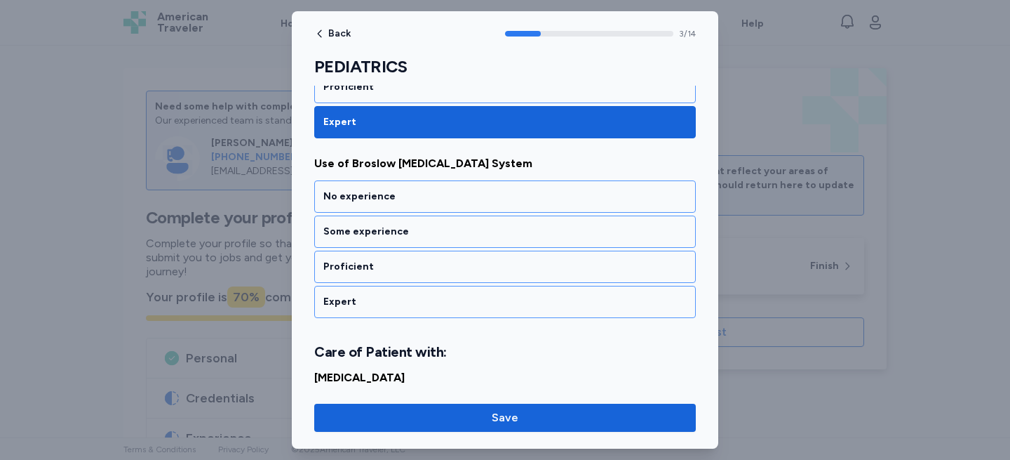
click at [405, 305] on div "Expert" at bounding box center [504, 302] width 363 height 14
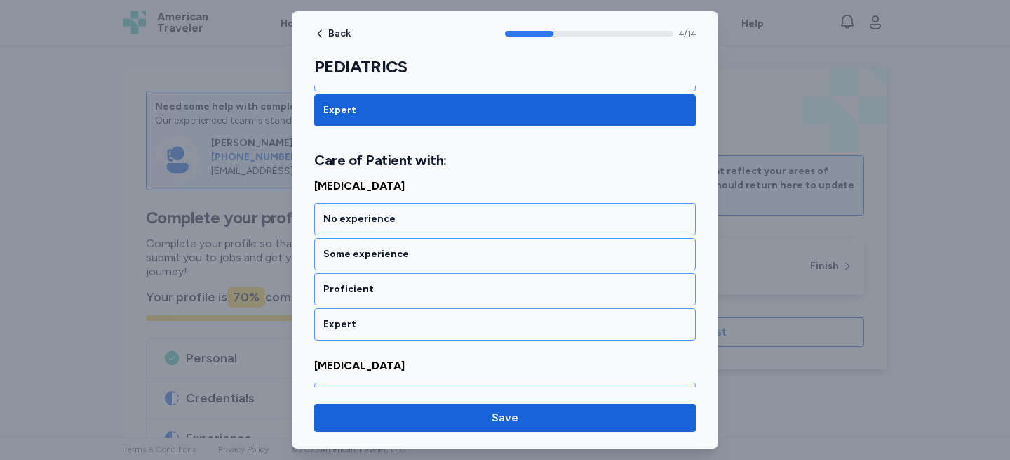
scroll to position [873, 0]
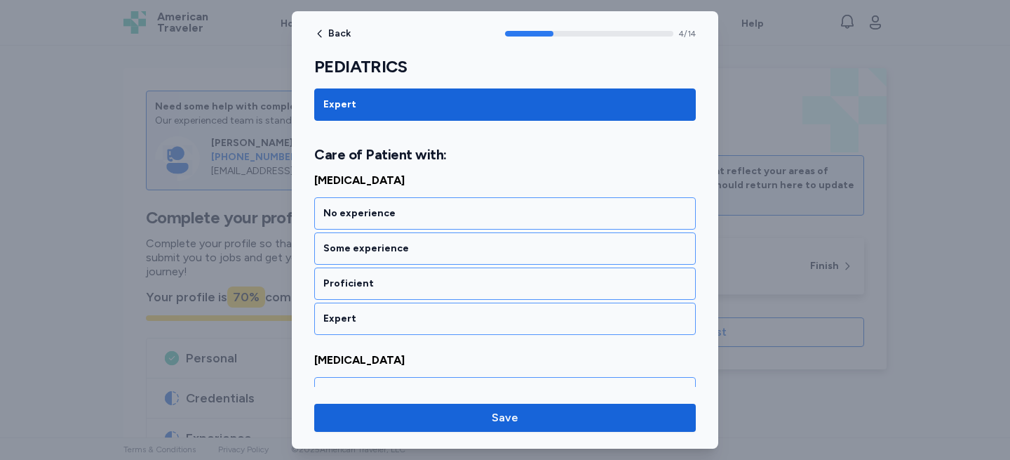
click at [405, 305] on div "Expert" at bounding box center [505, 318] width 382 height 32
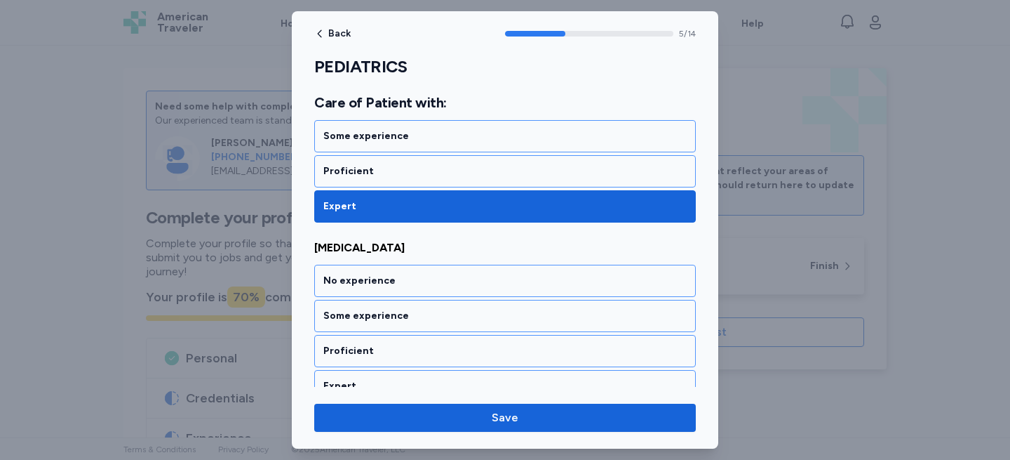
scroll to position [1052, 0]
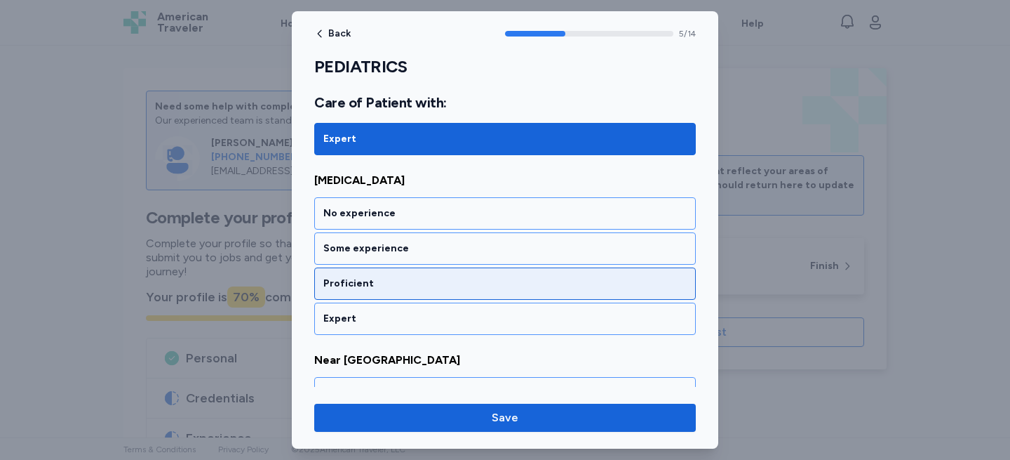
click at [406, 286] on div "Proficient" at bounding box center [504, 283] width 363 height 14
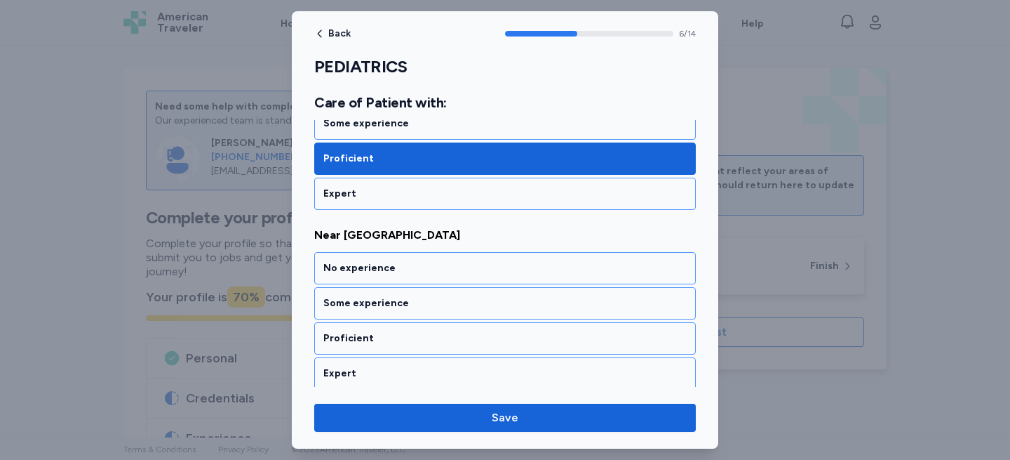
scroll to position [1232, 0]
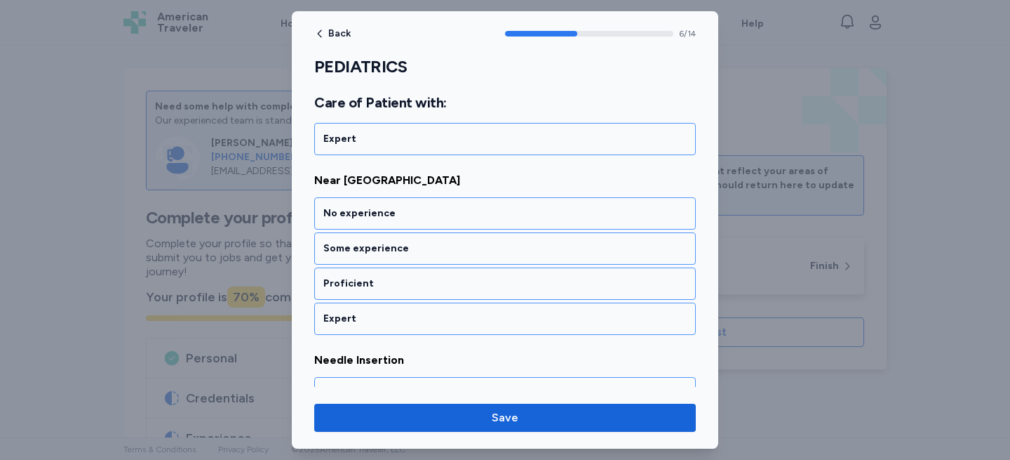
click at [406, 286] on div "Proficient" at bounding box center [504, 283] width 363 height 14
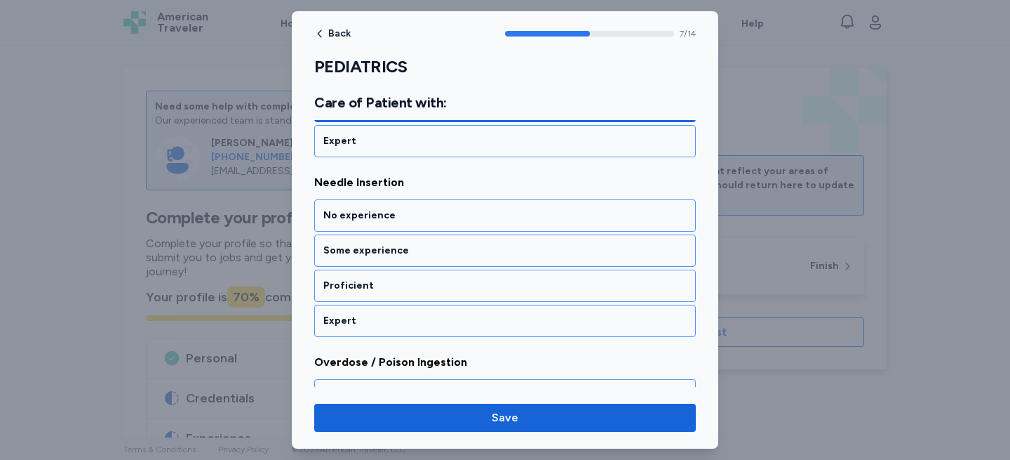
scroll to position [1412, 0]
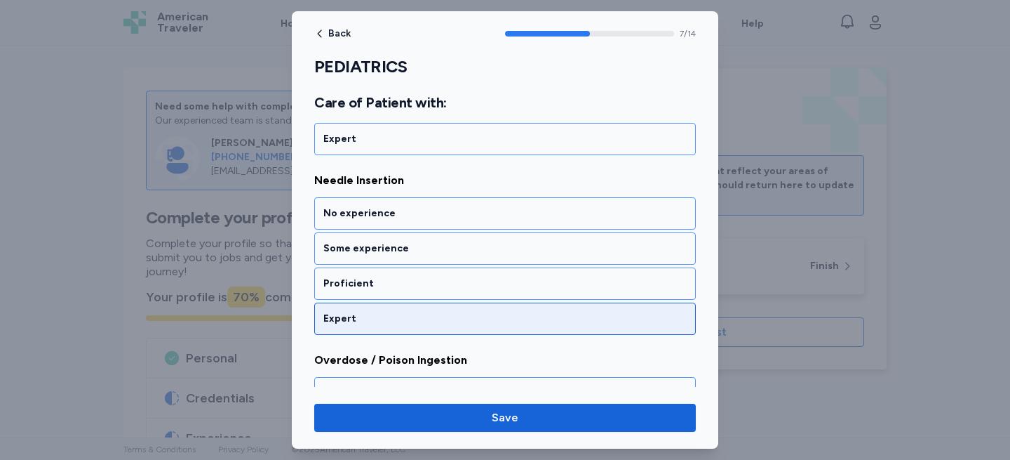
click at [396, 309] on div "Expert" at bounding box center [505, 318] width 382 height 32
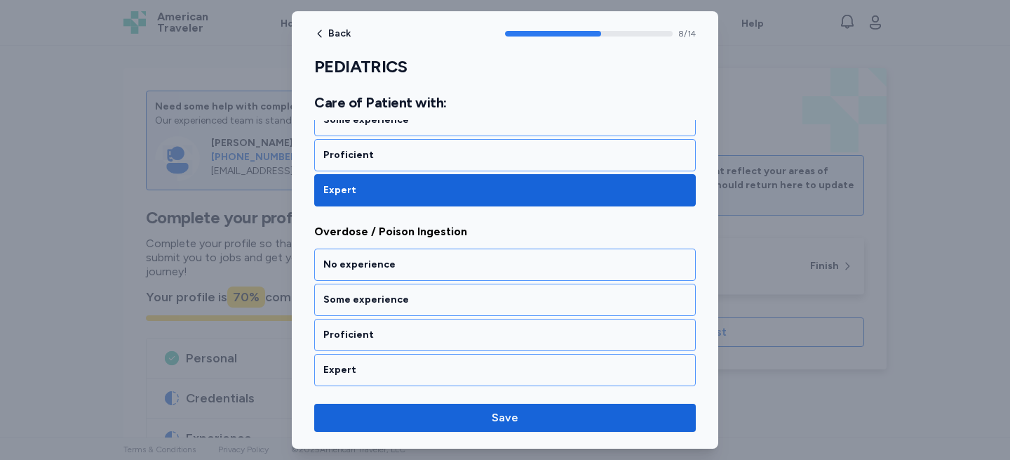
scroll to position [1591, 0]
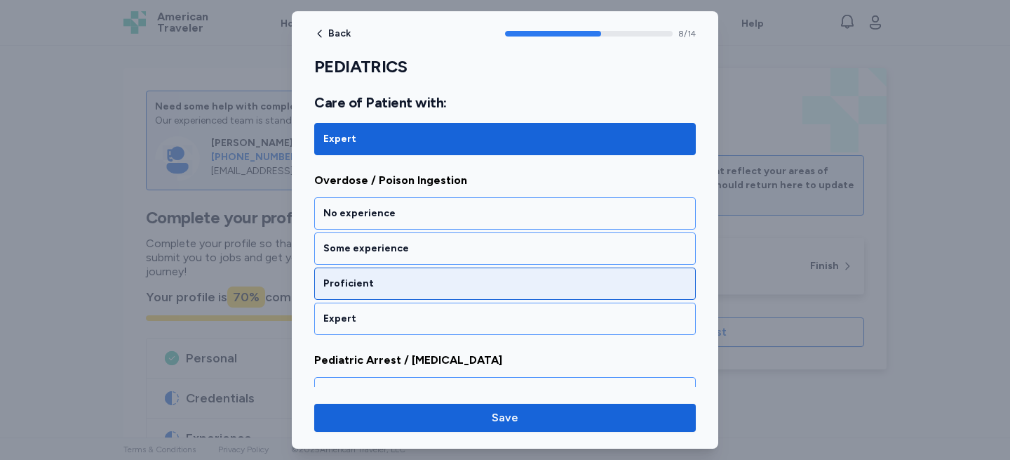
click at [394, 290] on div "Proficient" at bounding box center [505, 283] width 382 height 32
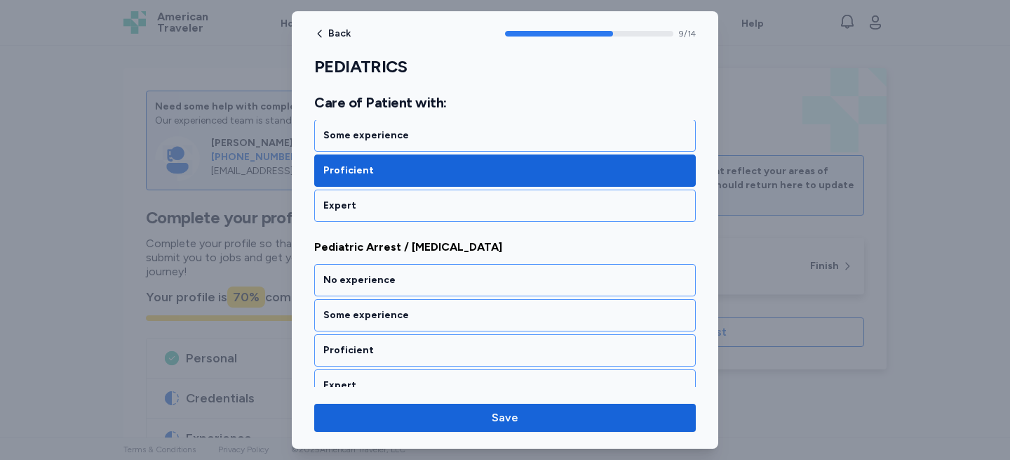
scroll to position [1771, 0]
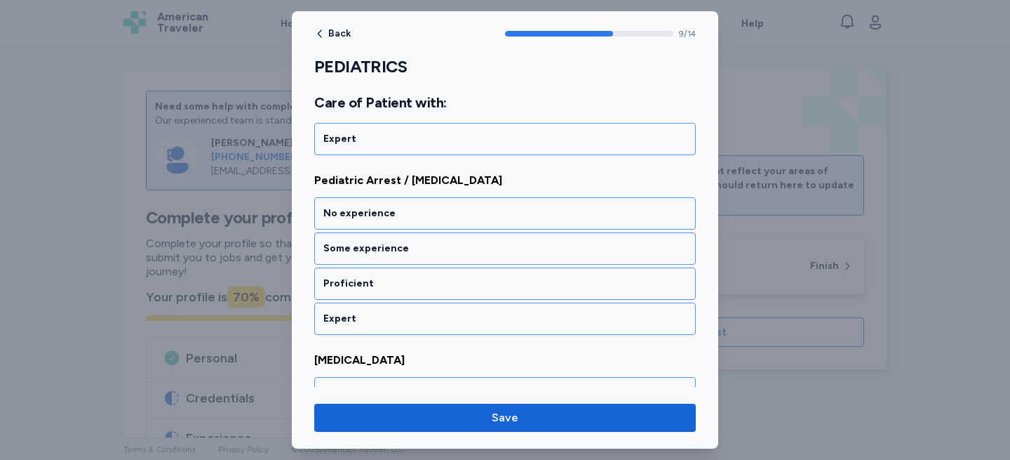
click at [394, 290] on div "Proficient" at bounding box center [505, 283] width 382 height 32
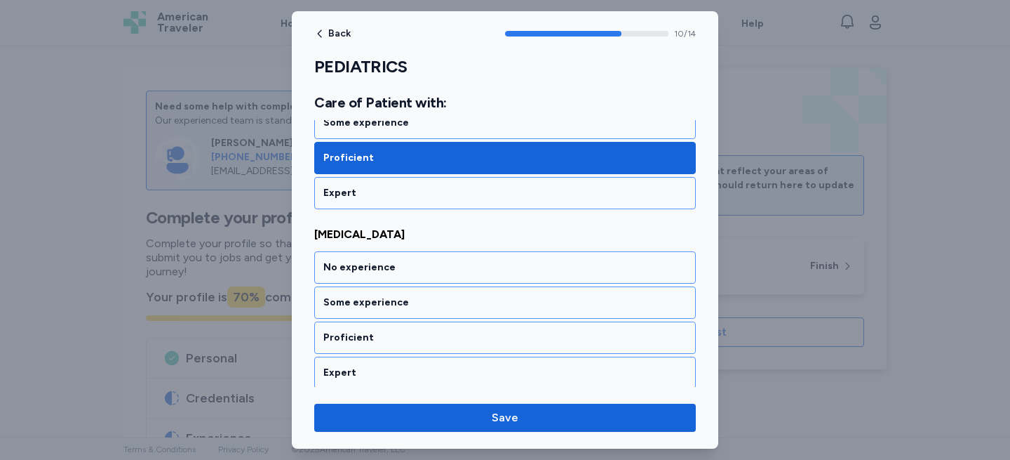
scroll to position [1950, 0]
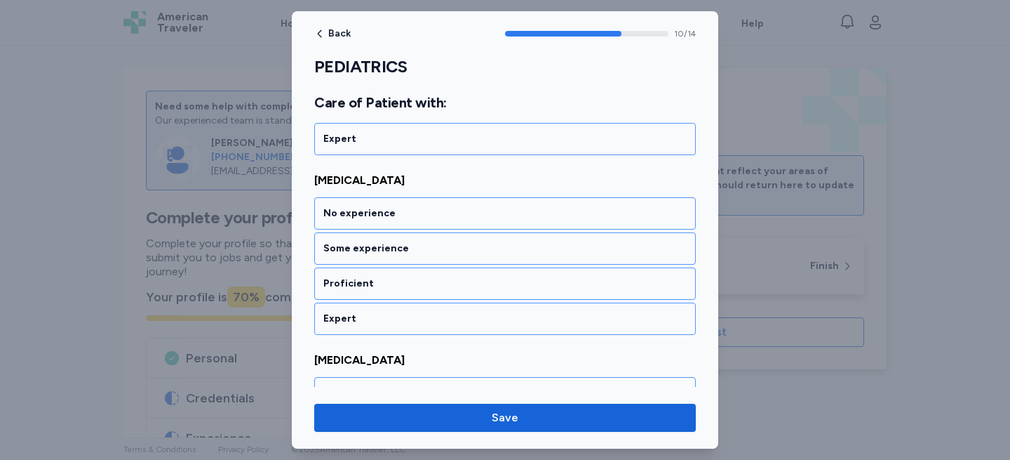
click at [394, 290] on div "Proficient" at bounding box center [505, 283] width 382 height 32
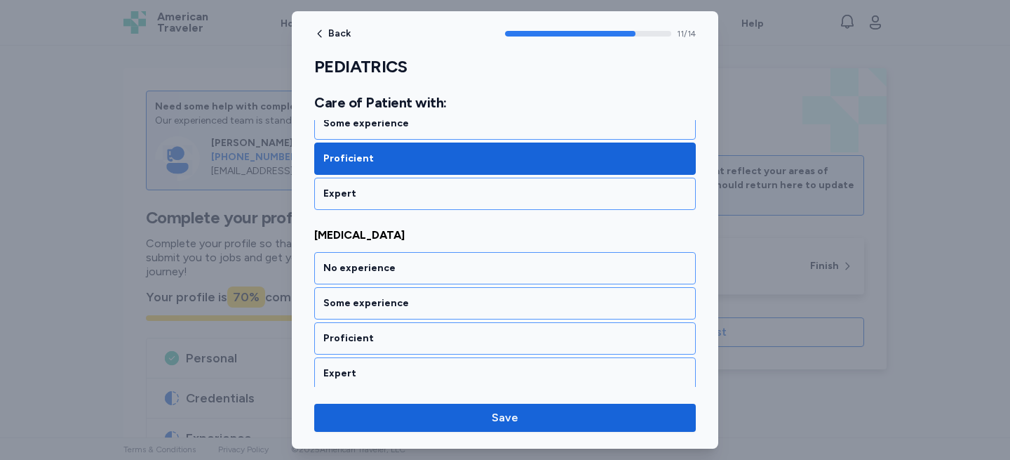
scroll to position [2130, 0]
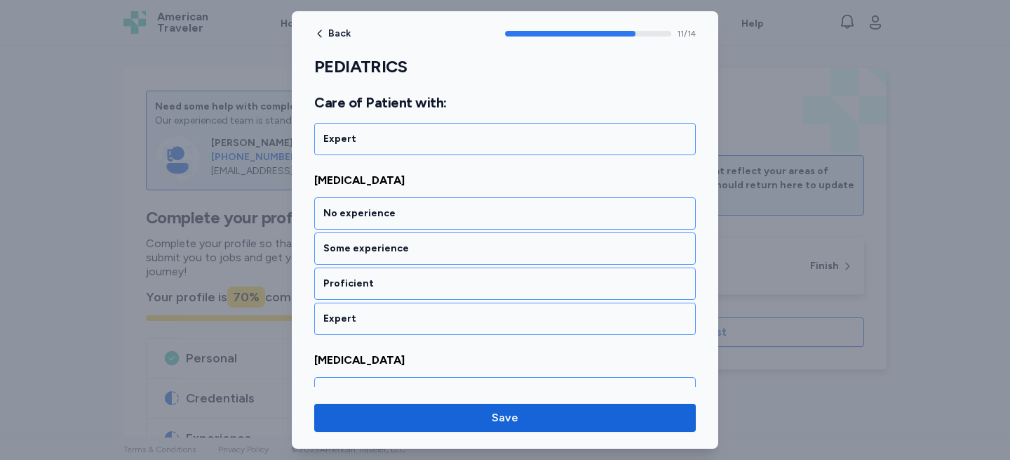
click at [394, 290] on div "Proficient" at bounding box center [505, 283] width 382 height 32
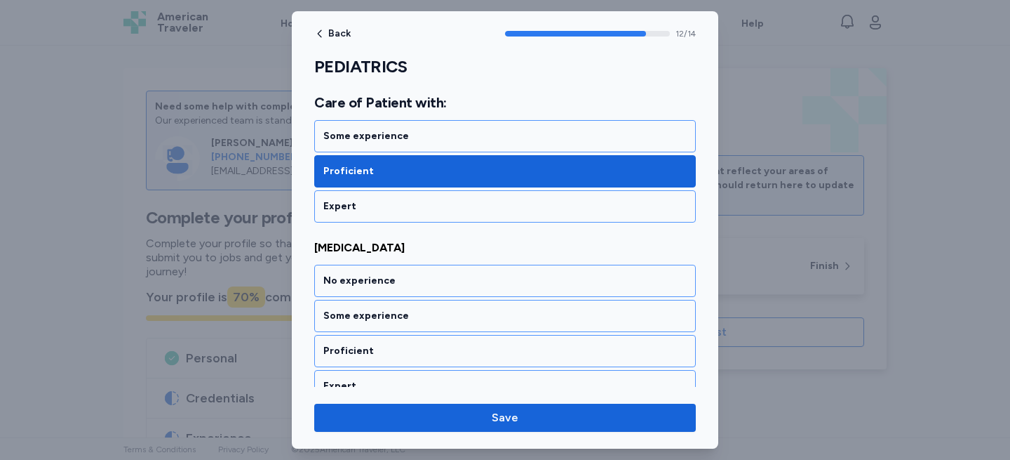
scroll to position [2310, 0]
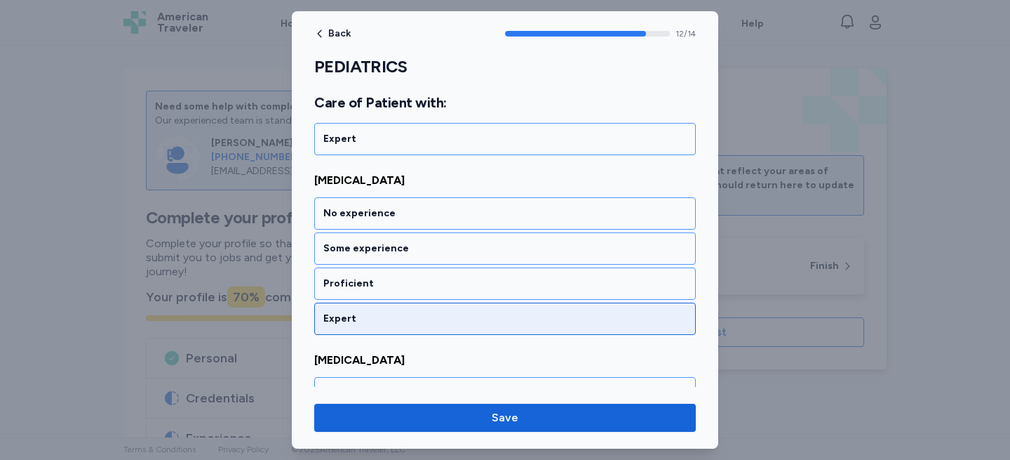
click at [373, 321] on div "Expert" at bounding box center [504, 319] width 363 height 14
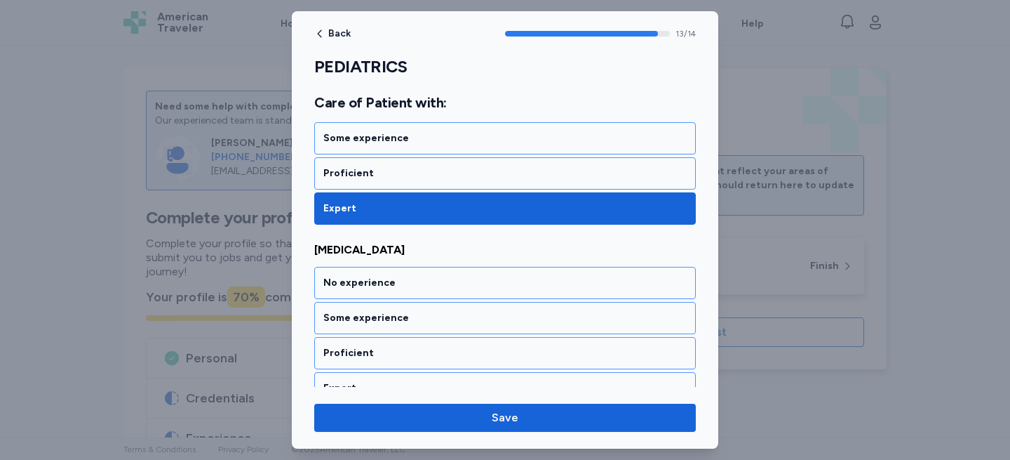
scroll to position [2440, 0]
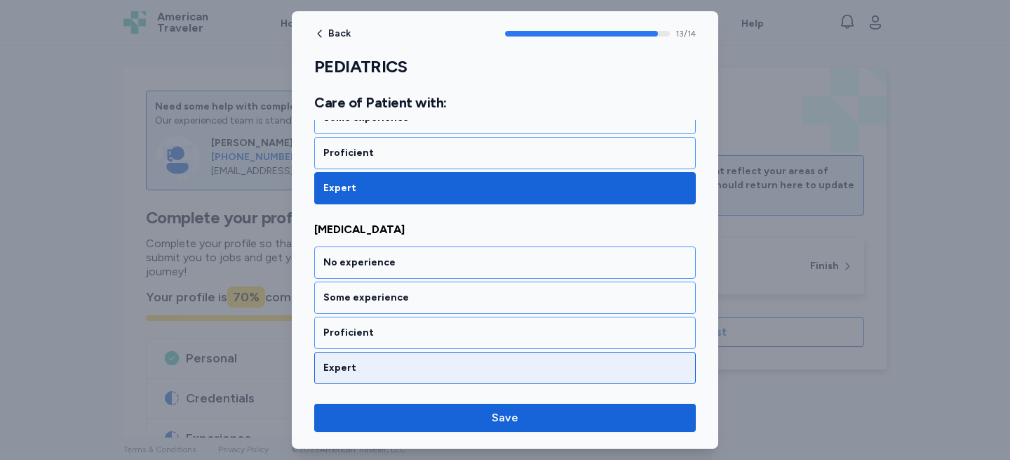
click at [365, 356] on div "Expert" at bounding box center [505, 368] width 382 height 32
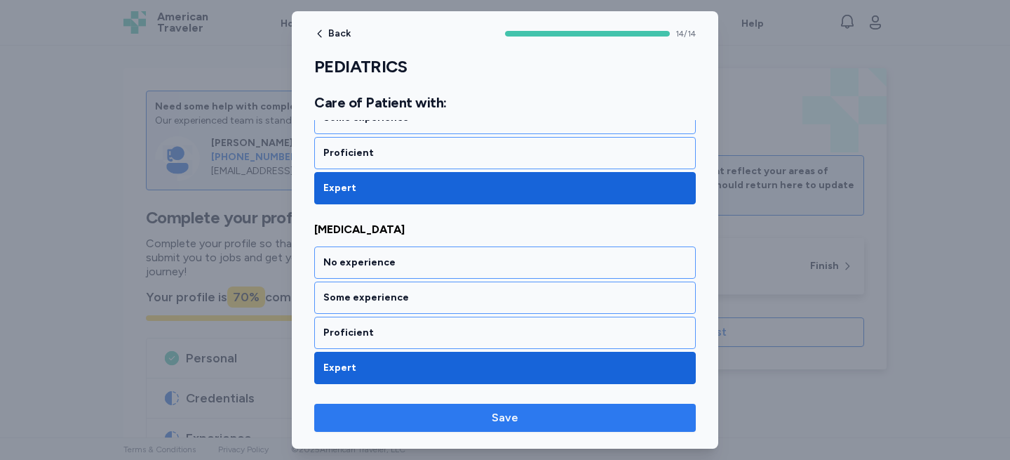
click at [391, 411] on span "Save" at bounding box center [505, 417] width 359 height 17
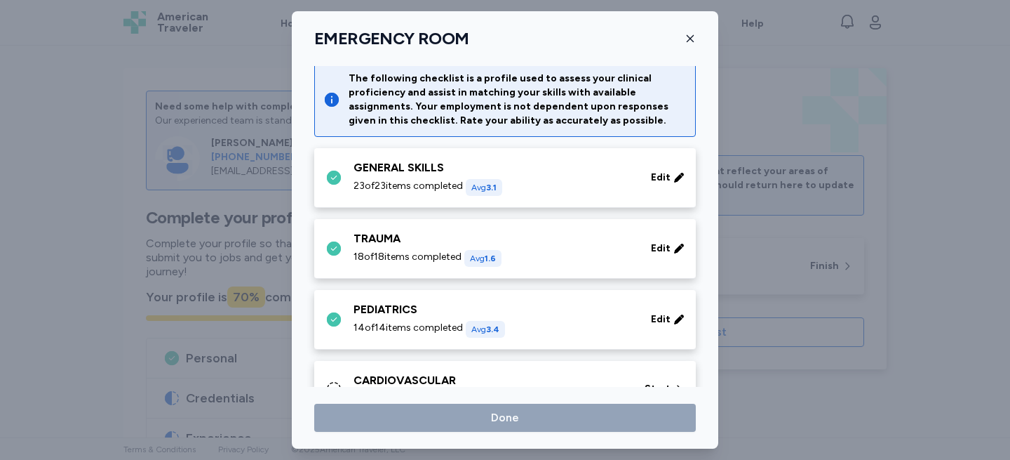
scroll to position [68, 0]
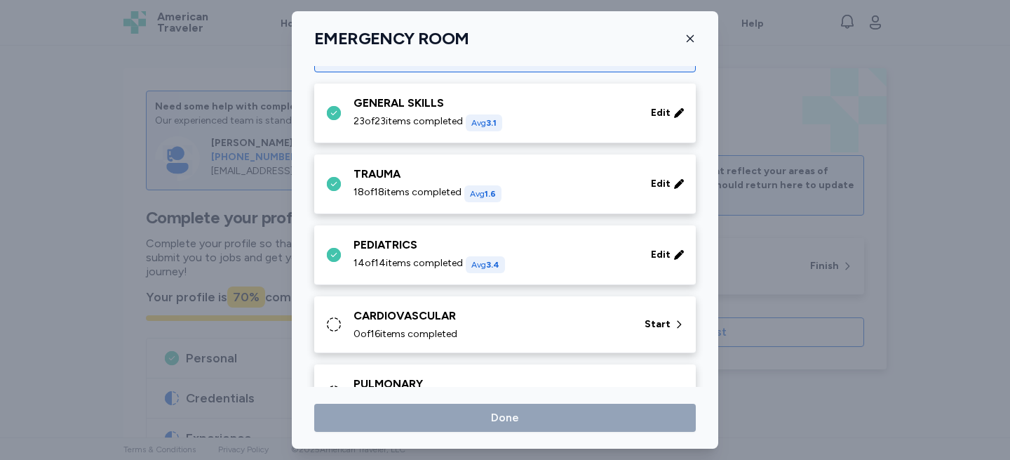
click at [343, 324] on div "CARDIOVASCULAR 0 of 16 items completed Start" at bounding box center [508, 324] width 365 height 34
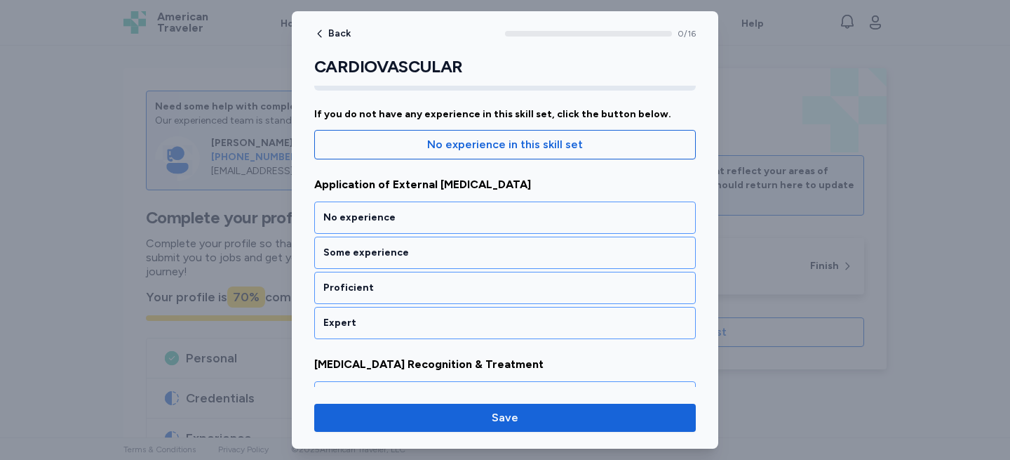
scroll to position [124, 0]
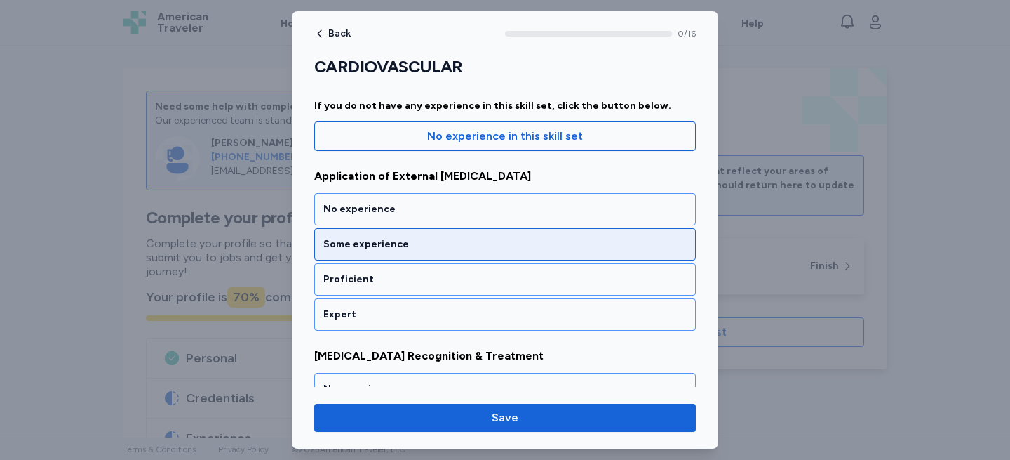
click at [367, 254] on div "Some experience" at bounding box center [505, 244] width 382 height 32
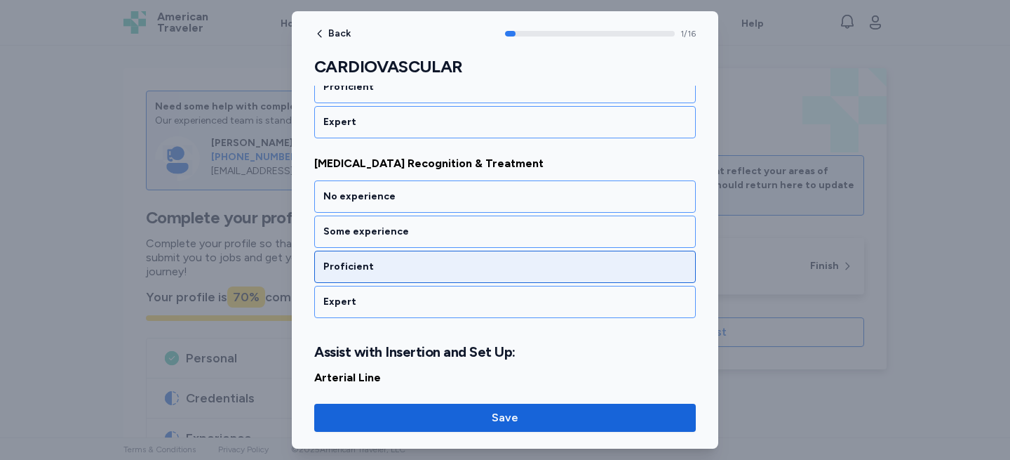
click at [368, 267] on div "Proficient" at bounding box center [504, 267] width 363 height 14
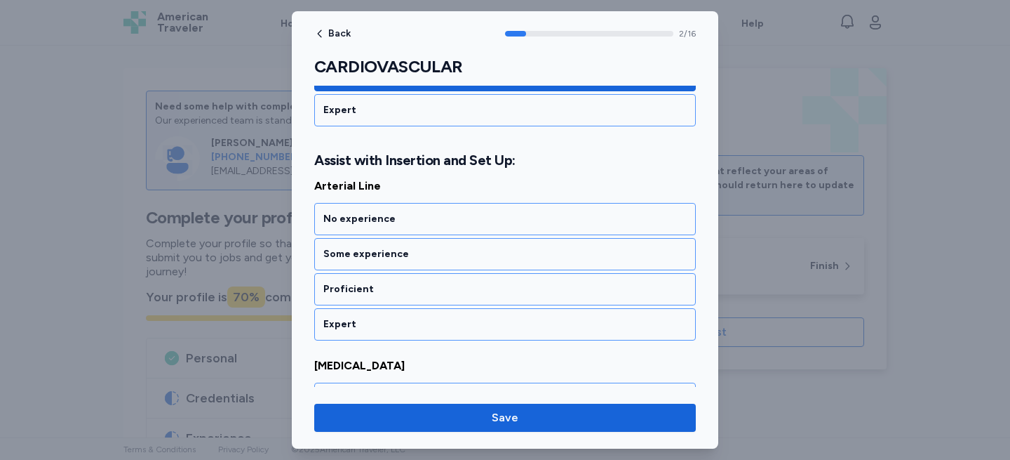
scroll to position [514, 0]
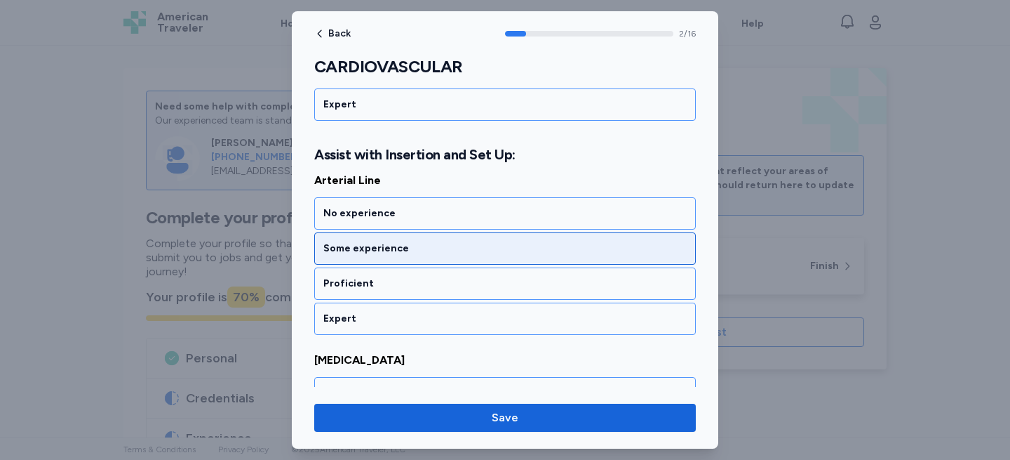
click at [368, 241] on div "Some experience" at bounding box center [505, 248] width 382 height 32
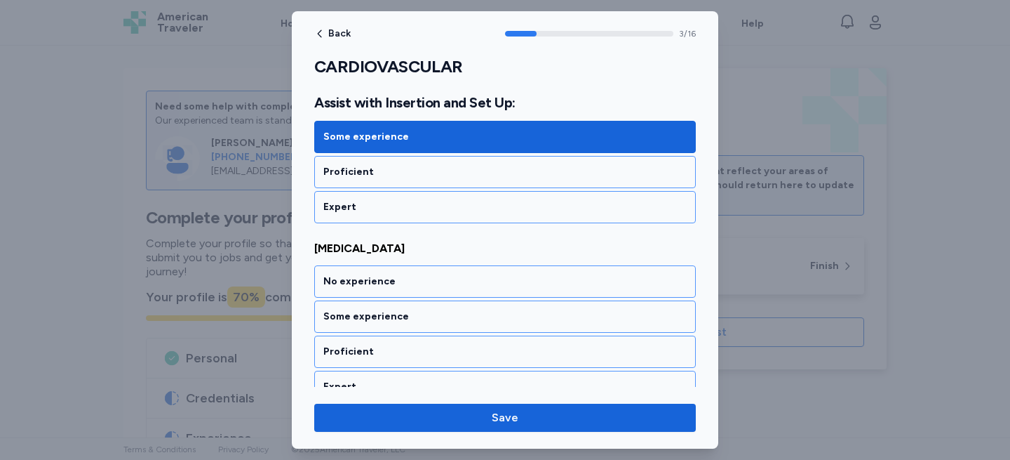
scroll to position [693, 0]
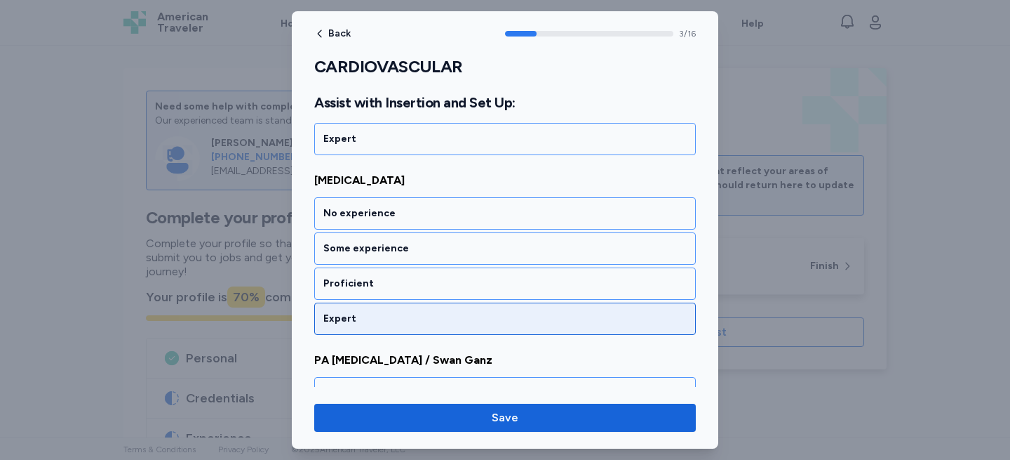
click at [367, 323] on div "Expert" at bounding box center [504, 319] width 363 height 14
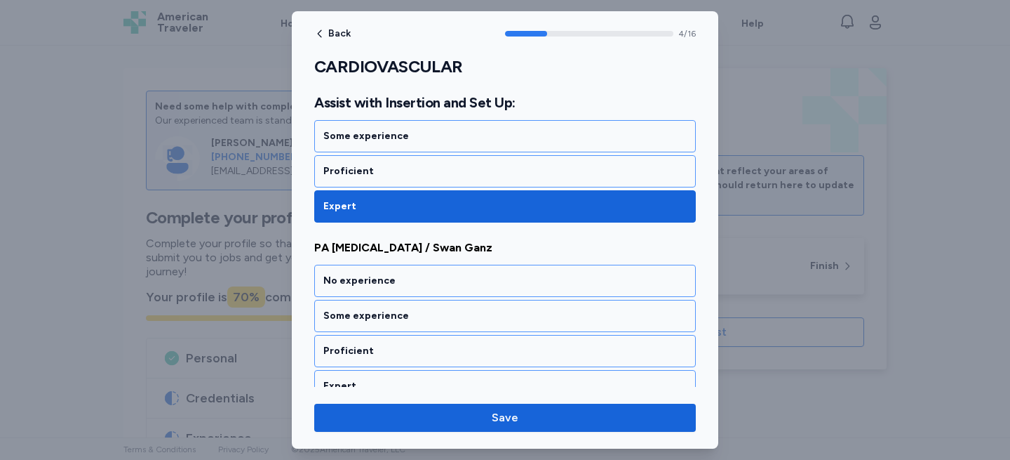
scroll to position [873, 0]
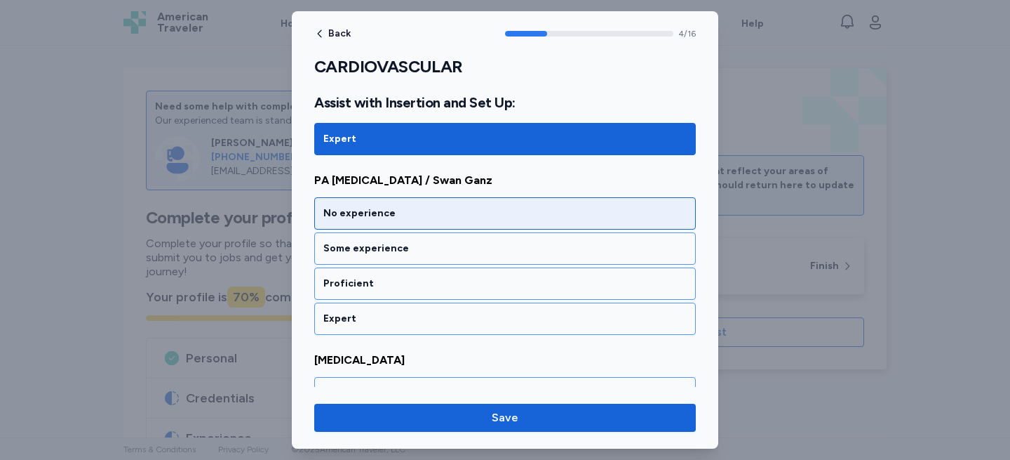
click at [359, 222] on div "No experience" at bounding box center [505, 213] width 382 height 32
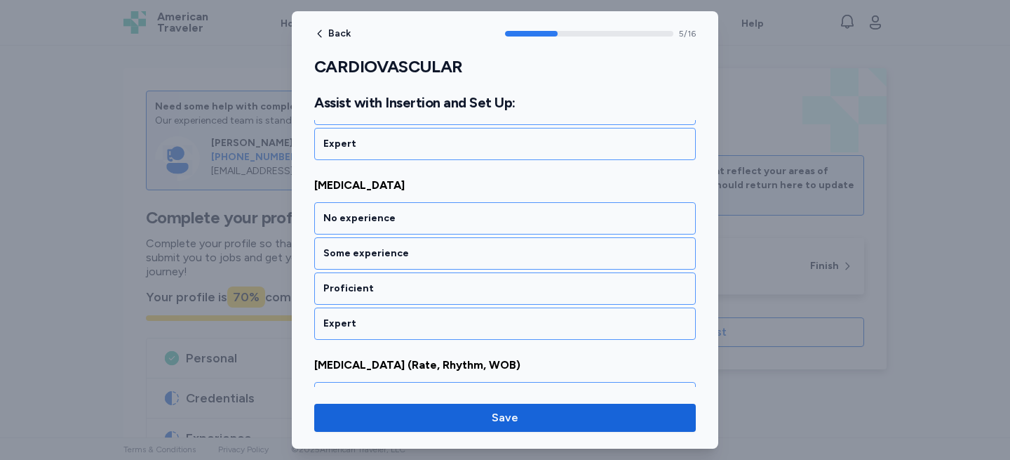
scroll to position [1052, 0]
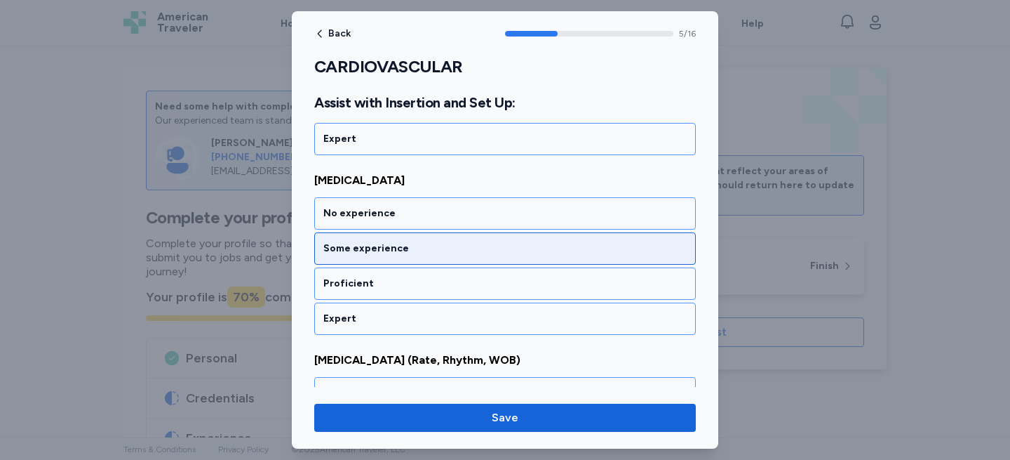
click at [365, 250] on div "Some experience" at bounding box center [504, 248] width 363 height 14
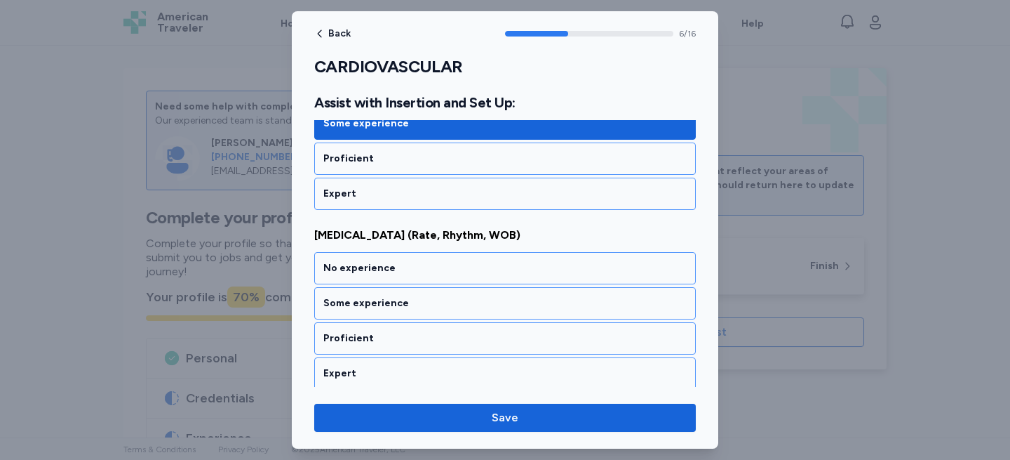
scroll to position [1232, 0]
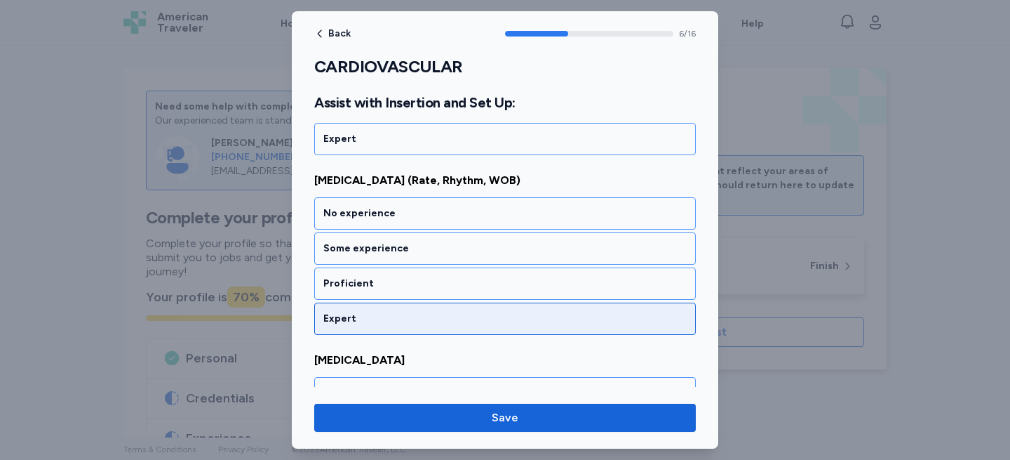
click at [349, 322] on div "Expert" at bounding box center [504, 319] width 363 height 14
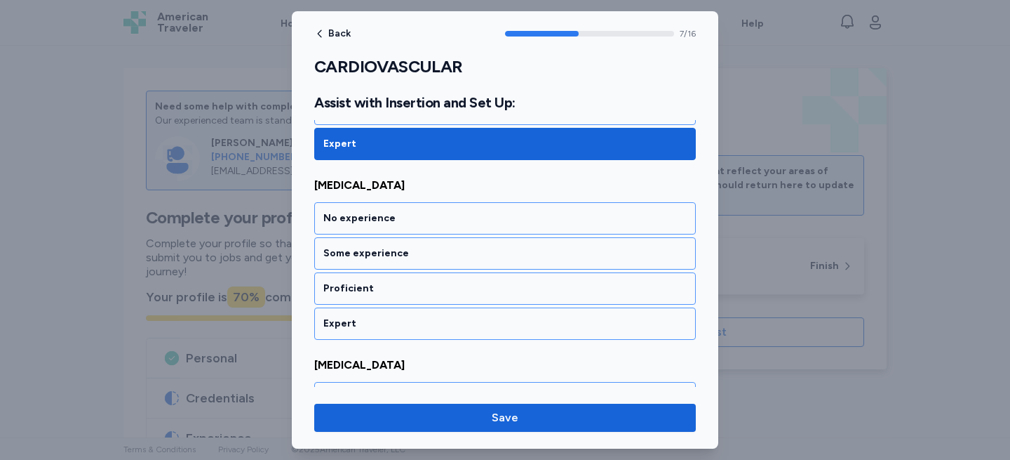
scroll to position [1412, 0]
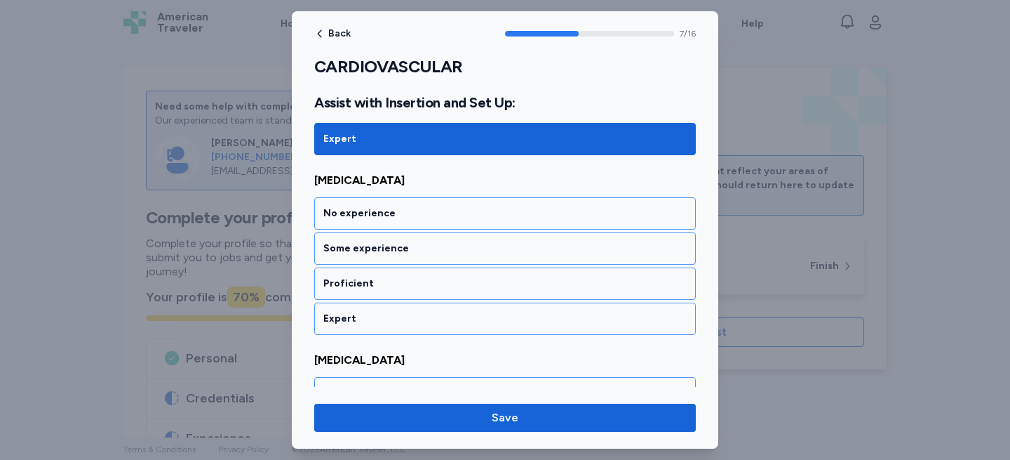
click at [349, 322] on div "Expert" at bounding box center [504, 319] width 363 height 14
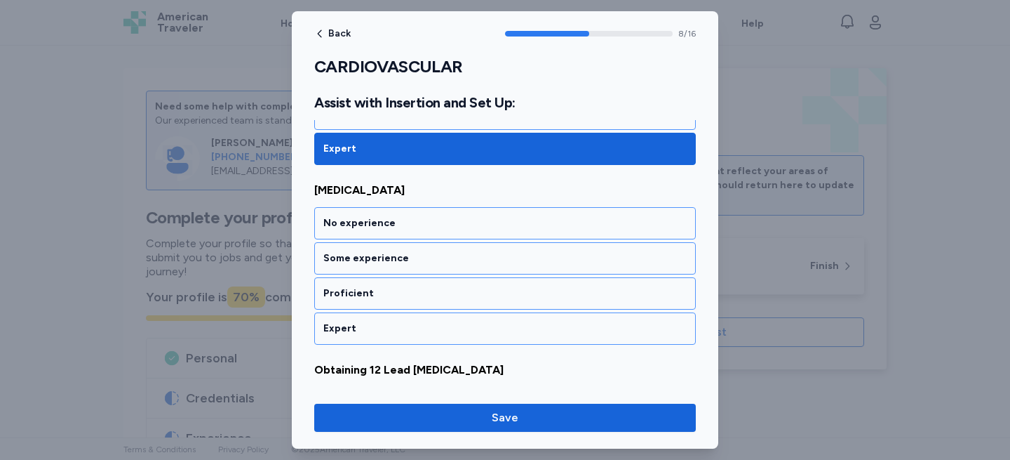
scroll to position [1591, 0]
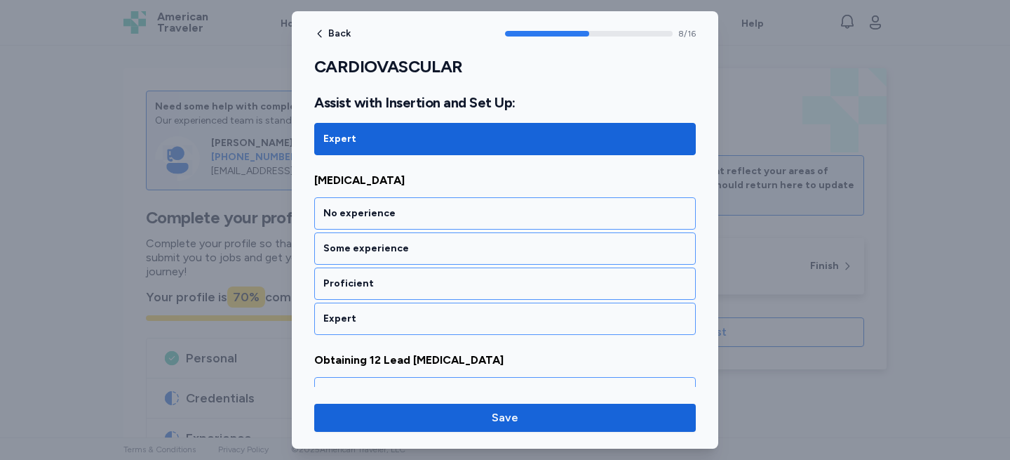
click at [349, 322] on div "Expert" at bounding box center [504, 319] width 363 height 14
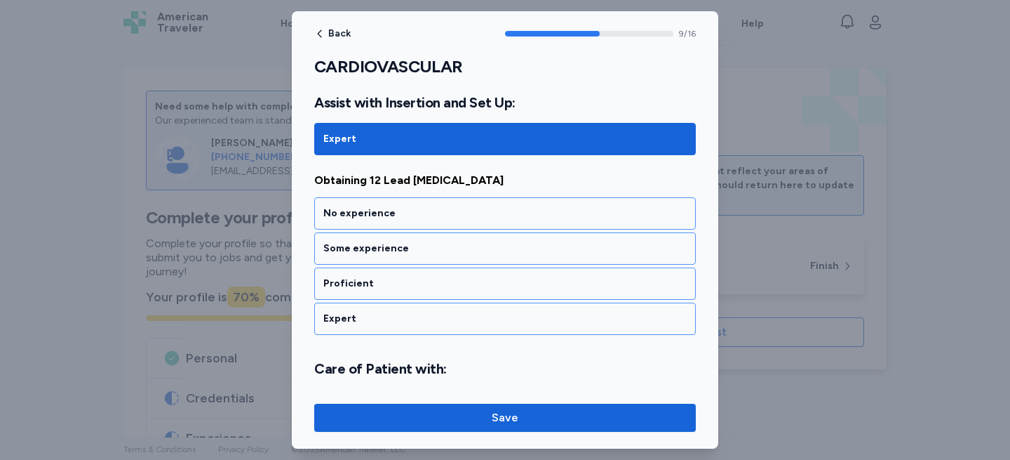
click at [349, 322] on div "Expert" at bounding box center [504, 319] width 363 height 14
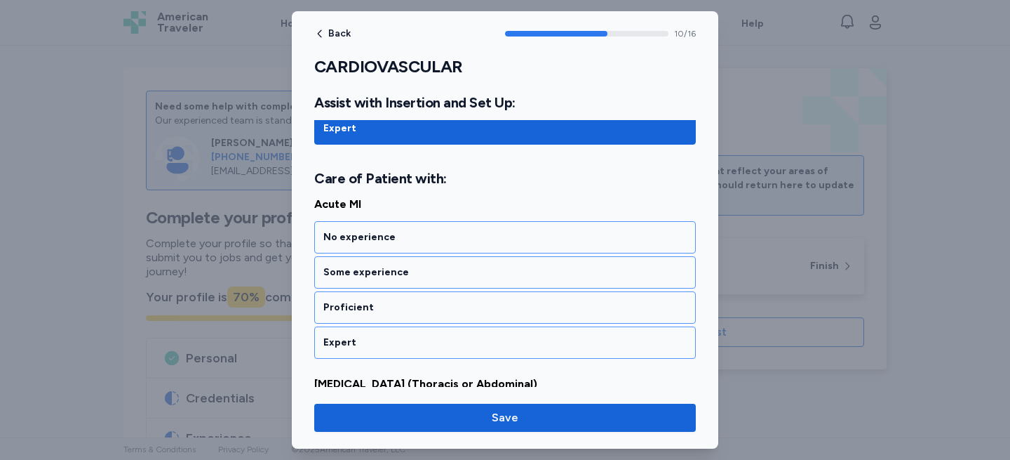
scroll to position [1985, 0]
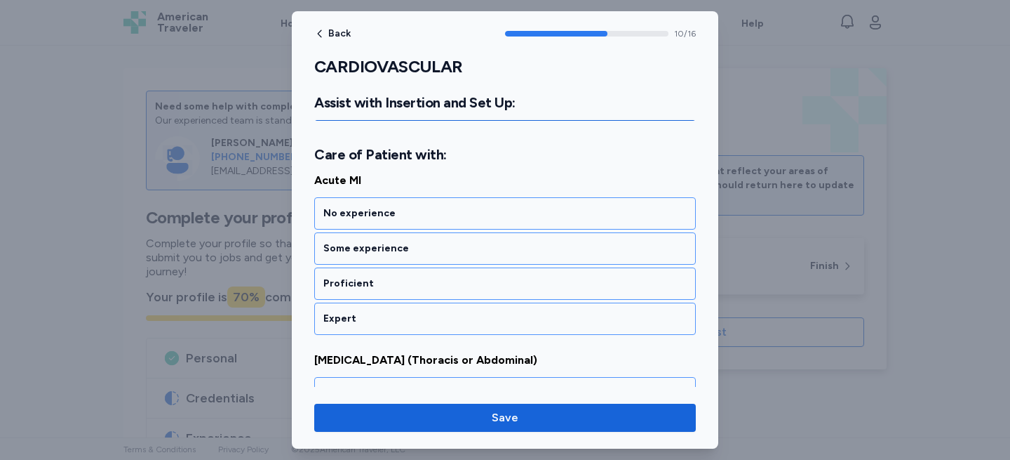
click at [349, 322] on div "Expert" at bounding box center [504, 319] width 363 height 14
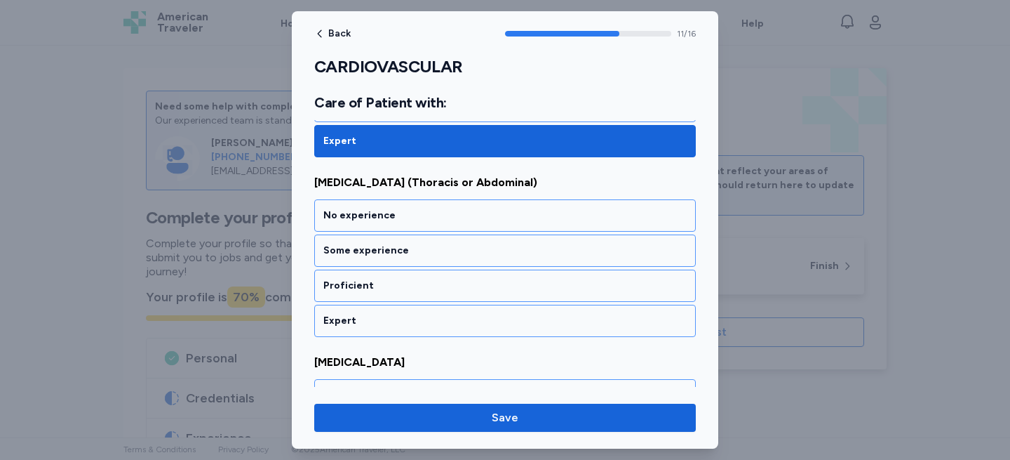
scroll to position [2164, 0]
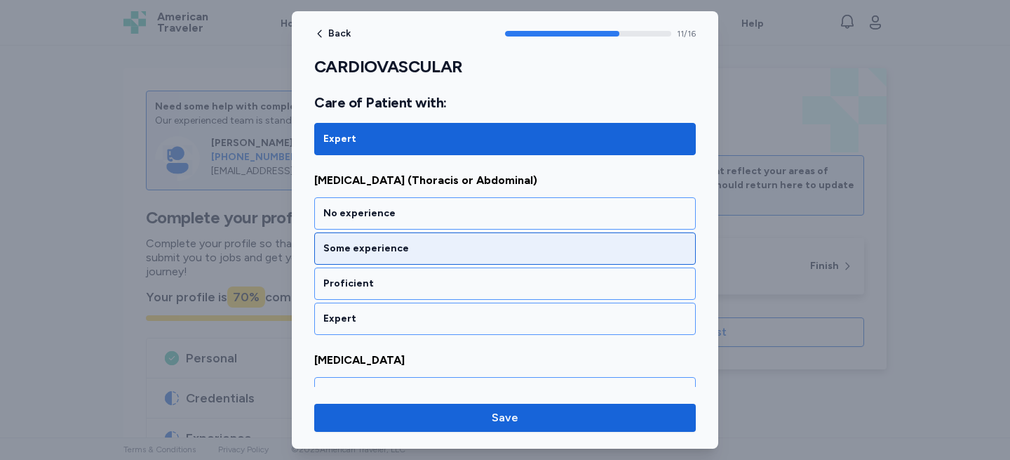
click at [368, 261] on div "Some experience" at bounding box center [505, 248] width 382 height 32
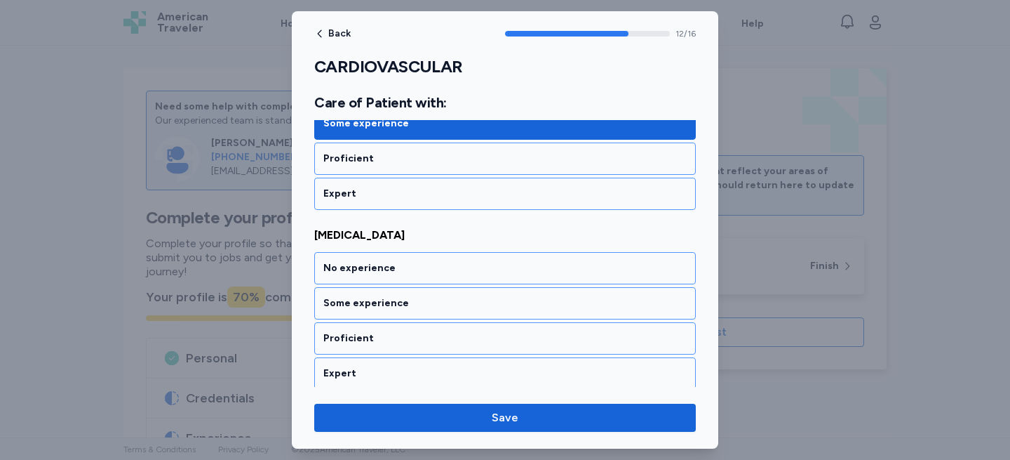
scroll to position [2344, 0]
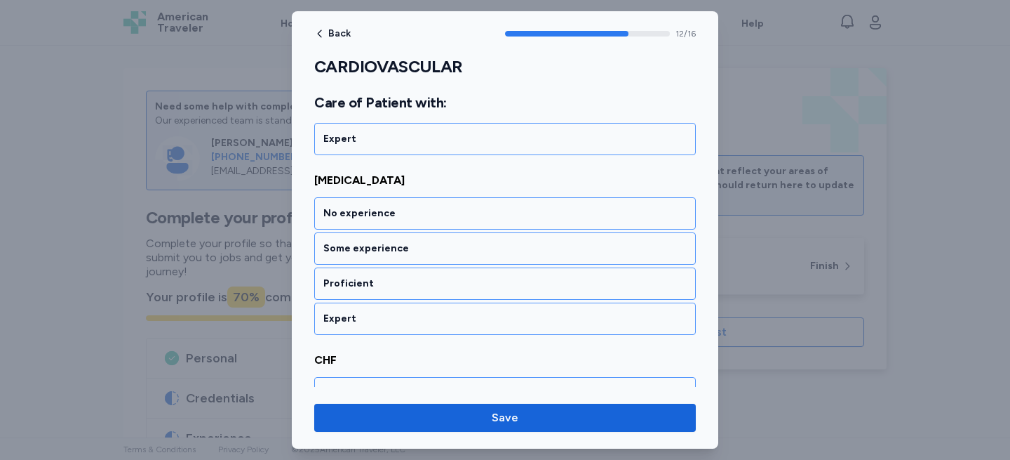
click at [368, 261] on div "Some experience" at bounding box center [505, 248] width 382 height 32
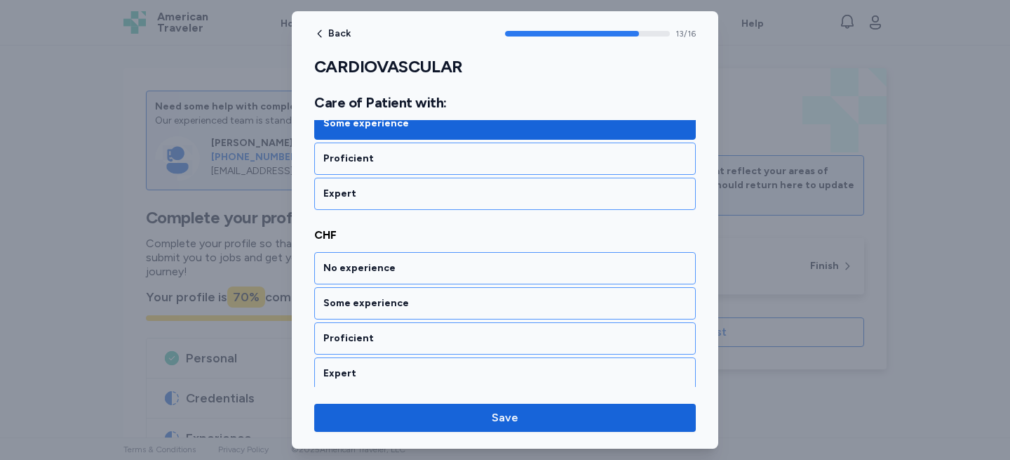
scroll to position [2524, 0]
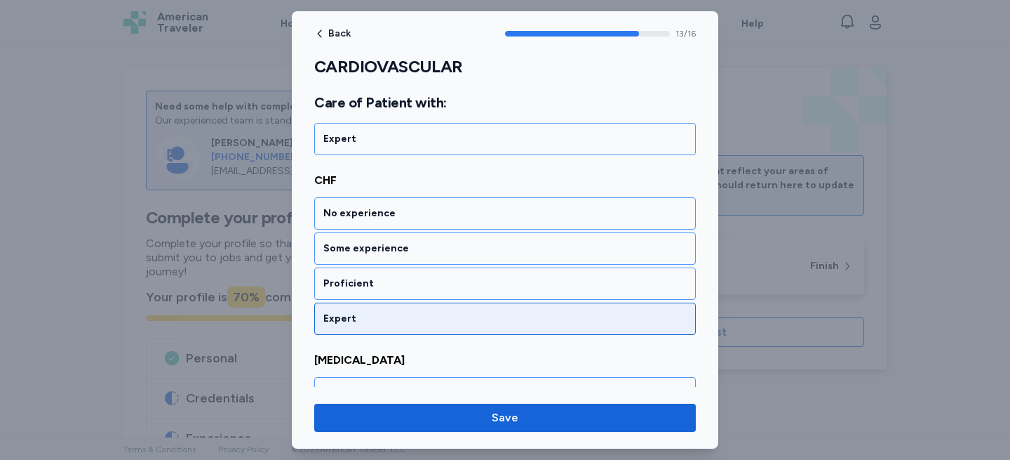
click at [363, 316] on div "Expert" at bounding box center [504, 319] width 363 height 14
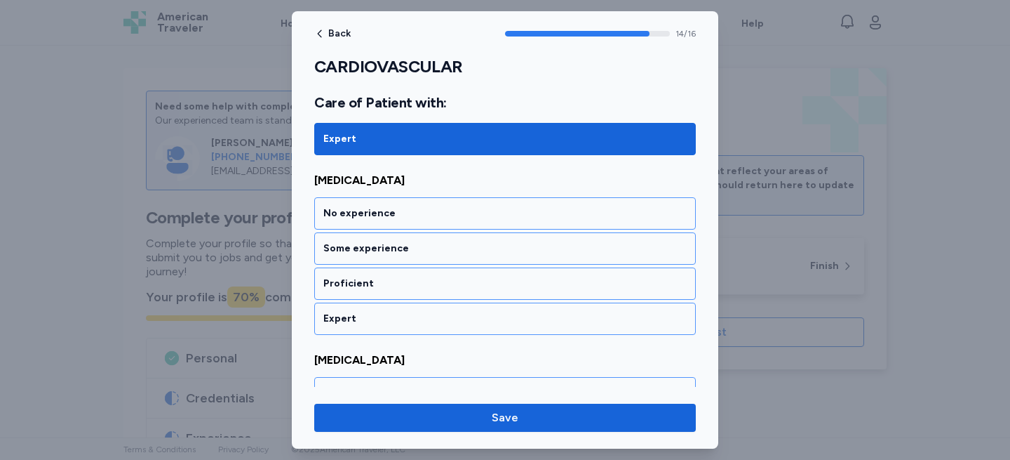
click at [363, 316] on div "Expert" at bounding box center [504, 319] width 363 height 14
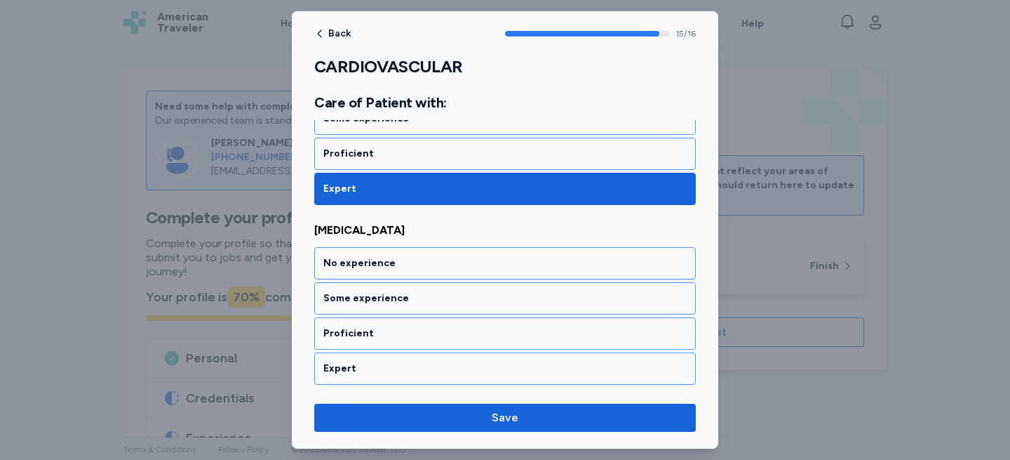
scroll to position [2834, 0]
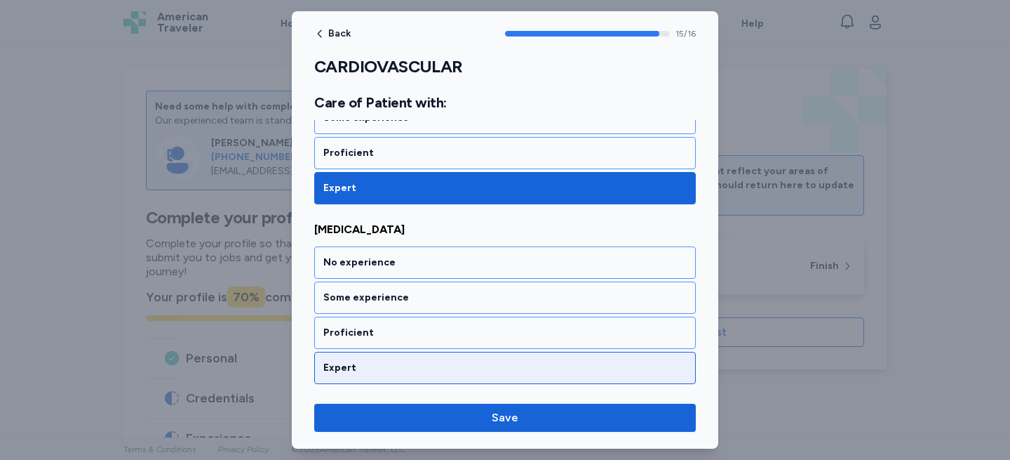
click at [347, 376] on div "Expert" at bounding box center [505, 368] width 382 height 32
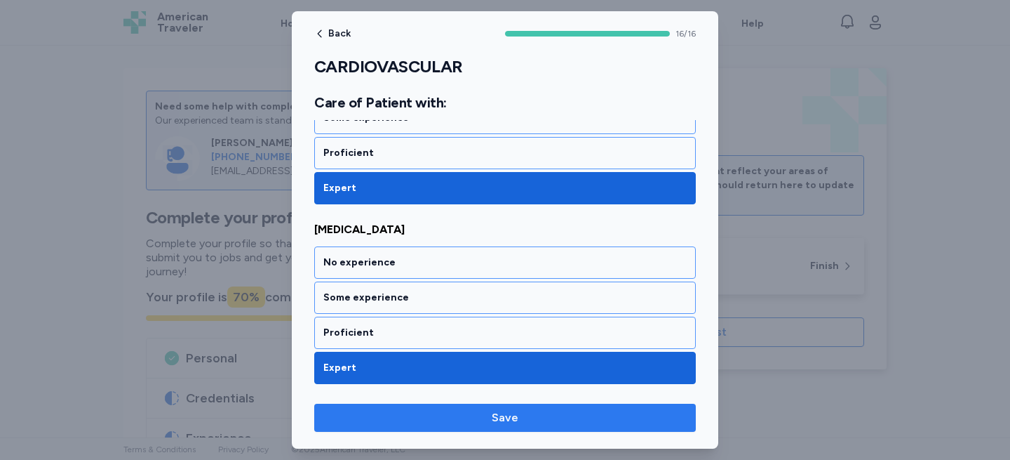
click at [349, 418] on span "Save" at bounding box center [505, 417] width 359 height 17
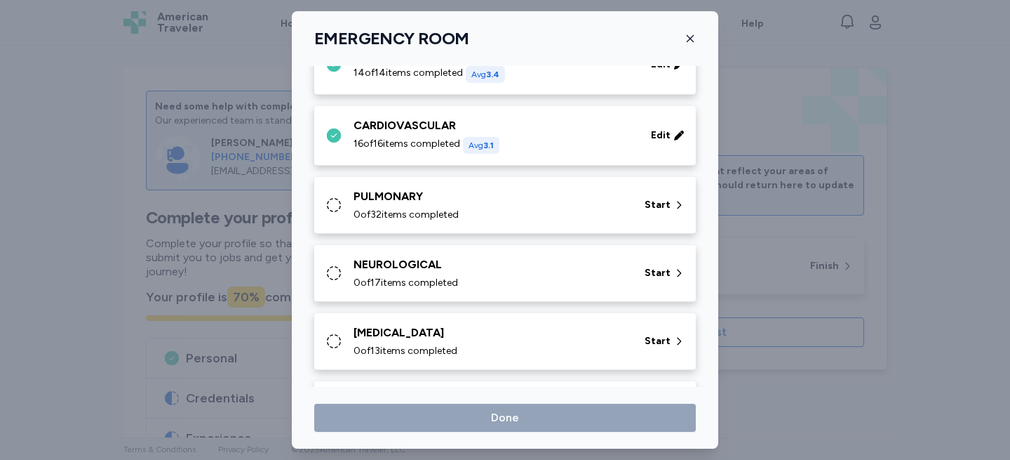
scroll to position [277, 0]
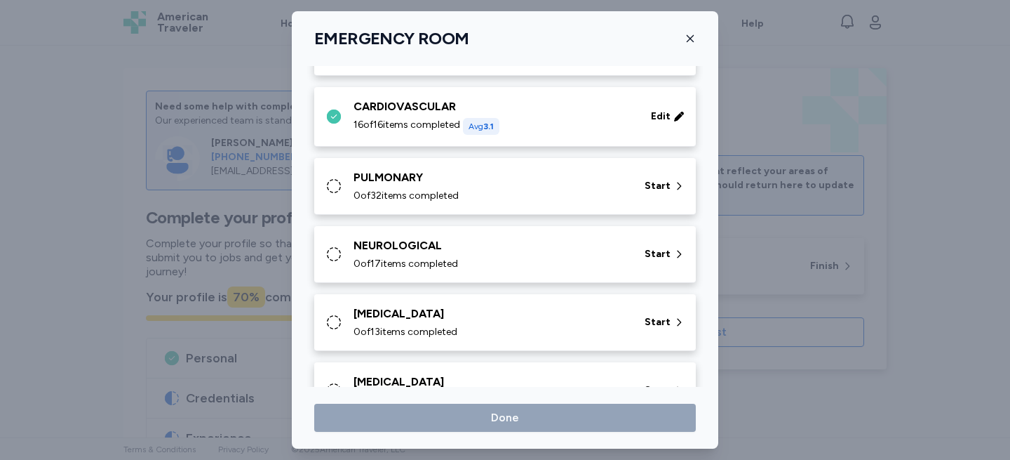
click at [434, 170] on div "PULMONARY" at bounding box center [491, 177] width 274 height 17
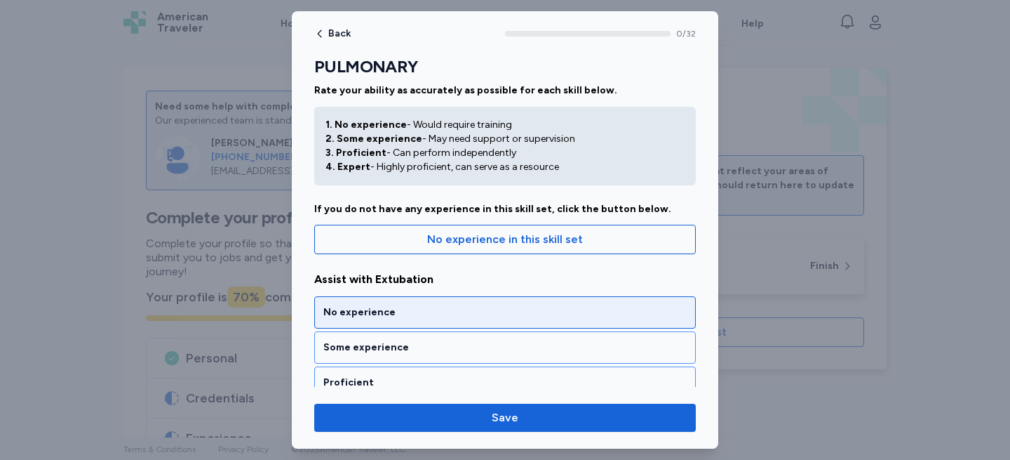
scroll to position [23, 0]
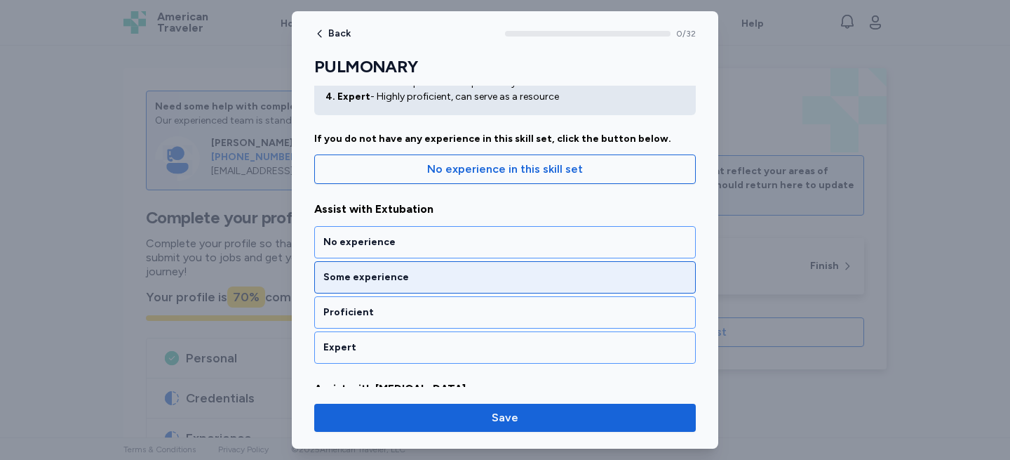
click at [362, 270] on div "Some experience" at bounding box center [504, 277] width 363 height 14
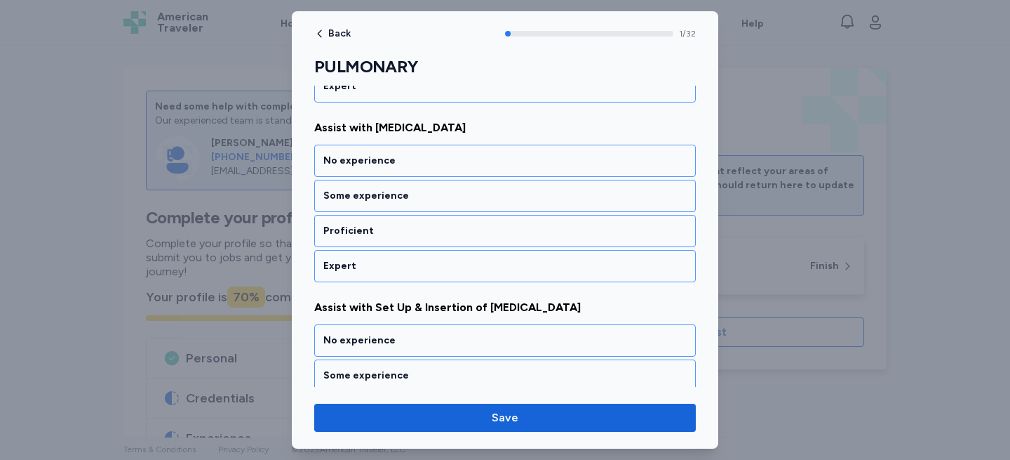
scroll to position [350, 0]
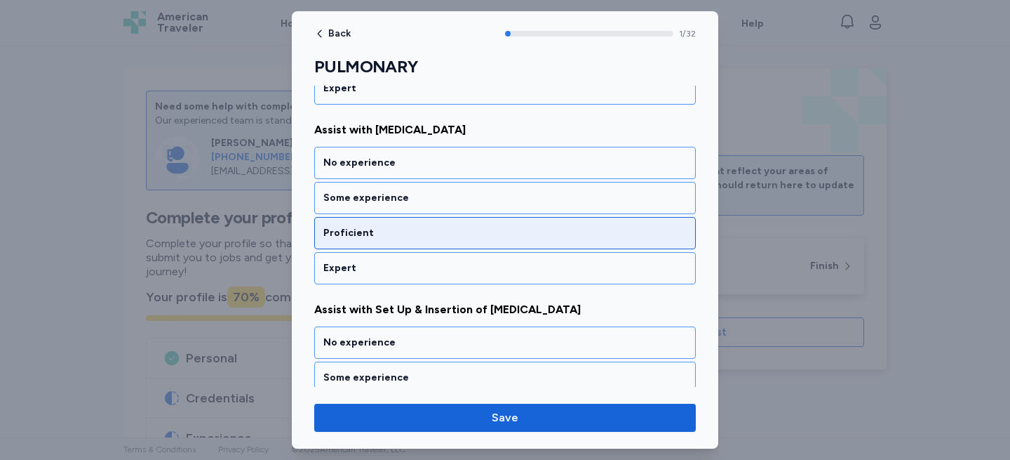
click at [373, 240] on div "Proficient" at bounding box center [505, 233] width 382 height 32
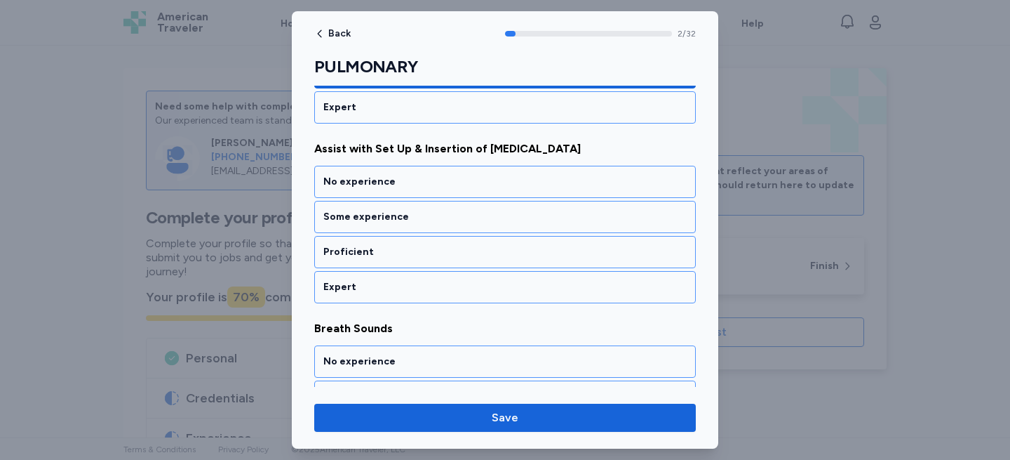
scroll to position [510, 0]
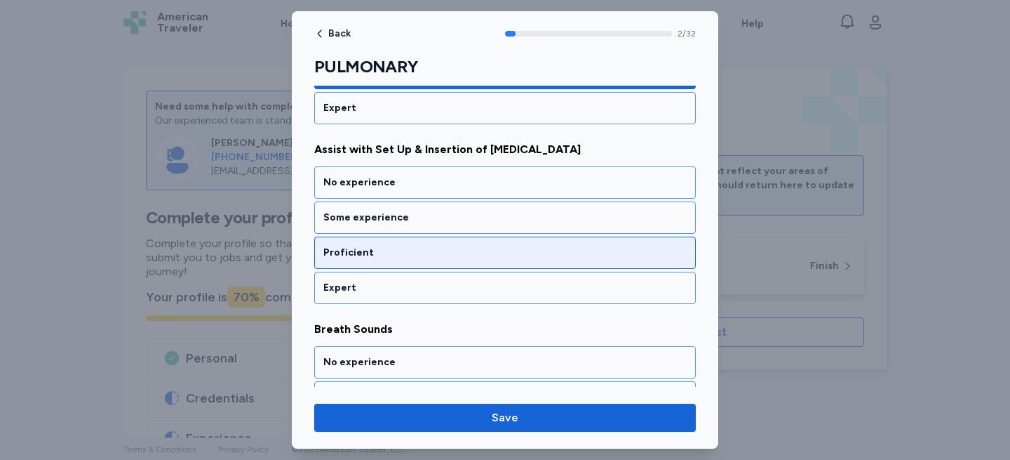
click at [367, 257] on div "Proficient" at bounding box center [504, 253] width 363 height 14
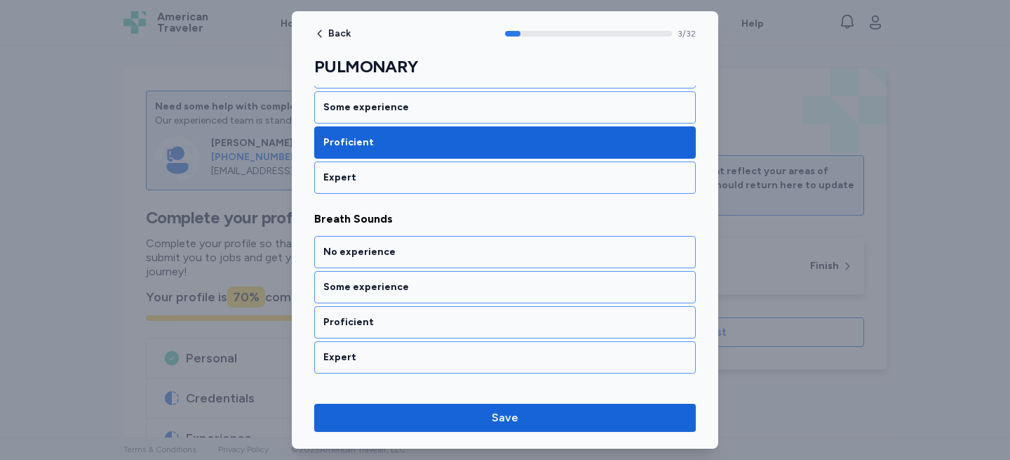
scroll to position [676, 0]
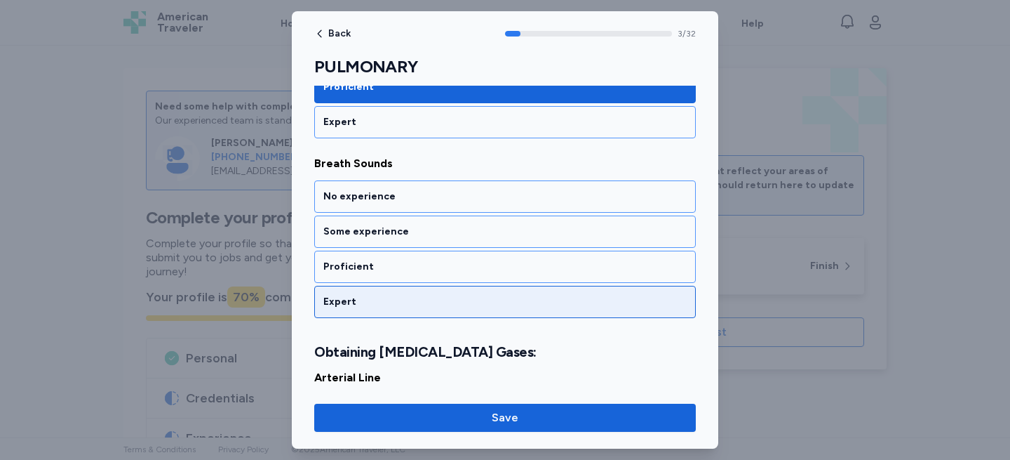
click at [356, 294] on div "Expert" at bounding box center [505, 302] width 382 height 32
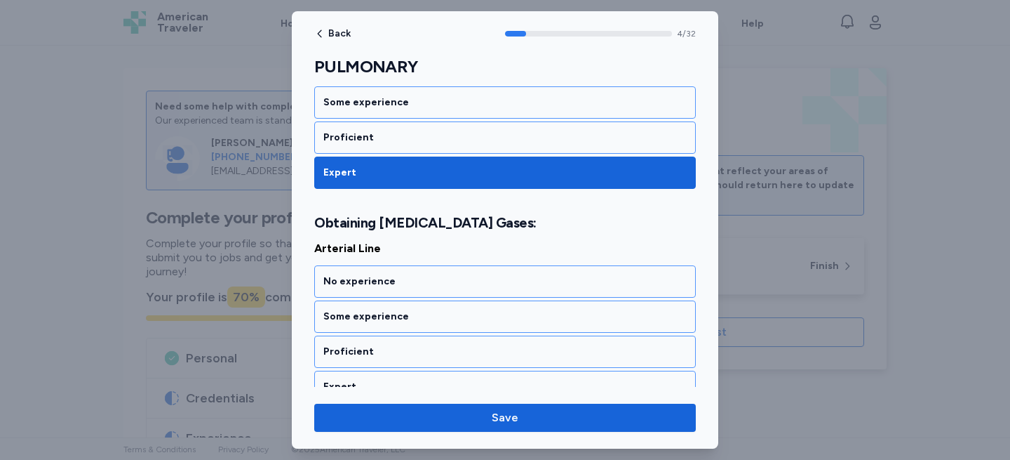
scroll to position [873, 0]
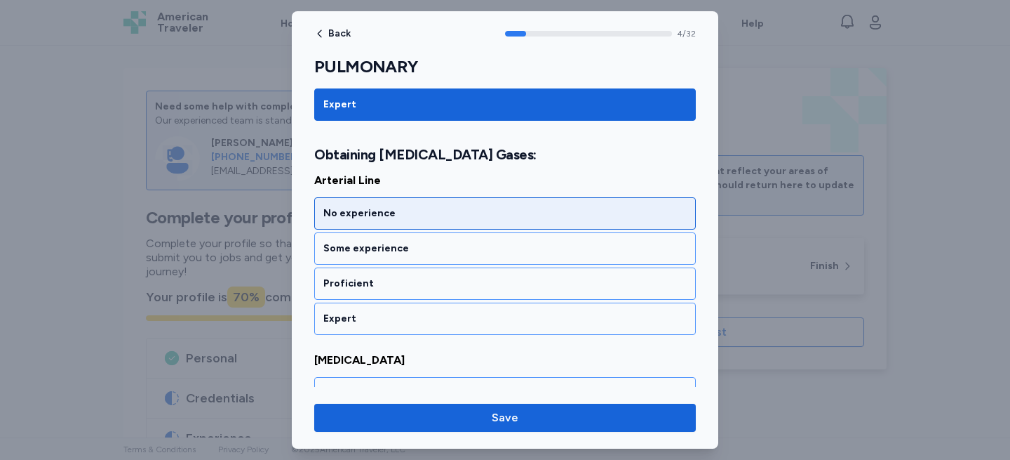
click at [377, 212] on div "No experience" at bounding box center [504, 213] width 363 height 14
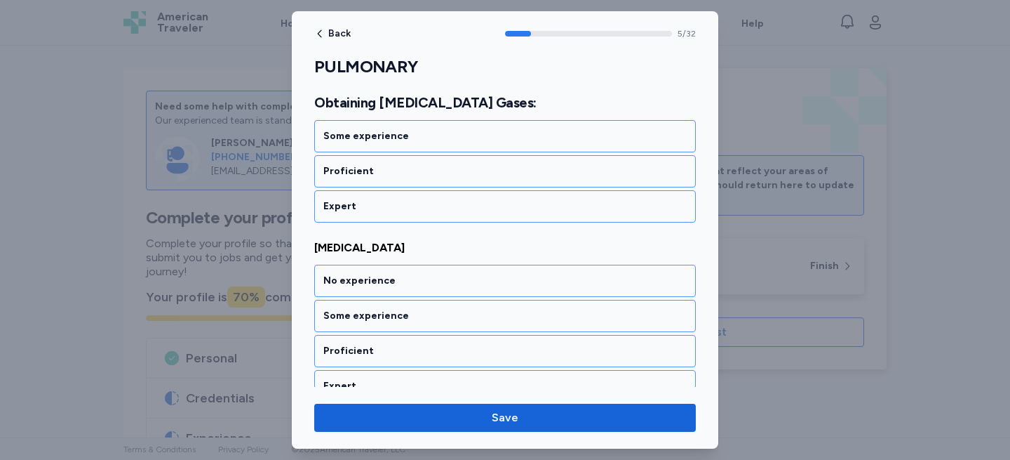
scroll to position [1052, 0]
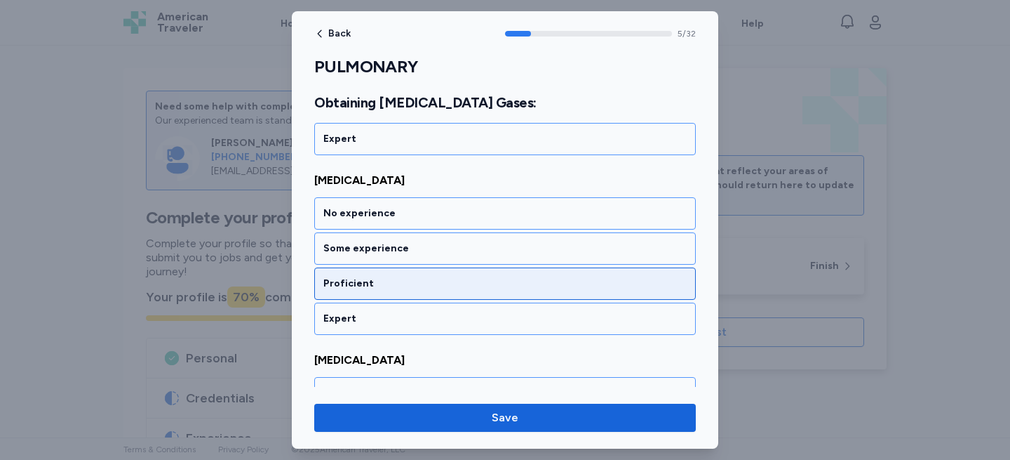
click at [386, 290] on div "Proficient" at bounding box center [505, 283] width 382 height 32
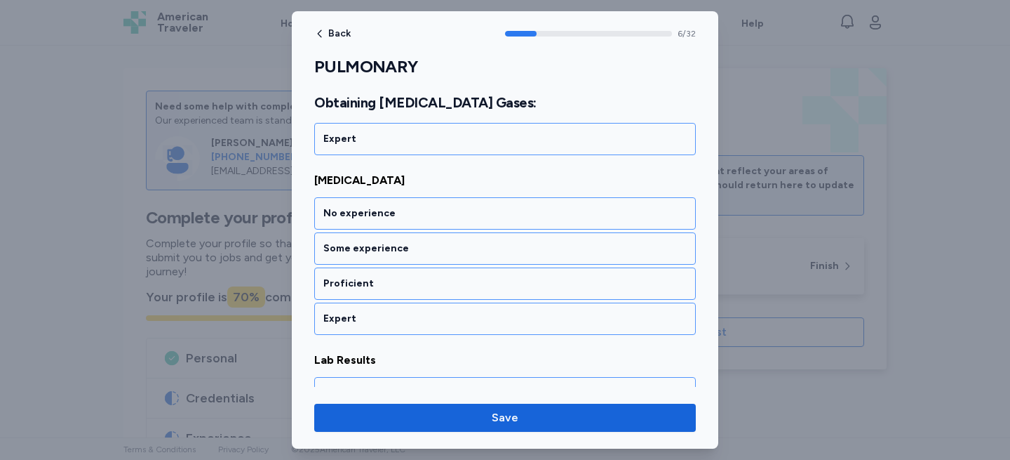
click at [386, 290] on div "Proficient" at bounding box center [505, 283] width 382 height 32
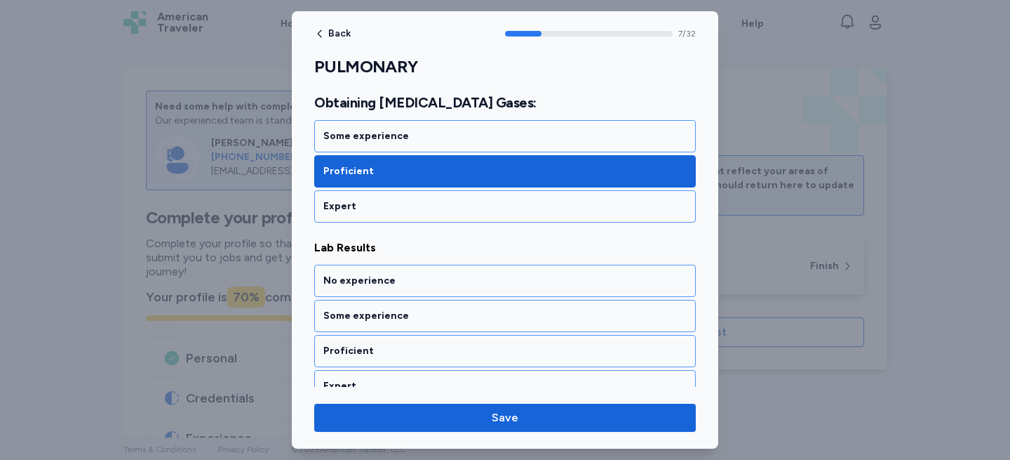
scroll to position [1412, 0]
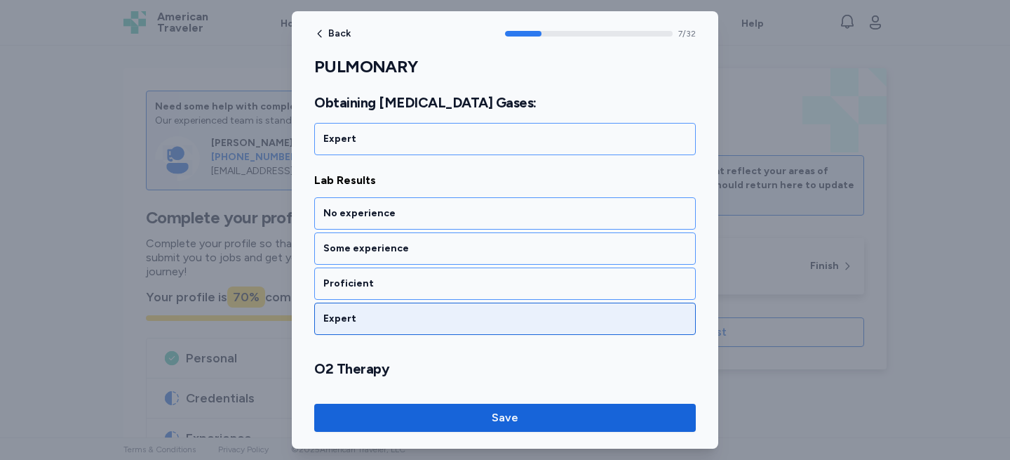
click at [379, 316] on div "Expert" at bounding box center [504, 319] width 363 height 14
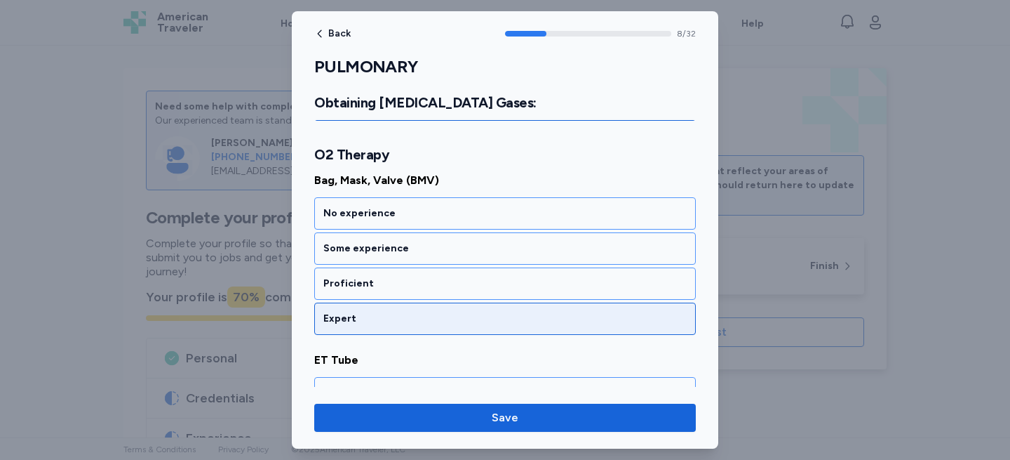
click at [379, 316] on div "Expert" at bounding box center [504, 319] width 363 height 14
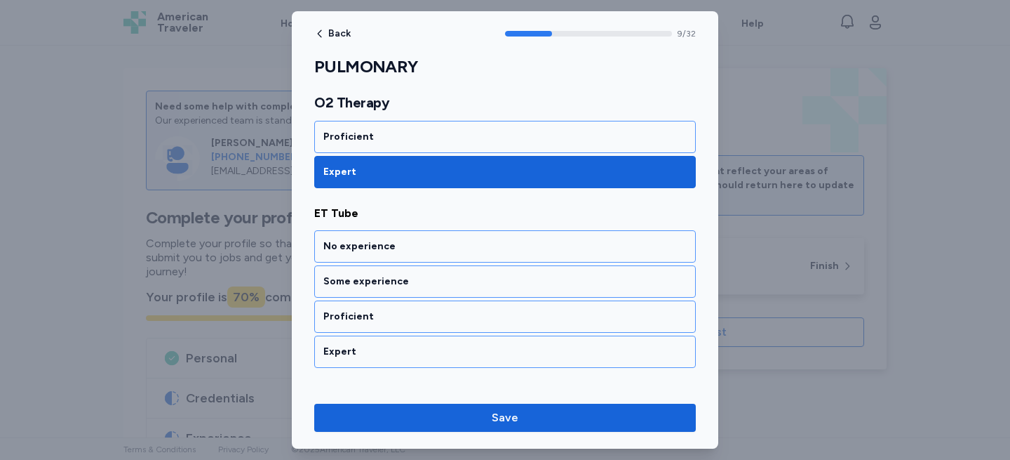
scroll to position [1795, 0]
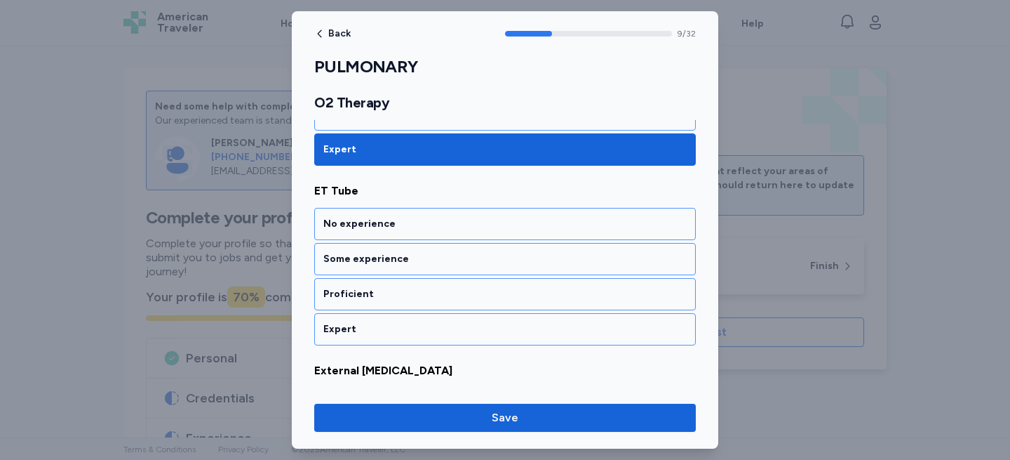
click at [379, 316] on div "Expert" at bounding box center [505, 329] width 382 height 32
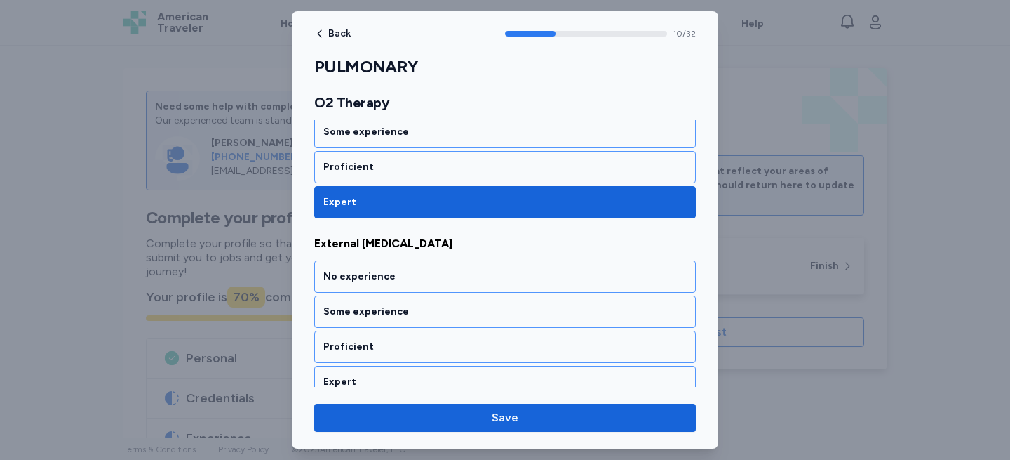
scroll to position [1985, 0]
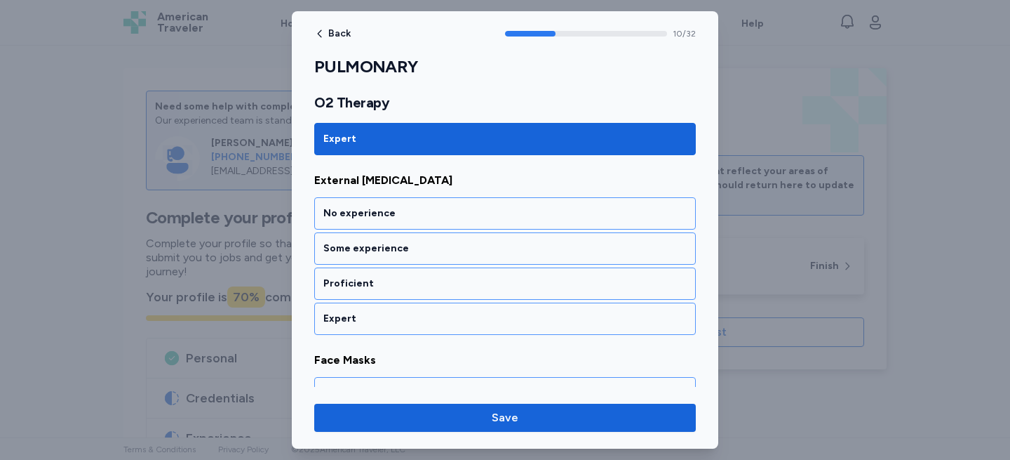
click at [379, 316] on div "Expert" at bounding box center [504, 319] width 363 height 14
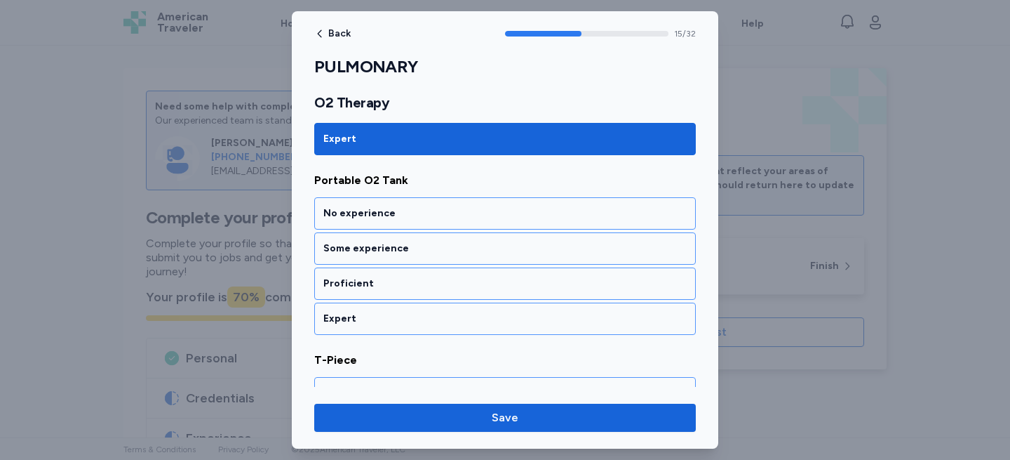
click at [379, 316] on div "Expert" at bounding box center [504, 319] width 363 height 14
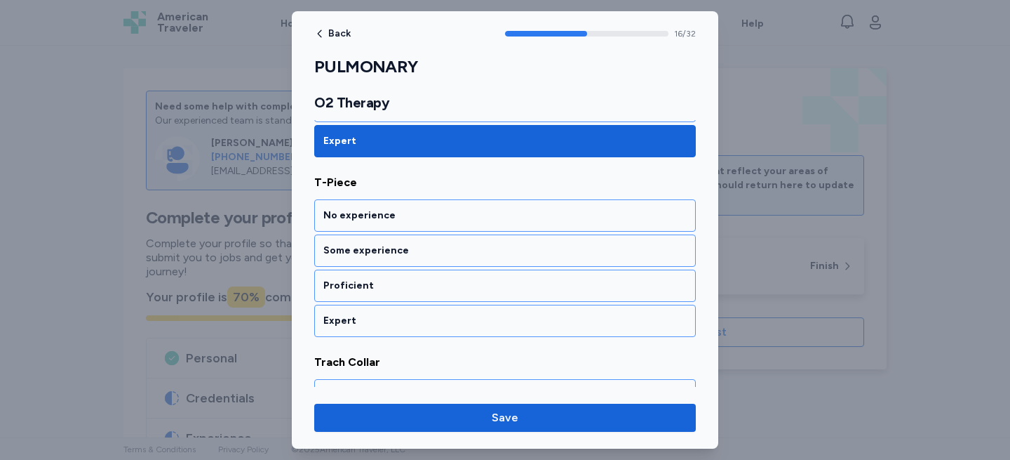
scroll to position [3063, 0]
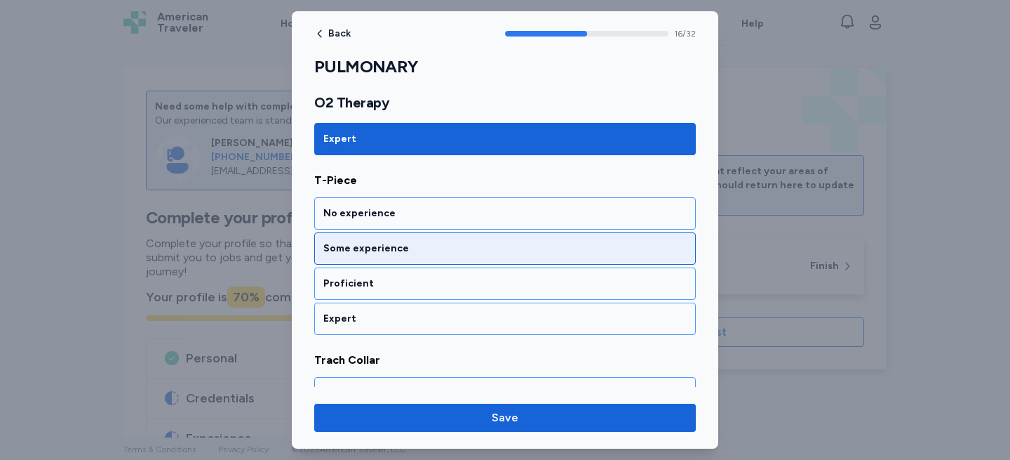
click at [391, 240] on div "Some experience" at bounding box center [505, 248] width 382 height 32
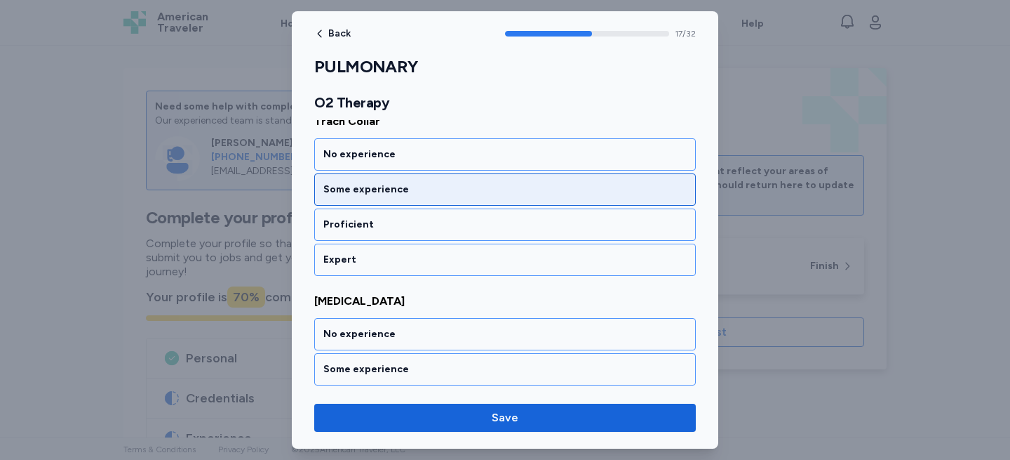
click at [391, 190] on div "Some experience" at bounding box center [504, 189] width 363 height 14
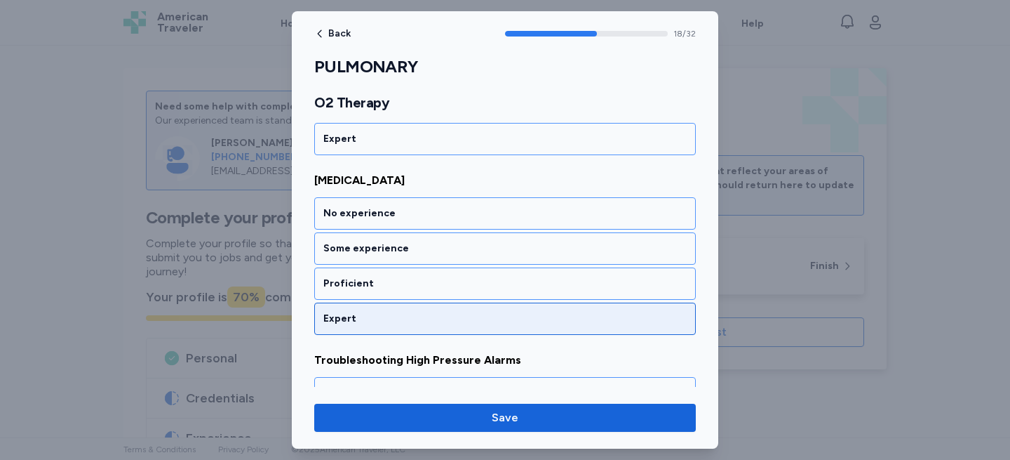
click at [366, 324] on div "Expert" at bounding box center [504, 319] width 363 height 14
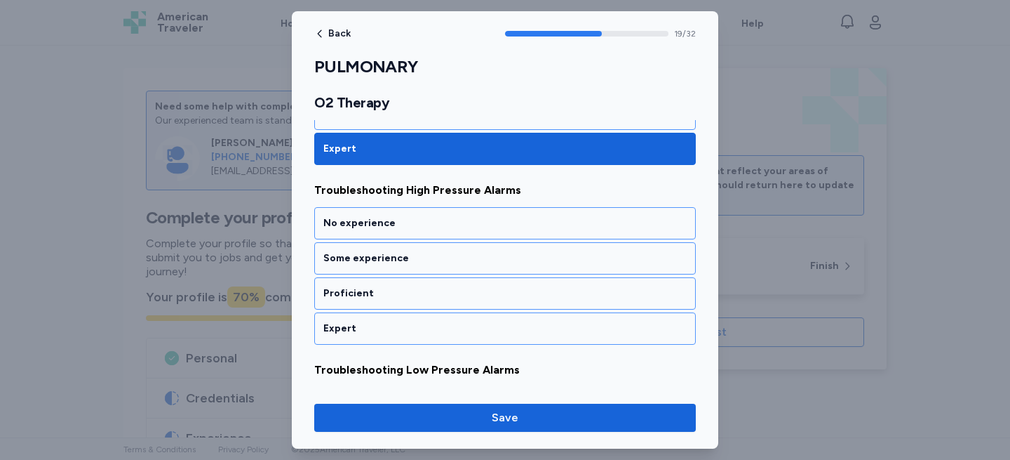
scroll to position [3601, 0]
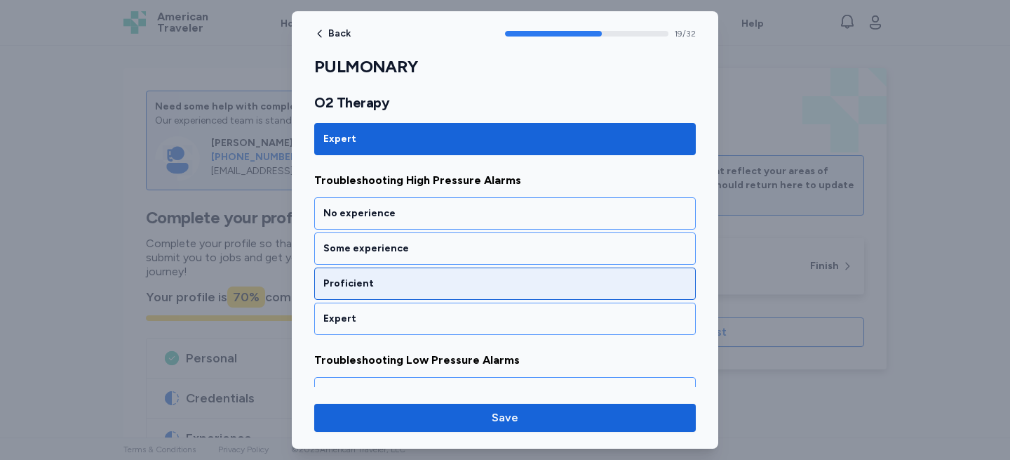
click at [366, 291] on div "Proficient" at bounding box center [505, 283] width 382 height 32
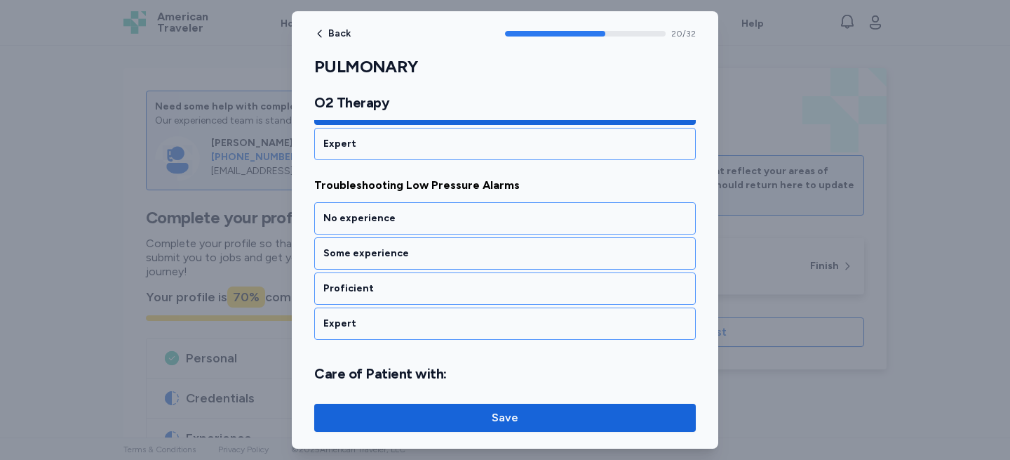
scroll to position [3781, 0]
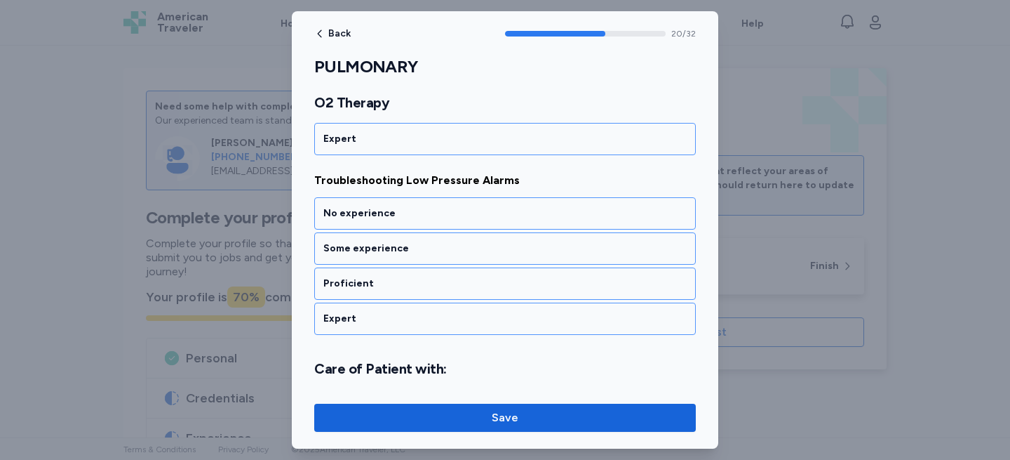
click at [366, 291] on div "Proficient" at bounding box center [505, 283] width 382 height 32
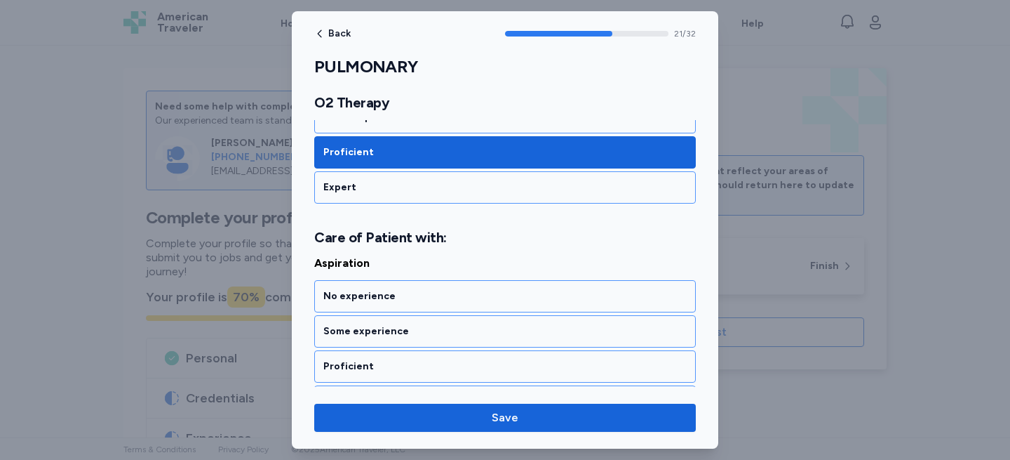
scroll to position [3995, 0]
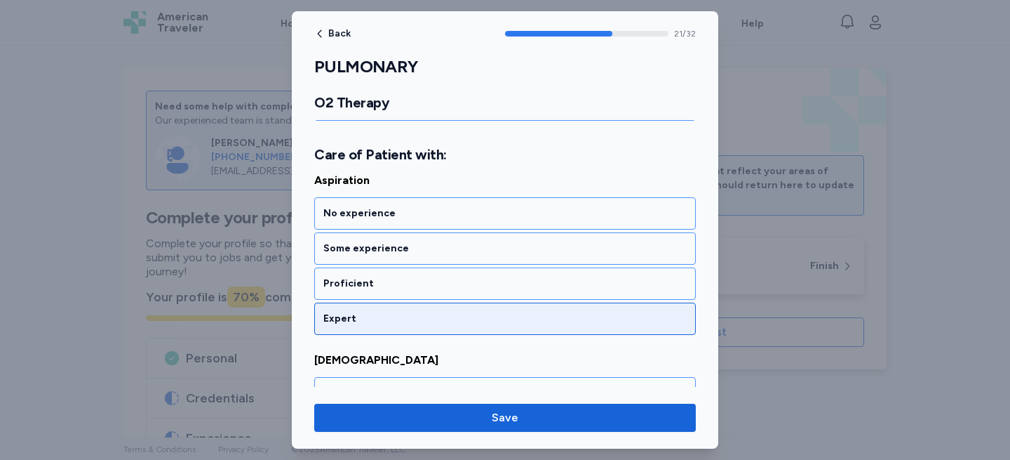
click at [361, 309] on div "Expert" at bounding box center [505, 318] width 382 height 32
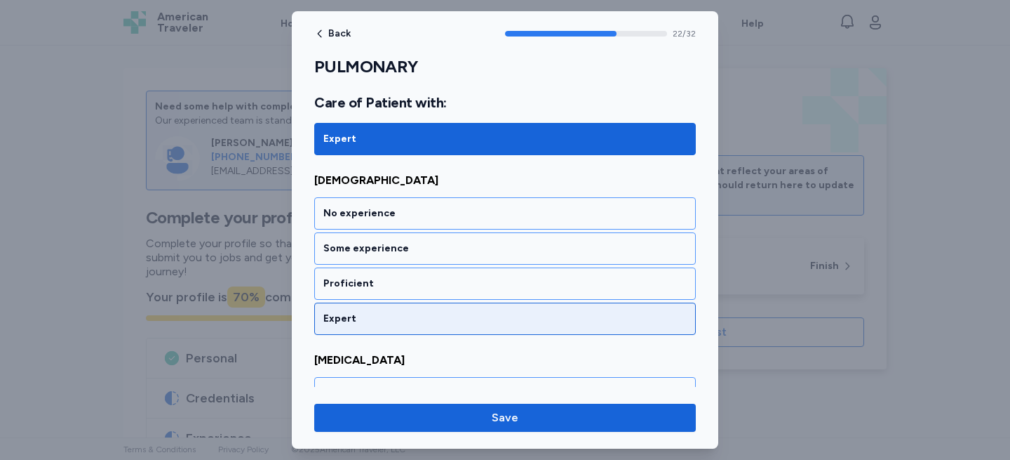
click at [361, 317] on div "Expert" at bounding box center [504, 319] width 363 height 14
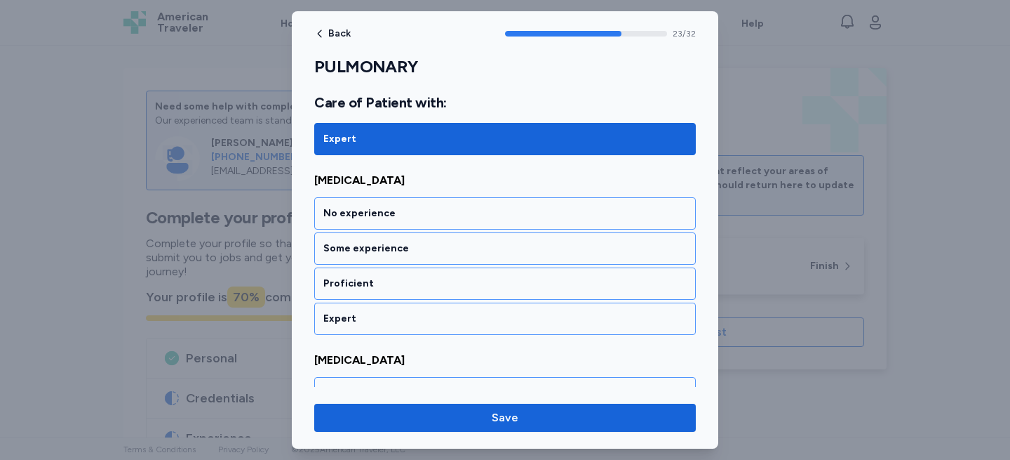
click at [361, 317] on div "Expert" at bounding box center [504, 319] width 363 height 14
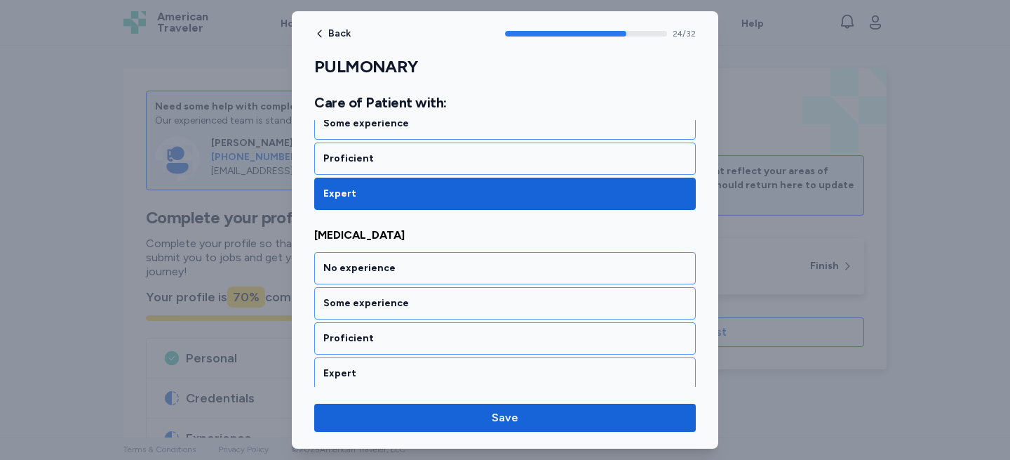
scroll to position [4534, 0]
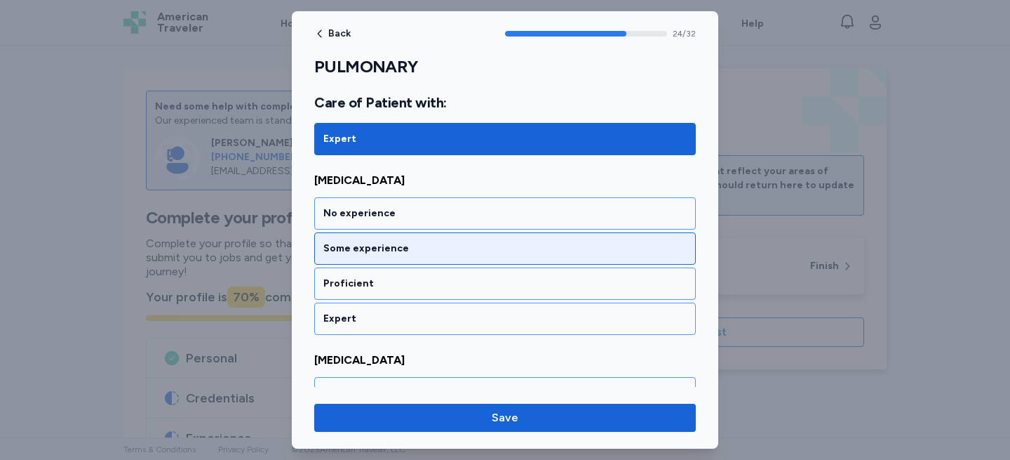
click at [381, 259] on div "Some experience" at bounding box center [505, 248] width 382 height 32
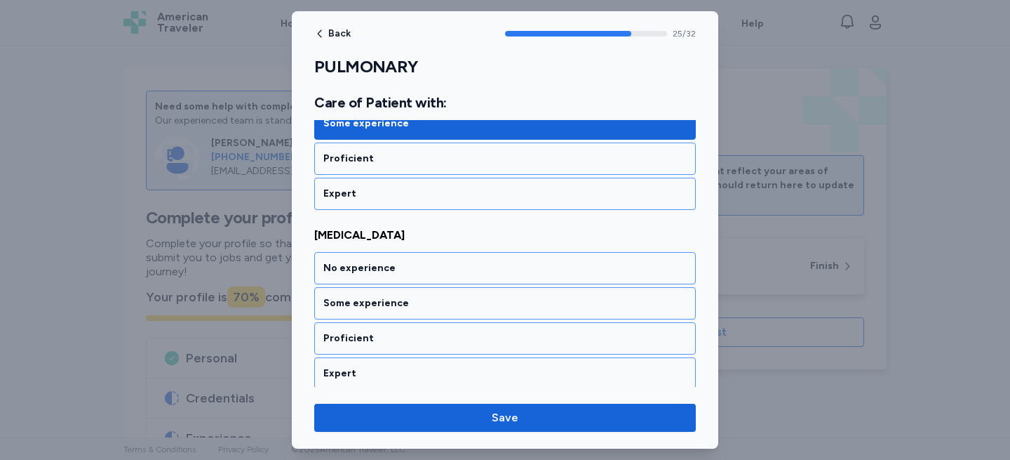
scroll to position [4713, 0]
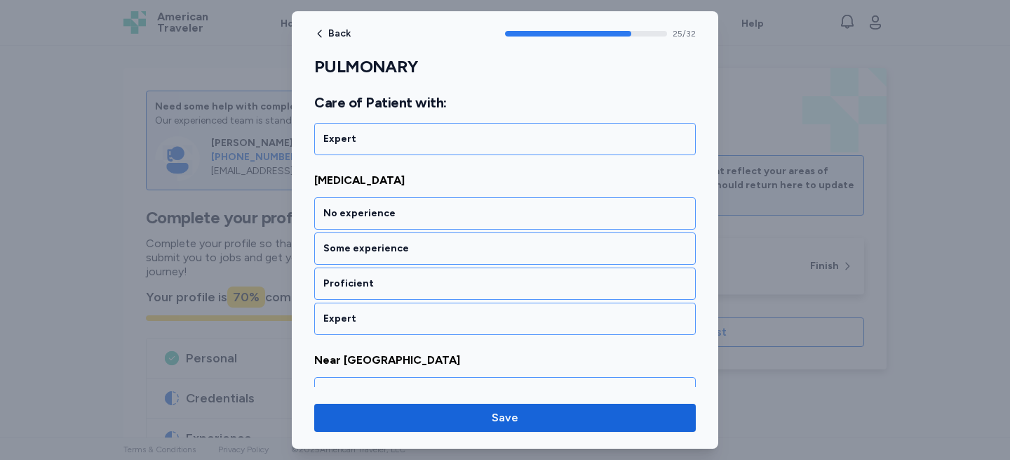
click at [381, 259] on div "Some experience" at bounding box center [505, 248] width 382 height 32
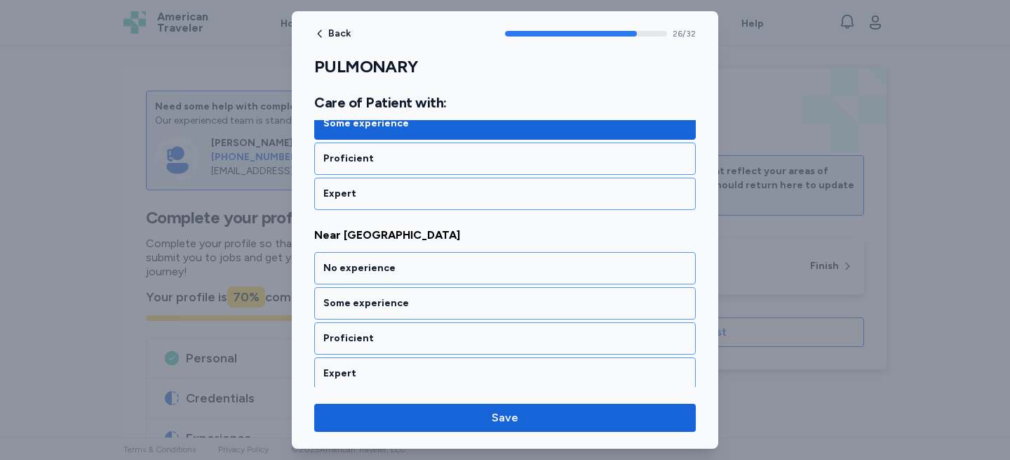
scroll to position [4893, 0]
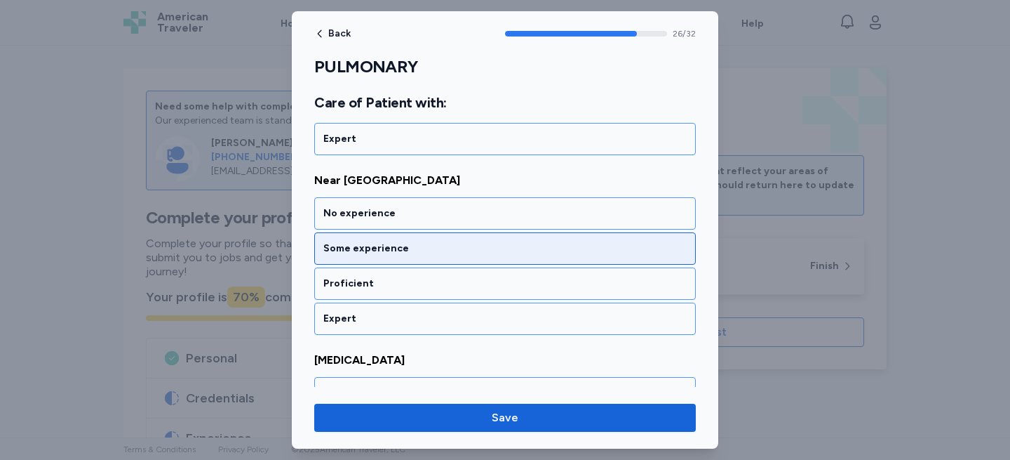
click at [375, 260] on div "Some experience" at bounding box center [505, 248] width 382 height 32
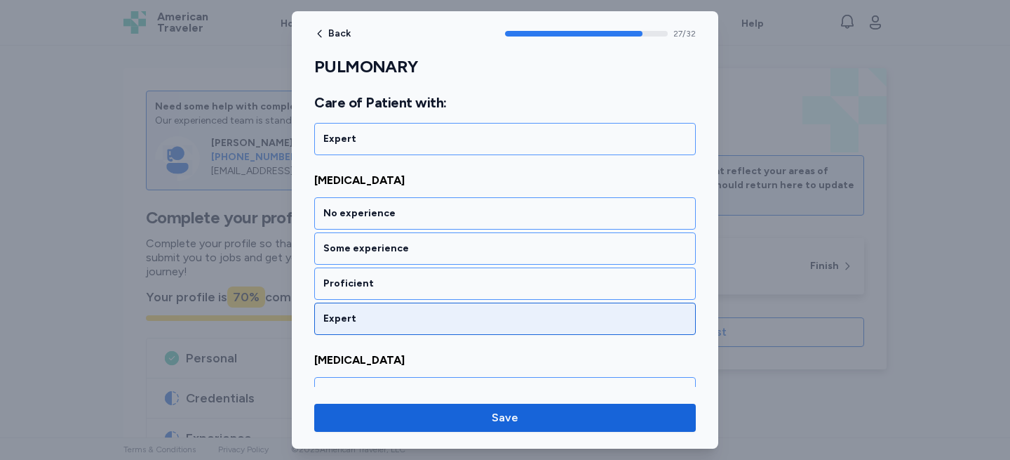
click at [369, 320] on div "Expert" at bounding box center [504, 319] width 363 height 14
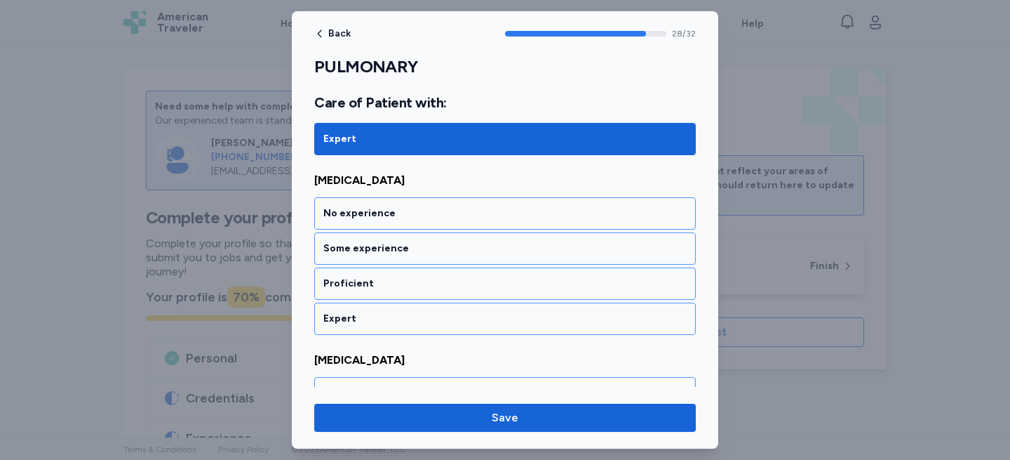
click at [369, 320] on div "Expert" at bounding box center [504, 319] width 363 height 14
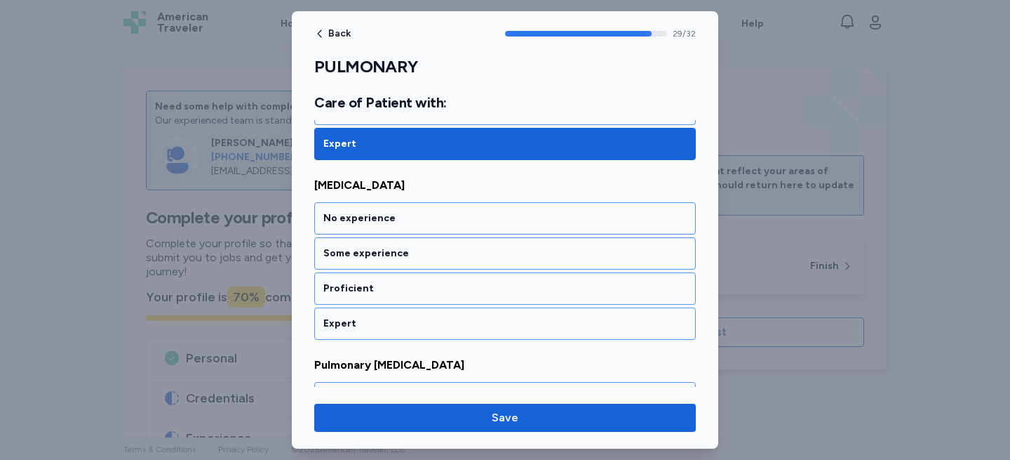
scroll to position [5432, 0]
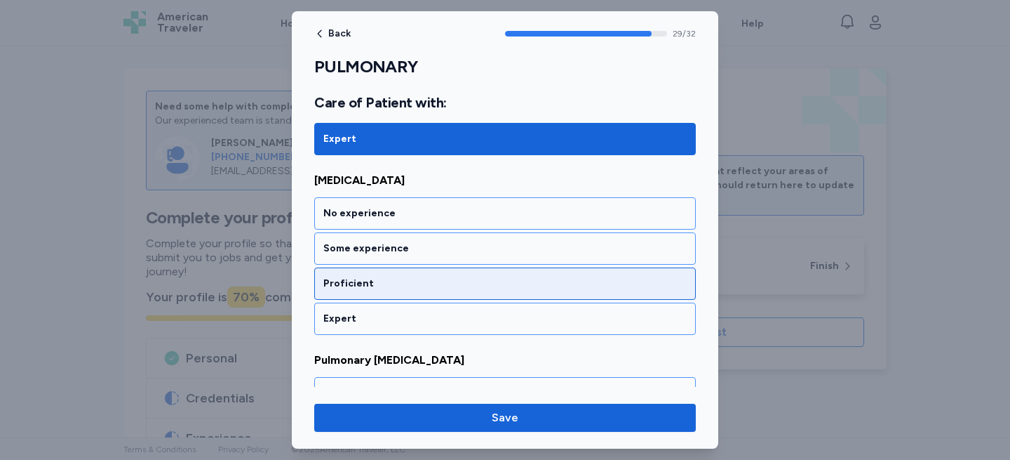
click at [363, 288] on div "Proficient" at bounding box center [504, 283] width 363 height 14
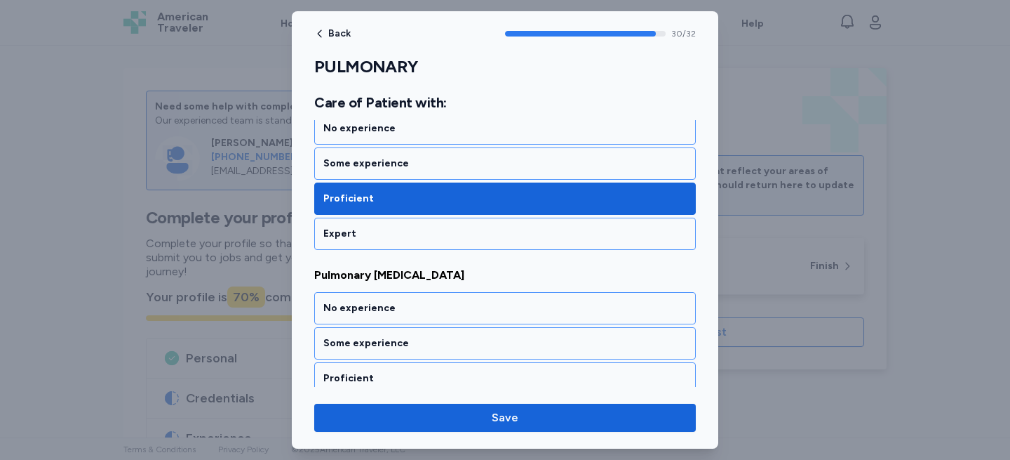
scroll to position [5612, 0]
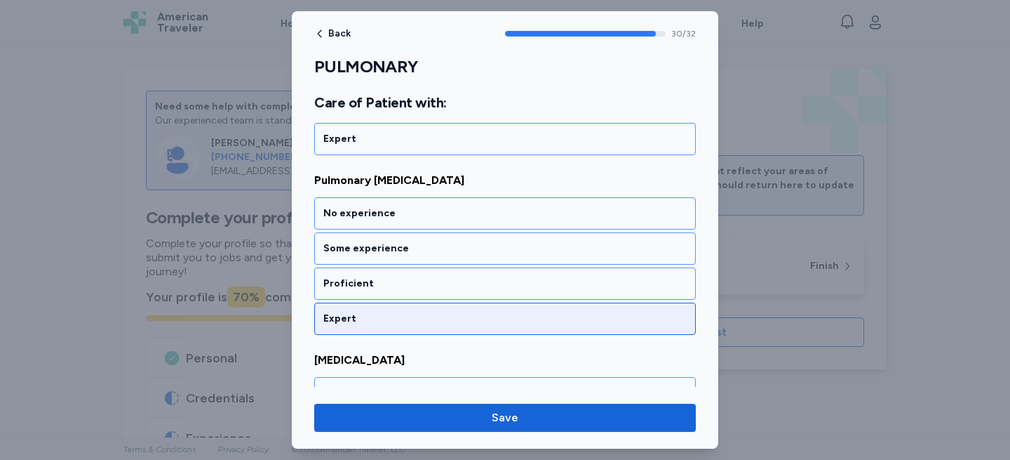
click at [354, 326] on div "Expert" at bounding box center [505, 318] width 382 height 32
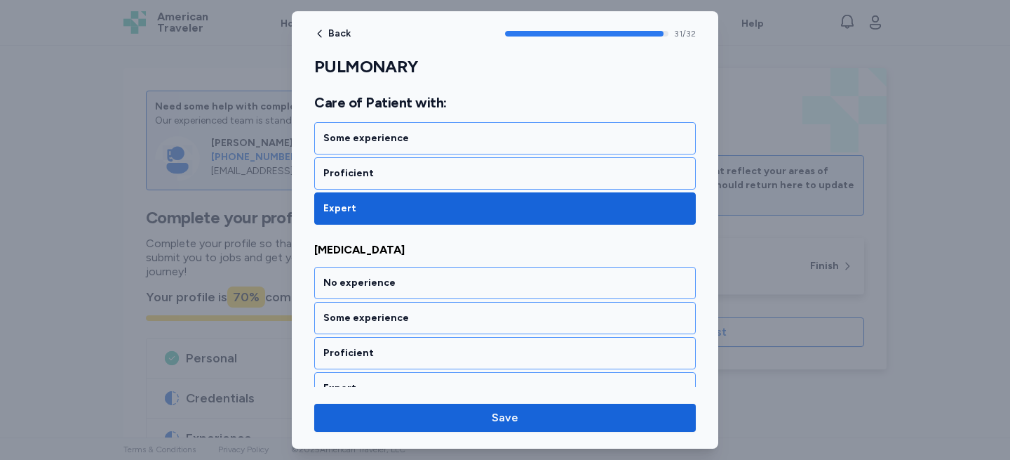
scroll to position [5742, 0]
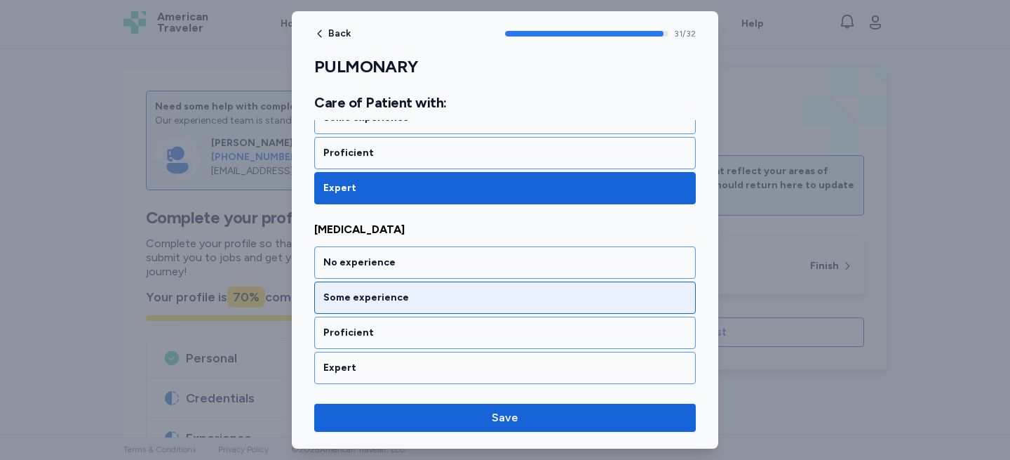
click at [354, 305] on div "Some experience" at bounding box center [505, 297] width 382 height 32
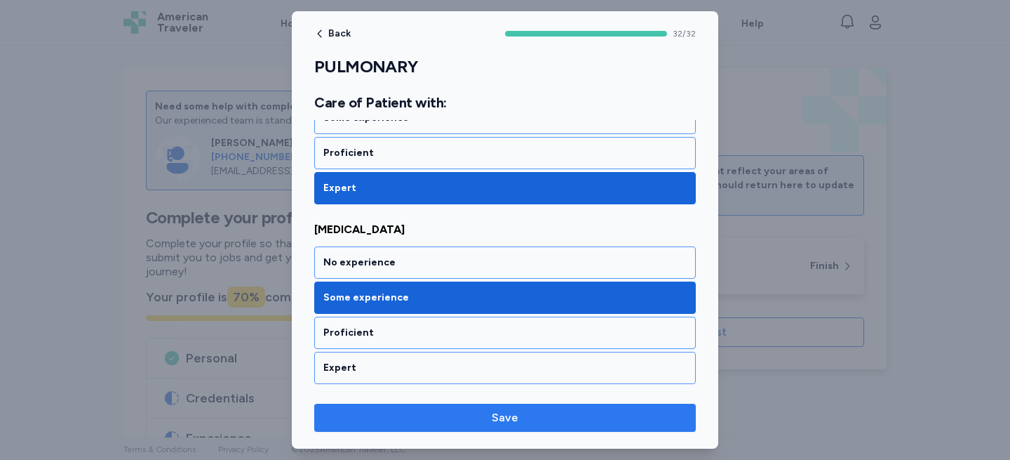
click at [394, 420] on span "Save" at bounding box center [505, 417] width 359 height 17
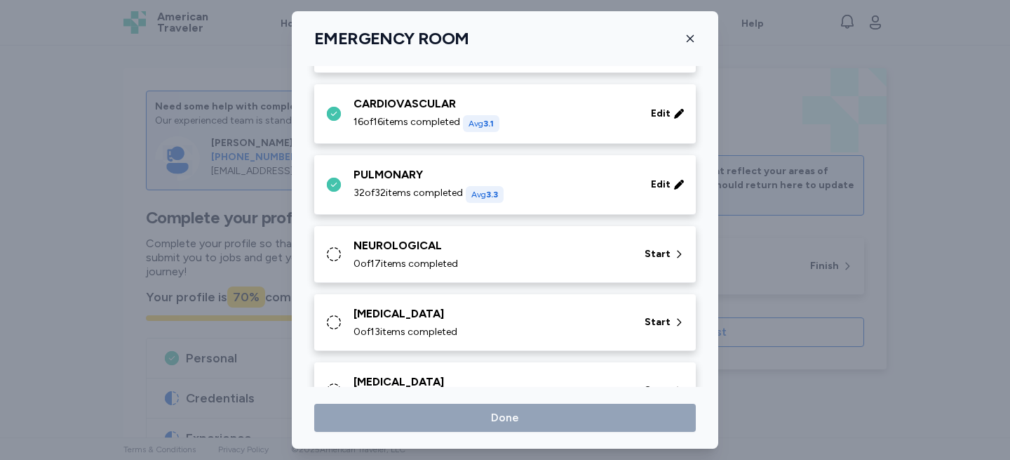
scroll to position [283, 0]
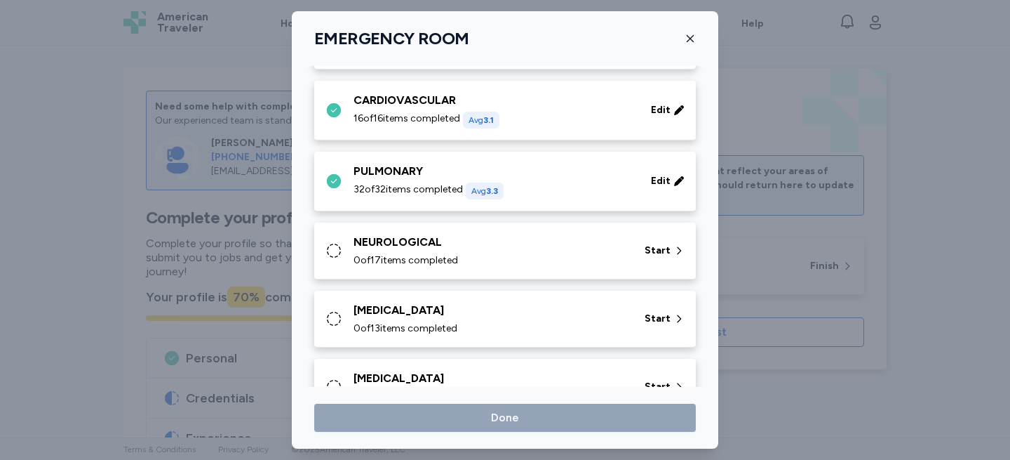
click at [332, 243] on icon at bounding box center [334, 250] width 17 height 17
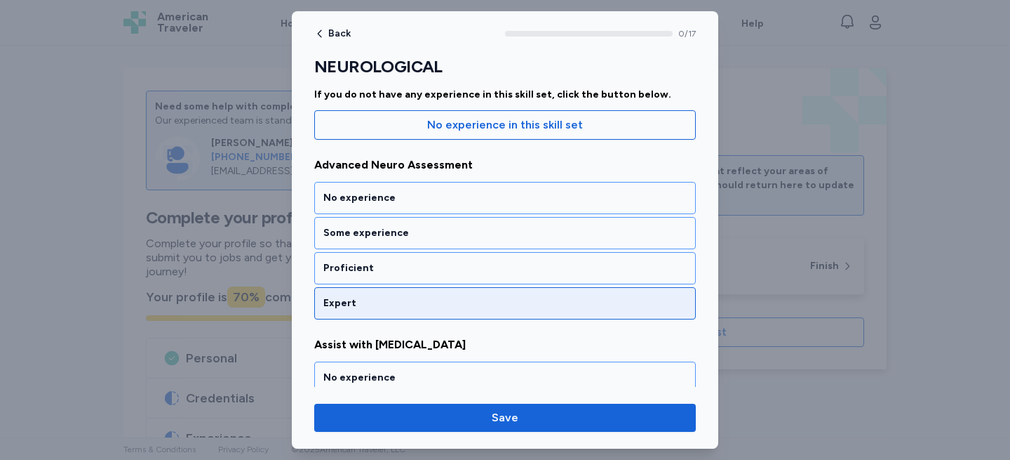
click at [399, 305] on div "Expert" at bounding box center [504, 303] width 363 height 14
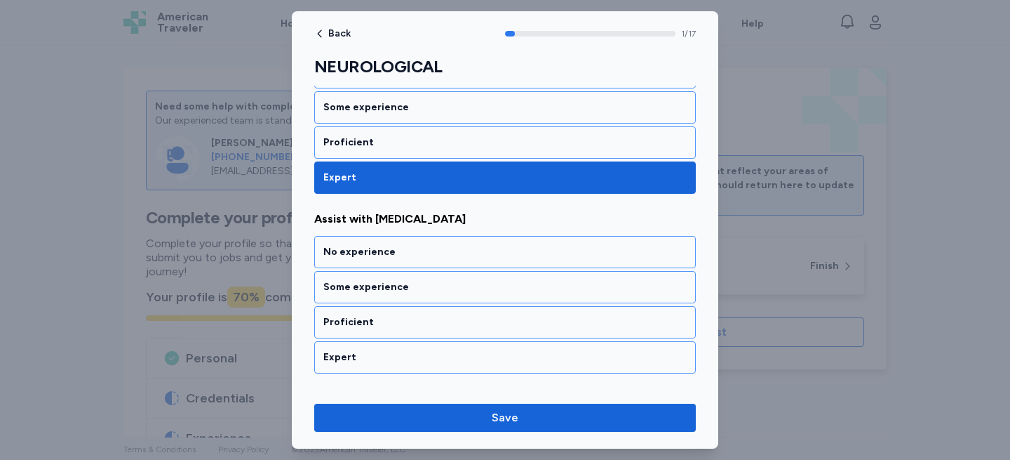
scroll to position [316, 0]
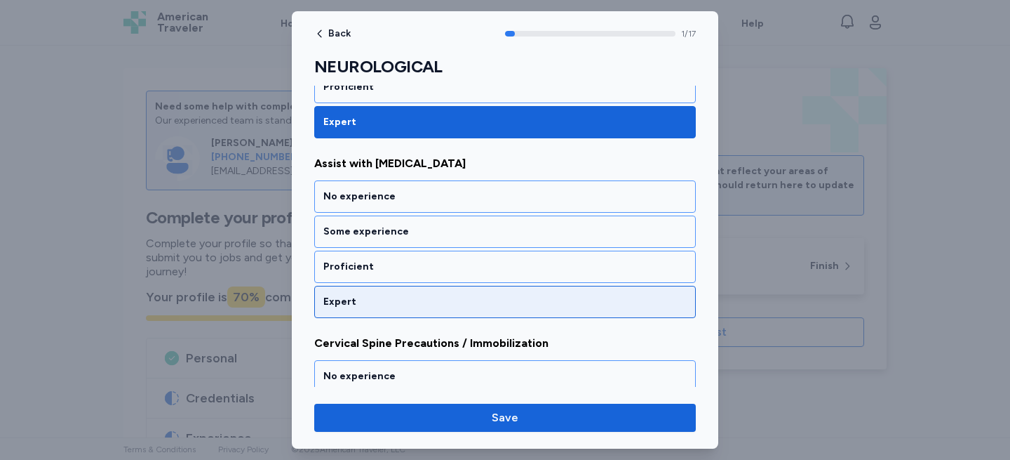
click at [394, 296] on div "Expert" at bounding box center [504, 302] width 363 height 14
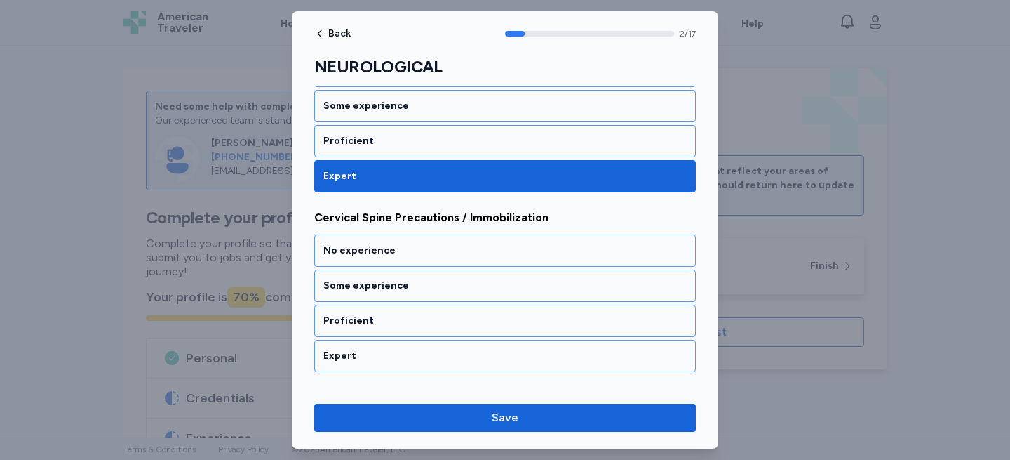
scroll to position [496, 0]
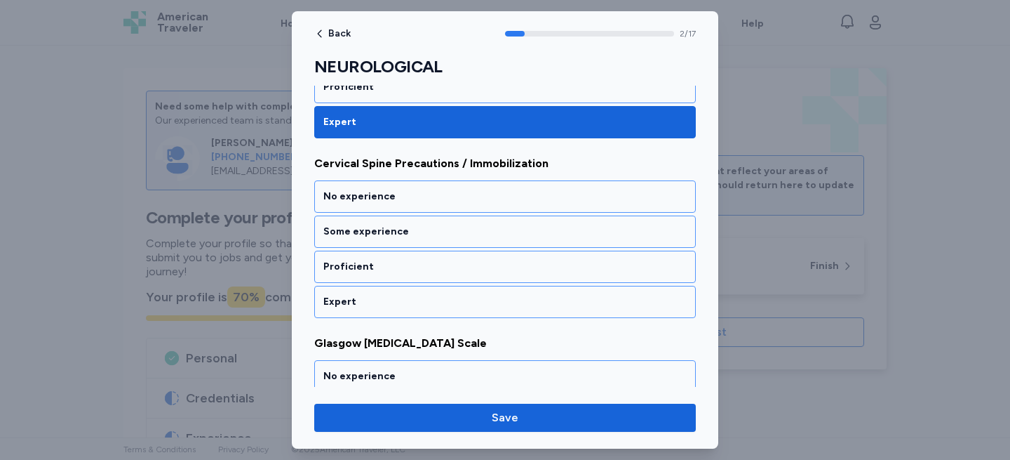
click at [394, 296] on div "Expert" at bounding box center [504, 302] width 363 height 14
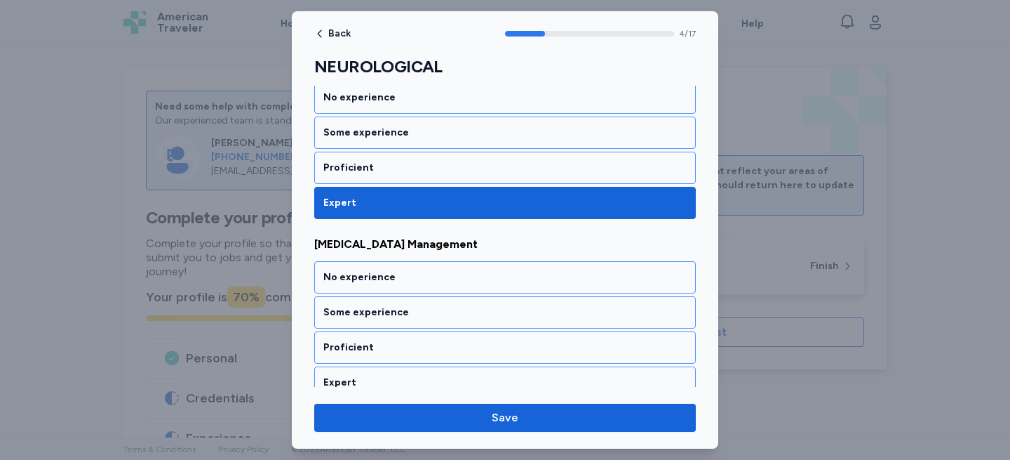
scroll to position [855, 0]
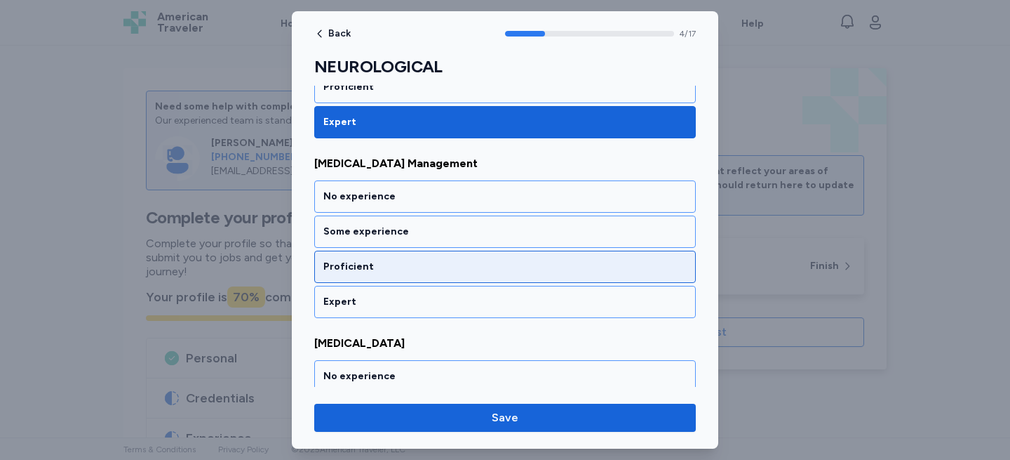
click at [388, 267] on div "Proficient" at bounding box center [504, 267] width 363 height 14
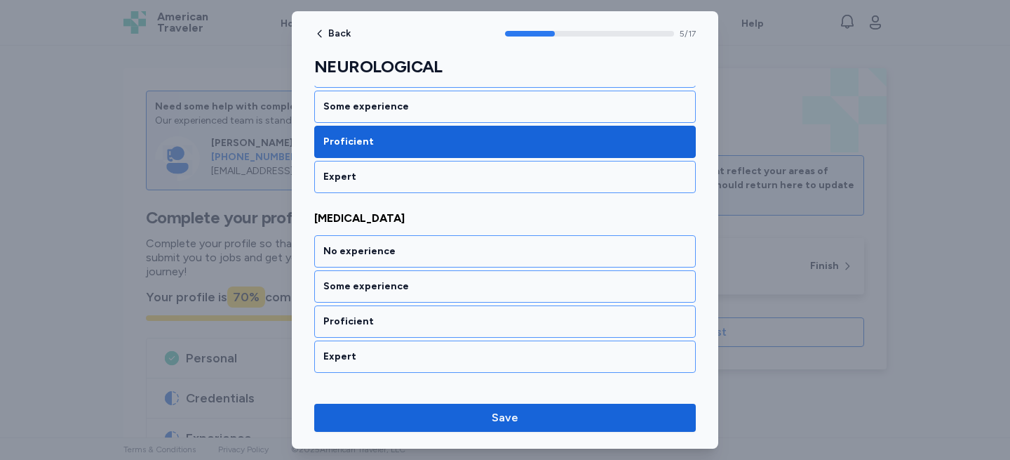
scroll to position [1035, 0]
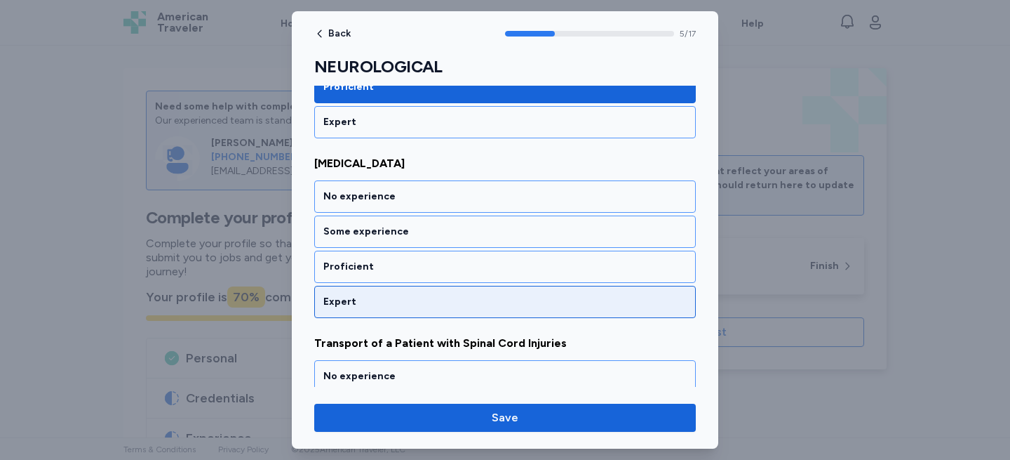
click at [387, 297] on div "Expert" at bounding box center [504, 302] width 363 height 14
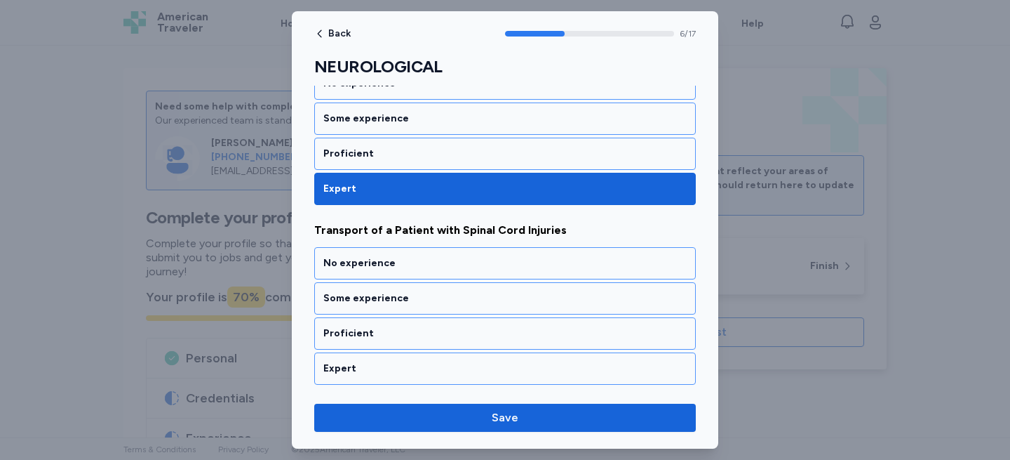
scroll to position [1214, 0]
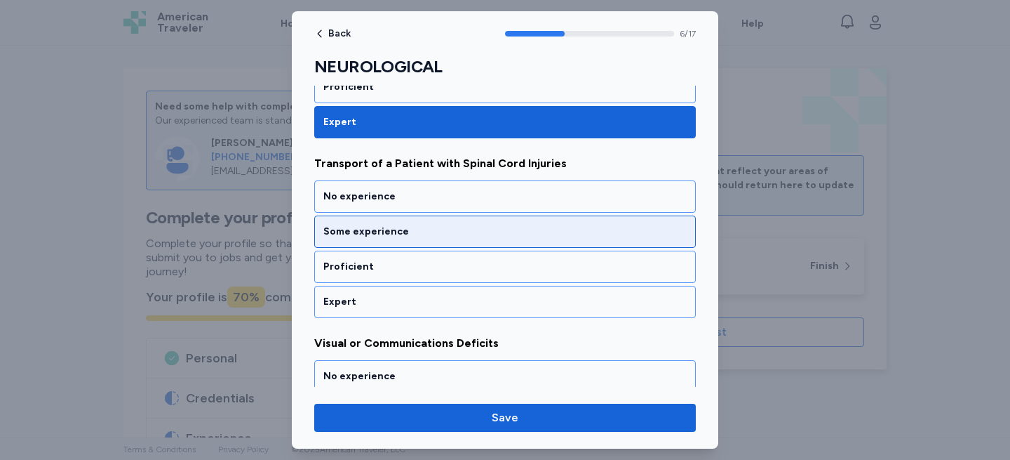
click at [388, 233] on div "Some experience" at bounding box center [504, 232] width 363 height 14
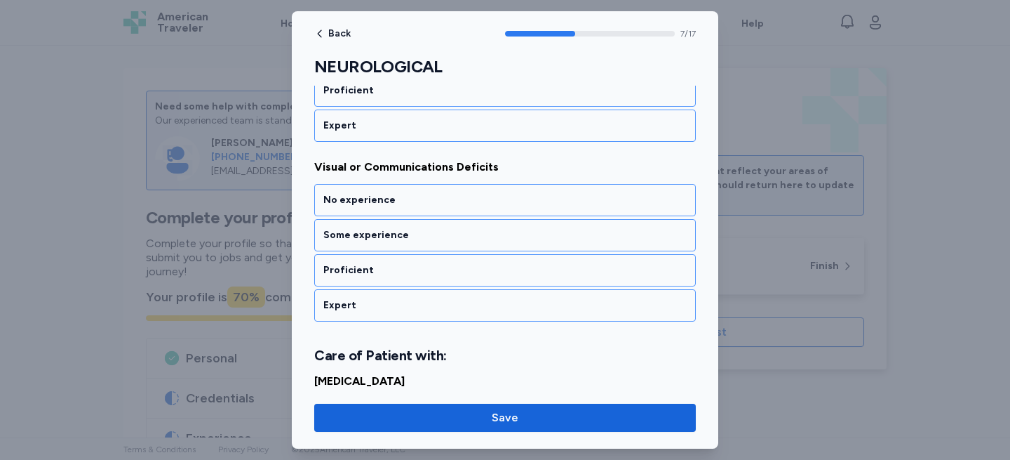
scroll to position [1394, 0]
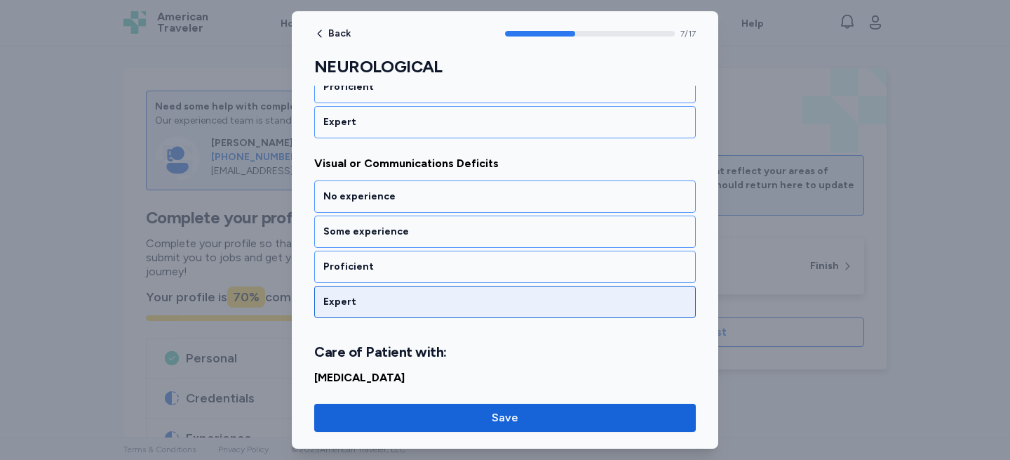
click at [377, 312] on div "Expert" at bounding box center [505, 302] width 382 height 32
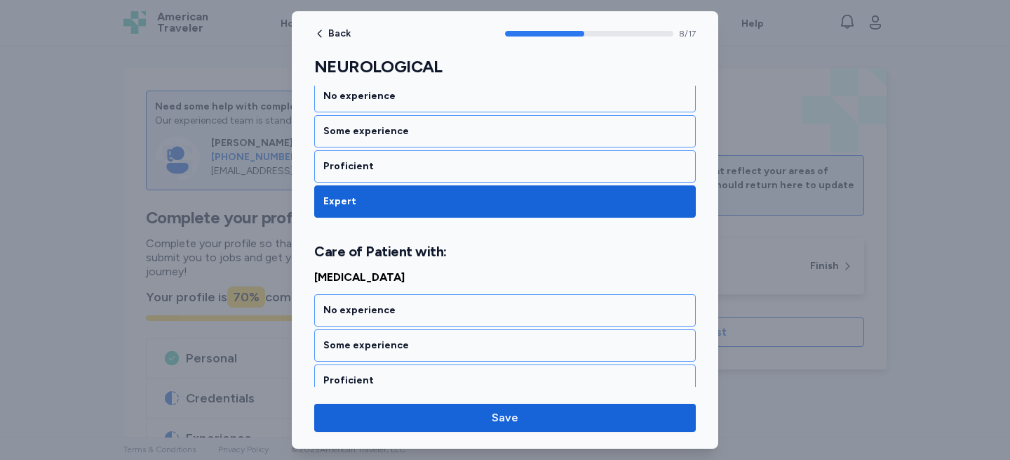
scroll to position [1591, 0]
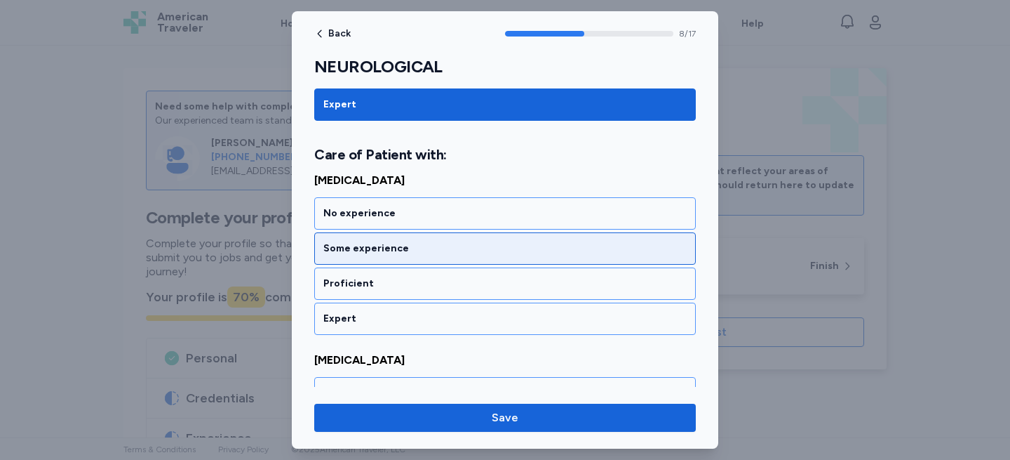
click at [386, 253] on div "Some experience" at bounding box center [504, 248] width 363 height 14
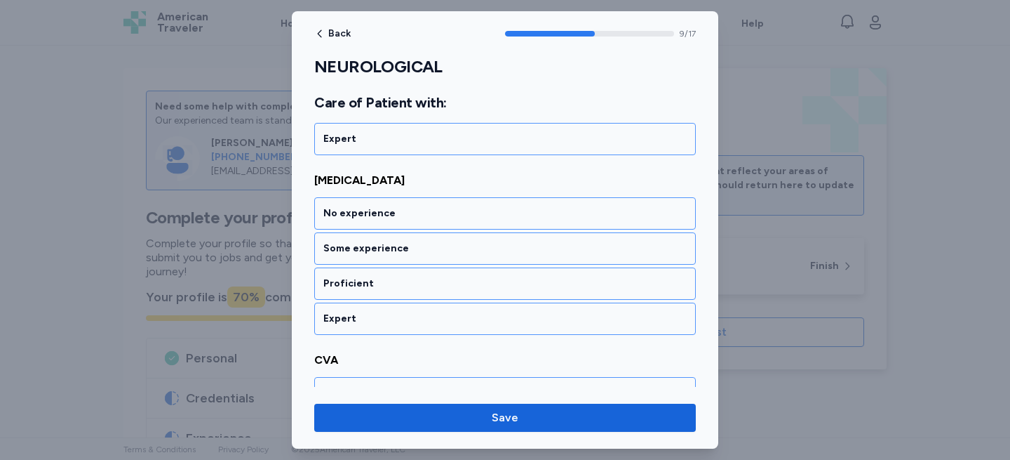
click at [386, 253] on div "Some experience" at bounding box center [504, 248] width 363 height 14
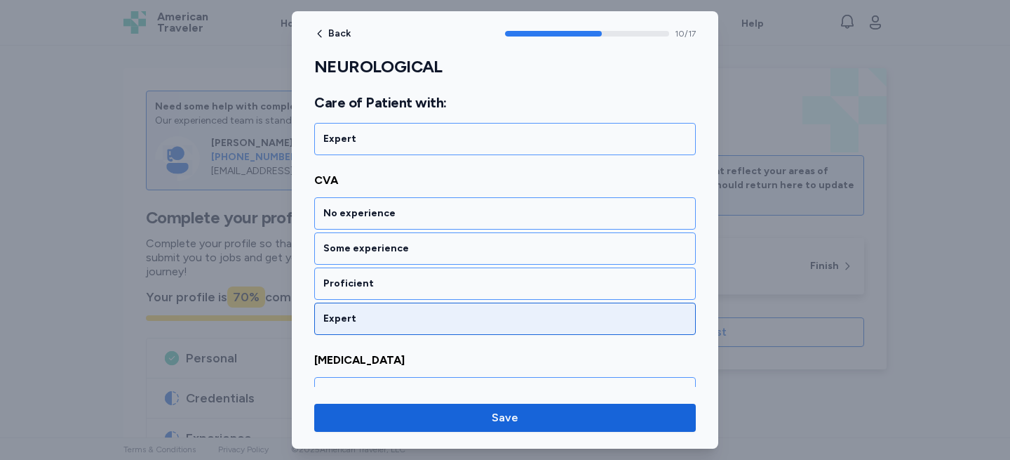
click at [380, 326] on div "Expert" at bounding box center [505, 318] width 382 height 32
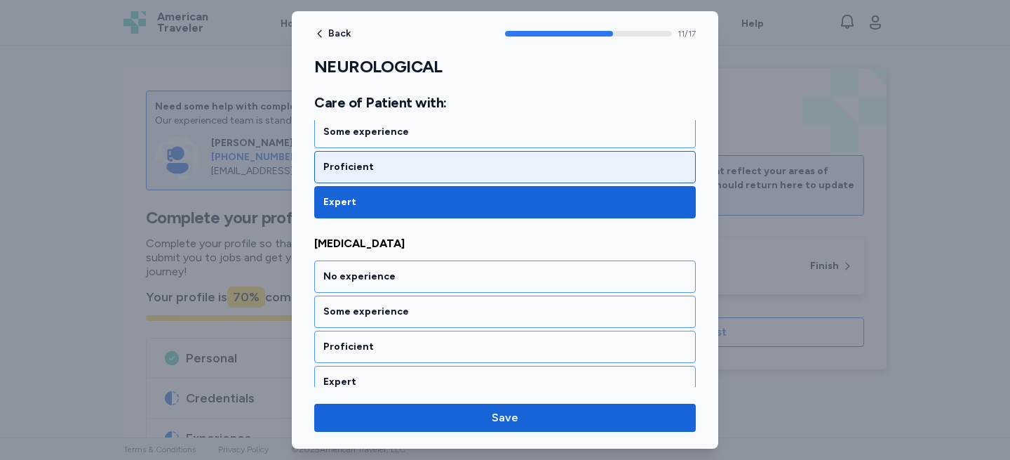
click at [396, 164] on div "Proficient" at bounding box center [504, 167] width 363 height 14
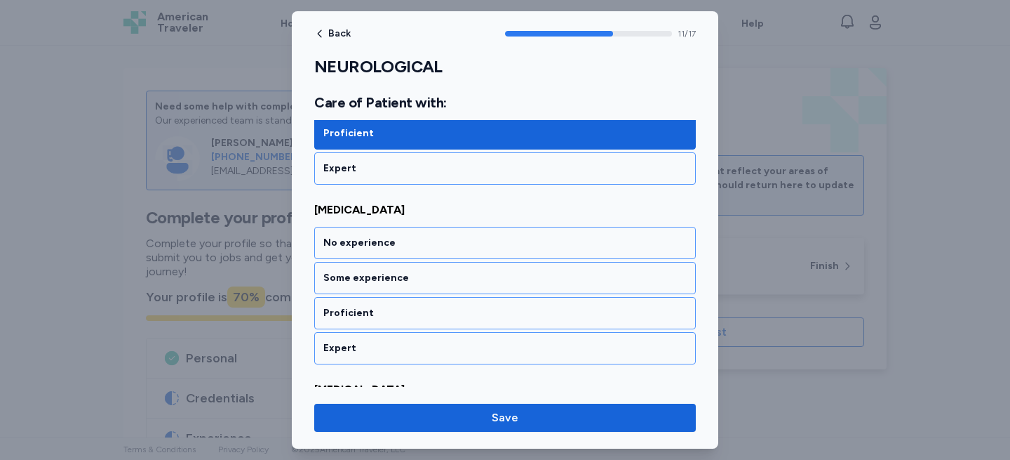
scroll to position [2130, 0]
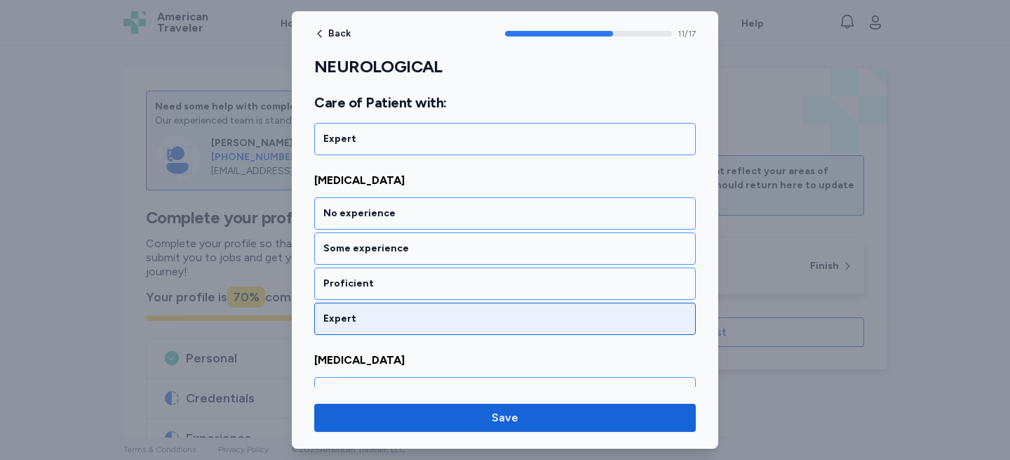
click at [355, 319] on div "Expert" at bounding box center [504, 319] width 363 height 14
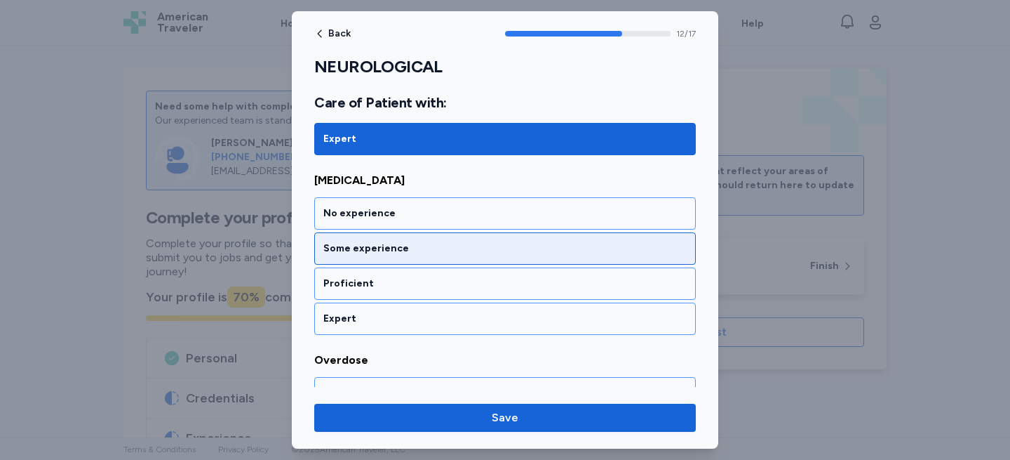
click at [375, 261] on div "Some experience" at bounding box center [505, 248] width 382 height 32
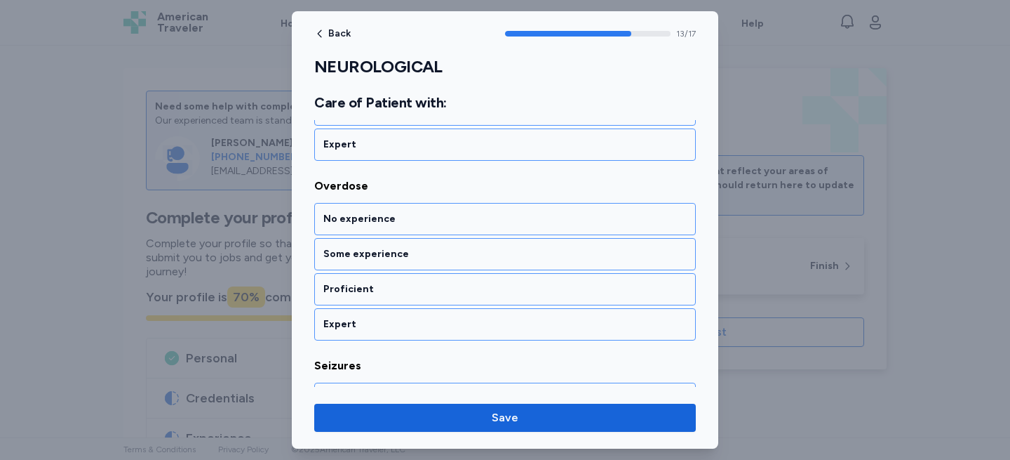
scroll to position [2489, 0]
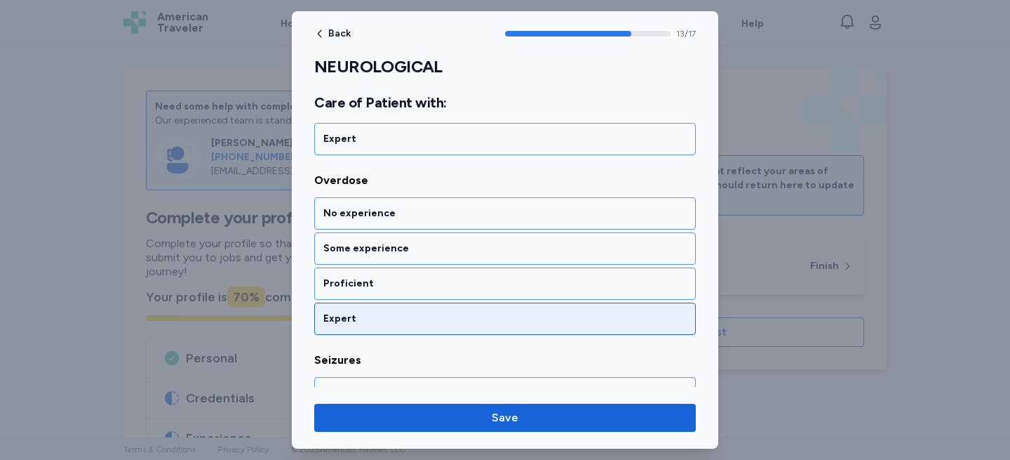
click at [363, 309] on div "Expert" at bounding box center [505, 318] width 382 height 32
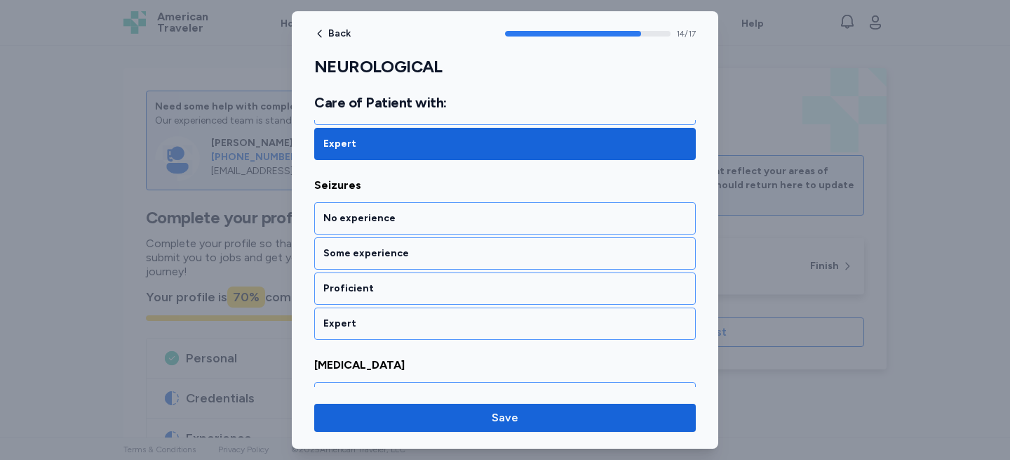
scroll to position [2669, 0]
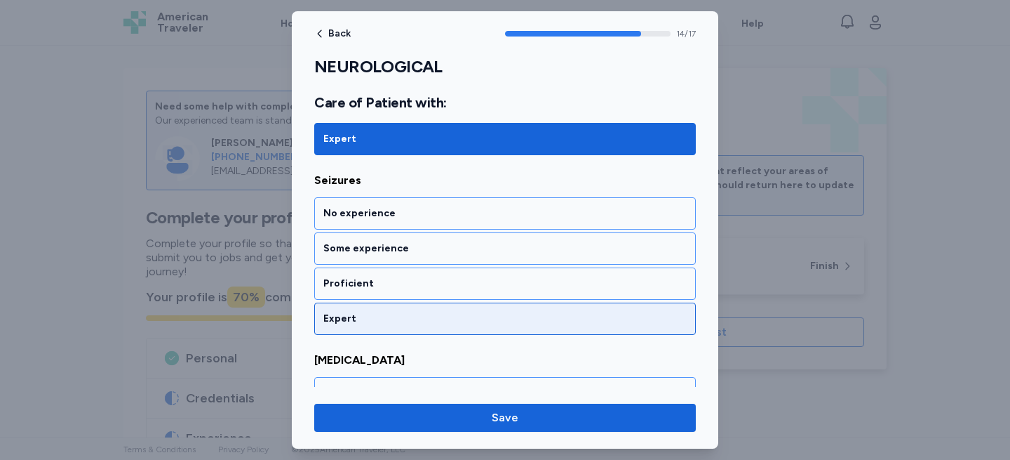
click at [365, 310] on div "Expert" at bounding box center [505, 318] width 382 height 32
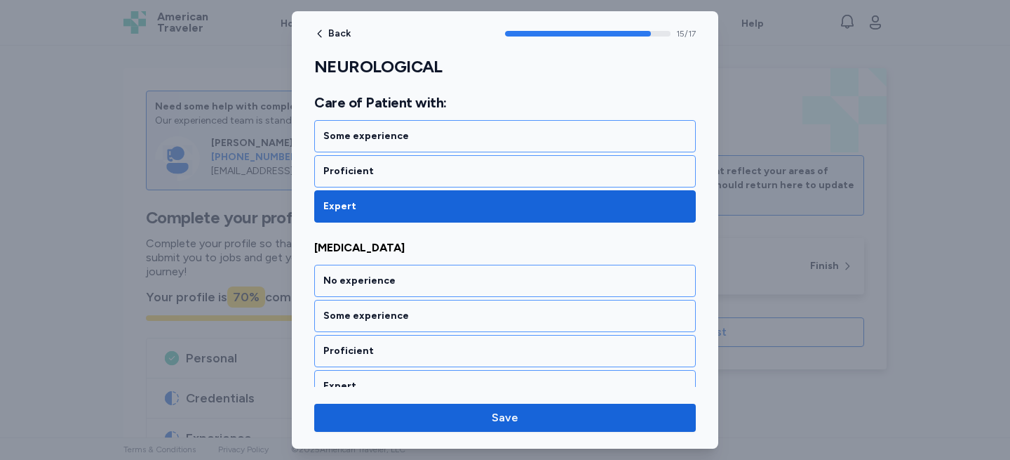
scroll to position [2849, 0]
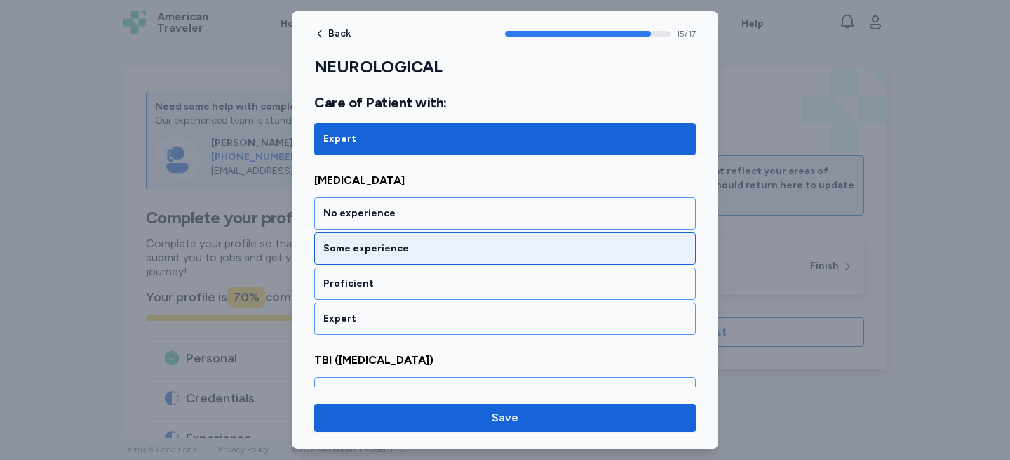
click at [380, 253] on div "Some experience" at bounding box center [504, 248] width 363 height 14
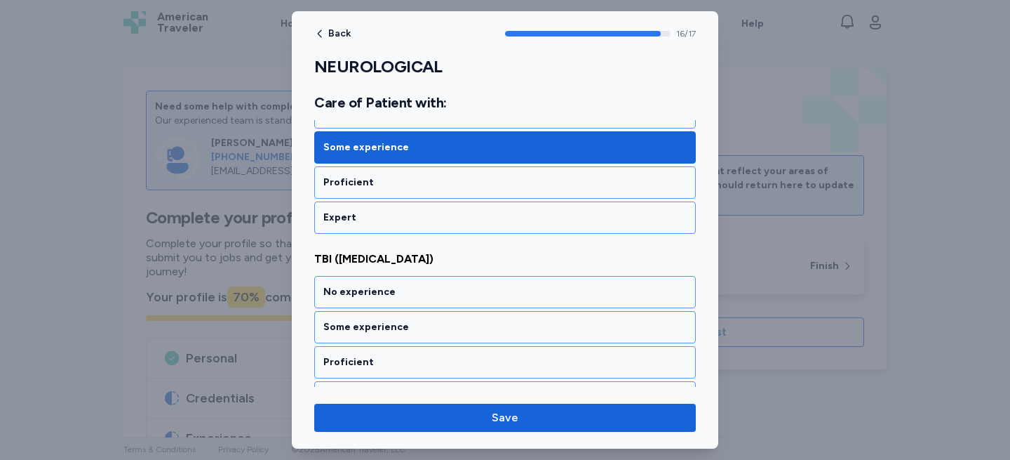
scroll to position [2979, 0]
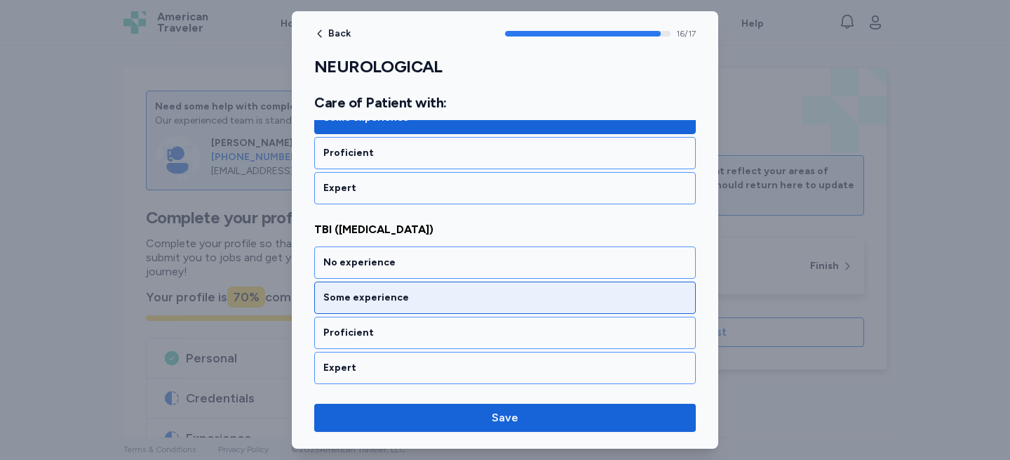
click at [376, 291] on div "Some experience" at bounding box center [504, 297] width 363 height 14
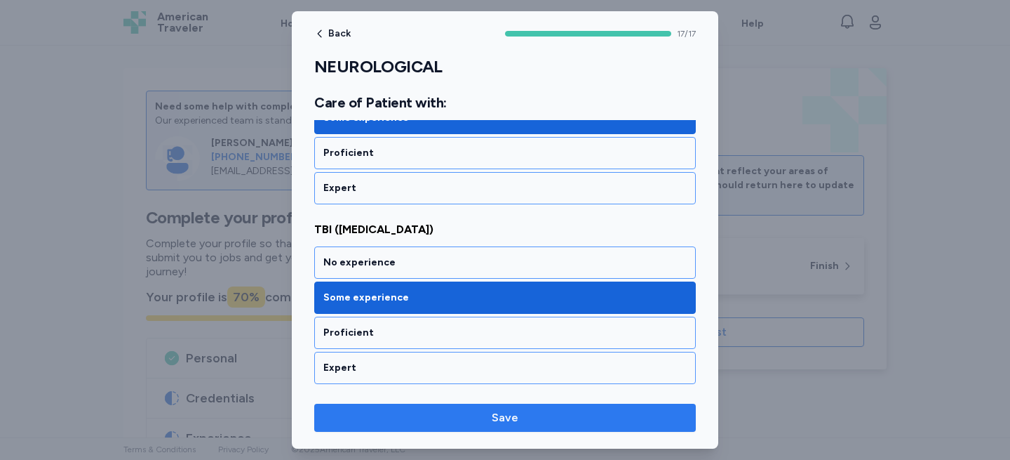
click at [427, 406] on button "Save" at bounding box center [505, 417] width 382 height 28
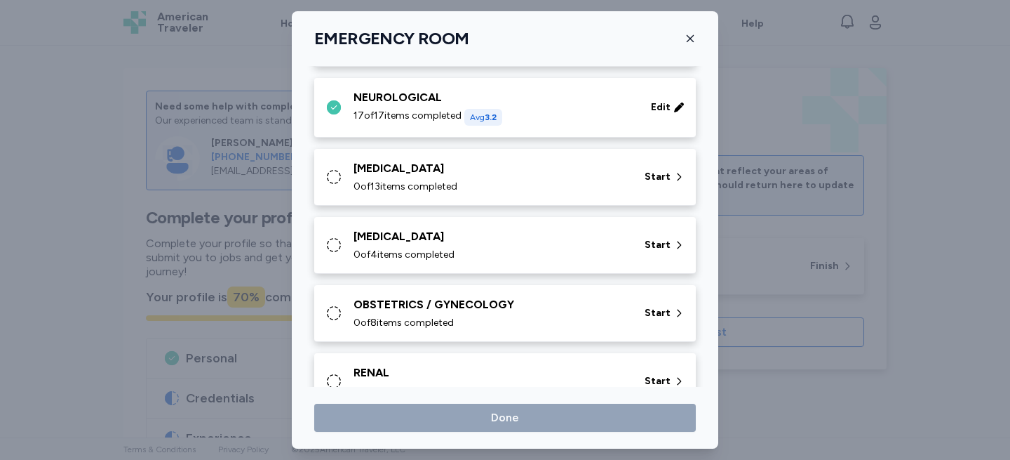
scroll to position [427, 0]
click at [342, 178] on div "[MEDICAL_DATA] 0 of 13 items completed Start" at bounding box center [508, 178] width 365 height 34
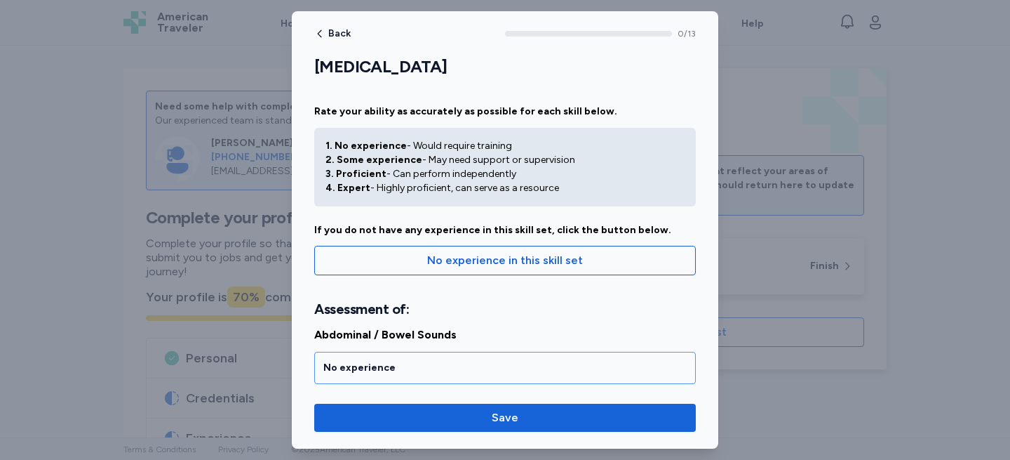
scroll to position [167, 0]
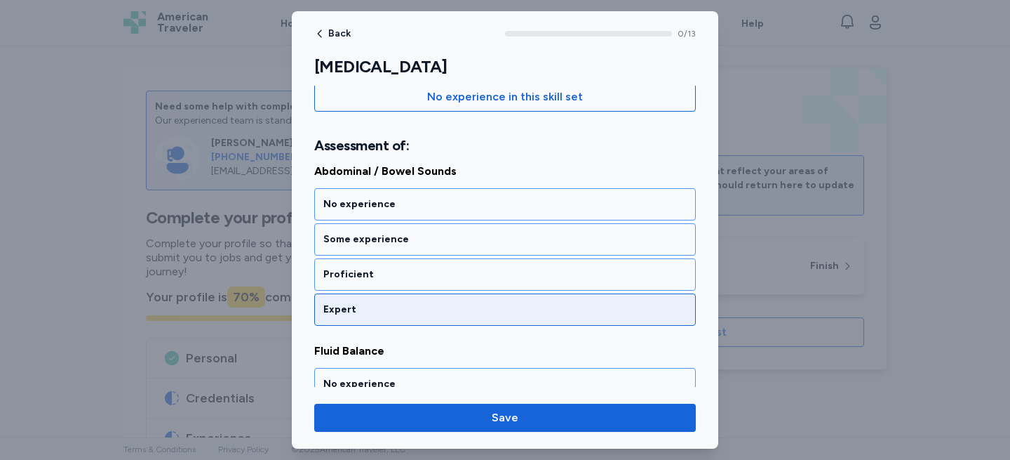
click at [361, 304] on div "Expert" at bounding box center [504, 309] width 363 height 14
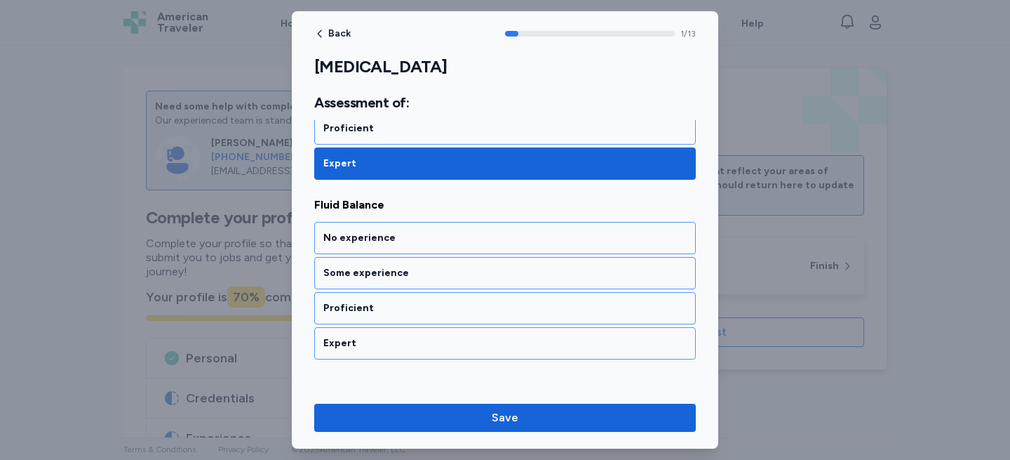
scroll to position [305, 0]
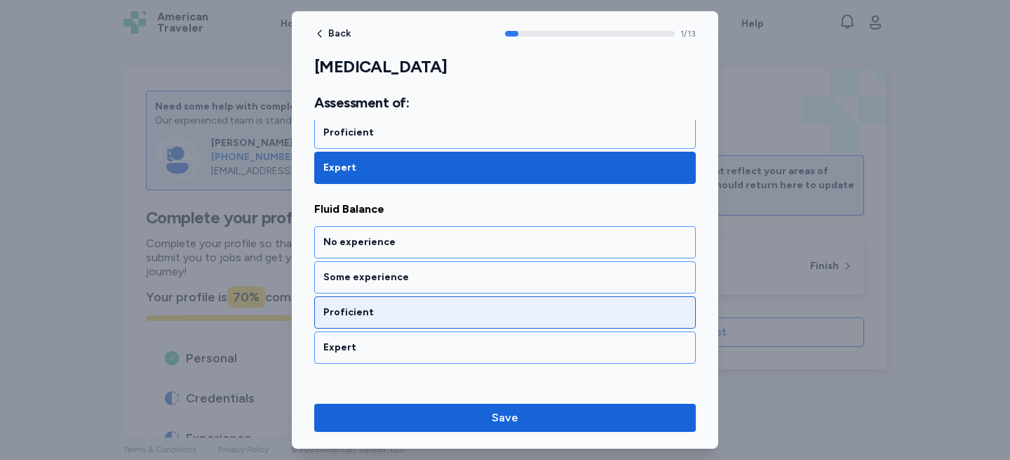
click at [364, 316] on div "Proficient" at bounding box center [504, 312] width 363 height 14
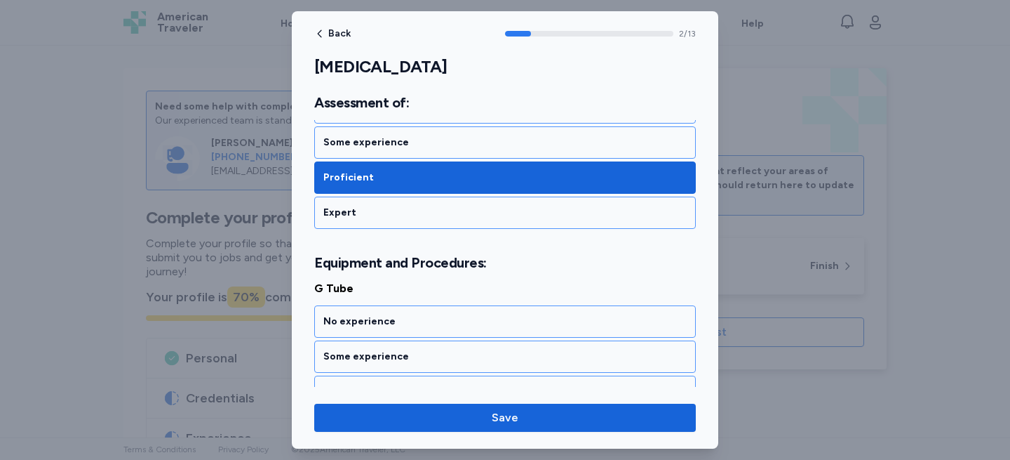
scroll to position [548, 0]
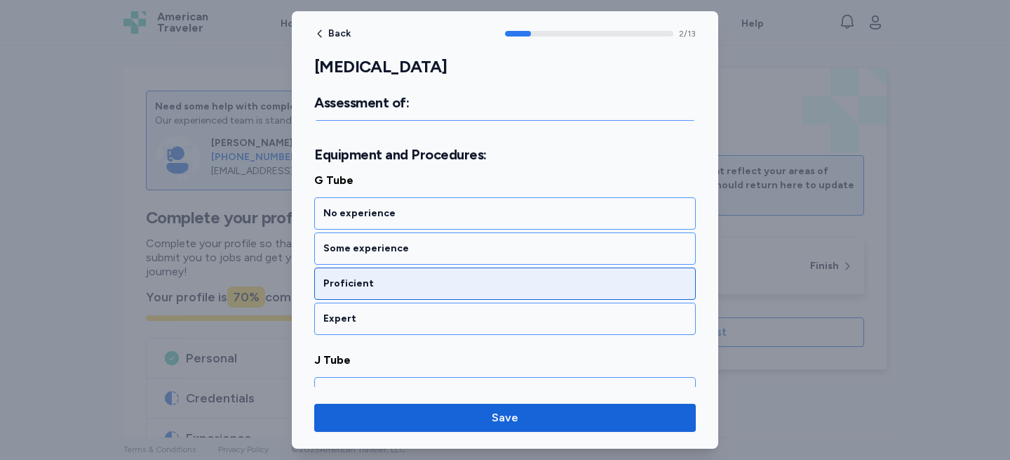
click at [367, 288] on div "Proficient" at bounding box center [504, 283] width 363 height 14
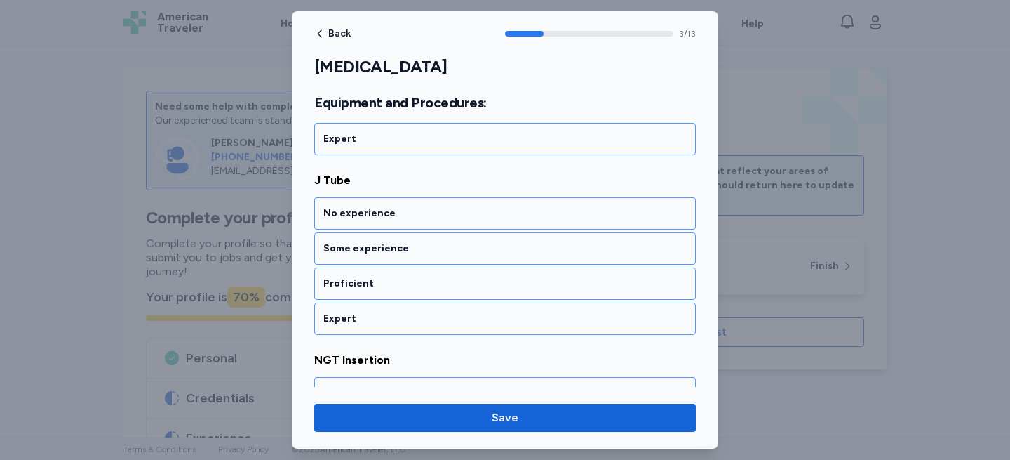
click at [367, 288] on div "Proficient" at bounding box center [504, 283] width 363 height 14
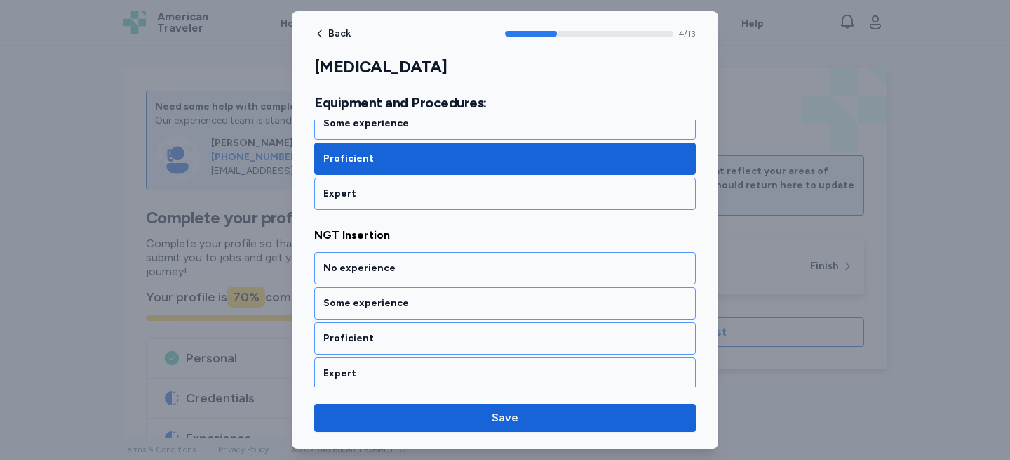
scroll to position [907, 0]
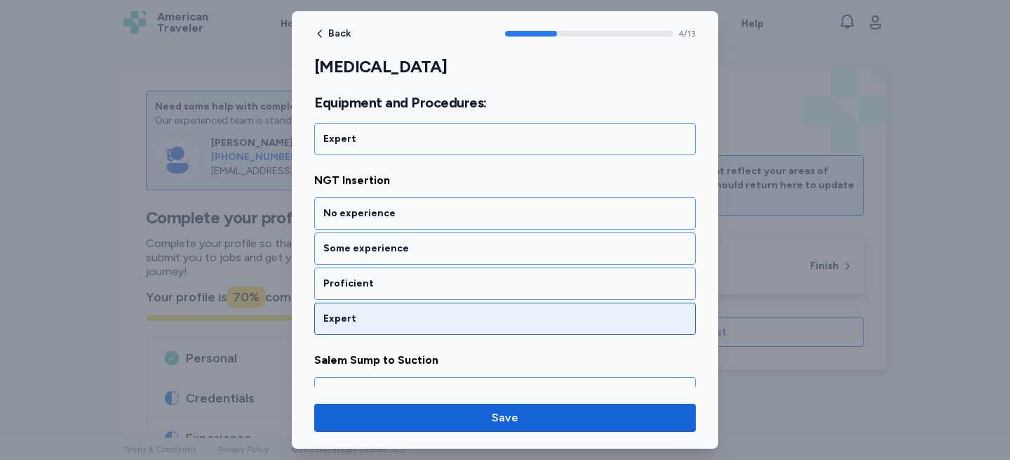
click at [352, 315] on div "Expert" at bounding box center [504, 319] width 363 height 14
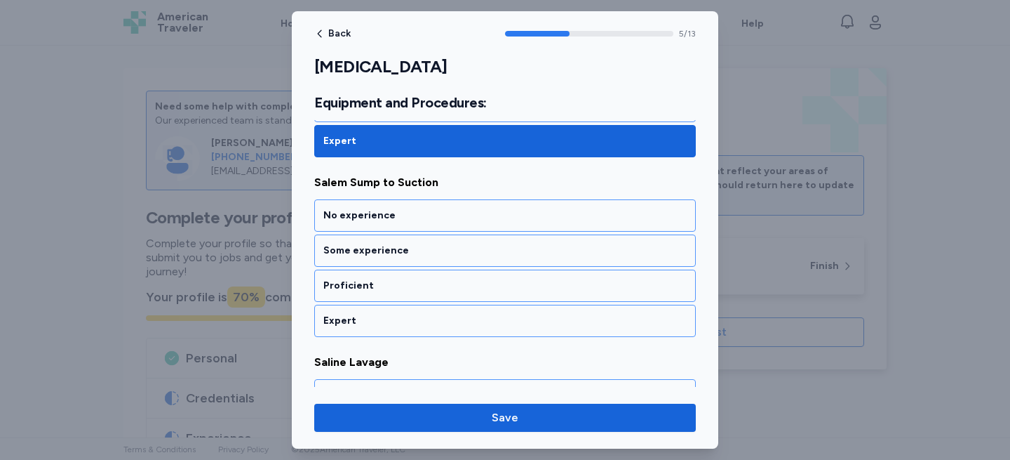
scroll to position [1087, 0]
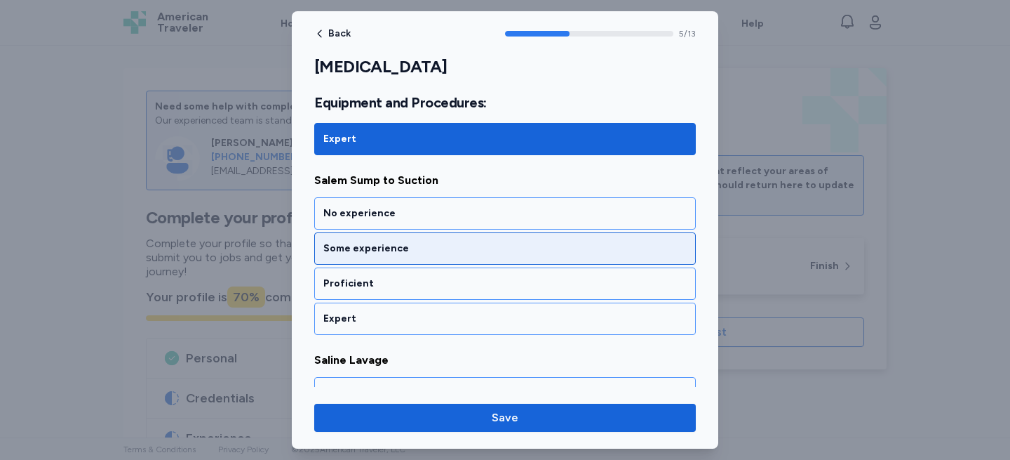
click at [364, 240] on div "Some experience" at bounding box center [505, 248] width 382 height 32
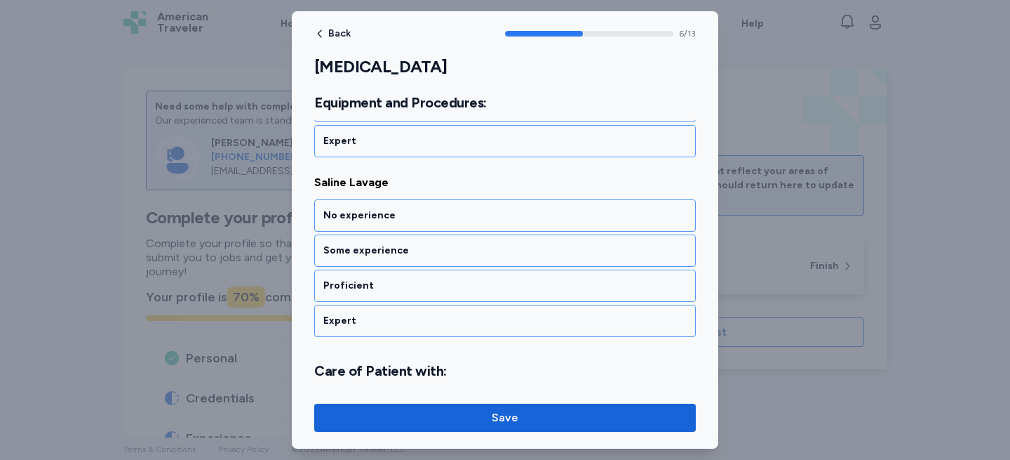
scroll to position [1266, 0]
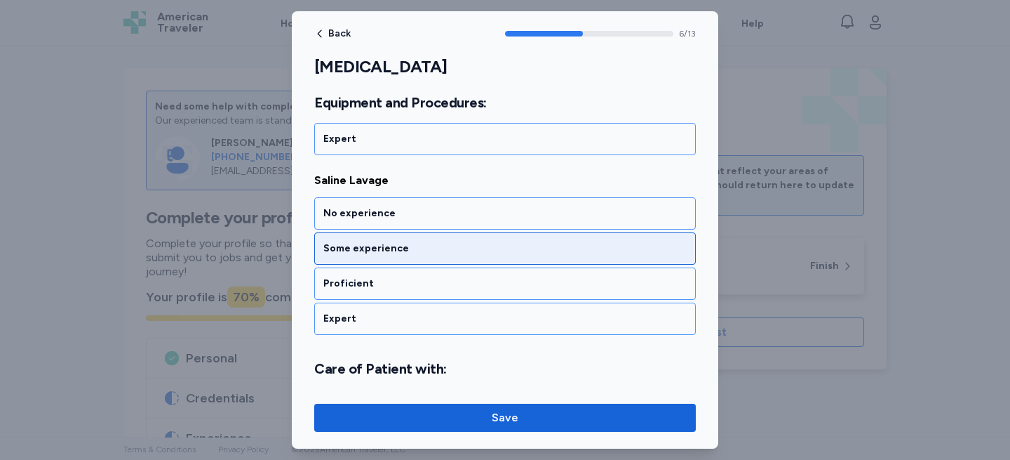
click at [362, 260] on div "Some experience" at bounding box center [505, 248] width 382 height 32
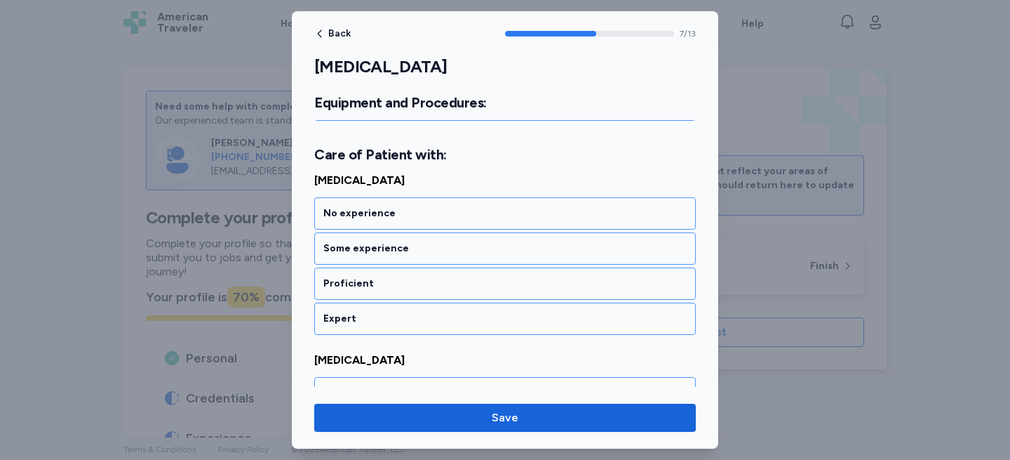
scroll to position [1500, 0]
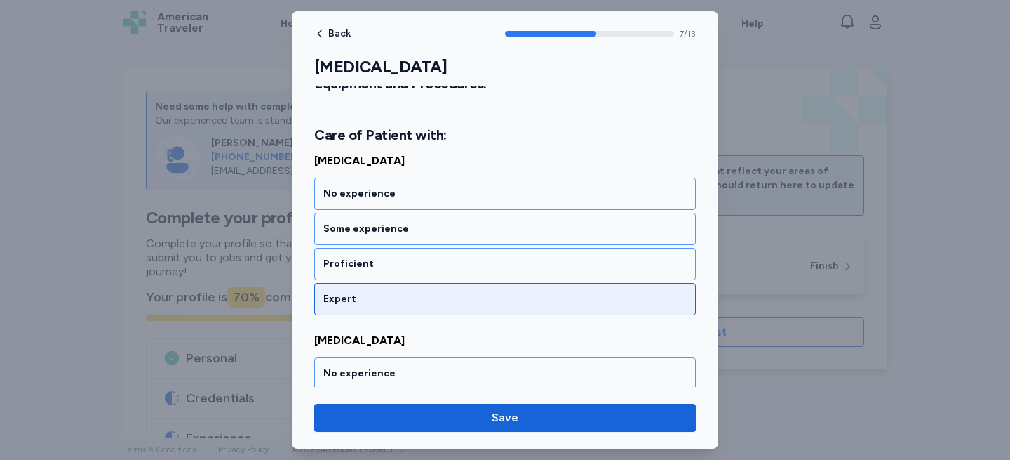
click at [359, 292] on div "Expert" at bounding box center [504, 299] width 363 height 14
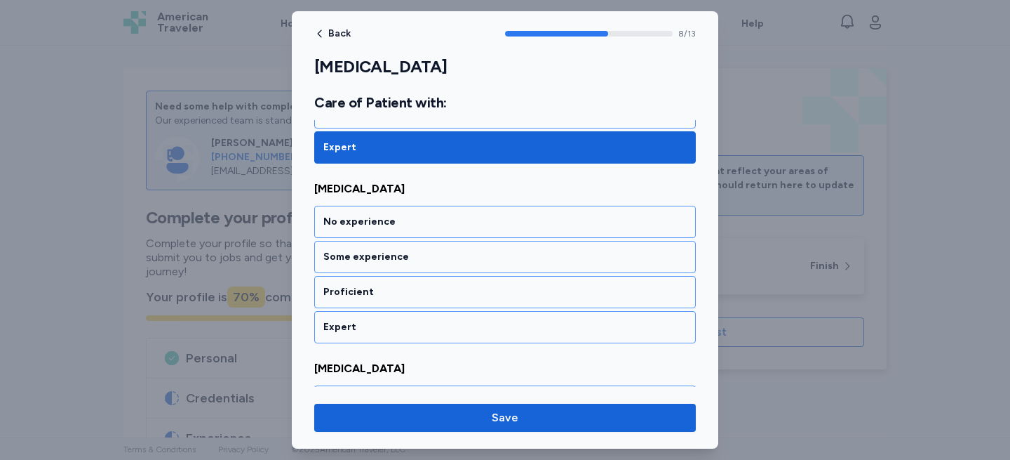
scroll to position [1660, 0]
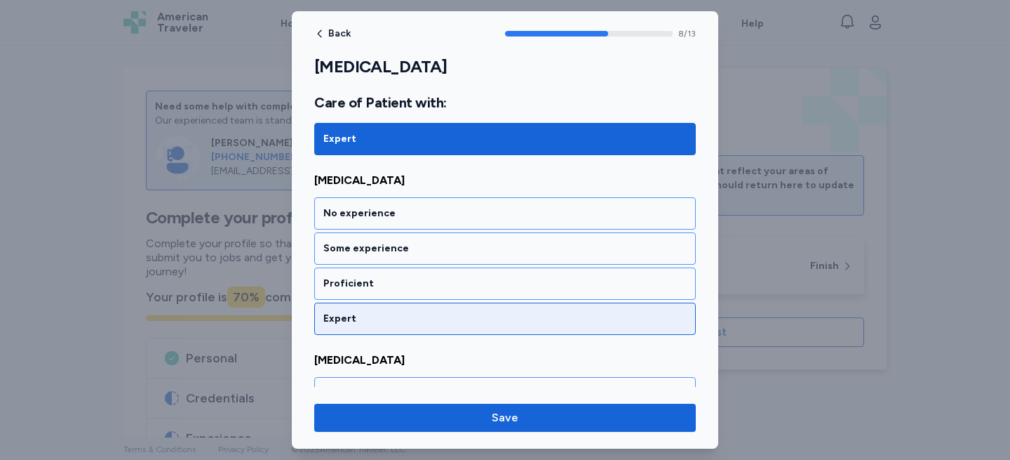
click at [359, 307] on div "Expert" at bounding box center [505, 318] width 382 height 32
click at [357, 307] on div "Expert" at bounding box center [505, 318] width 382 height 32
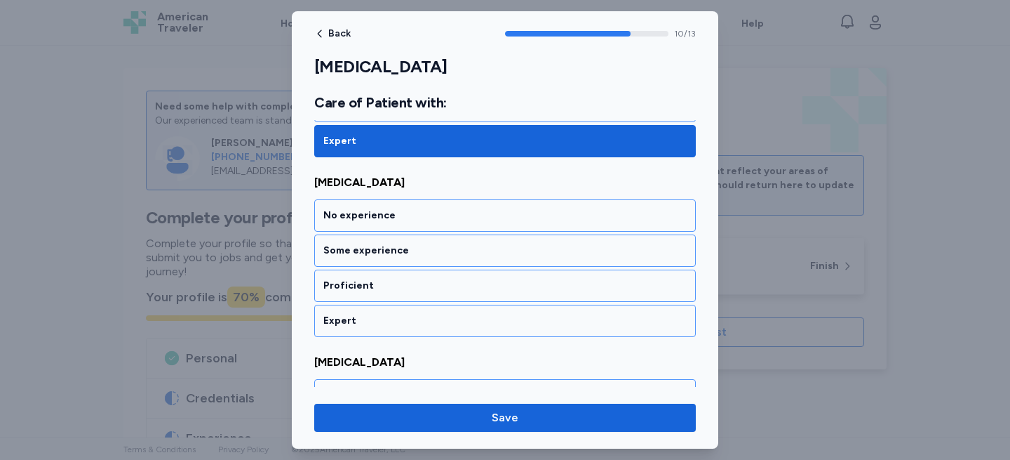
scroll to position [2019, 0]
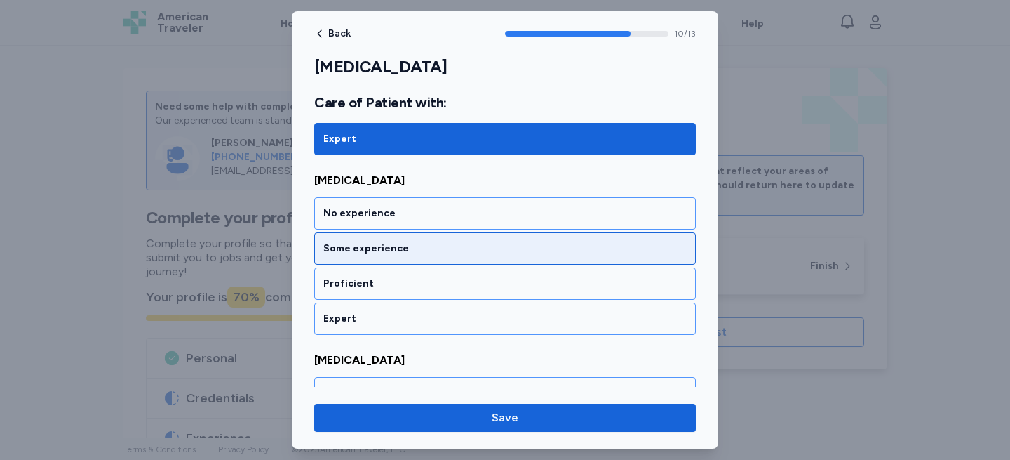
click at [362, 257] on div "Some experience" at bounding box center [505, 248] width 382 height 32
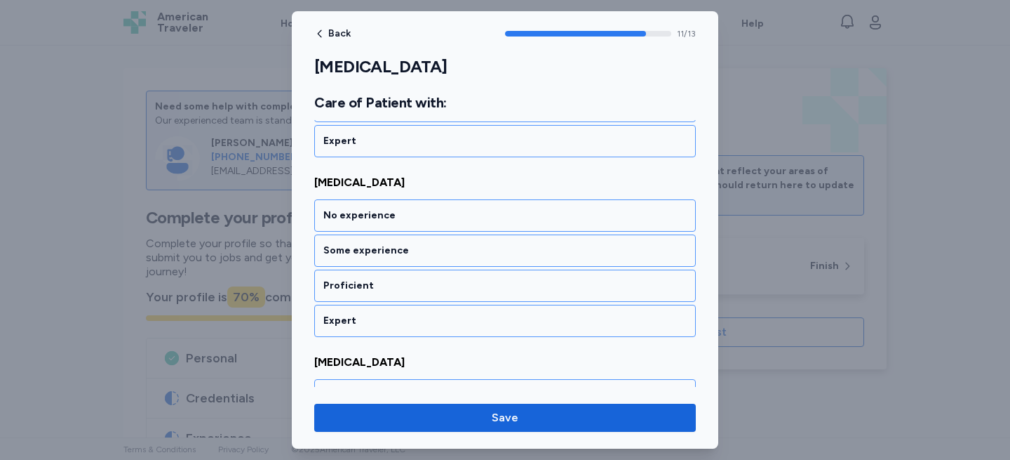
scroll to position [2199, 0]
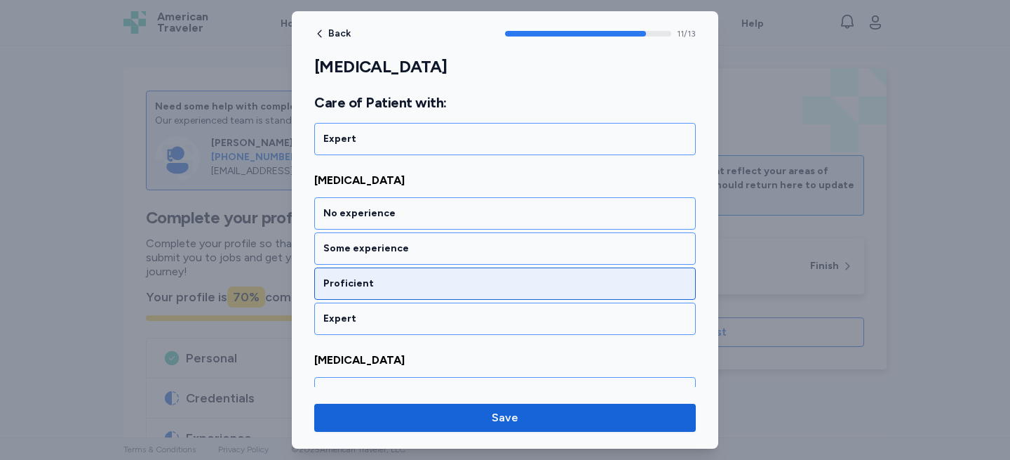
click at [362, 280] on div "Proficient" at bounding box center [504, 283] width 363 height 14
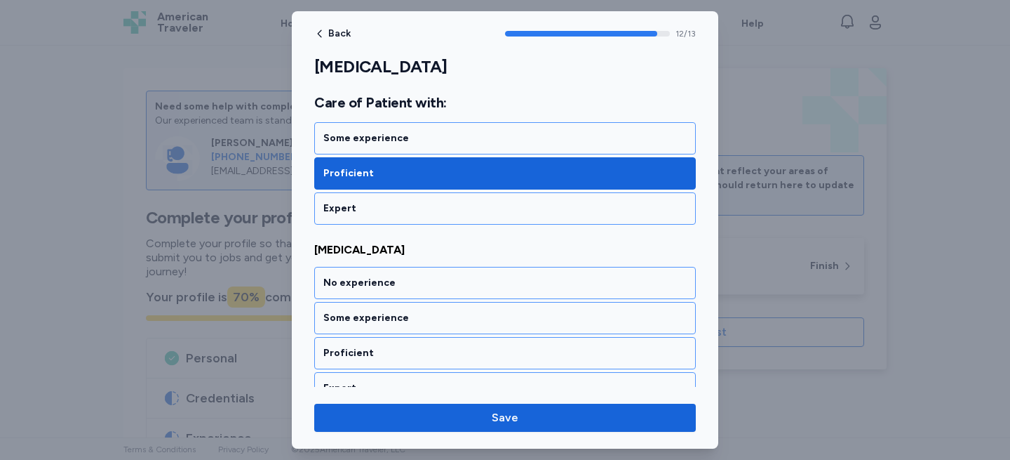
scroll to position [2329, 0]
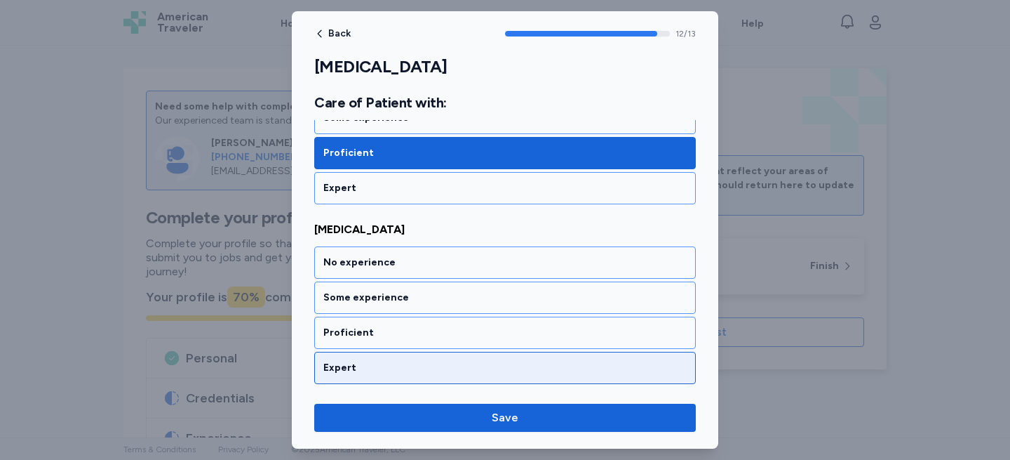
click at [355, 368] on div "Expert" at bounding box center [504, 368] width 363 height 14
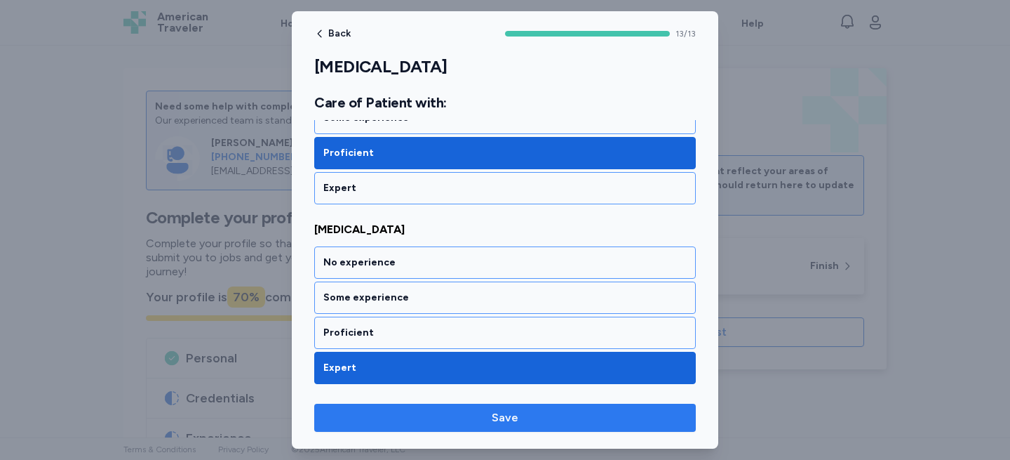
click at [367, 418] on span "Save" at bounding box center [505, 417] width 359 height 17
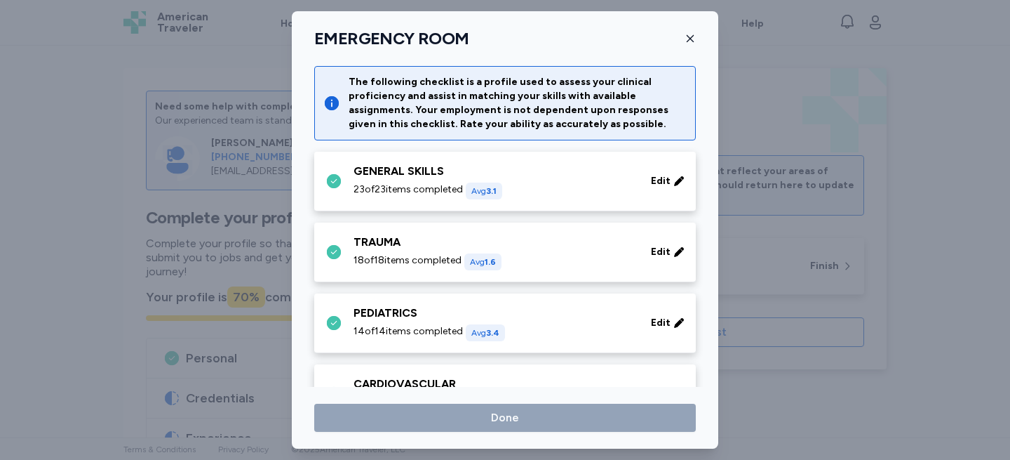
scroll to position [427, 0]
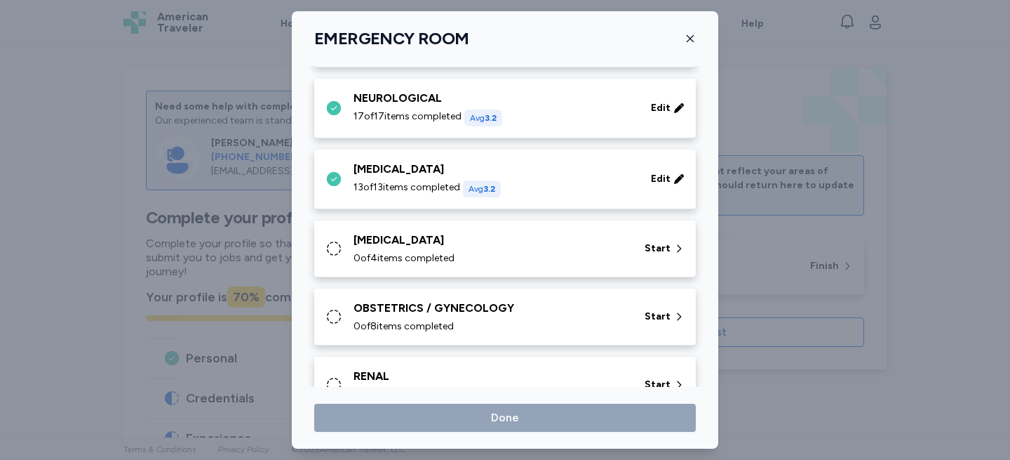
click at [398, 241] on div "[MEDICAL_DATA]" at bounding box center [491, 240] width 274 height 17
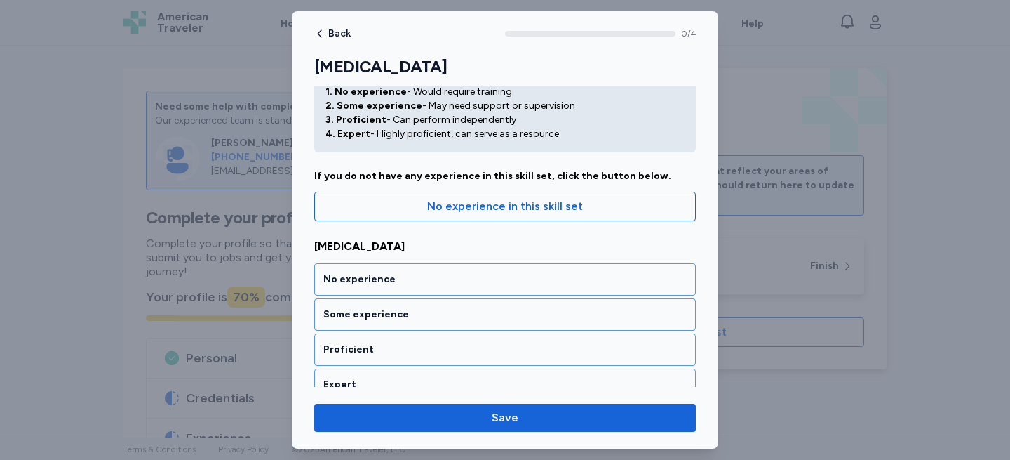
scroll to position [132, 0]
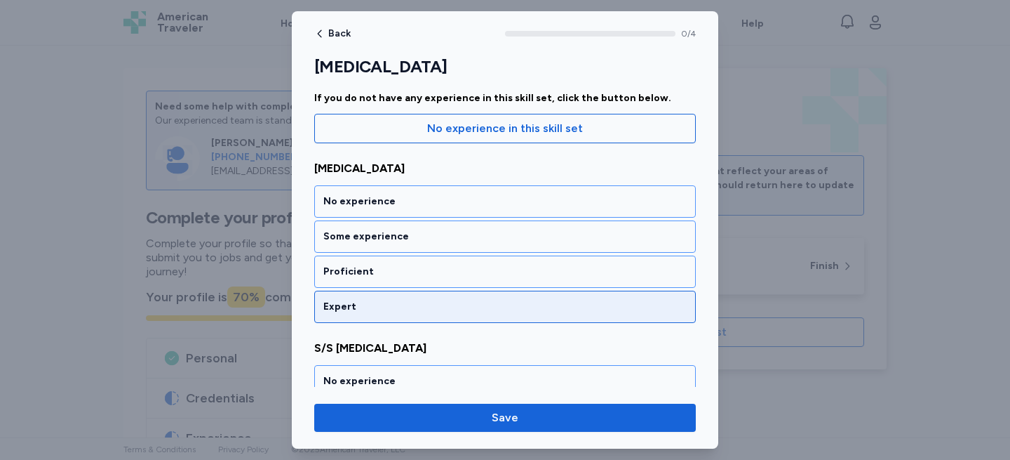
click at [365, 302] on div "Expert" at bounding box center [504, 307] width 363 height 14
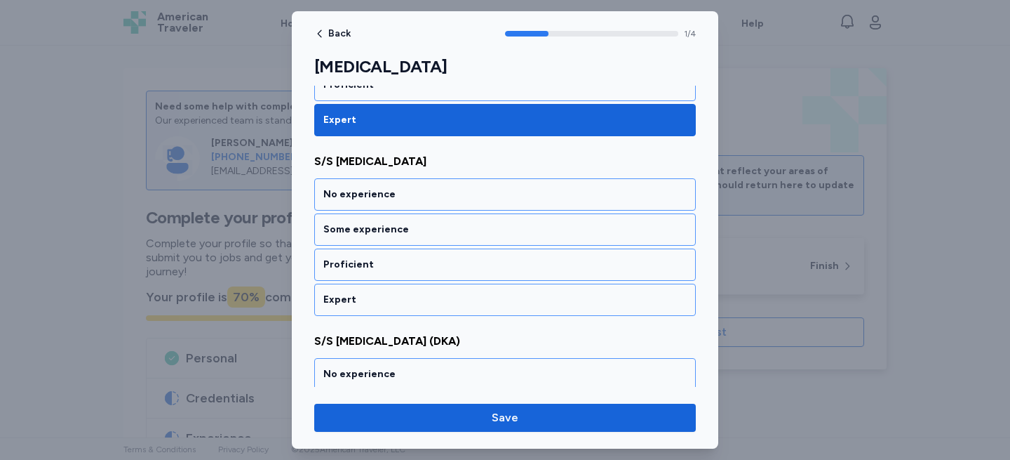
scroll to position [316, 0]
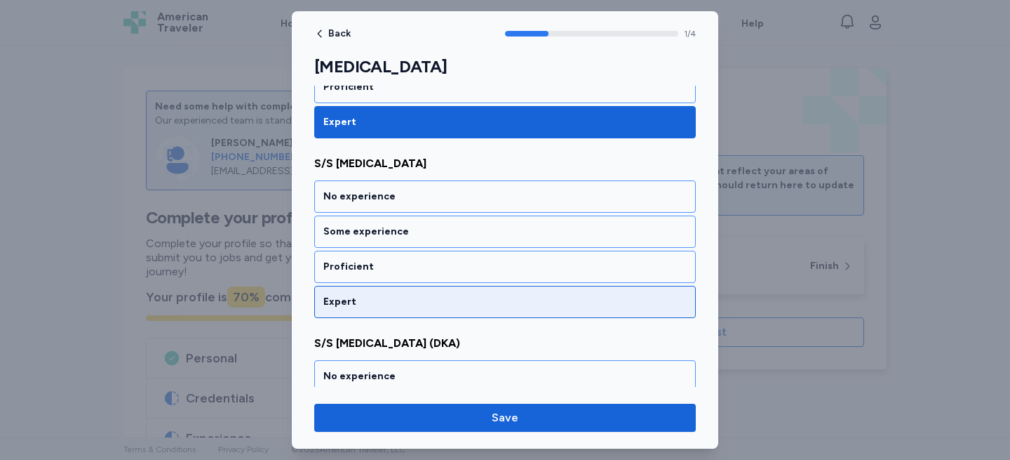
click at [364, 292] on div "Expert" at bounding box center [505, 302] width 382 height 32
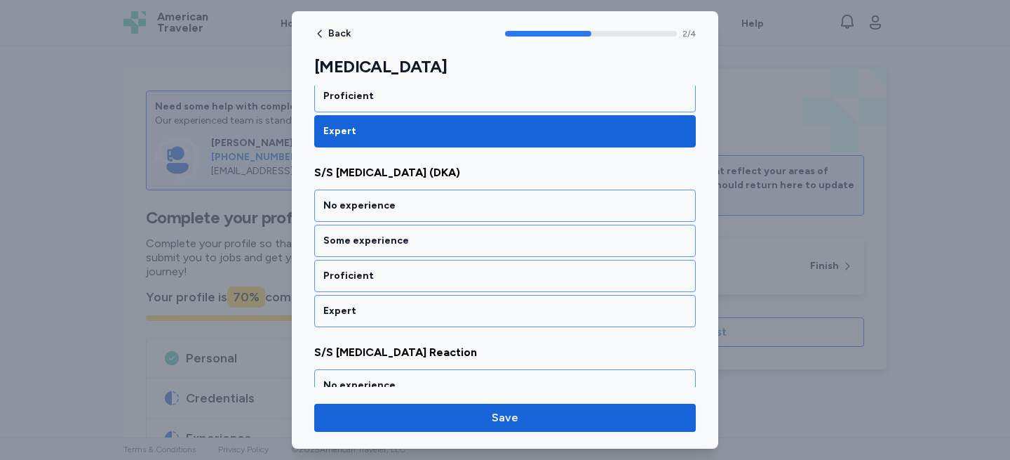
scroll to position [496, 0]
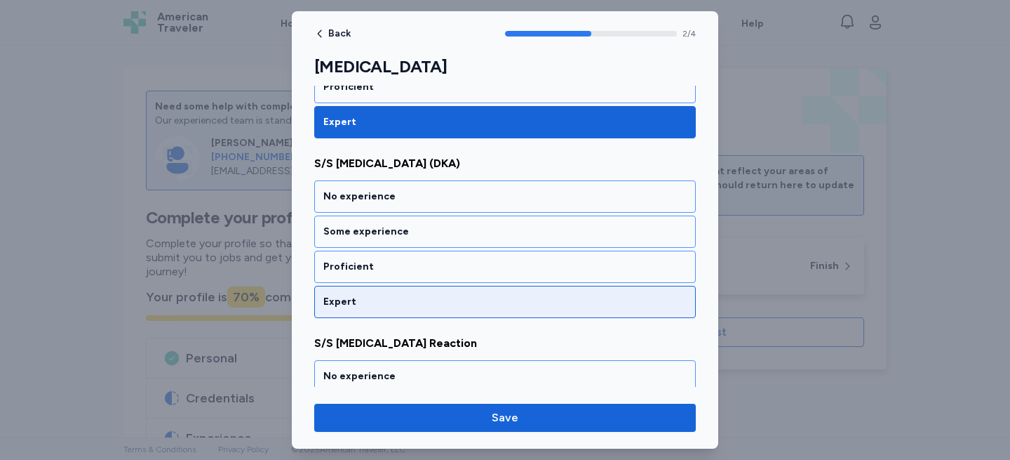
click at [361, 292] on div "Expert" at bounding box center [505, 302] width 382 height 32
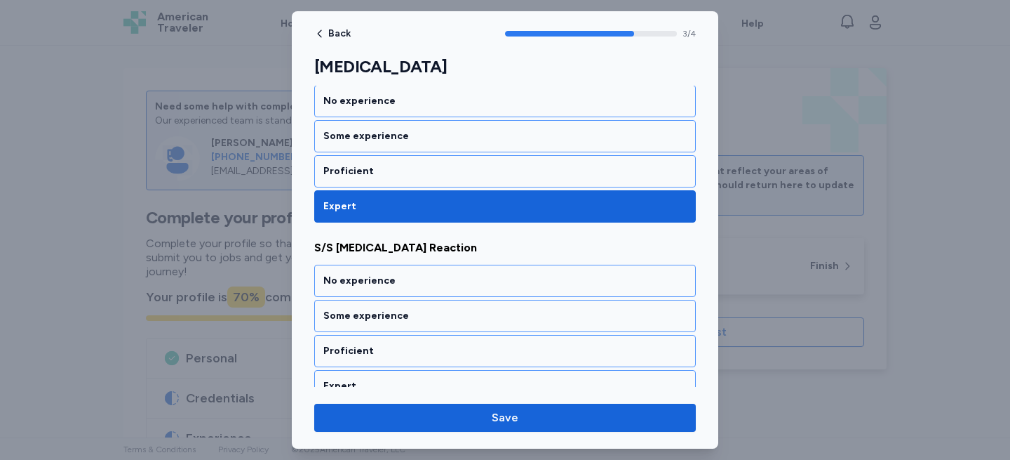
scroll to position [610, 0]
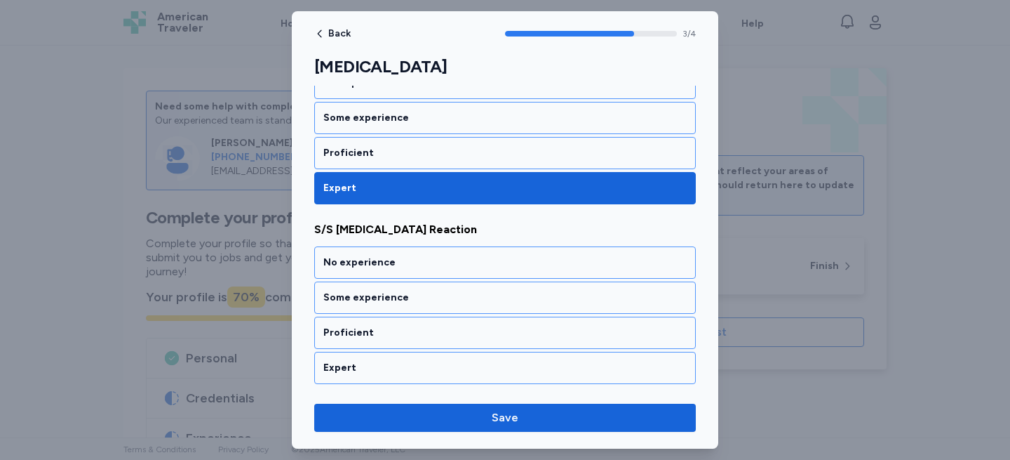
click at [361, 292] on div "Some experience" at bounding box center [504, 297] width 363 height 14
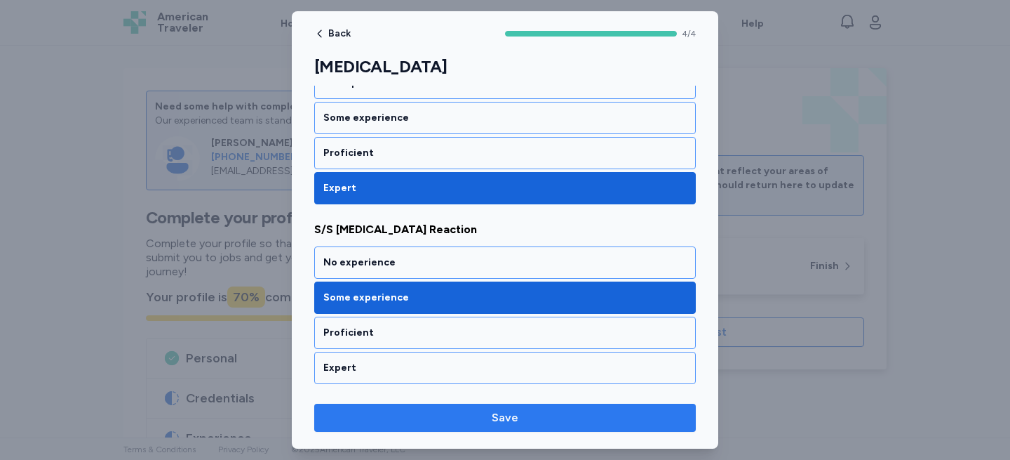
click at [366, 416] on span "Save" at bounding box center [505, 417] width 359 height 17
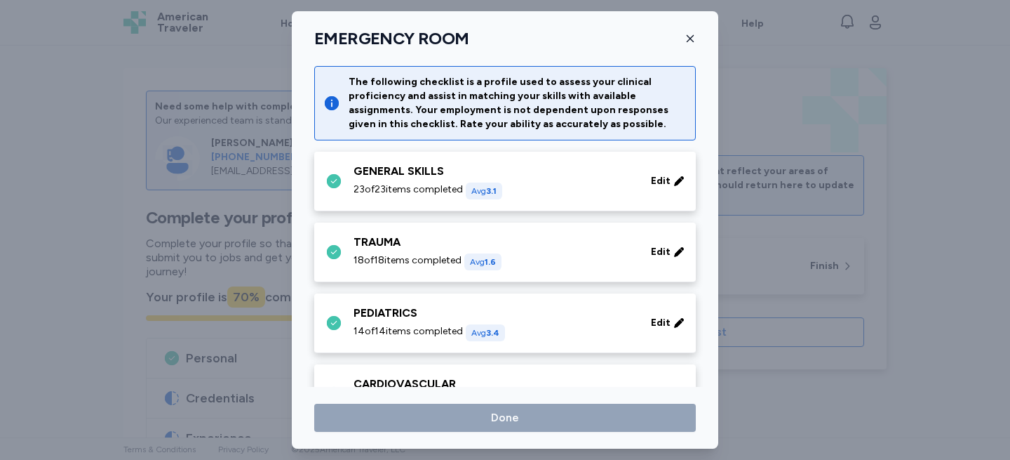
scroll to position [427, 0]
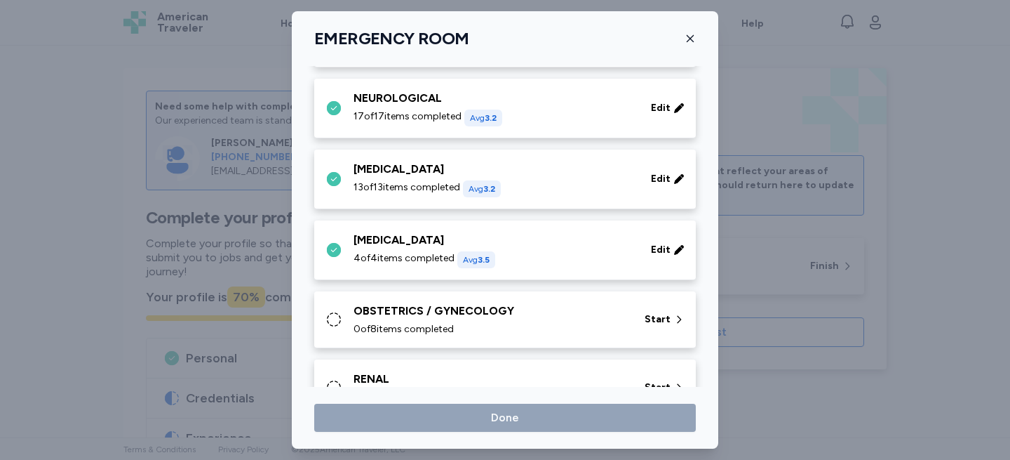
click at [382, 305] on div "OBSTETRICS / GYNECOLOGY" at bounding box center [491, 310] width 274 height 17
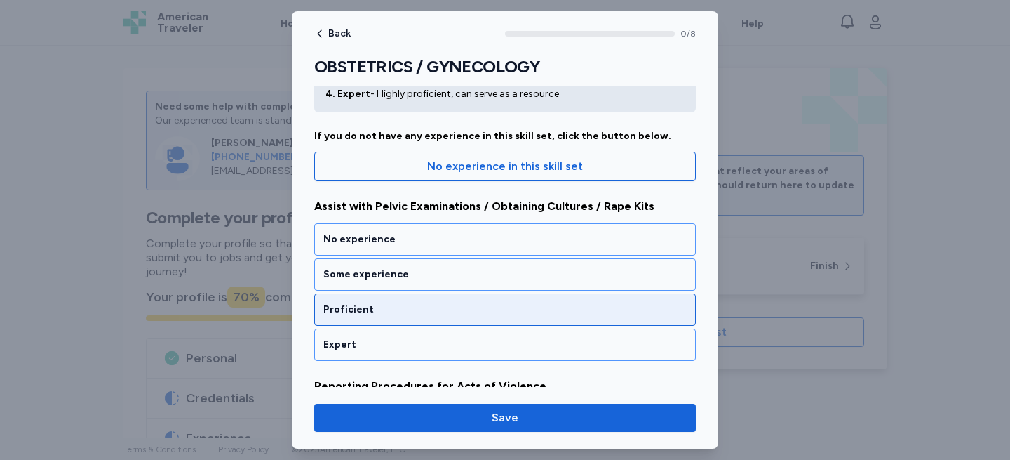
click at [378, 302] on div "Proficient" at bounding box center [504, 309] width 363 height 14
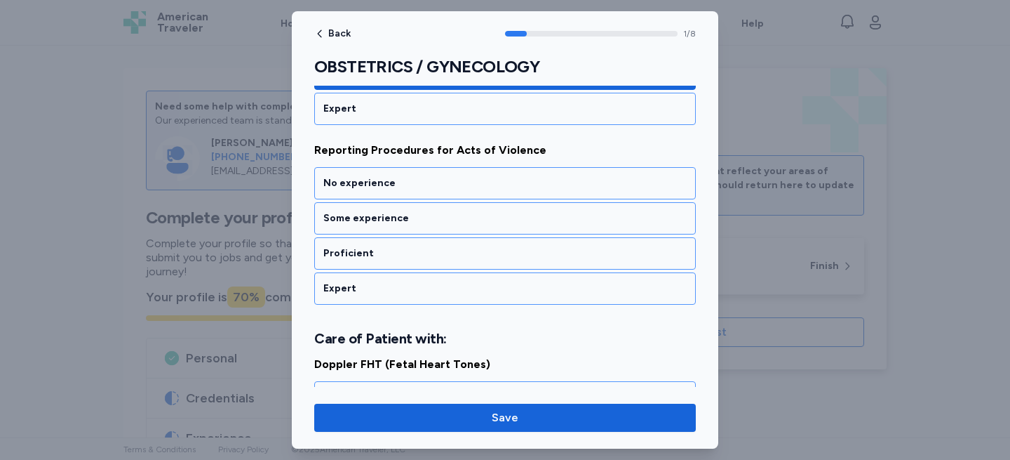
scroll to position [331, 0]
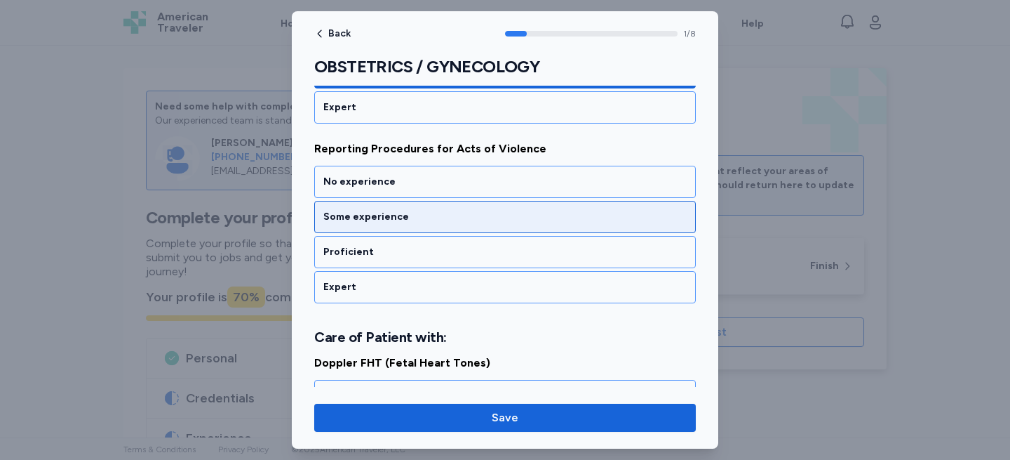
click at [391, 222] on div "Some experience" at bounding box center [504, 217] width 363 height 14
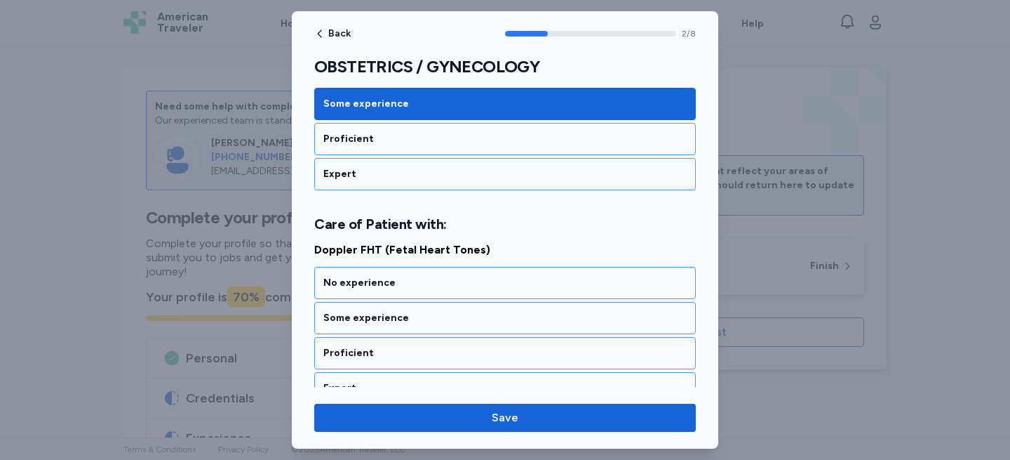
scroll to position [514, 0]
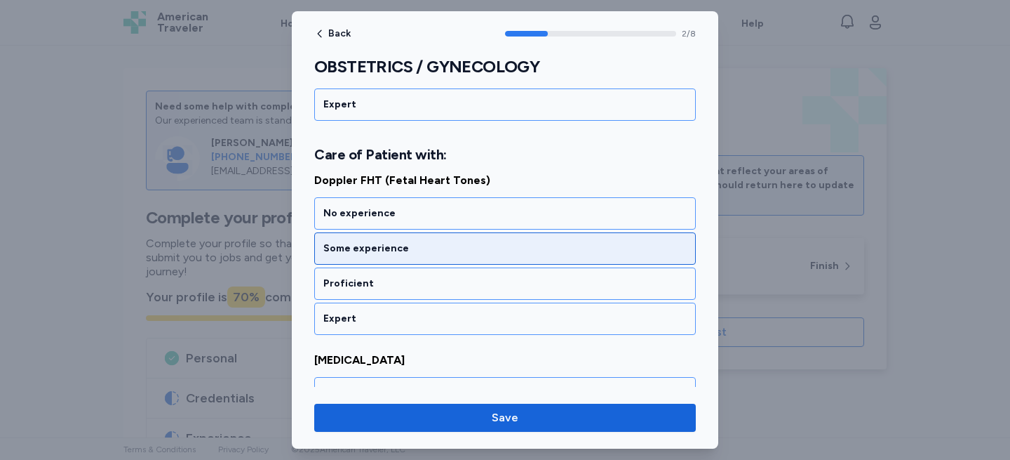
click at [387, 246] on div "Some experience" at bounding box center [504, 248] width 363 height 14
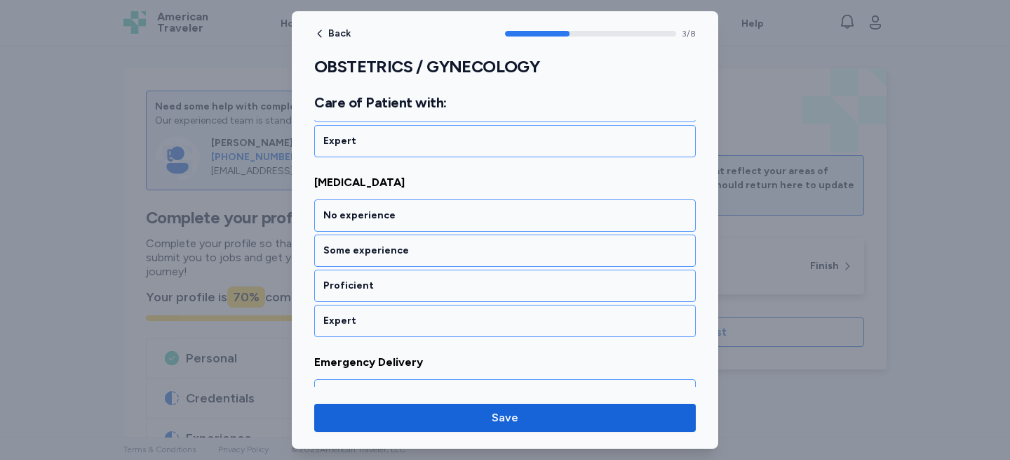
scroll to position [693, 0]
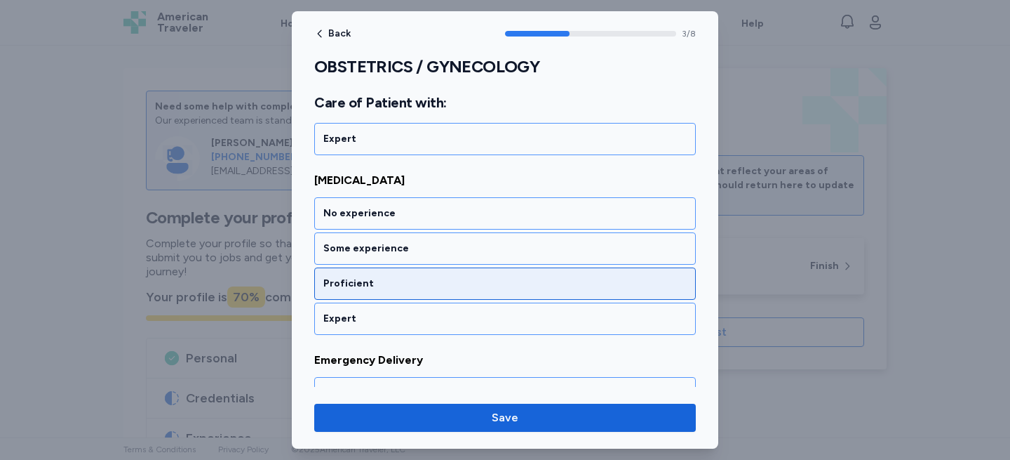
click at [381, 273] on div "Proficient" at bounding box center [505, 283] width 382 height 32
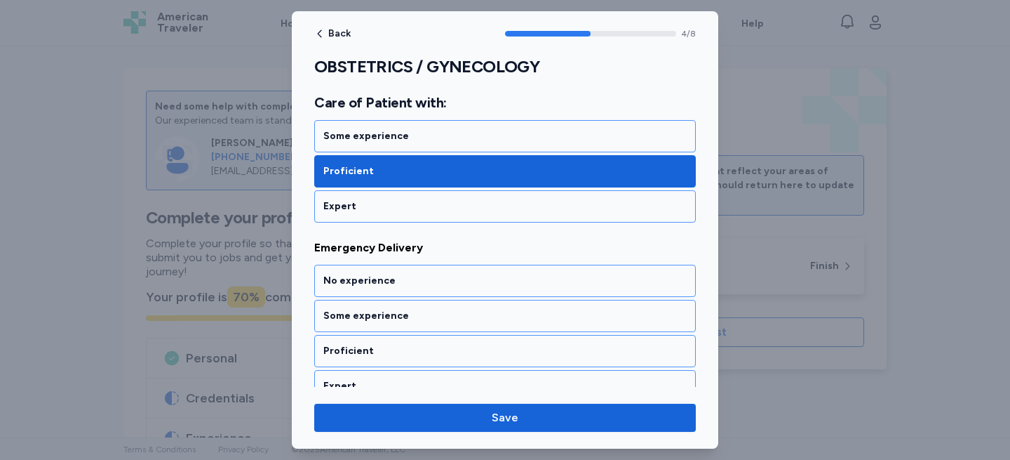
scroll to position [873, 0]
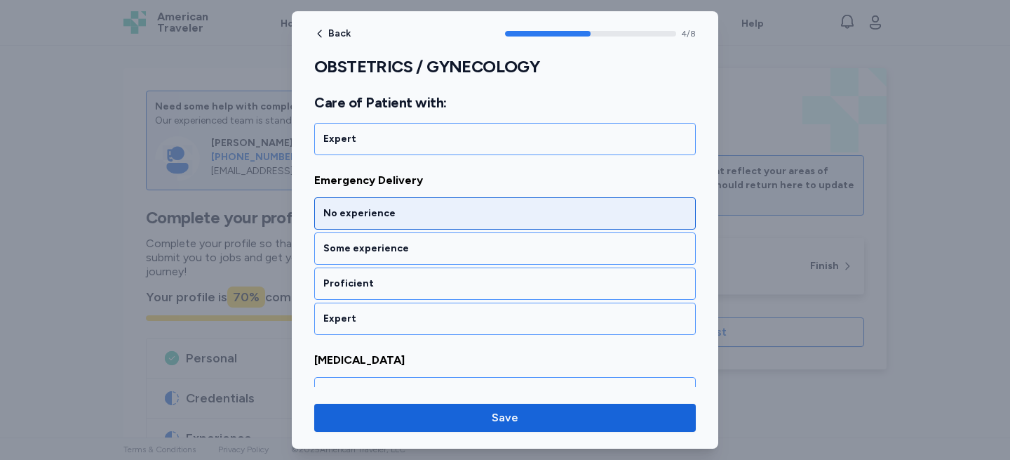
click at [386, 211] on div "No experience" at bounding box center [504, 213] width 363 height 14
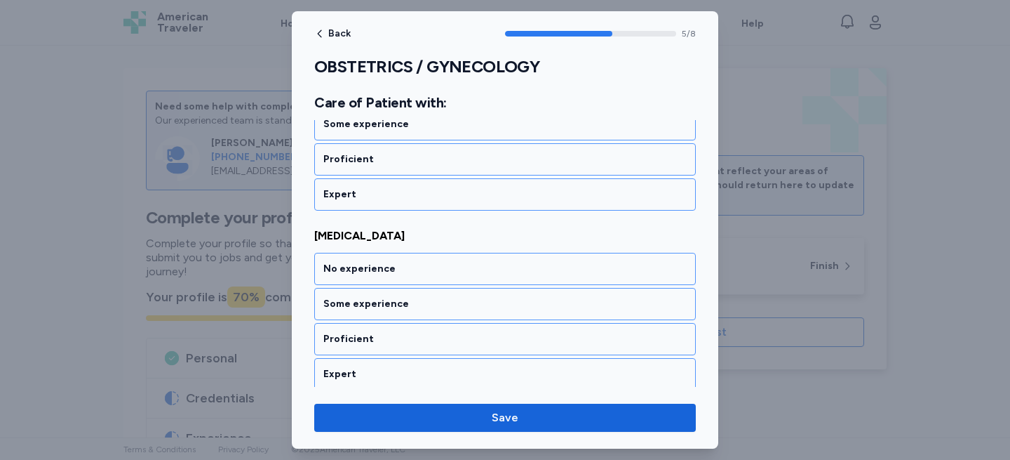
scroll to position [1052, 0]
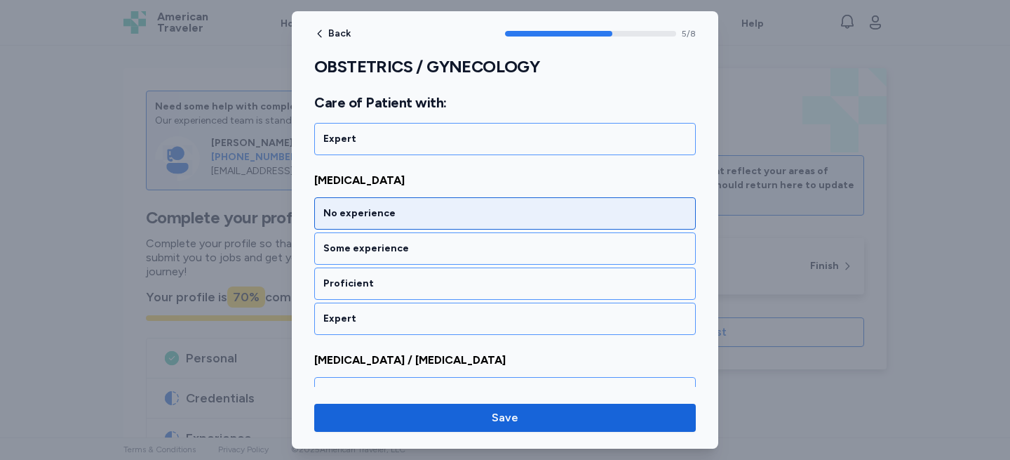
click at [387, 212] on div "No experience" at bounding box center [504, 213] width 363 height 14
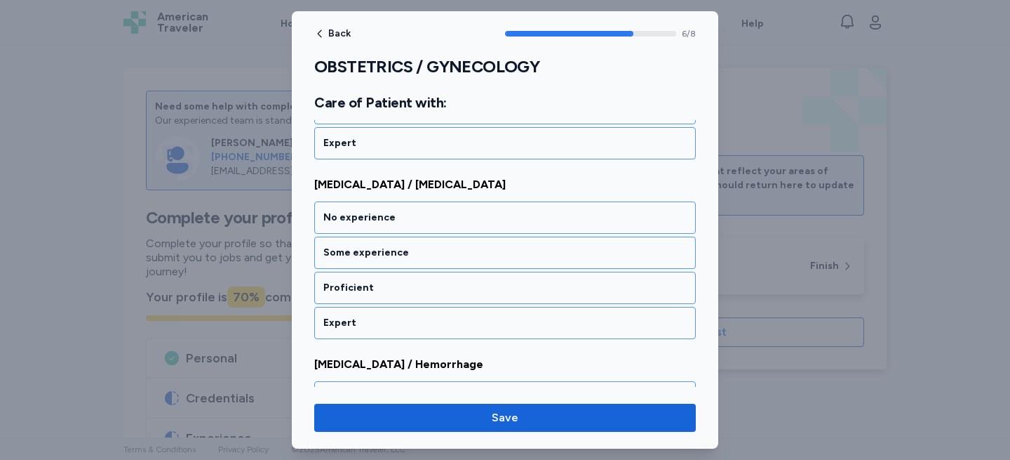
scroll to position [1232, 0]
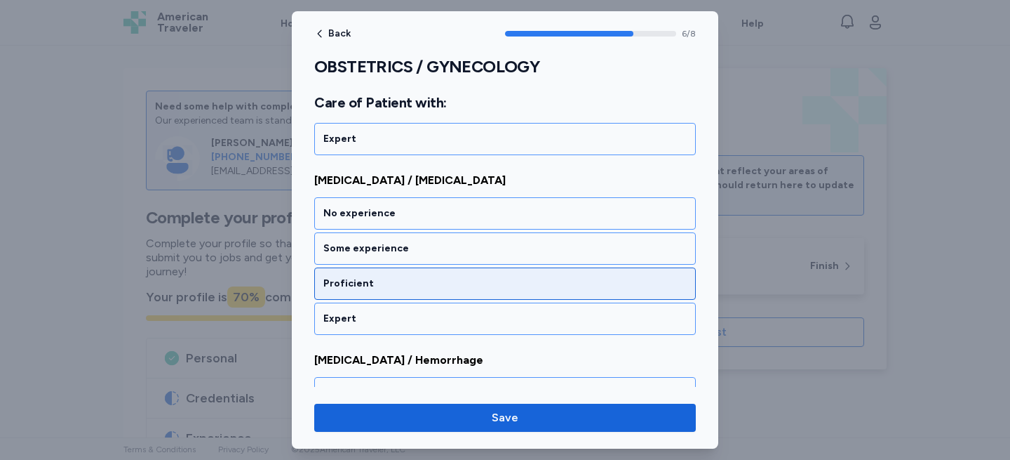
click at [366, 288] on div "Proficient" at bounding box center [504, 283] width 363 height 14
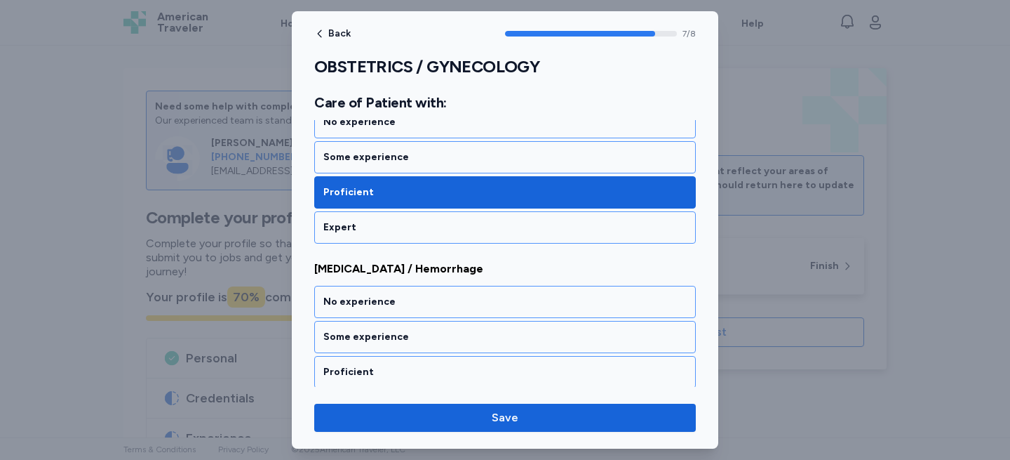
scroll to position [1363, 0]
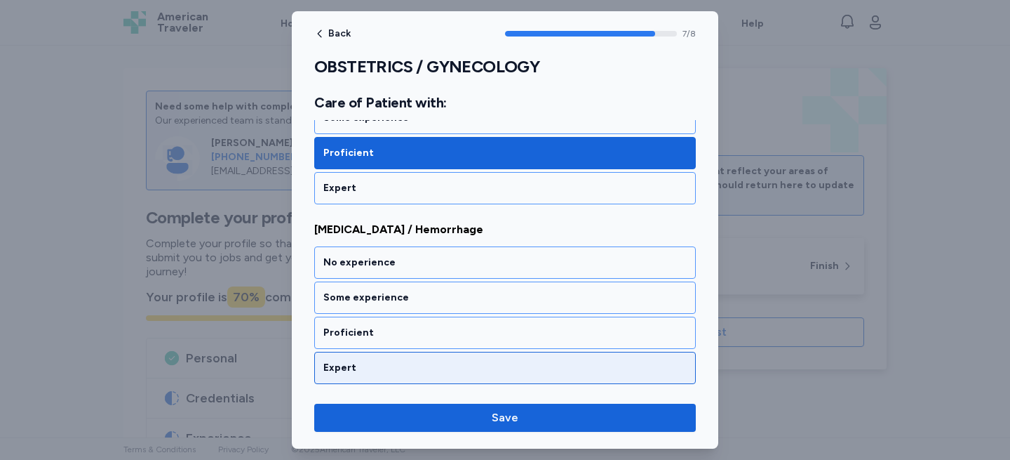
click at [349, 362] on div "Expert" at bounding box center [504, 368] width 363 height 14
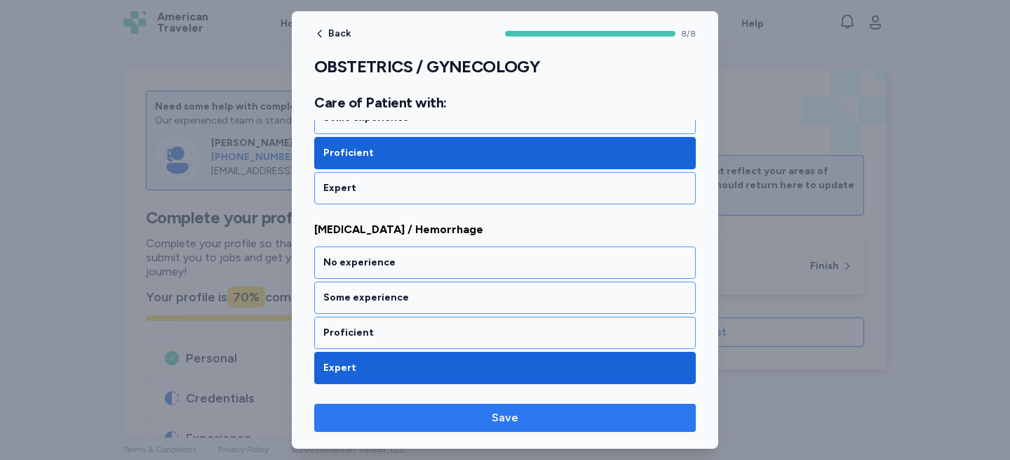
click at [361, 415] on span "Save" at bounding box center [505, 417] width 359 height 17
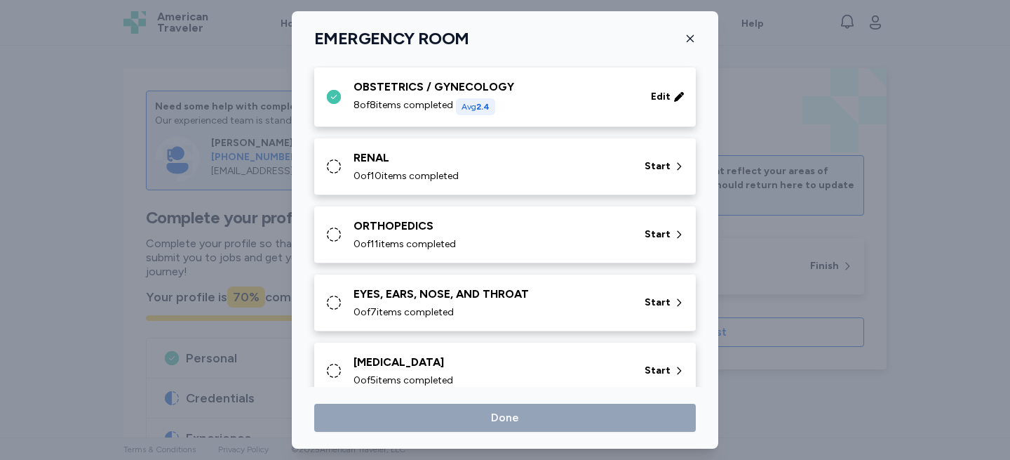
scroll to position [648, 0]
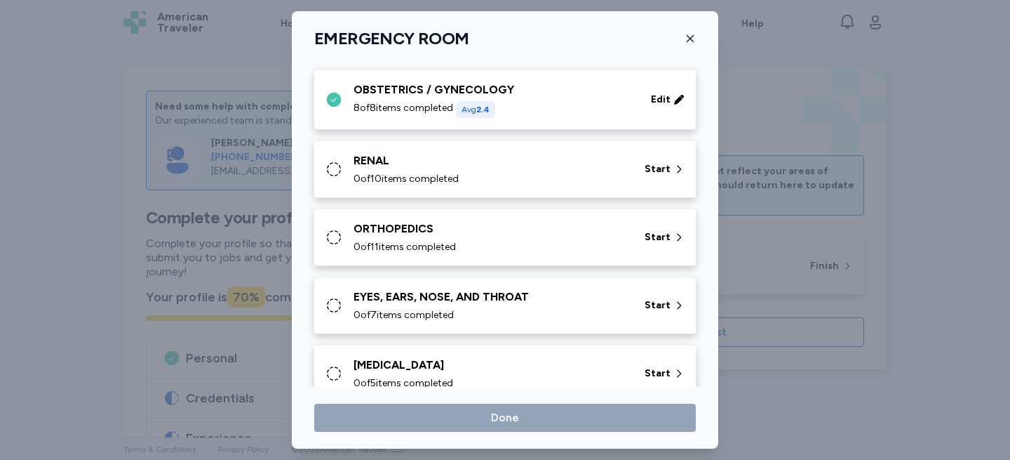
click at [366, 181] on span "0 of 10 items completed" at bounding box center [406, 179] width 105 height 14
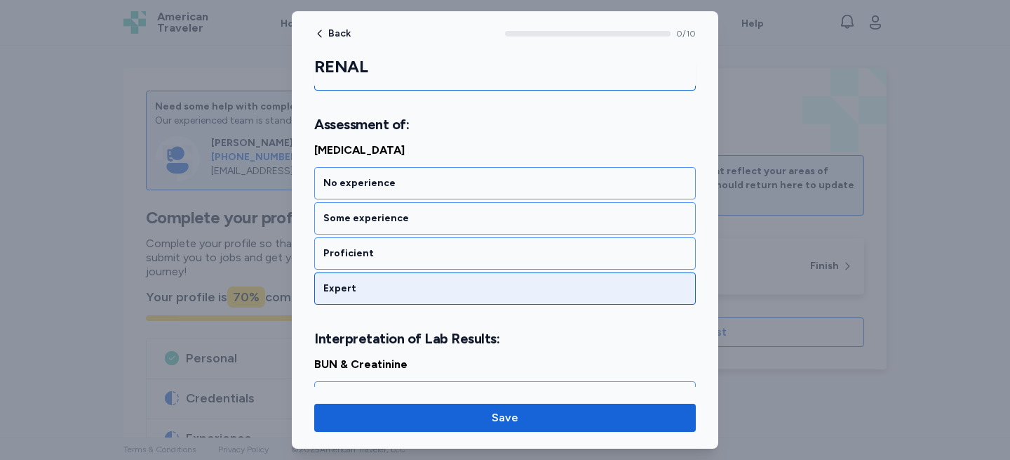
click at [373, 298] on div "Expert" at bounding box center [505, 288] width 382 height 32
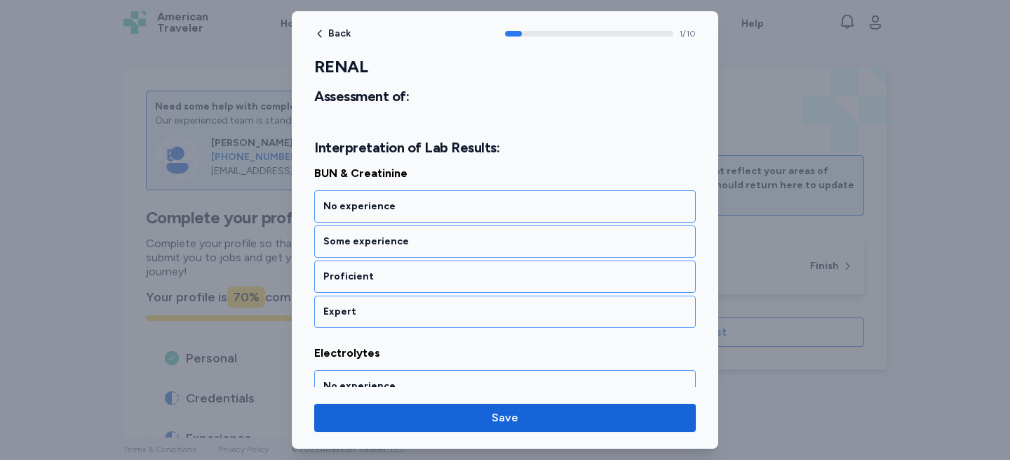
scroll to position [376, 0]
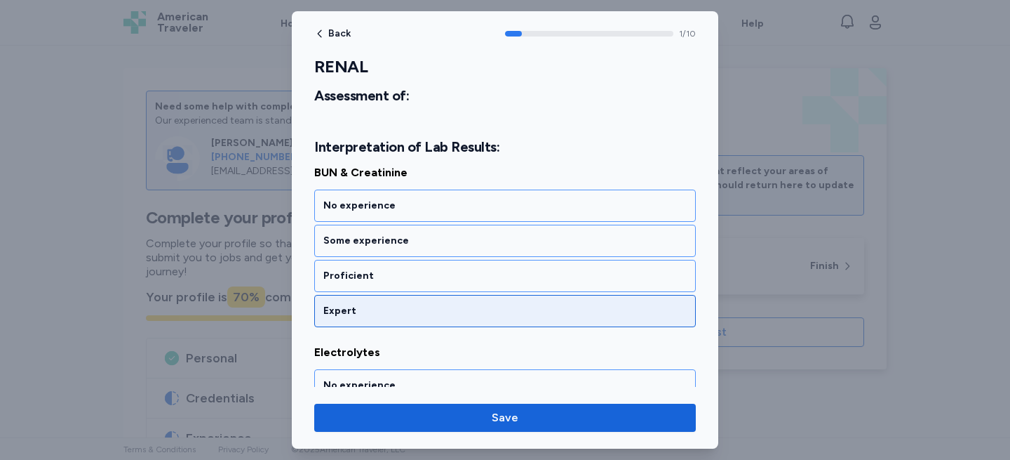
click at [373, 298] on div "Expert" at bounding box center [505, 311] width 382 height 32
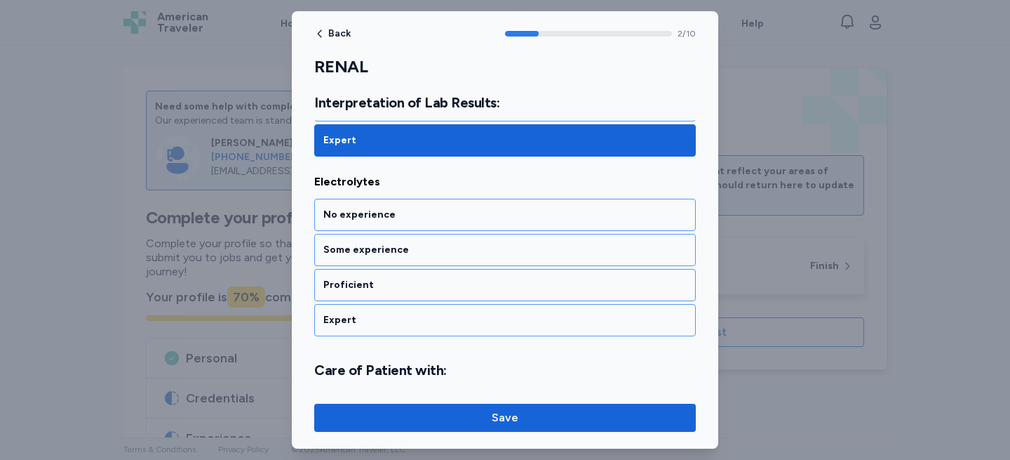
scroll to position [548, 0]
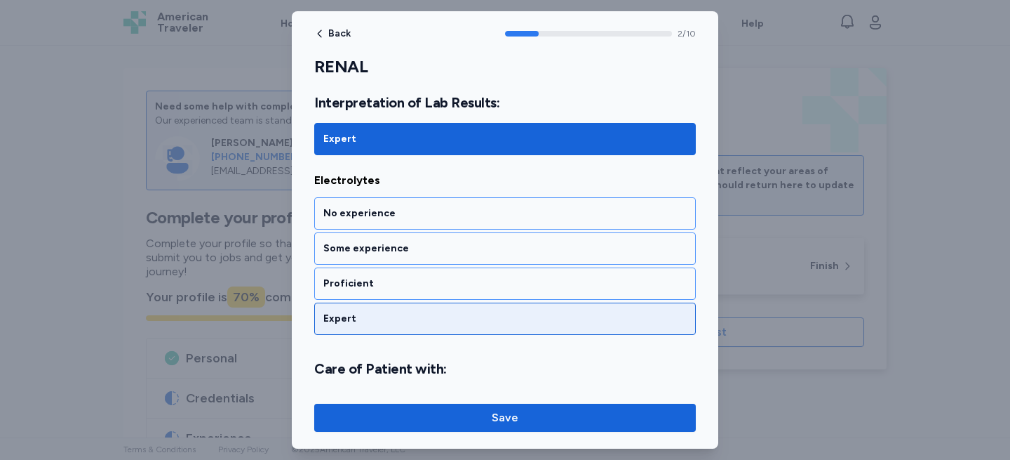
click at [358, 313] on div "Expert" at bounding box center [504, 319] width 363 height 14
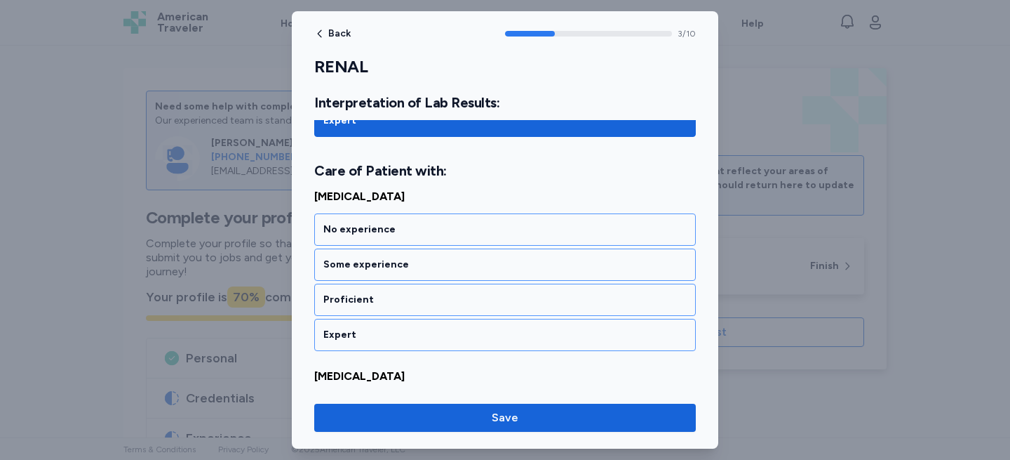
scroll to position [762, 0]
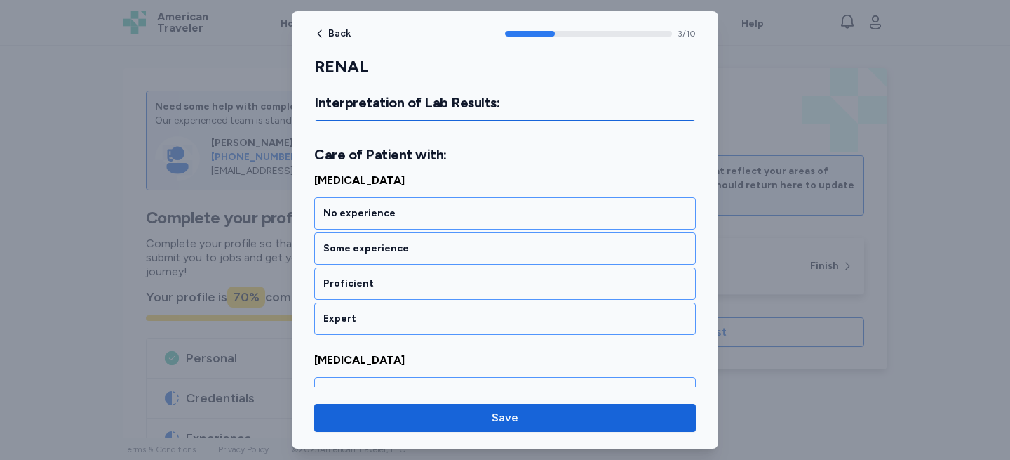
click at [358, 313] on div "Expert" at bounding box center [504, 319] width 363 height 14
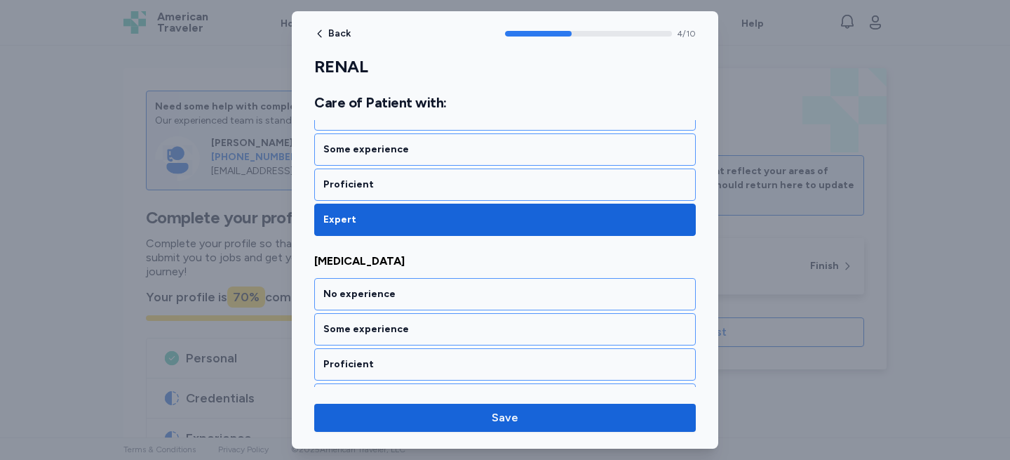
scroll to position [942, 0]
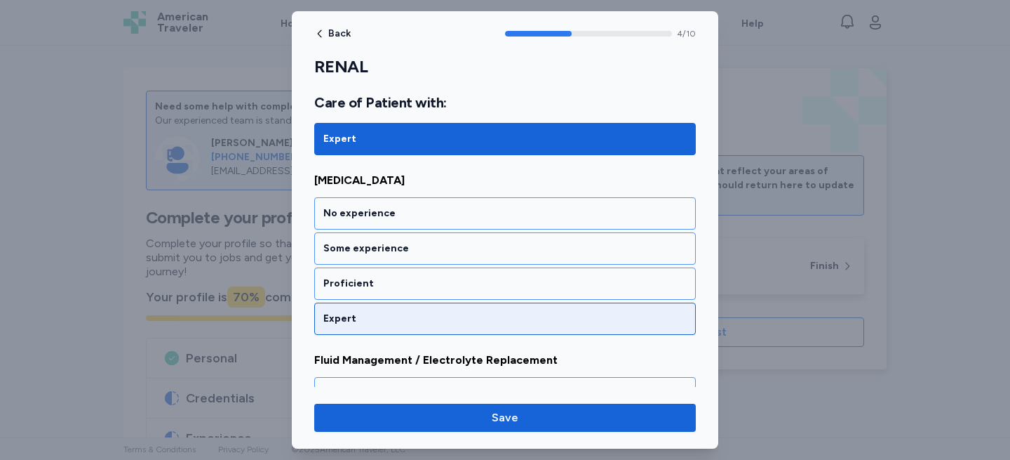
click at [359, 314] on div "Expert" at bounding box center [504, 319] width 363 height 14
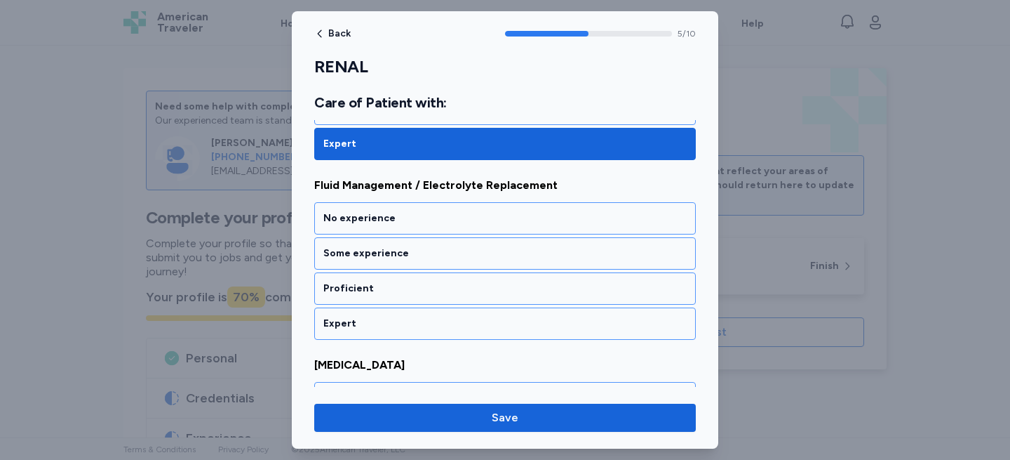
scroll to position [1121, 0]
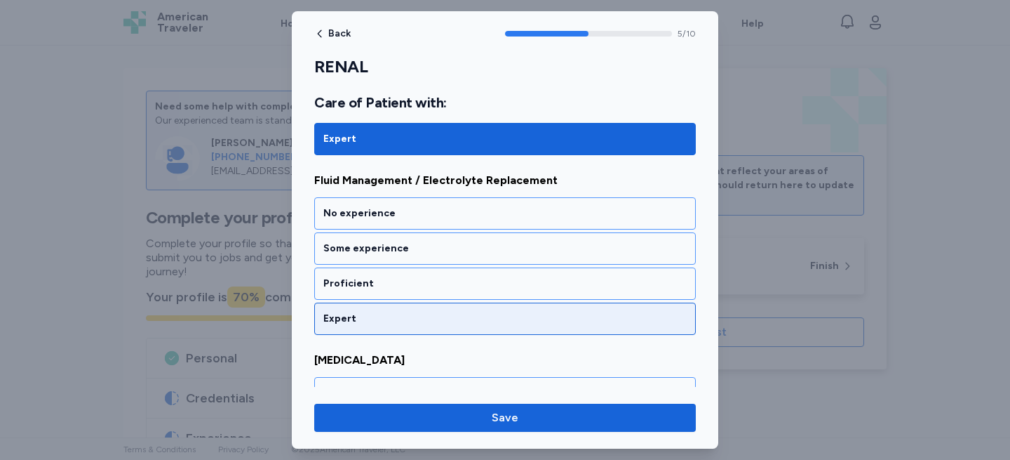
click at [359, 315] on div "Expert" at bounding box center [504, 319] width 363 height 14
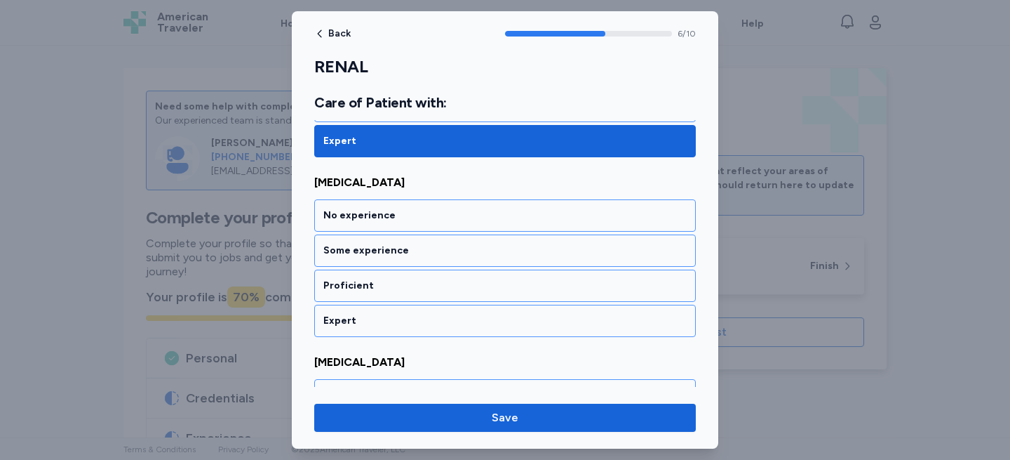
scroll to position [1301, 0]
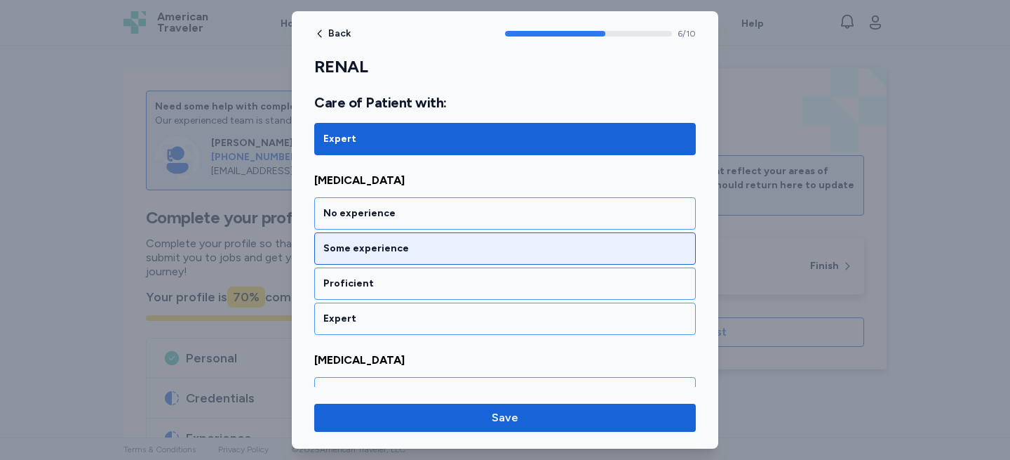
click at [394, 244] on div "Some experience" at bounding box center [504, 248] width 363 height 14
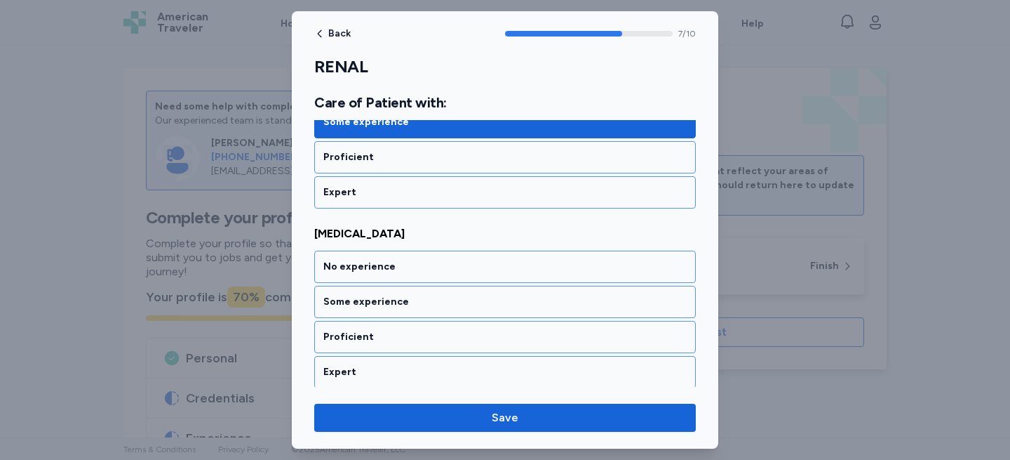
scroll to position [1480, 0]
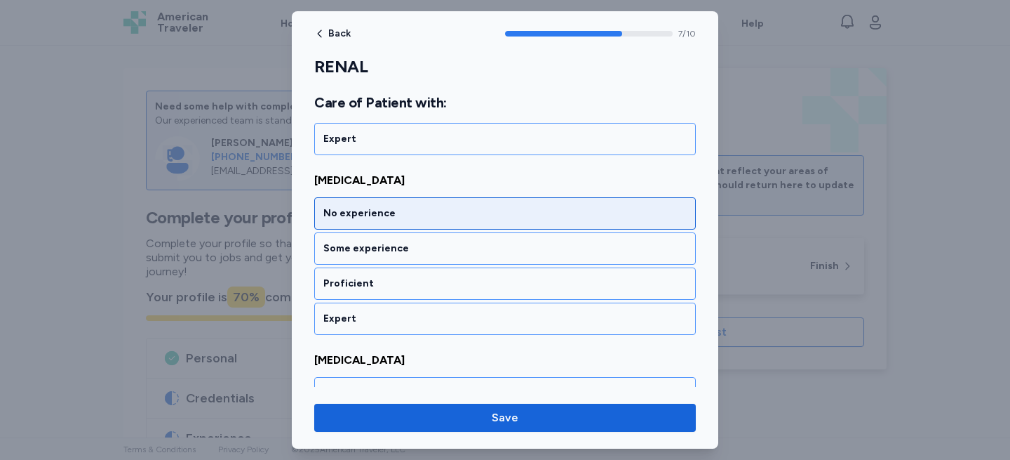
click at [403, 215] on div "No experience" at bounding box center [504, 213] width 363 height 14
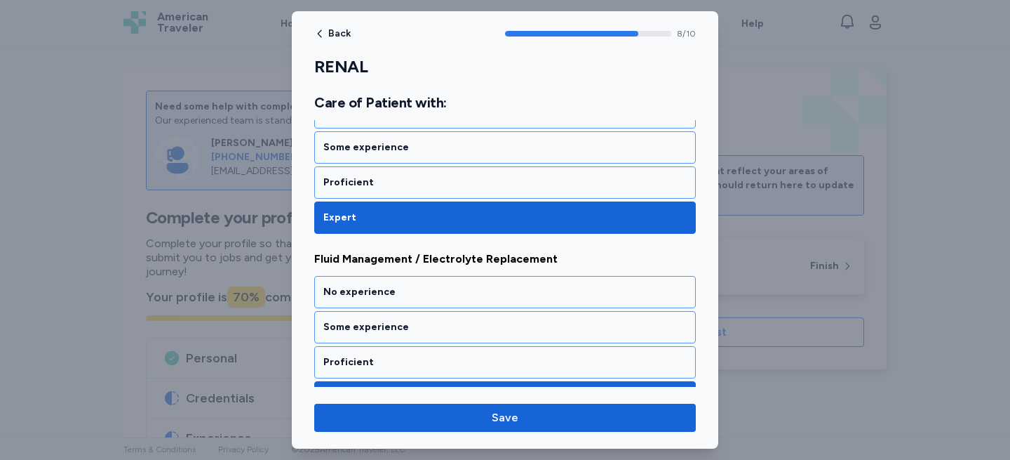
scroll to position [0, 0]
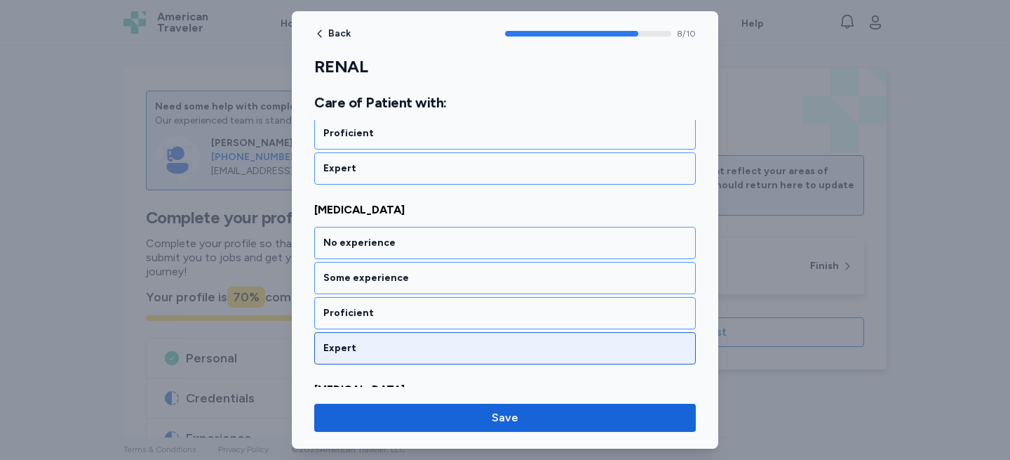
click at [352, 345] on div "Expert" at bounding box center [504, 348] width 363 height 14
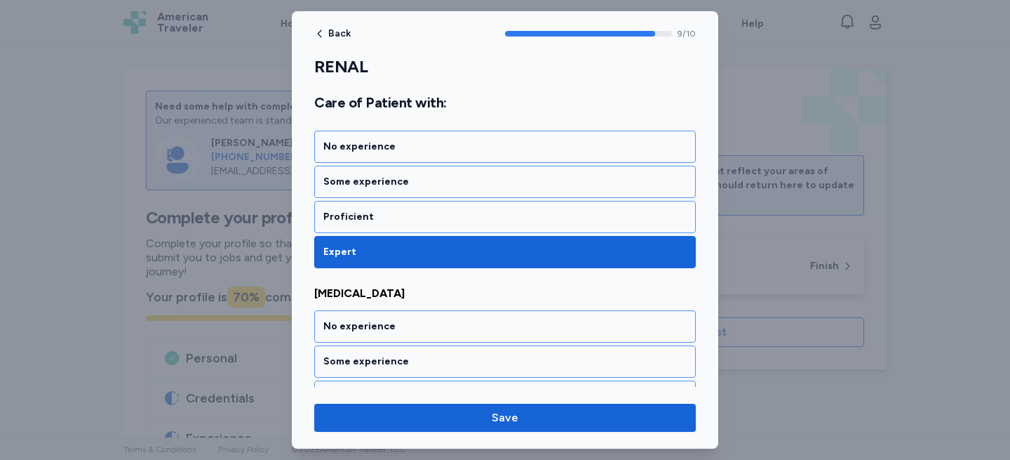
scroll to position [1791, 0]
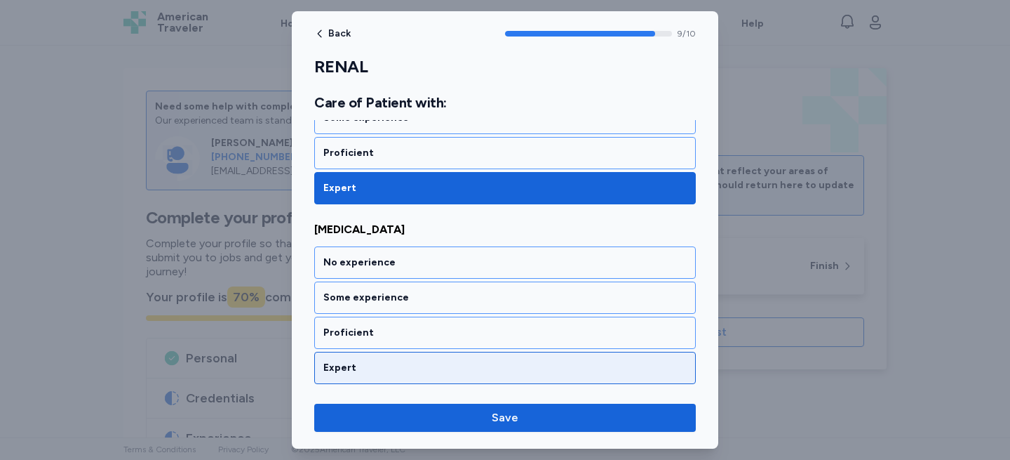
click at [353, 370] on div "Expert" at bounding box center [504, 368] width 363 height 14
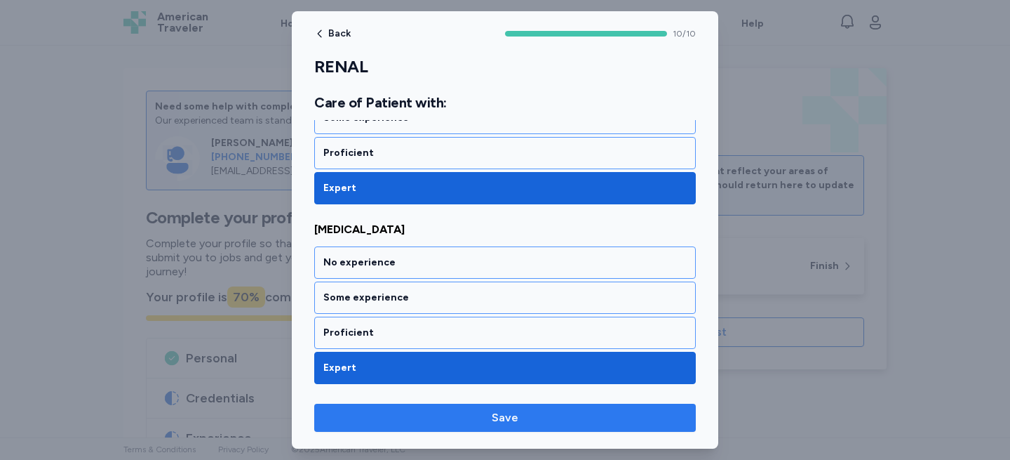
click at [388, 406] on button "Save" at bounding box center [505, 417] width 382 height 28
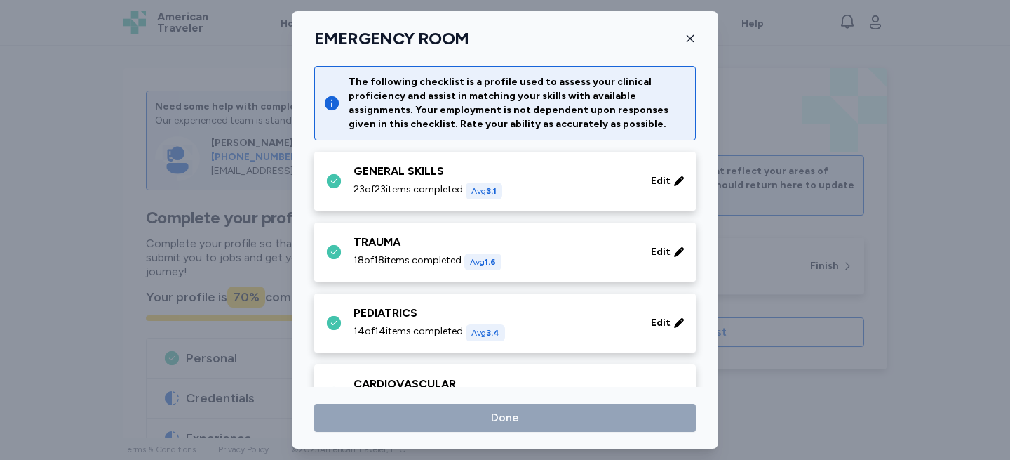
scroll to position [648, 0]
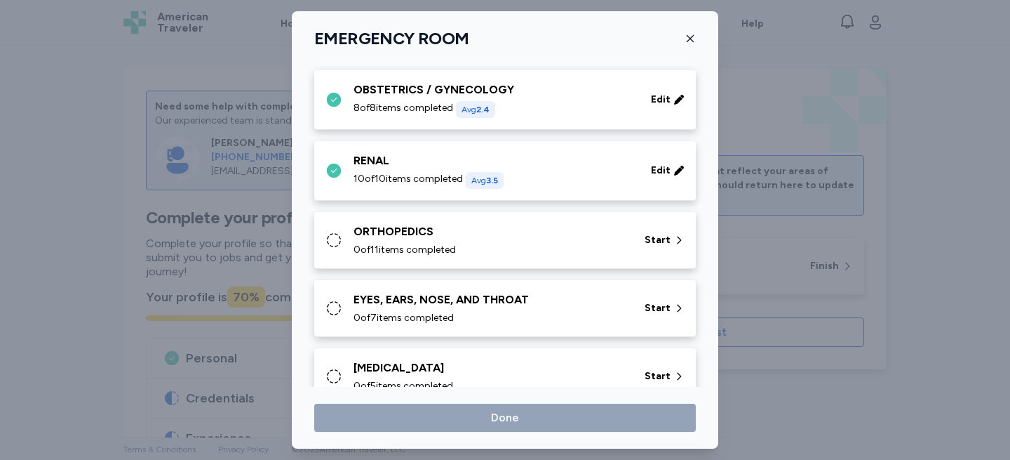
click at [335, 243] on icon at bounding box center [334, 240] width 17 height 17
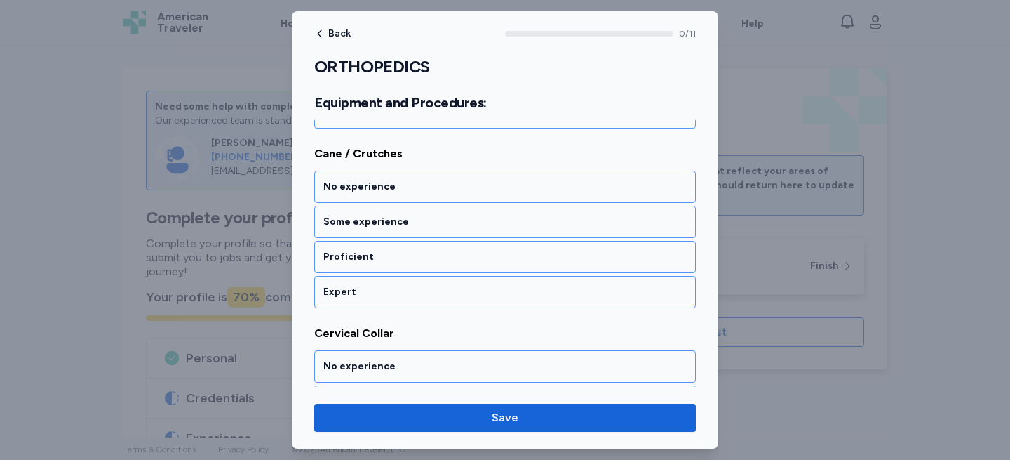
scroll to position [1880, 0]
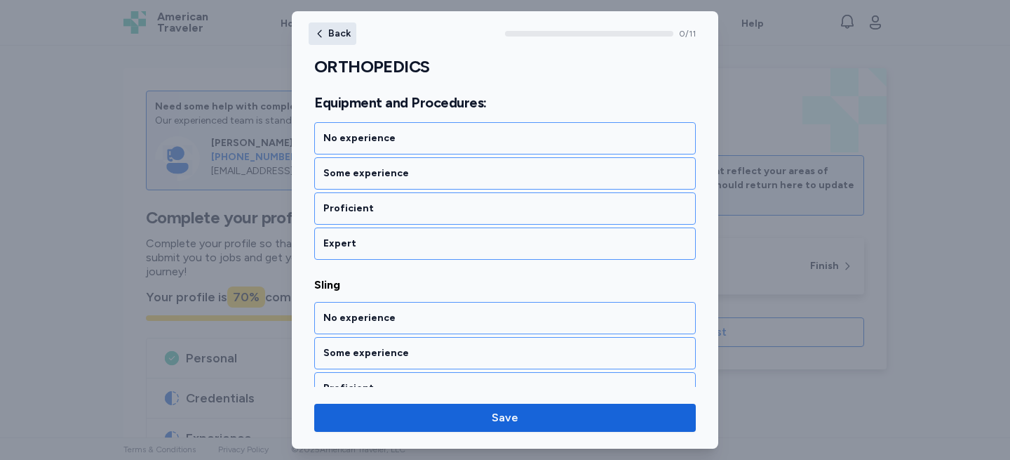
click at [336, 30] on span "Back" at bounding box center [339, 34] width 22 height 10
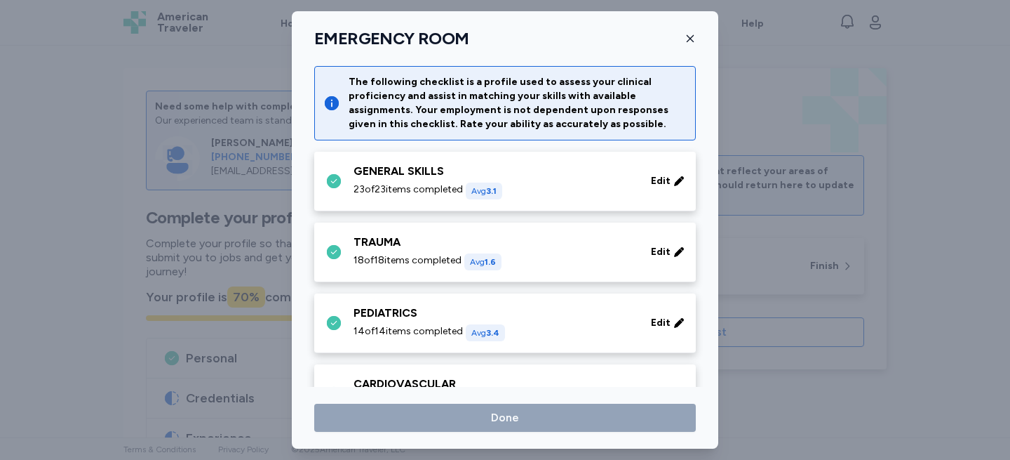
scroll to position [648, 0]
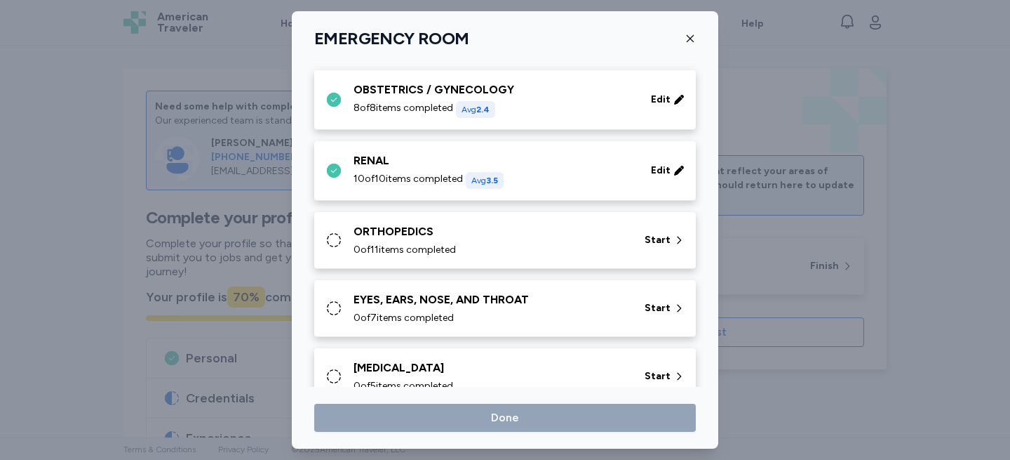
click at [690, 27] on div "EMERGENCY ROOM The following checklist is a profile used to assess your clinica…" at bounding box center [505, 229] width 427 height 437
click at [689, 36] on icon "button" at bounding box center [690, 38] width 11 height 11
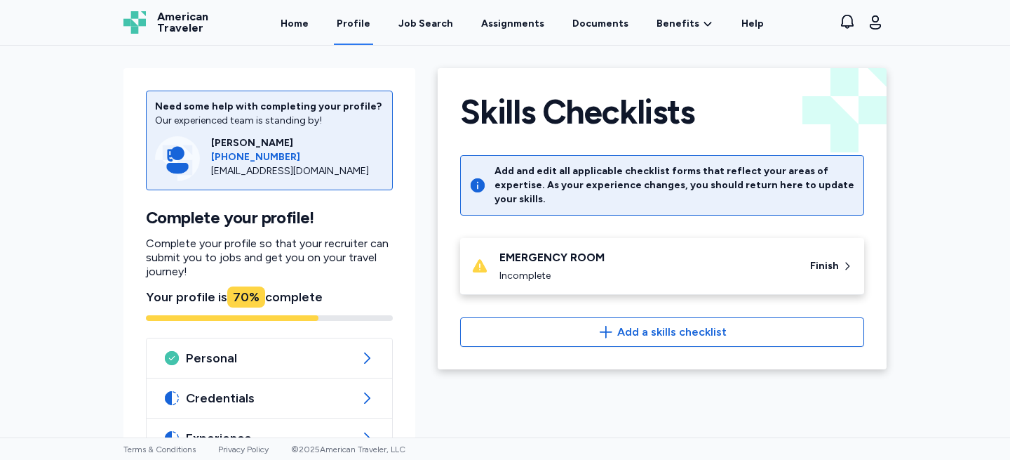
scroll to position [152, 0]
